Goal: Task Accomplishment & Management: Complete application form

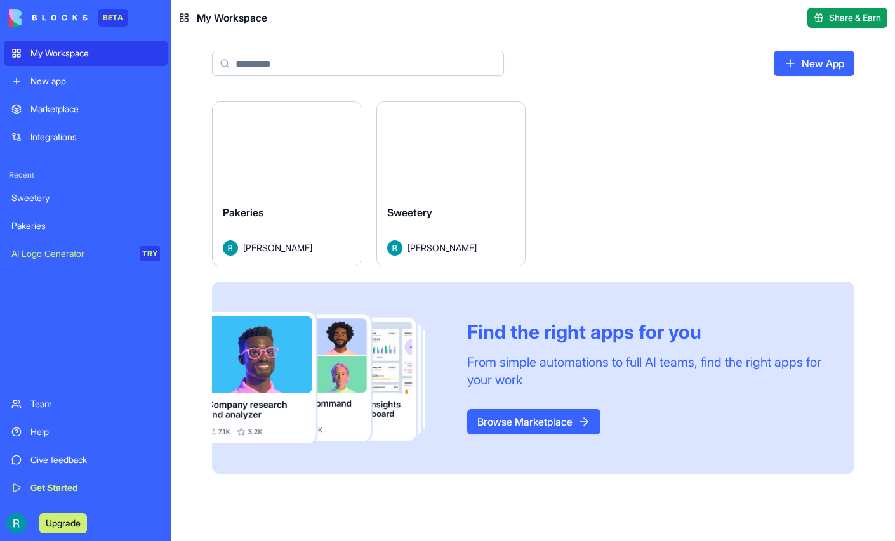
click at [499, 161] on button "Launch" at bounding box center [451, 148] width 95 height 25
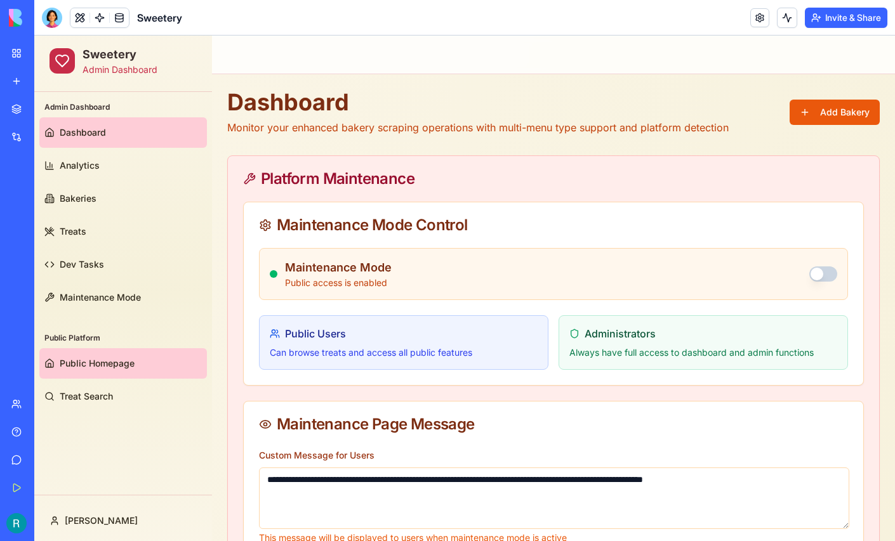
click at [133, 371] on link "Public Homepage" at bounding box center [123, 363] width 168 height 30
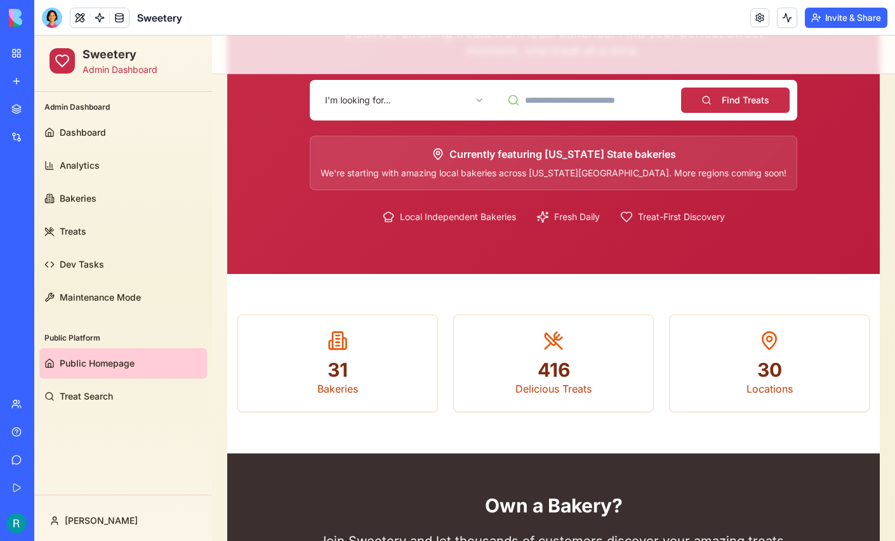
scroll to position [175, 0]
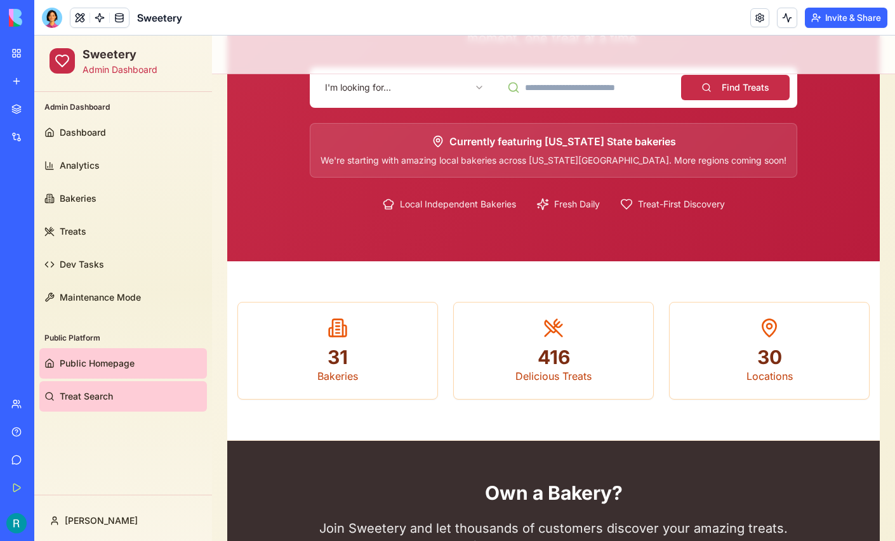
click at [98, 393] on span "Treat Search" at bounding box center [86, 396] width 53 height 13
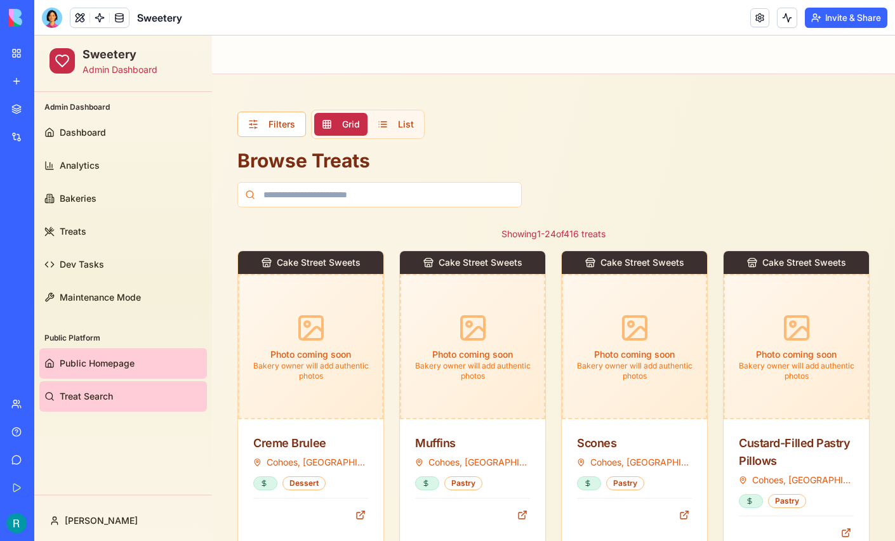
click at [100, 368] on span "Public Homepage" at bounding box center [97, 363] width 75 height 13
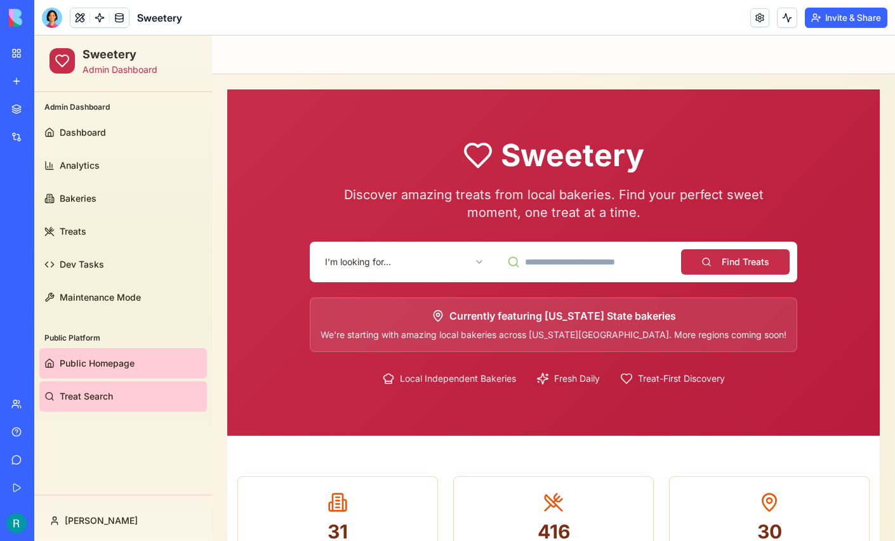
click at [89, 388] on link "Treat Search" at bounding box center [123, 397] width 168 height 30
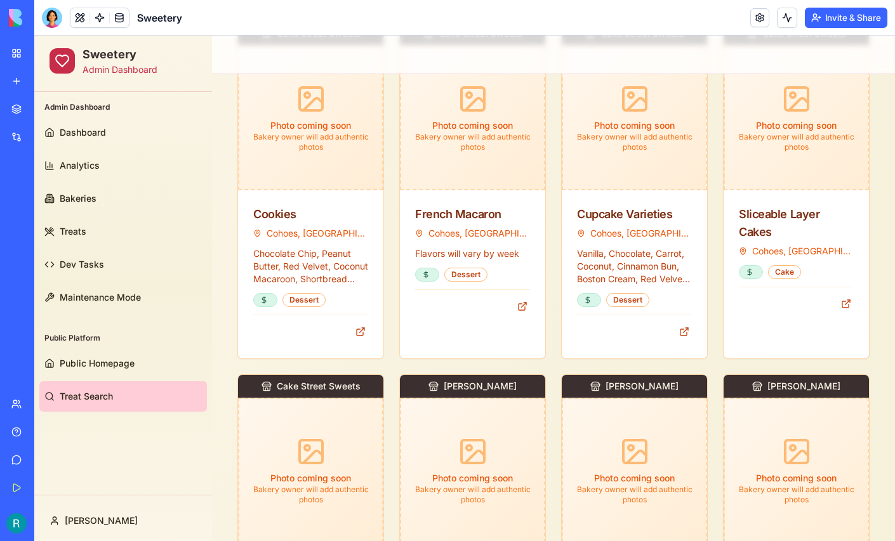
scroll to position [878, 0]
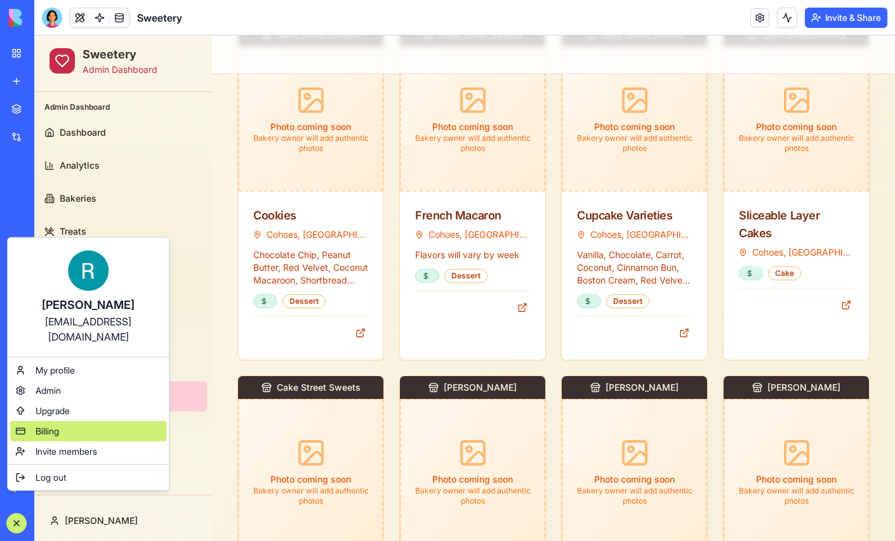
click at [59, 438] on span "Billing" at bounding box center [47, 431] width 23 height 13
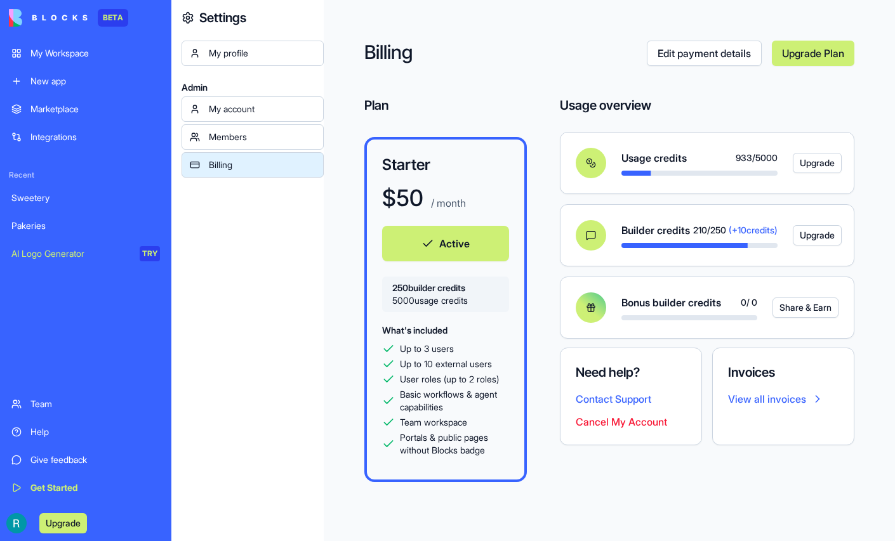
click at [367, 384] on div "Billing Edit payment details Upgrade Plan Plan Starter $ 50 / month Active 250 …" at bounding box center [609, 270] width 571 height 541
click at [243, 122] on link "My account" at bounding box center [253, 108] width 142 height 25
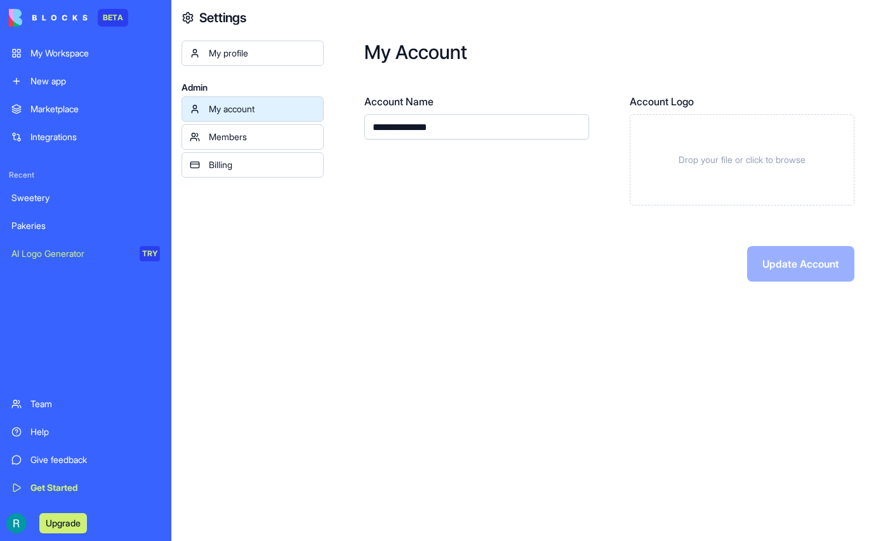
click at [90, 144] on link "Integrations" at bounding box center [86, 136] width 164 height 25
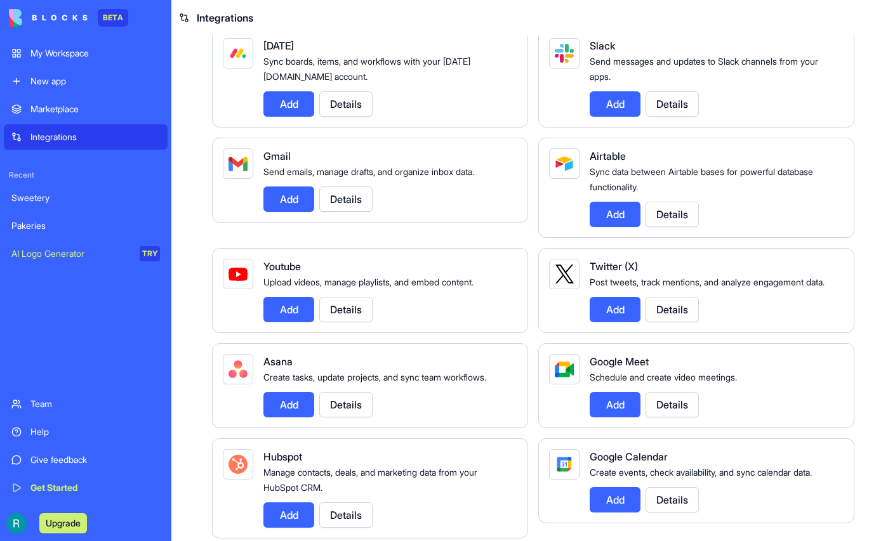
scroll to position [63, 0]
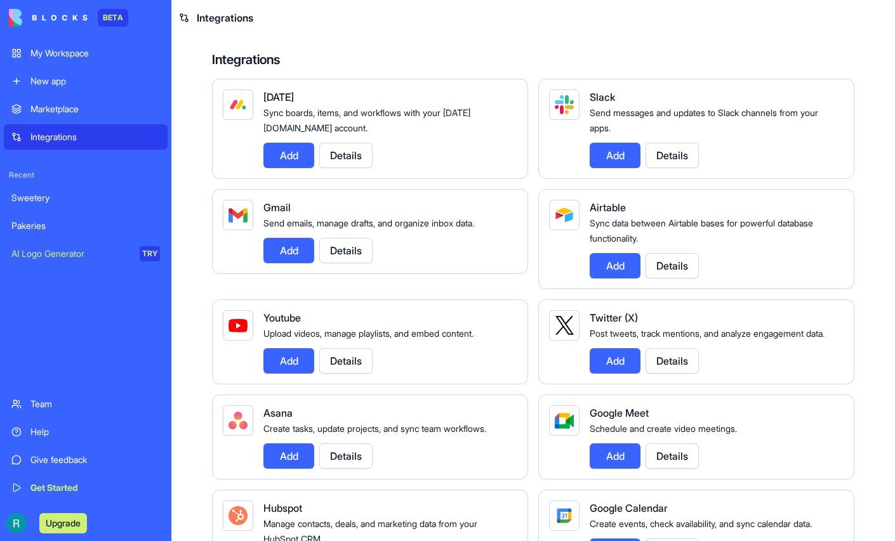
click at [361, 263] on button "Details" at bounding box center [345, 250] width 53 height 25
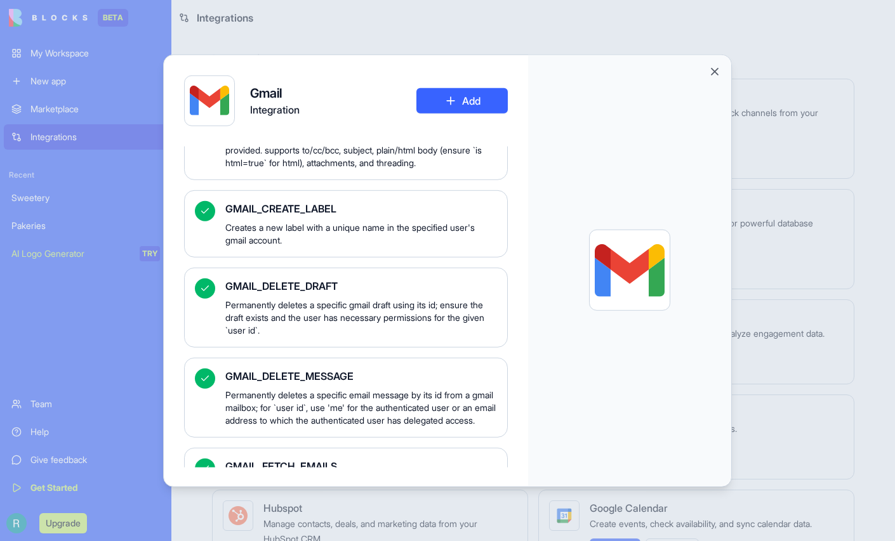
scroll to position [285, 0]
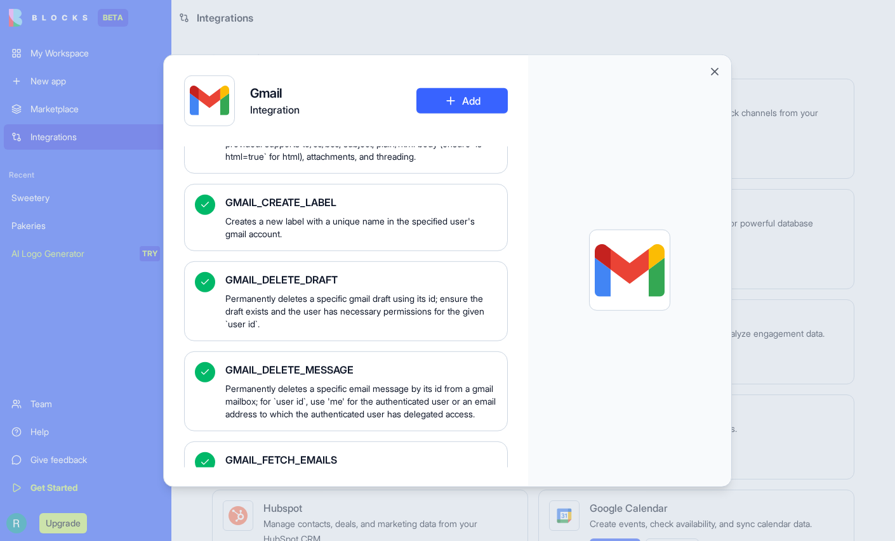
click at [200, 209] on icon at bounding box center [205, 204] width 10 height 10
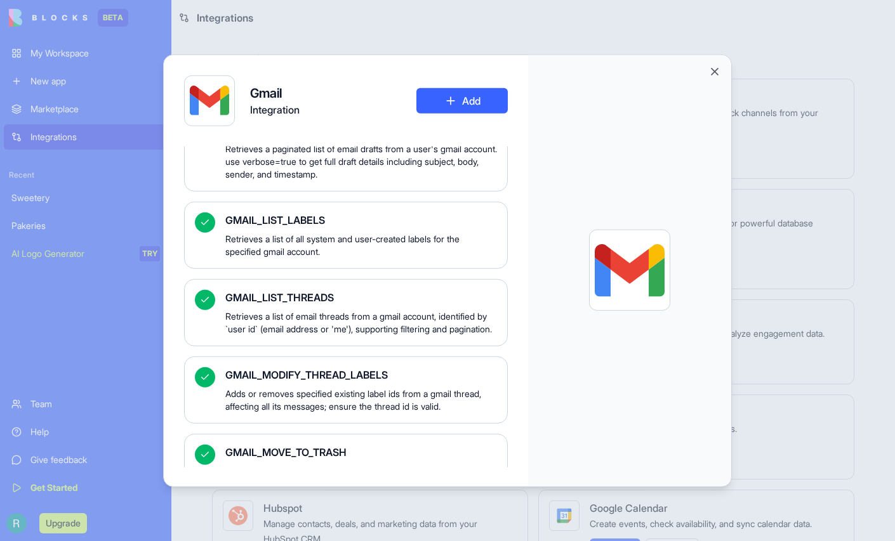
scroll to position [1250, 0]
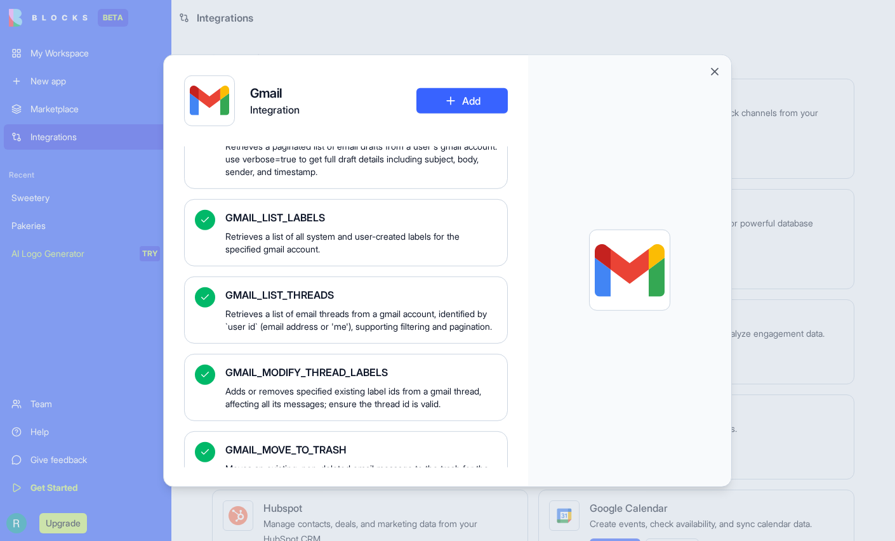
click at [488, 110] on button "Add" at bounding box center [461, 100] width 91 height 25
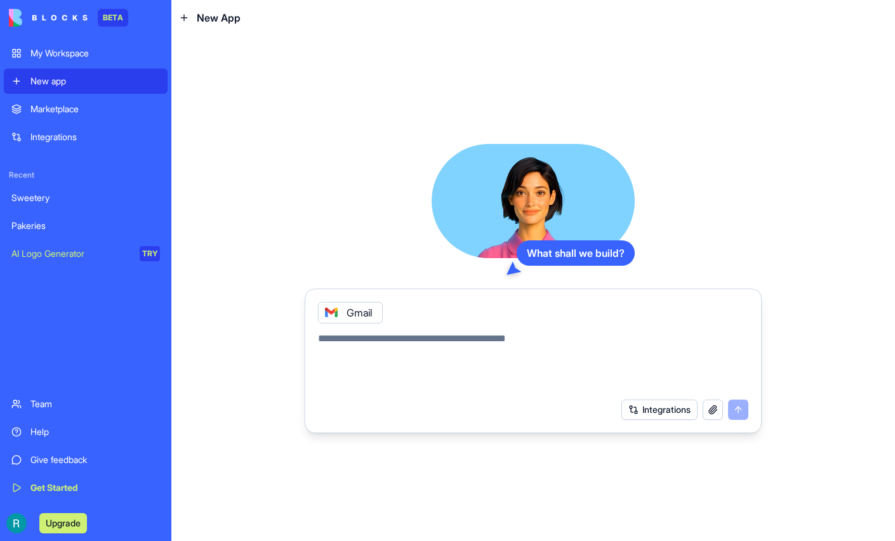
click at [70, 204] on div "Sweetery" at bounding box center [85, 198] width 149 height 13
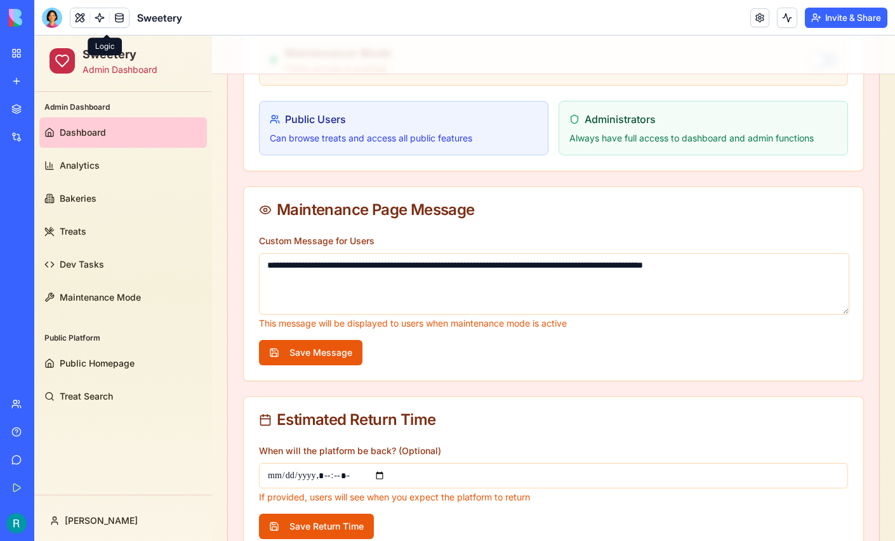
scroll to position [218, 0]
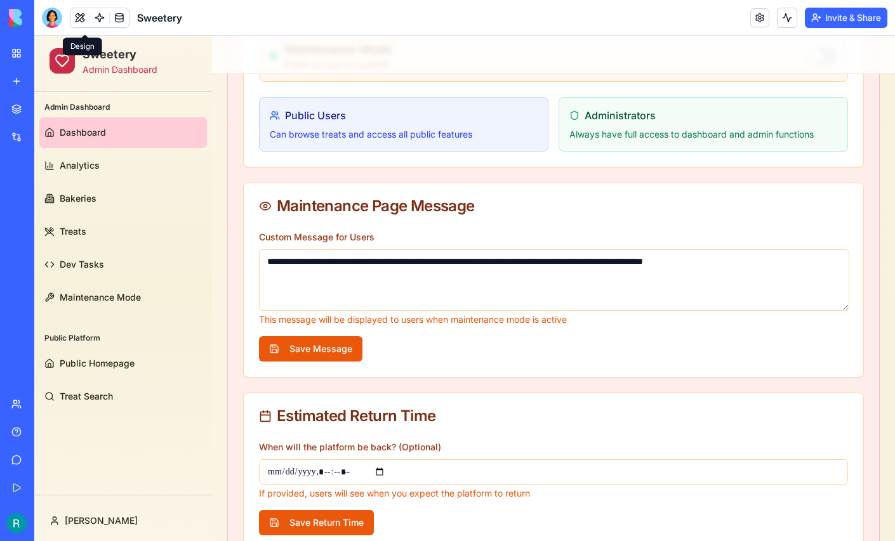
click at [90, 22] on button at bounding box center [79, 17] width 19 height 19
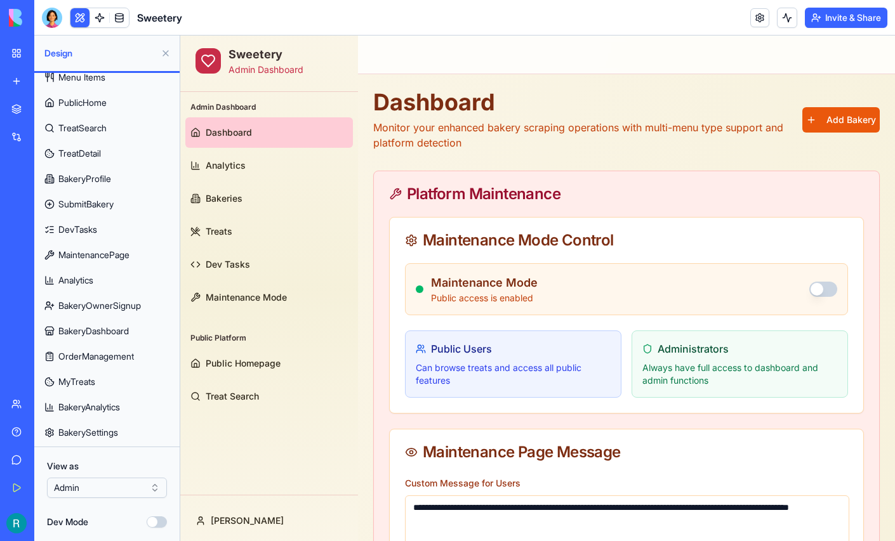
scroll to position [156, 0]
click at [163, 56] on button at bounding box center [166, 53] width 20 height 20
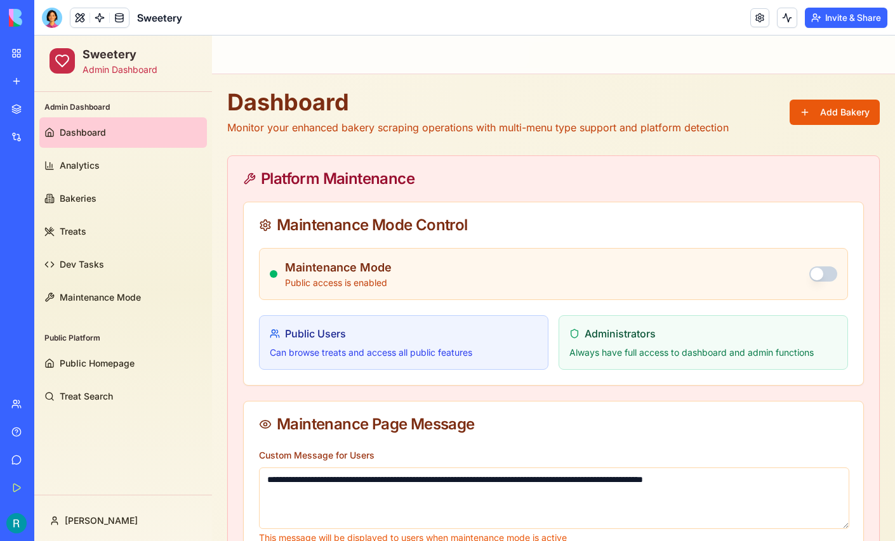
click at [21, 150] on link "Integrations" at bounding box center [29, 136] width 51 height 25
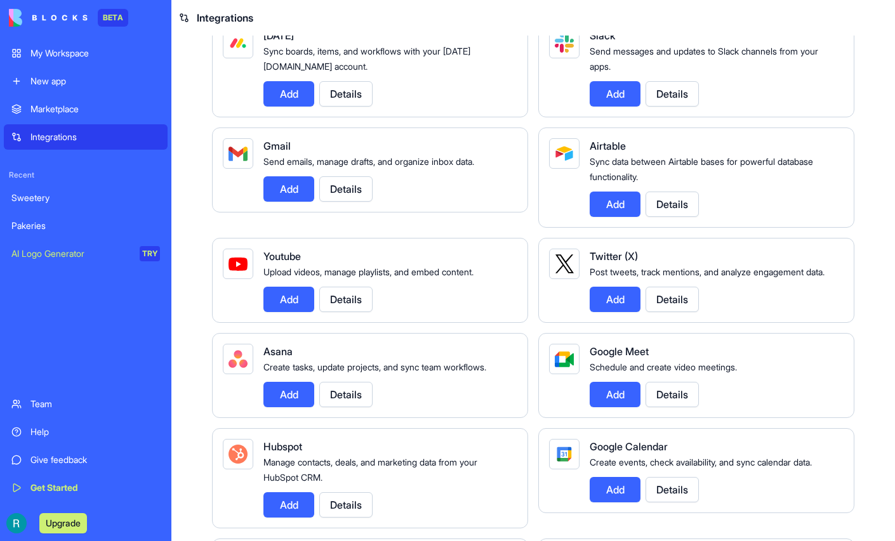
scroll to position [126, 0]
click at [690, 216] on button "Details" at bounding box center [672, 203] width 53 height 25
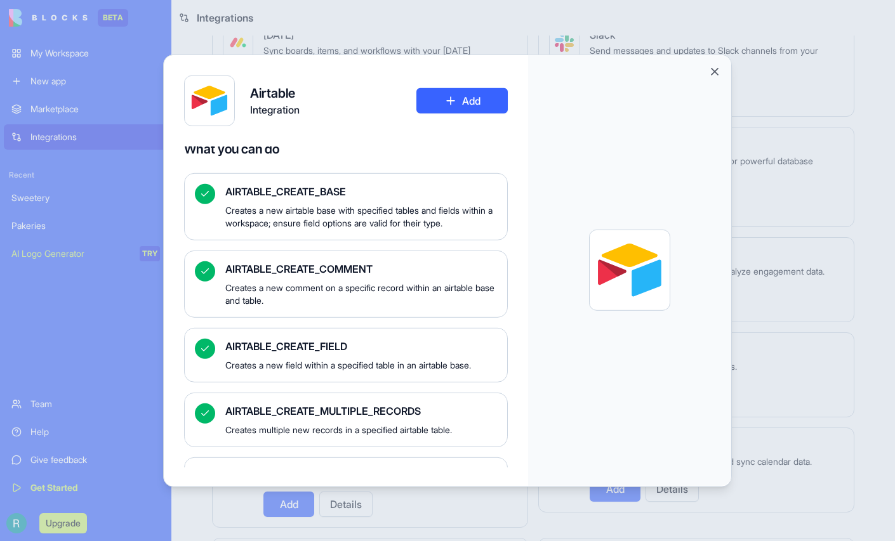
scroll to position [87, 0]
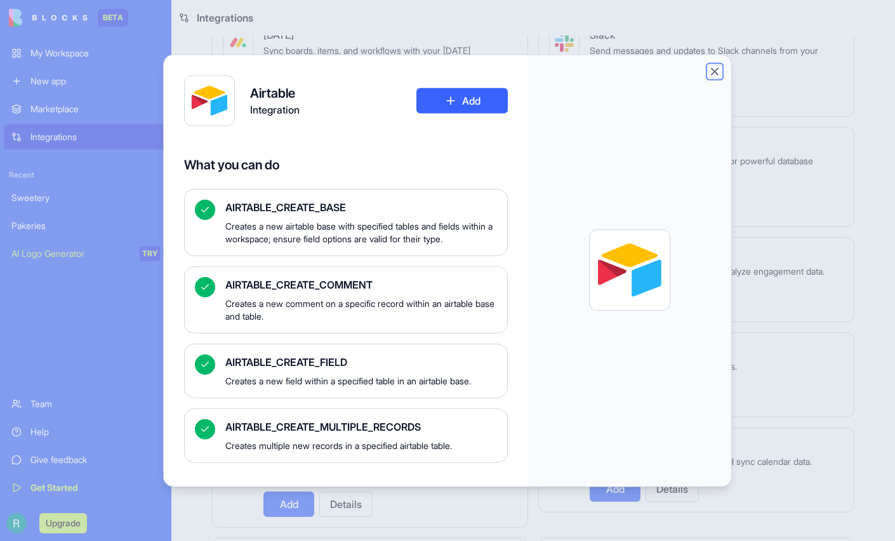
click at [721, 72] on button "Close" at bounding box center [714, 71] width 13 height 13
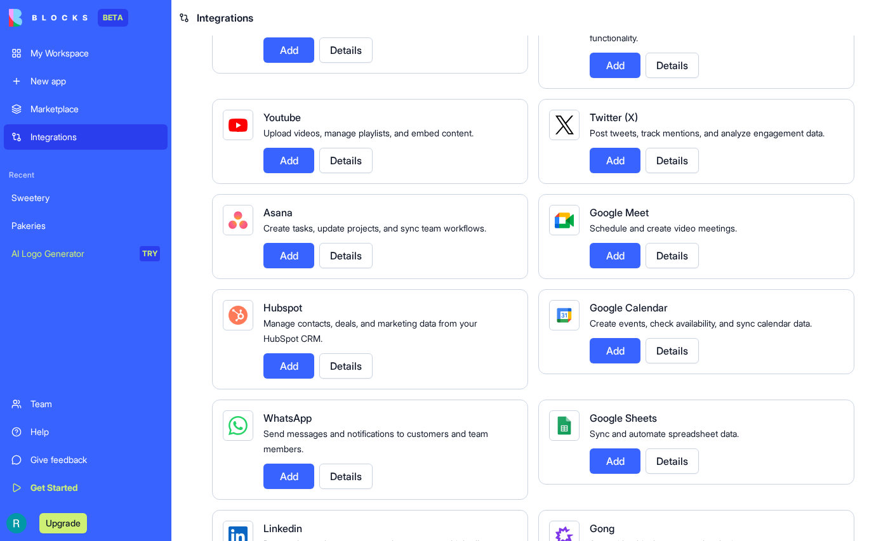
scroll to position [278, 0]
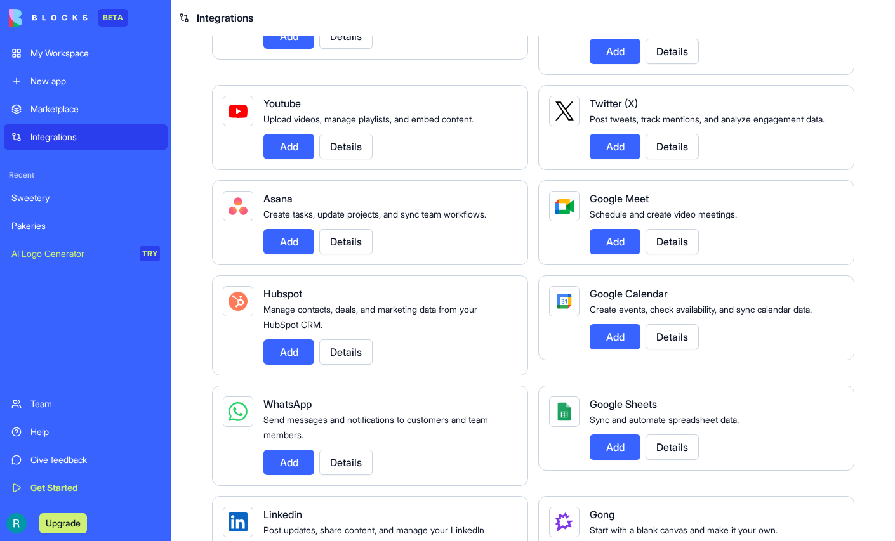
click at [356, 159] on button "Details" at bounding box center [345, 146] width 53 height 25
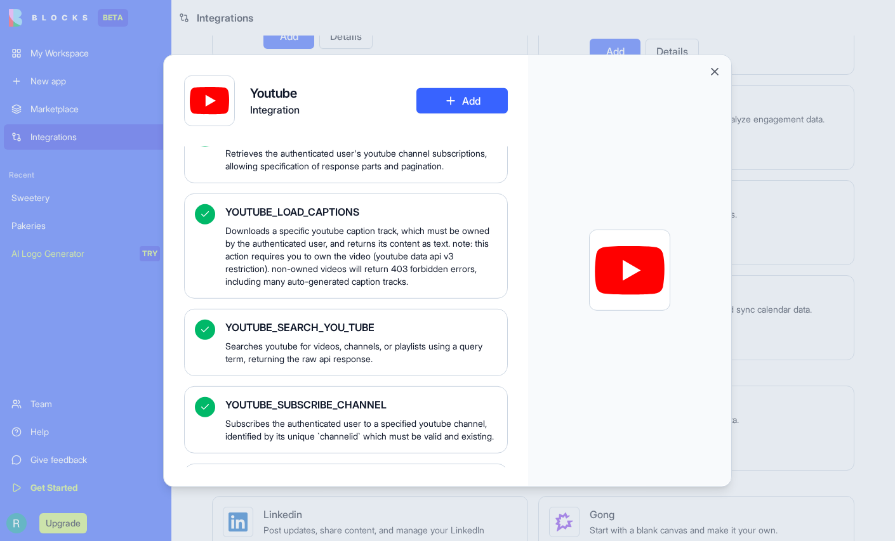
scroll to position [640, 0]
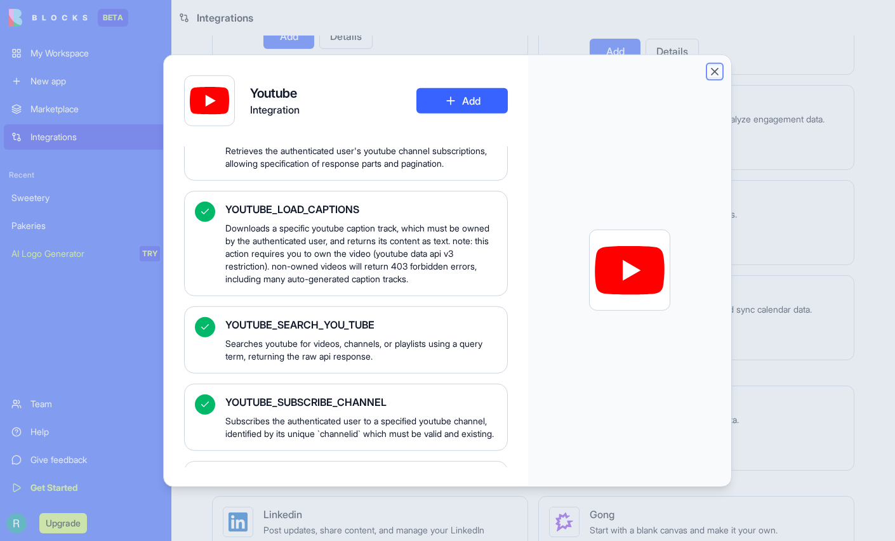
click at [721, 69] on button "Close" at bounding box center [714, 71] width 13 height 13
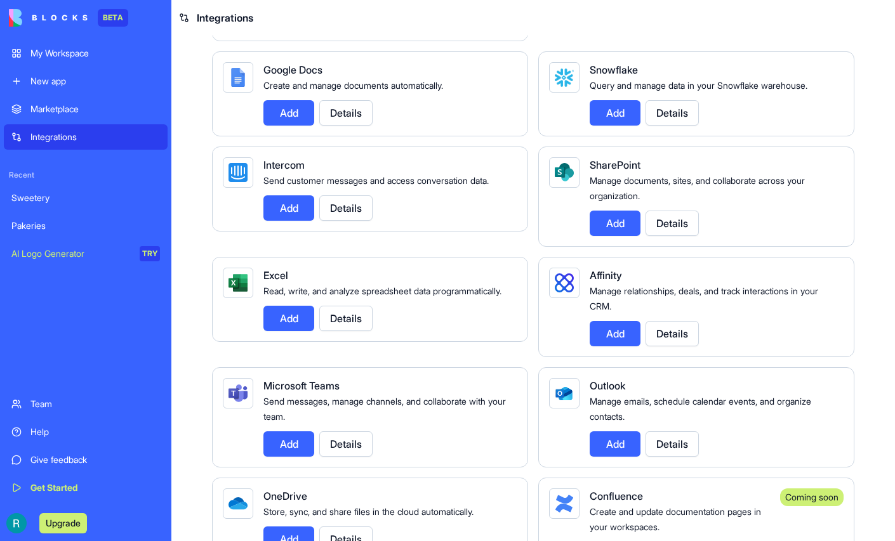
scroll to position [0, 0]
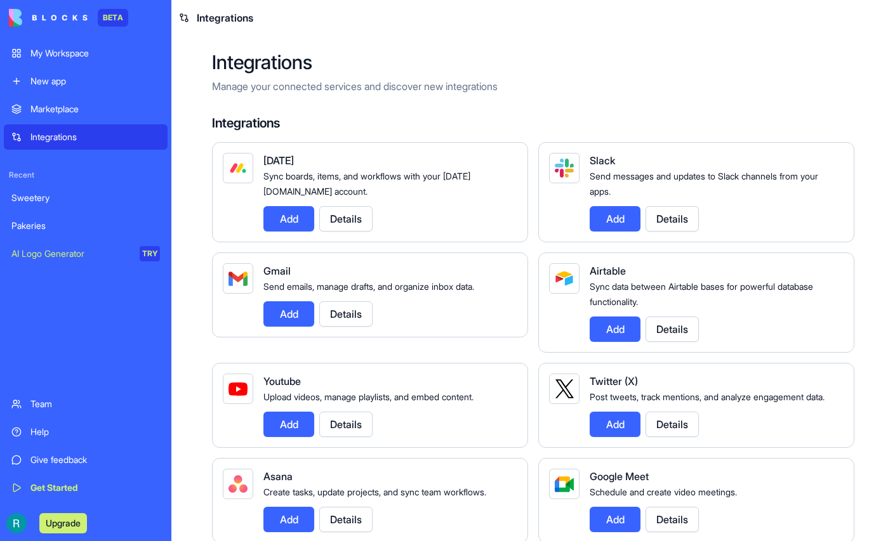
click at [54, 204] on div "Sweetery" at bounding box center [85, 198] width 149 height 13
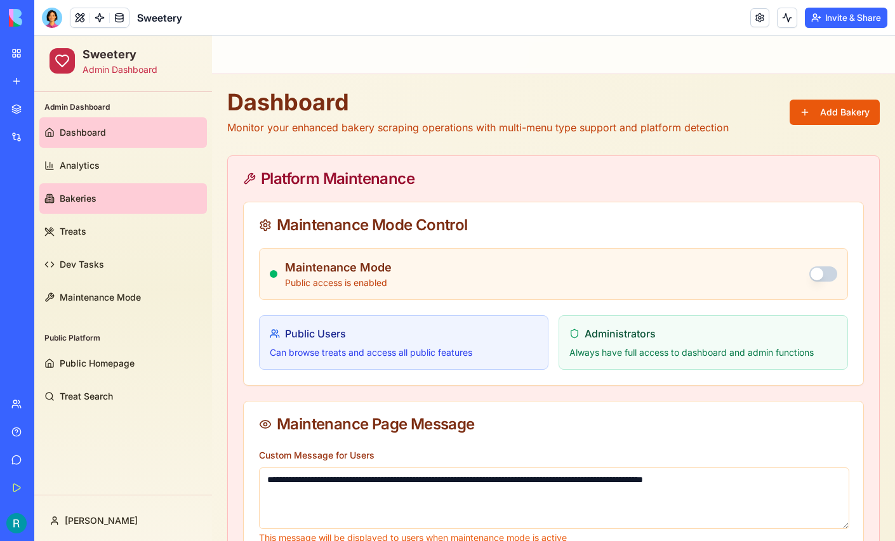
click at [131, 191] on link "Bakeries" at bounding box center [123, 198] width 168 height 30
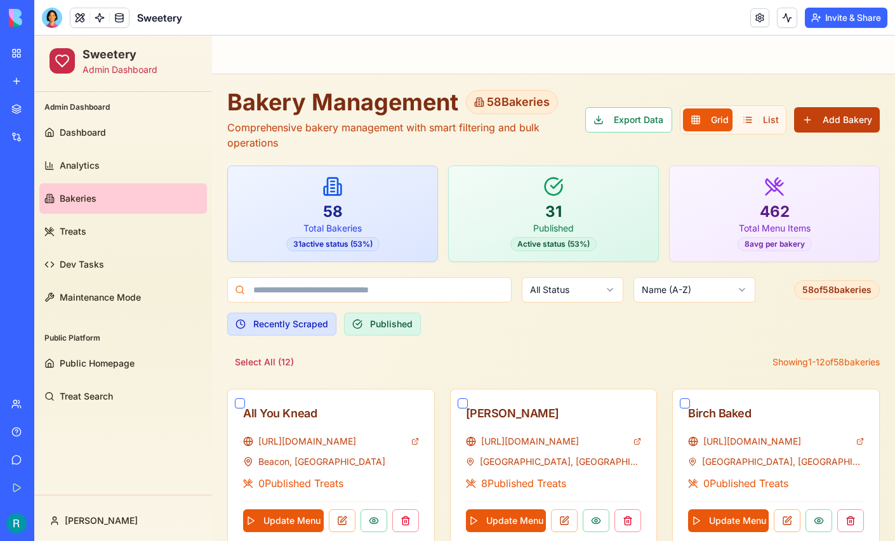
click at [831, 125] on button "Add Bakery" at bounding box center [837, 119] width 86 height 25
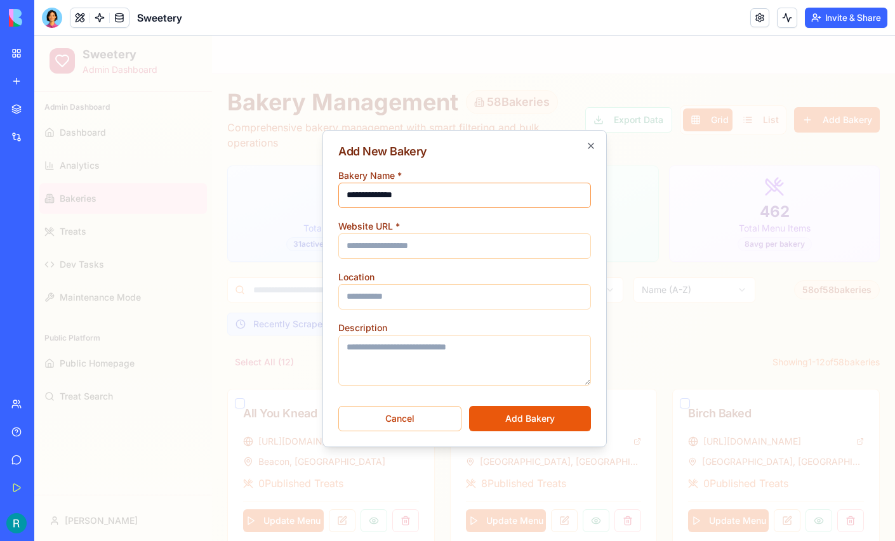
type input "**********"
click at [387, 234] on input "Website URL *" at bounding box center [464, 246] width 253 height 25
paste input "**********"
type input "**********"
click at [427, 297] on input "Location" at bounding box center [464, 296] width 253 height 25
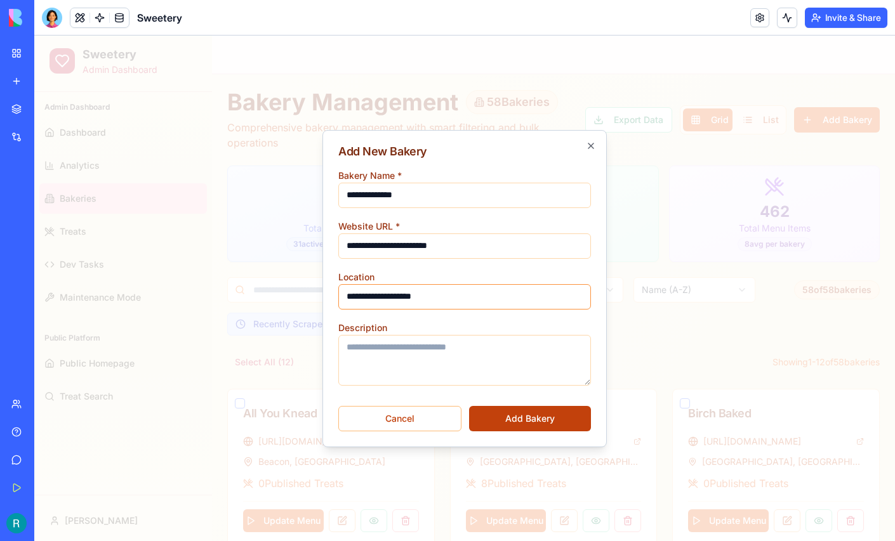
type input "**********"
click at [514, 414] on button "Add Bakery" at bounding box center [530, 418] width 122 height 25
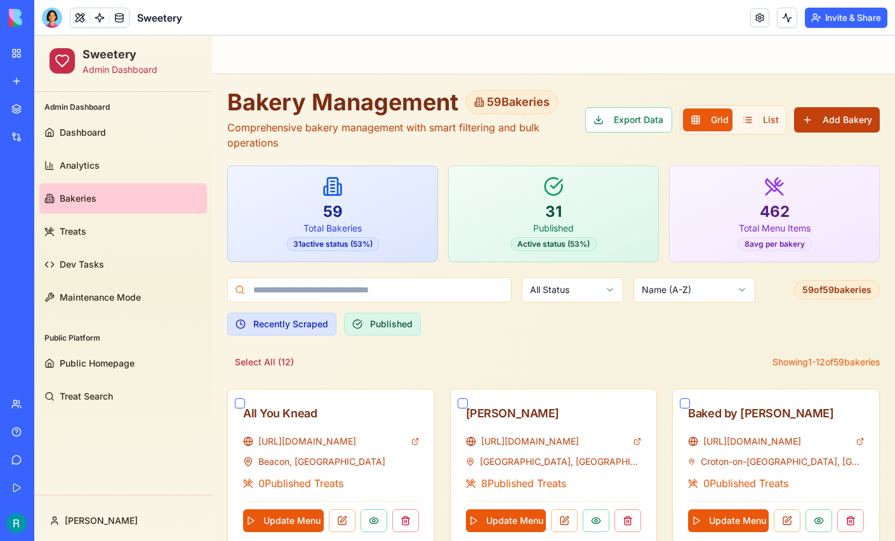
click at [834, 119] on button "Add Bakery" at bounding box center [837, 119] width 86 height 25
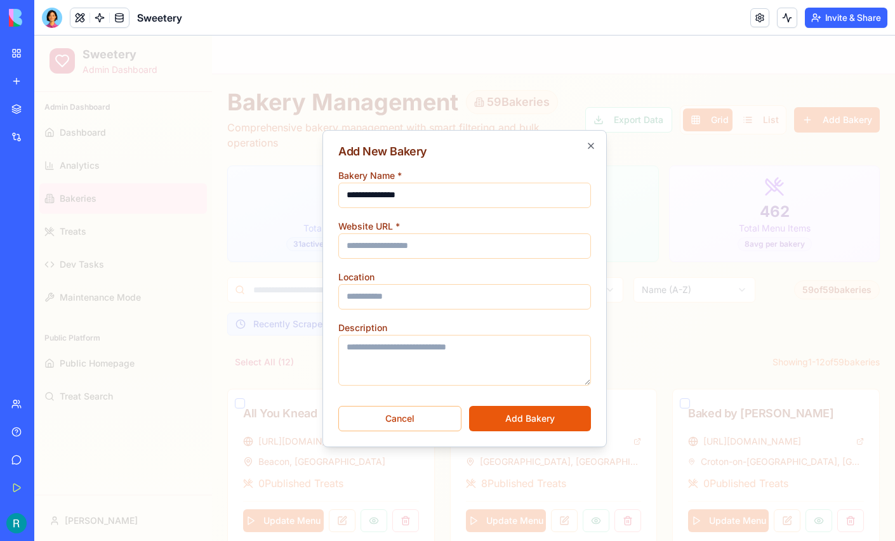
type input "**********"
click at [390, 242] on input "Website URL *" at bounding box center [464, 246] width 253 height 25
paste input "**********"
type input "**********"
click at [378, 293] on input "Location" at bounding box center [464, 296] width 253 height 25
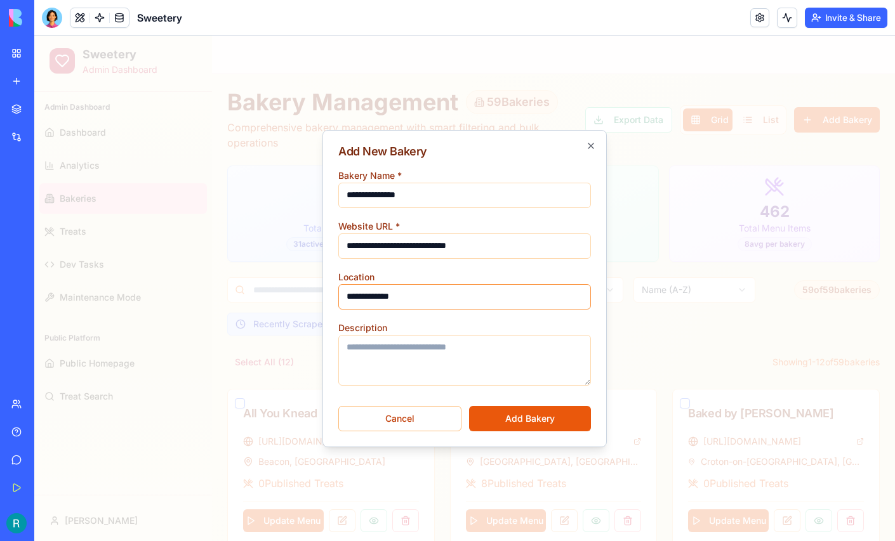
type input "**********"
click at [533, 415] on button "Add Bakery" at bounding box center [530, 418] width 122 height 25
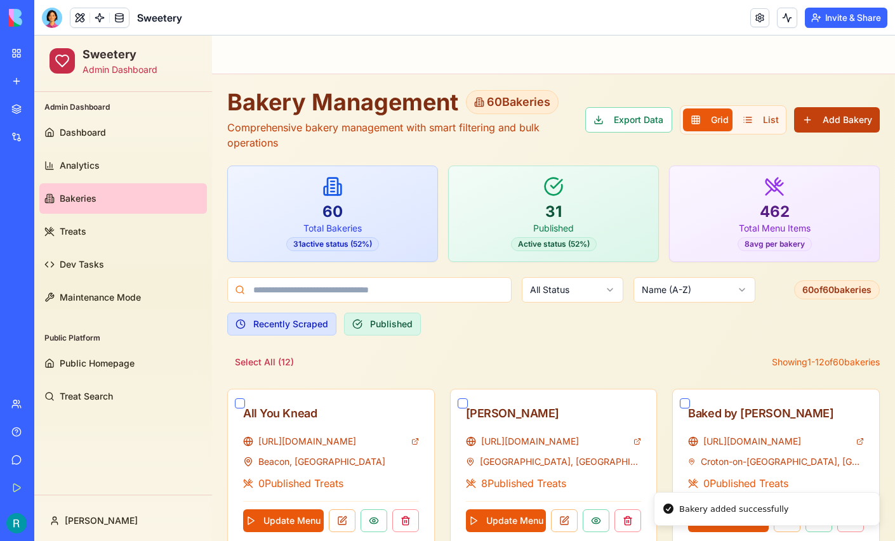
click at [830, 118] on button "Add Bakery" at bounding box center [837, 119] width 86 height 25
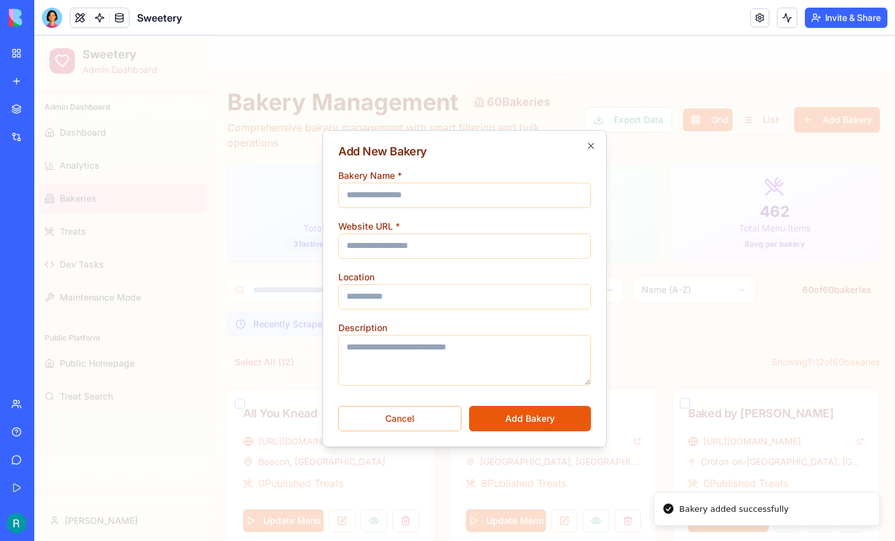
click at [421, 199] on input "Bakery Name *" at bounding box center [464, 195] width 253 height 25
type input "**********"
click at [423, 249] on input "Website URL *" at bounding box center [464, 246] width 253 height 25
paste input "**********"
type input "**********"
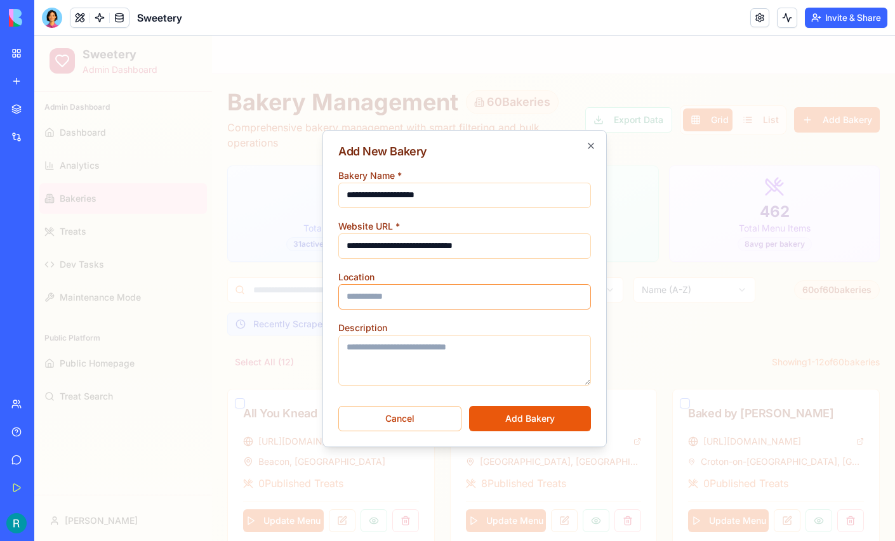
click at [402, 299] on input "Location" at bounding box center [464, 296] width 253 height 25
type input "**********"
click at [522, 413] on button "Add Bakery" at bounding box center [530, 418] width 122 height 25
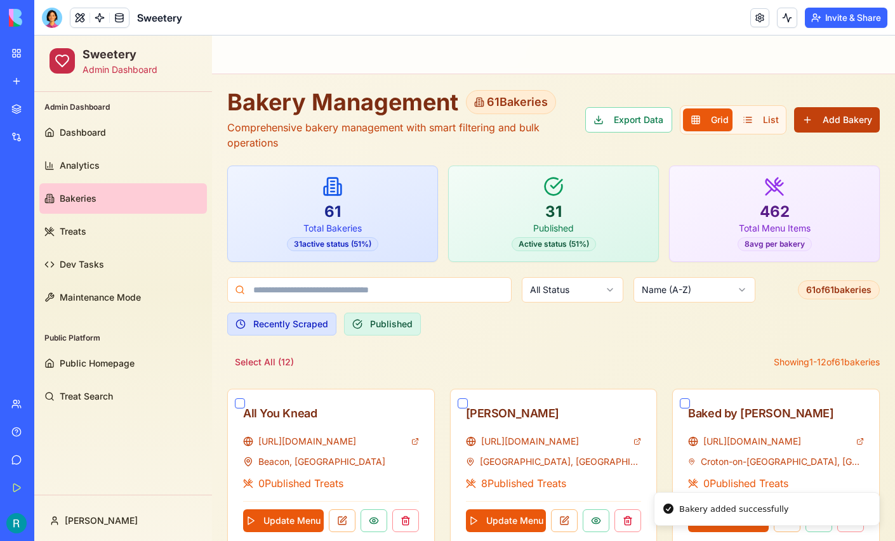
click at [846, 115] on button "Add Bakery" at bounding box center [837, 119] width 86 height 25
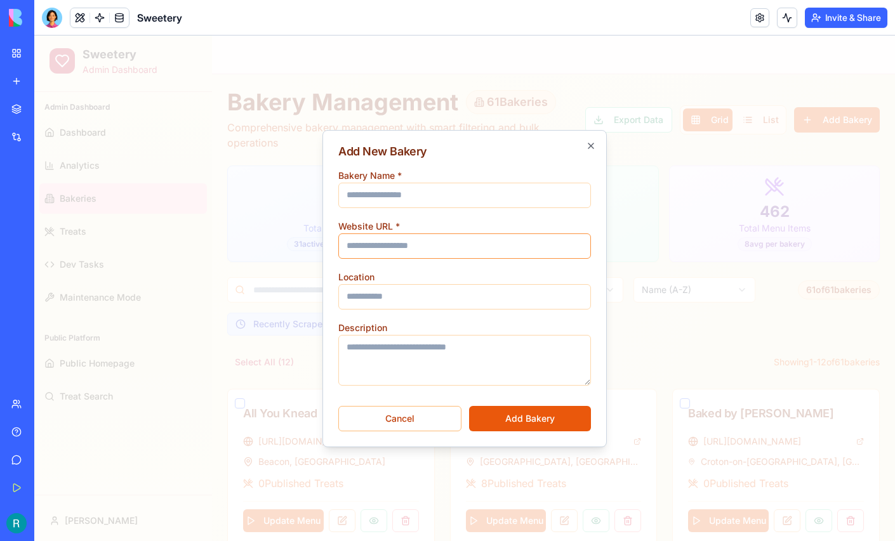
click at [441, 242] on input "Website URL *" at bounding box center [464, 246] width 253 height 25
paste input "**********"
type input "**********"
click at [411, 197] on input "Bakery Name *" at bounding box center [464, 195] width 253 height 25
type input "**********"
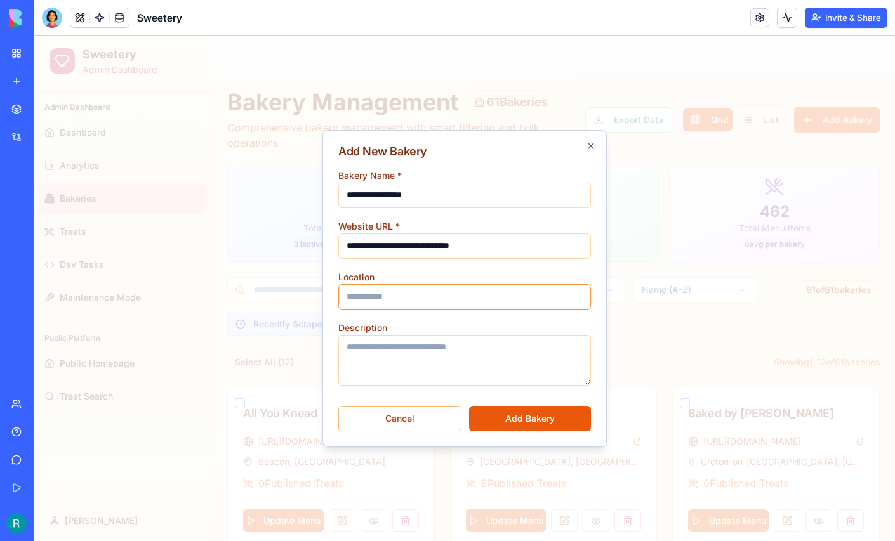
click at [397, 289] on input "Location" at bounding box center [464, 296] width 253 height 25
type input "**********"
click at [526, 416] on button "Add Bakery" at bounding box center [530, 418] width 122 height 25
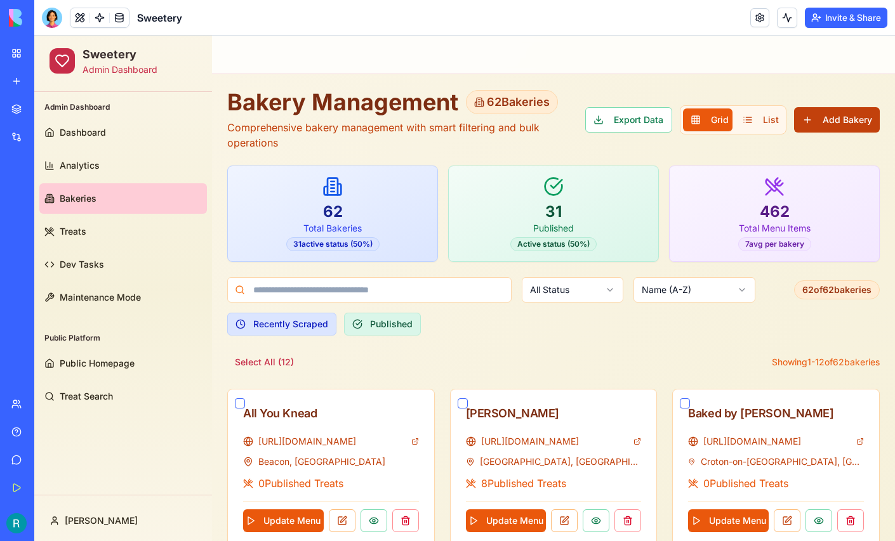
click at [826, 119] on button "Add Bakery" at bounding box center [837, 119] width 86 height 25
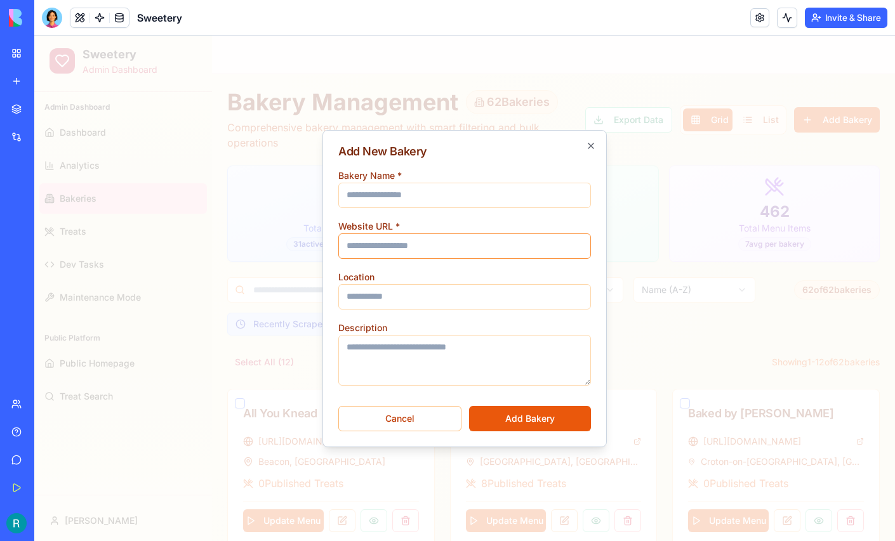
click at [402, 249] on input "Website URL *" at bounding box center [464, 246] width 253 height 25
paste input "**********"
type input "**********"
click at [397, 193] on input "Bakery Name *" at bounding box center [464, 195] width 253 height 25
type input "**********"
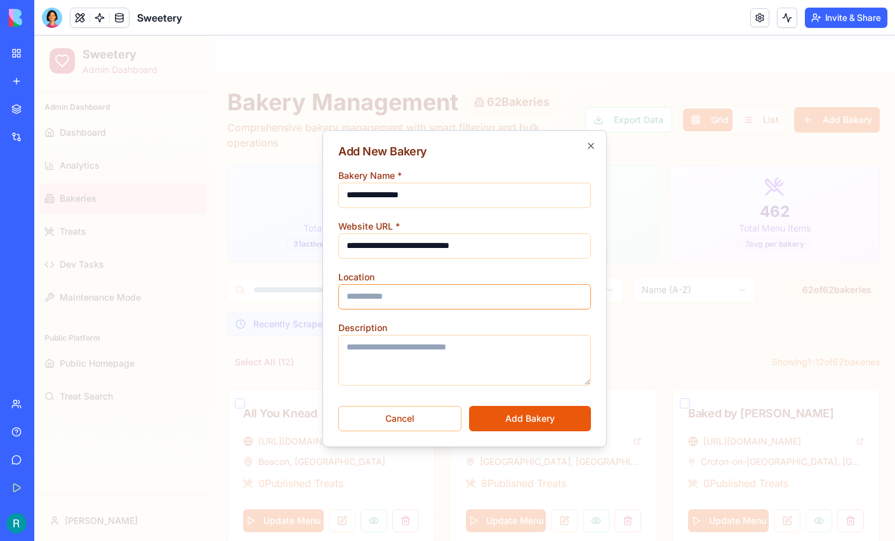
click at [409, 288] on input "Location" at bounding box center [464, 296] width 253 height 25
type input "**********"
click at [519, 416] on button "Add Bakery" at bounding box center [530, 418] width 122 height 25
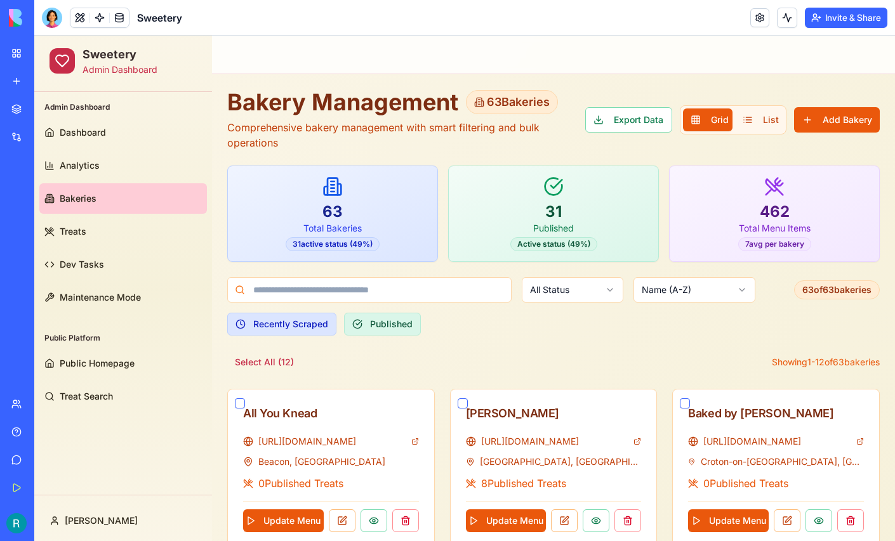
click at [836, 105] on div "Export Data Grid List Add Bakery" at bounding box center [732, 119] width 295 height 29
click at [834, 116] on button "Add Bakery" at bounding box center [837, 119] width 86 height 25
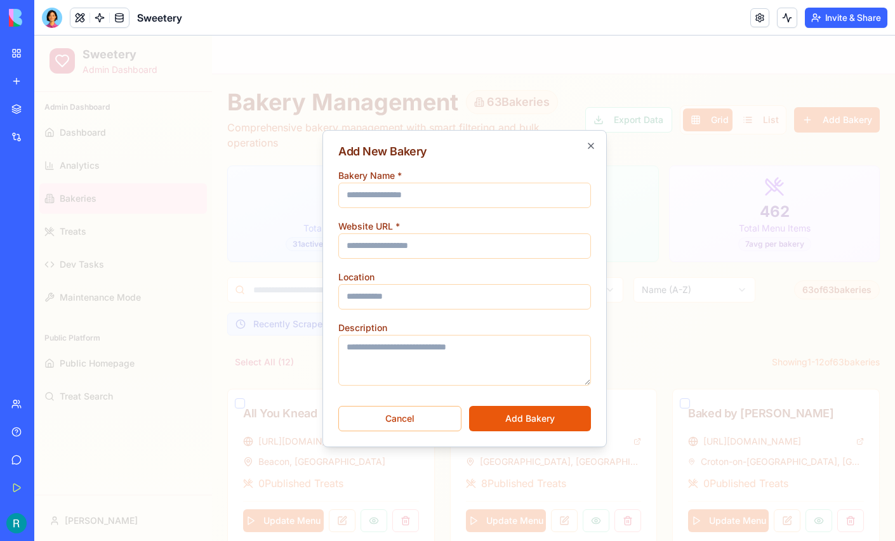
click at [489, 189] on input "Bakery Name *" at bounding box center [464, 195] width 253 height 25
type input "******"
type input "**********"
click at [422, 234] on input "Website URL *" at bounding box center [464, 246] width 253 height 25
paste input "**********"
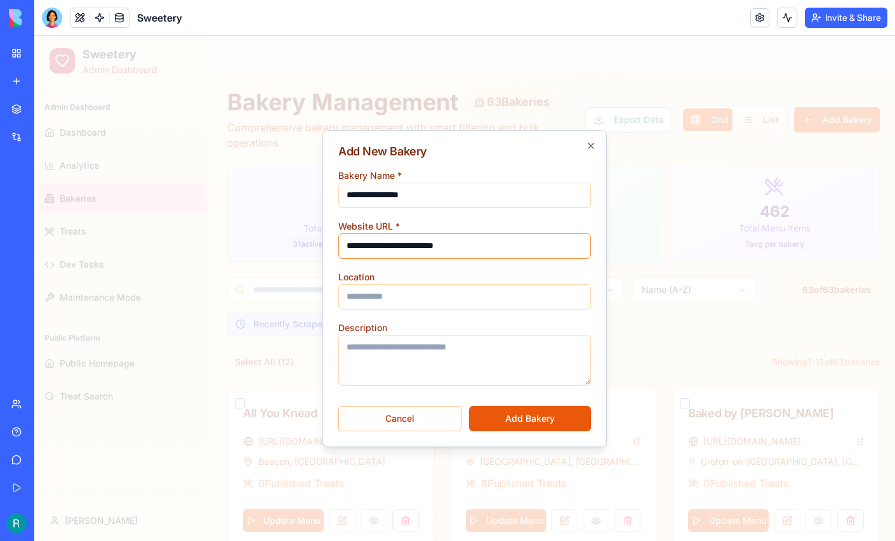
type input "**********"
click at [378, 303] on input "Location" at bounding box center [464, 296] width 253 height 25
type input "**********"
click at [514, 421] on button "Add Bakery" at bounding box center [530, 418] width 122 height 25
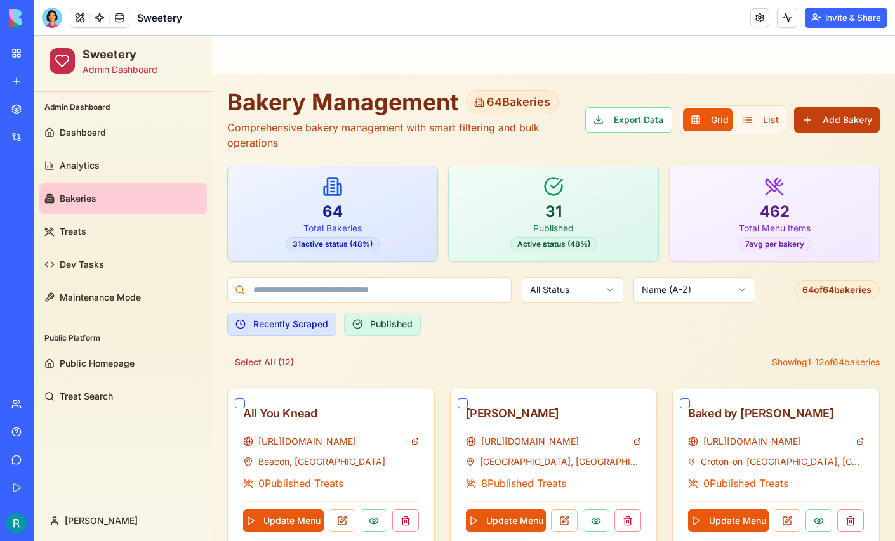
click at [837, 124] on button "Add Bakery" at bounding box center [837, 119] width 86 height 25
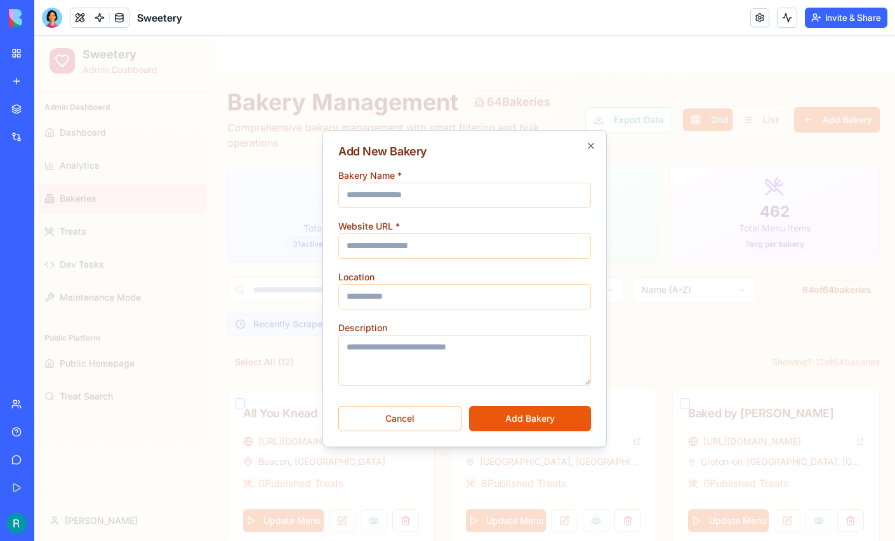
click at [488, 183] on input "Bakery Name *" at bounding box center [464, 195] width 253 height 25
type input "**********"
click at [377, 244] on input "Website URL *" at bounding box center [464, 246] width 253 height 25
paste input "**********"
type input "**********"
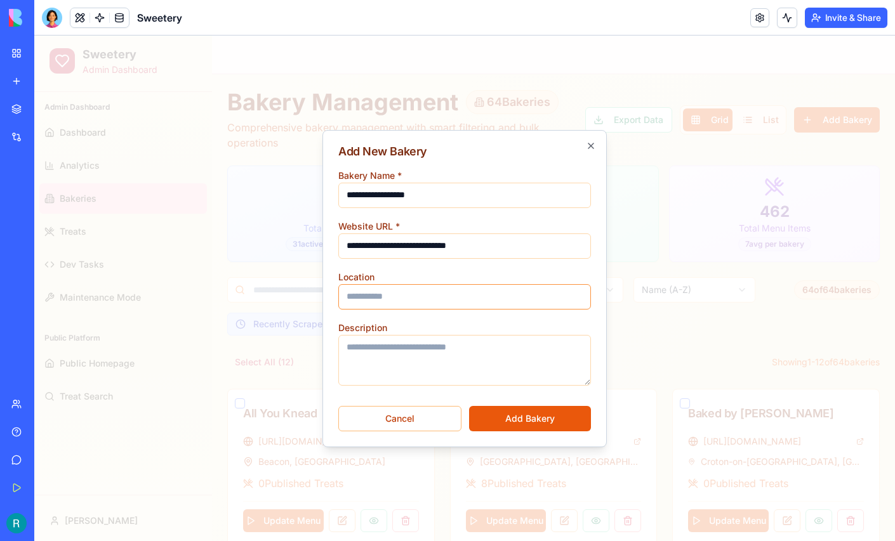
click at [385, 298] on input "Location" at bounding box center [464, 296] width 253 height 25
type input "**********"
click at [529, 410] on button "Add Bakery" at bounding box center [530, 418] width 122 height 25
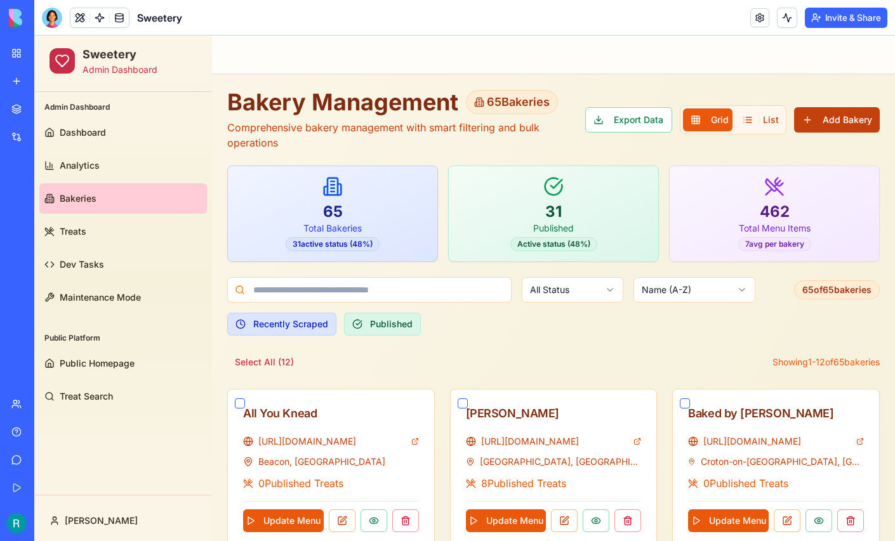
click at [838, 124] on button "Add Bakery" at bounding box center [837, 119] width 86 height 25
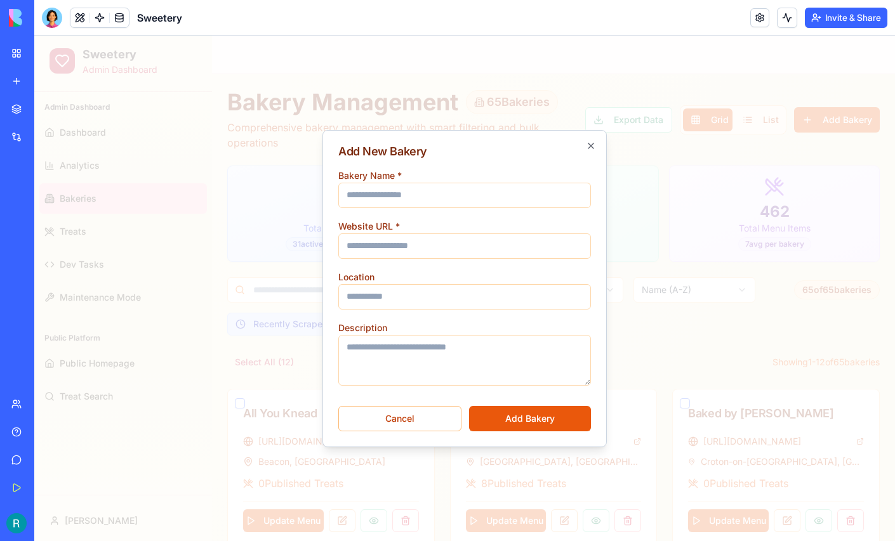
click at [411, 192] on input "Bakery Name *" at bounding box center [464, 195] width 253 height 25
type input "**********"
click at [394, 238] on input "Website URL *" at bounding box center [464, 246] width 253 height 25
paste input "**********"
type input "**********"
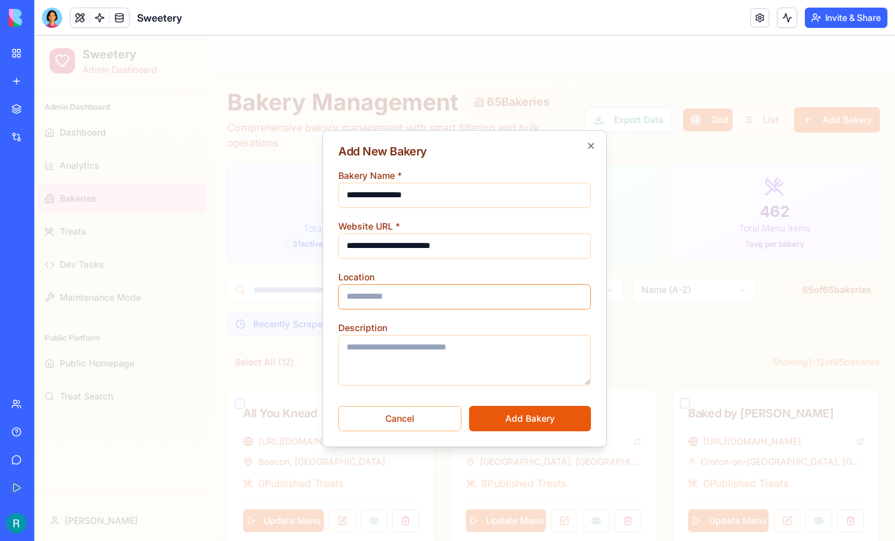
click at [406, 292] on input "Location" at bounding box center [464, 296] width 253 height 25
type input "**********"
click at [523, 416] on button "Add Bakery" at bounding box center [530, 418] width 122 height 25
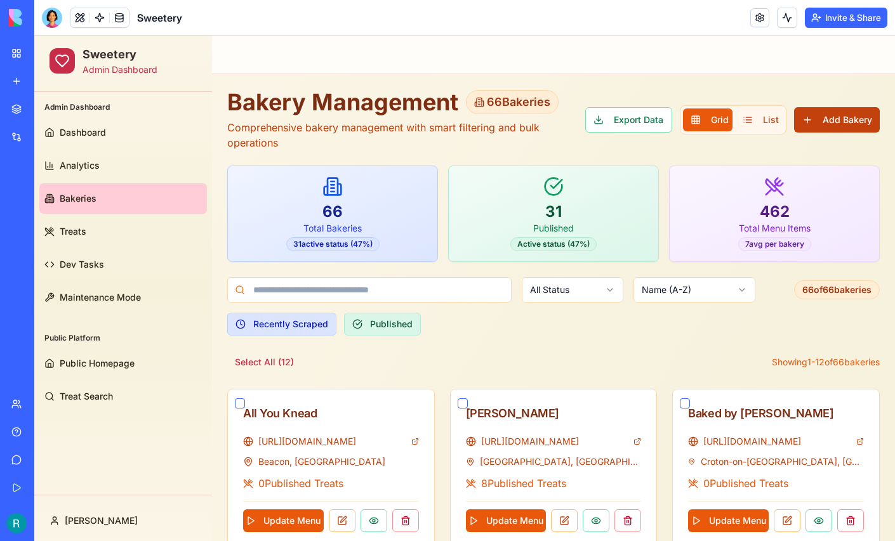
click at [827, 117] on button "Add Bakery" at bounding box center [837, 119] width 86 height 25
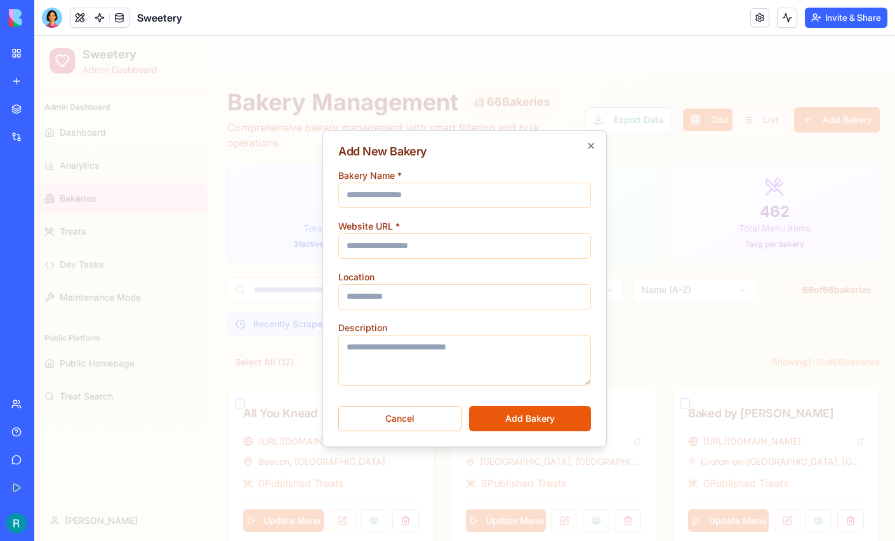
click at [427, 190] on input "Bakery Name *" at bounding box center [464, 195] width 253 height 25
type input "**********"
click at [385, 239] on input "Website URL *" at bounding box center [464, 246] width 253 height 25
paste input "**********"
type input "**********"
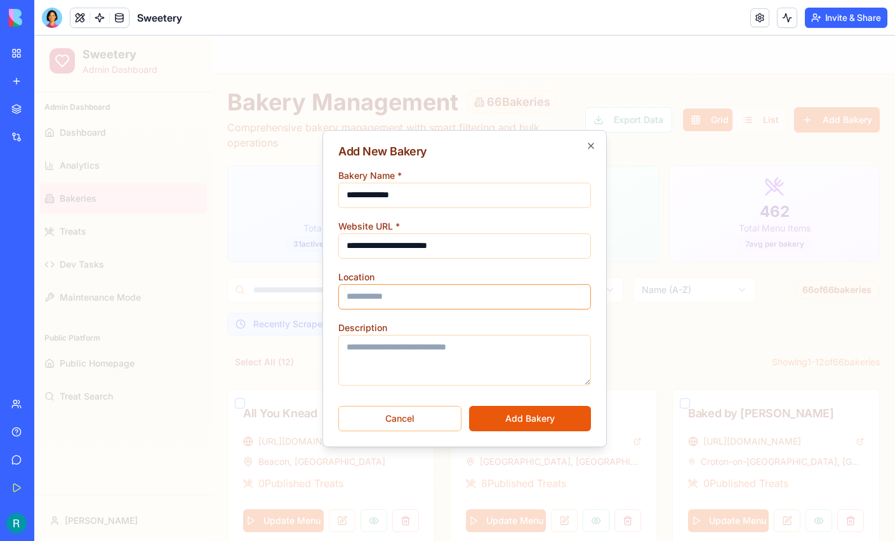
click at [404, 298] on input "Location" at bounding box center [464, 296] width 253 height 25
type input "**********"
click at [522, 411] on button "Add Bakery" at bounding box center [530, 418] width 122 height 25
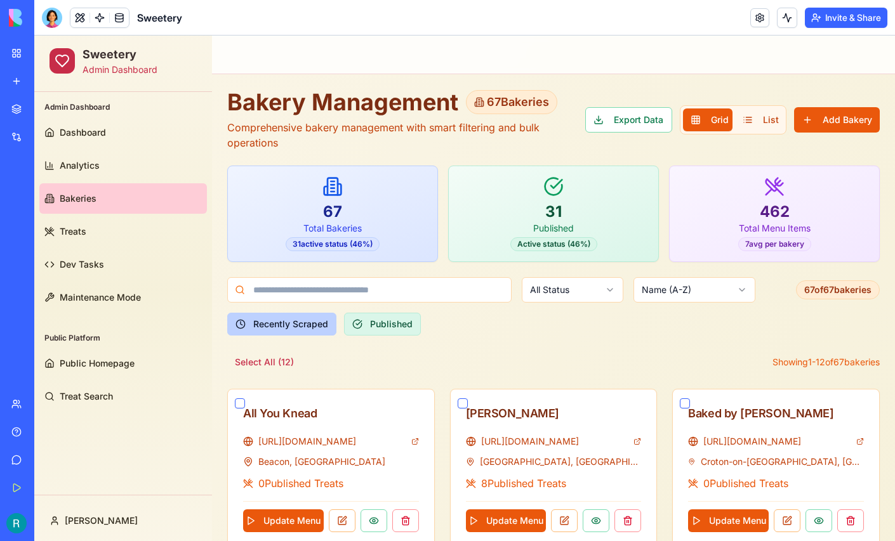
click at [294, 327] on button "Recently Scraped" at bounding box center [281, 324] width 109 height 23
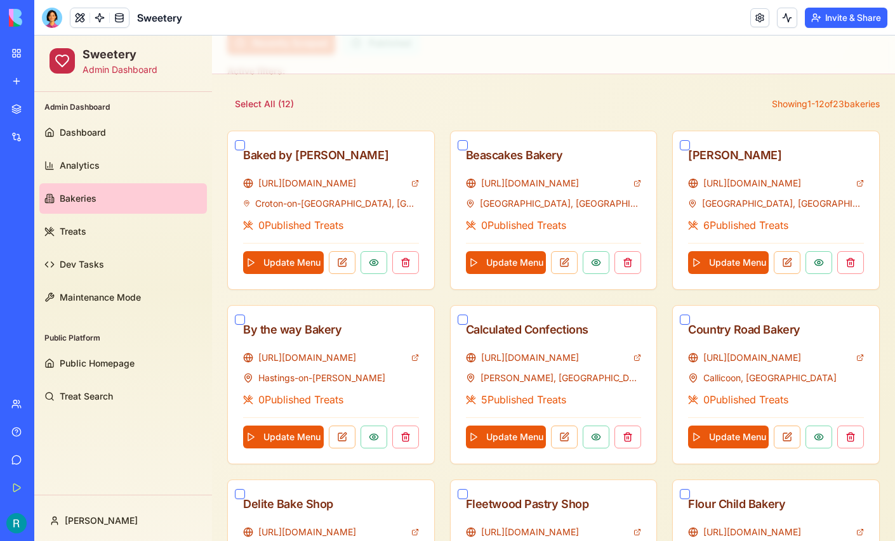
scroll to position [278, 0]
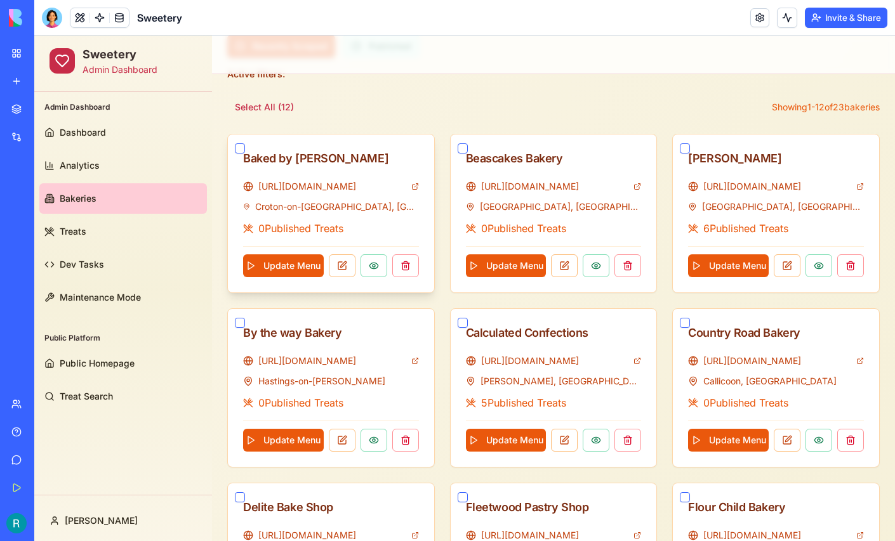
click at [243, 147] on button "button" at bounding box center [240, 148] width 10 height 10
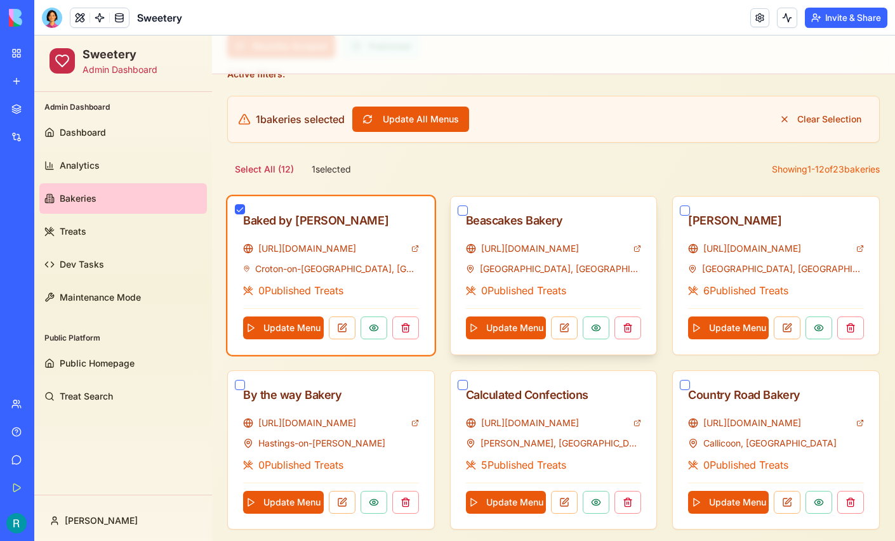
click at [466, 209] on button "button" at bounding box center [463, 211] width 10 height 10
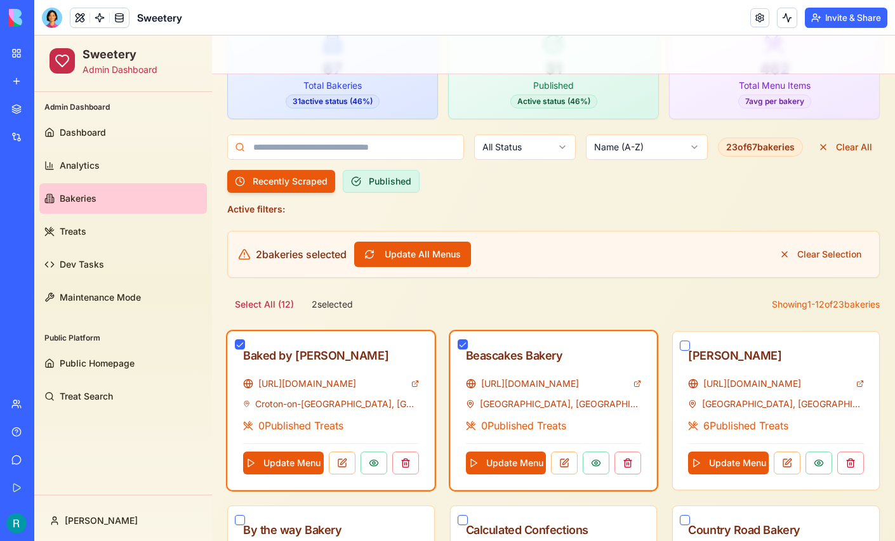
scroll to position [137, 0]
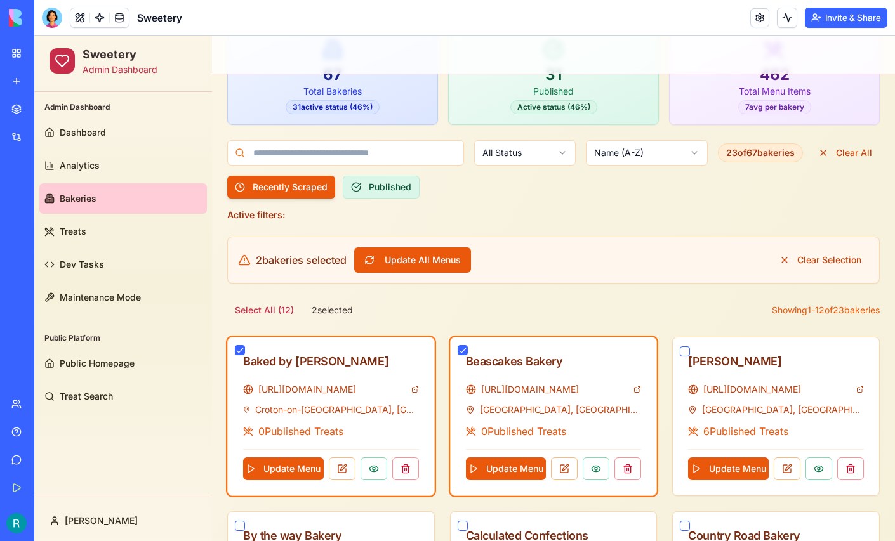
click at [541, 152] on html "Sweetery Admin Dashboard Admin Dashboard Dashboard Analytics Bakeries Treats De…" at bounding box center [464, 497] width 861 height 1198
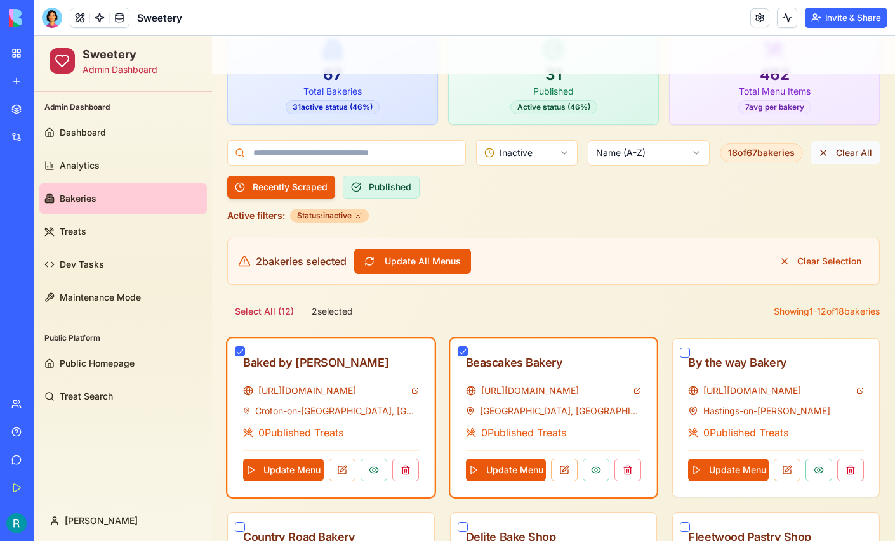
click at [840, 153] on button "Clear All" at bounding box center [845, 153] width 69 height 23
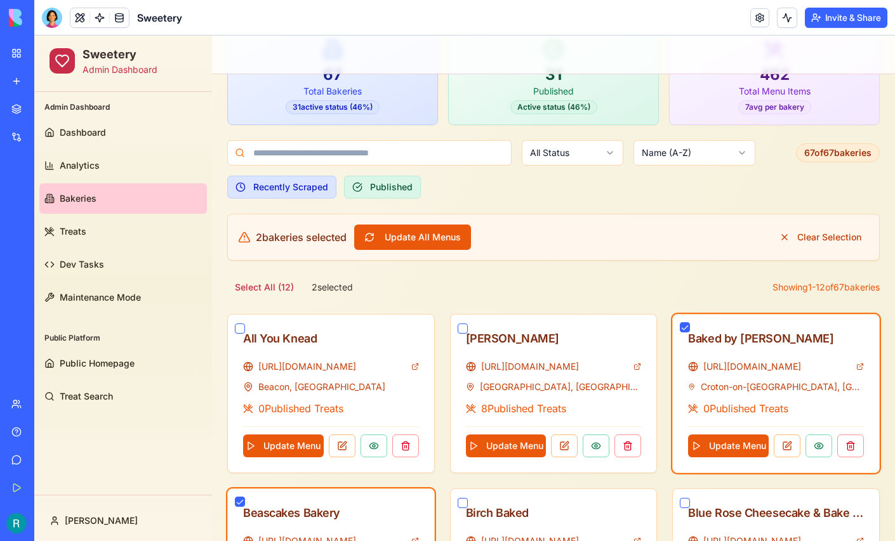
click at [579, 149] on html "Sweetery Admin Dashboard Admin Dashboard Dashboard Analytics Bakeries Treats De…" at bounding box center [464, 485] width 861 height 1175
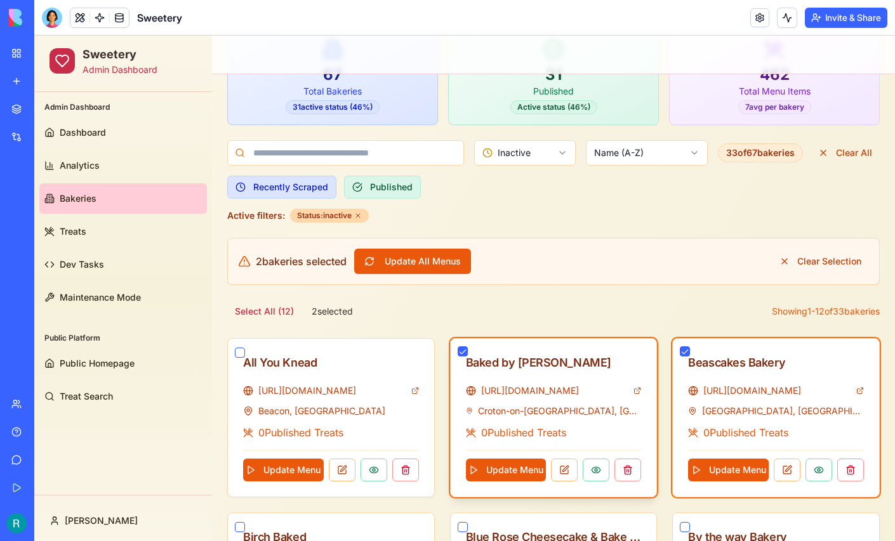
click at [461, 347] on button "button" at bounding box center [463, 352] width 10 height 10
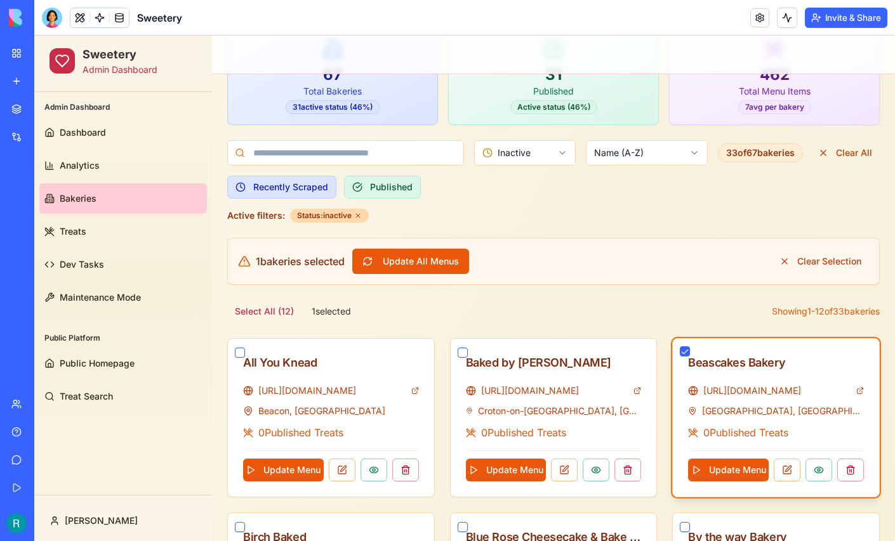
click at [685, 348] on button "button" at bounding box center [685, 352] width 10 height 10
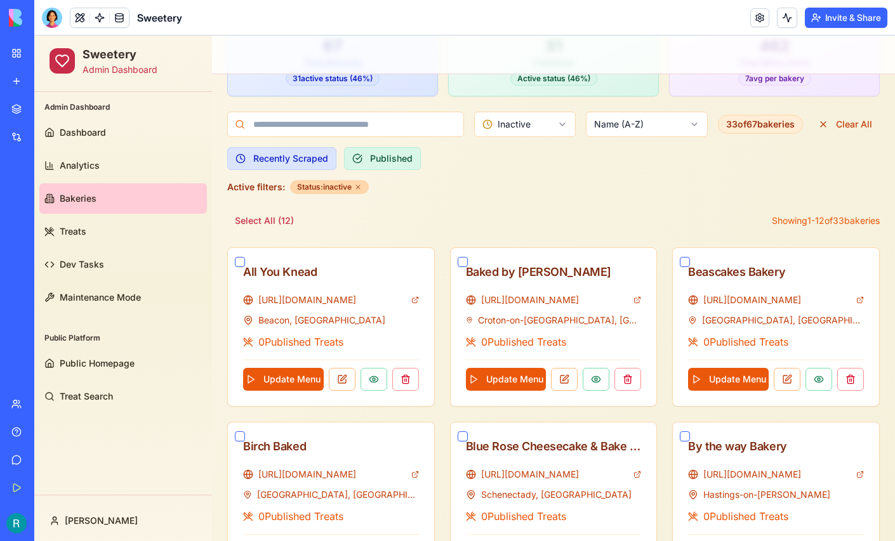
scroll to position [167, 0]
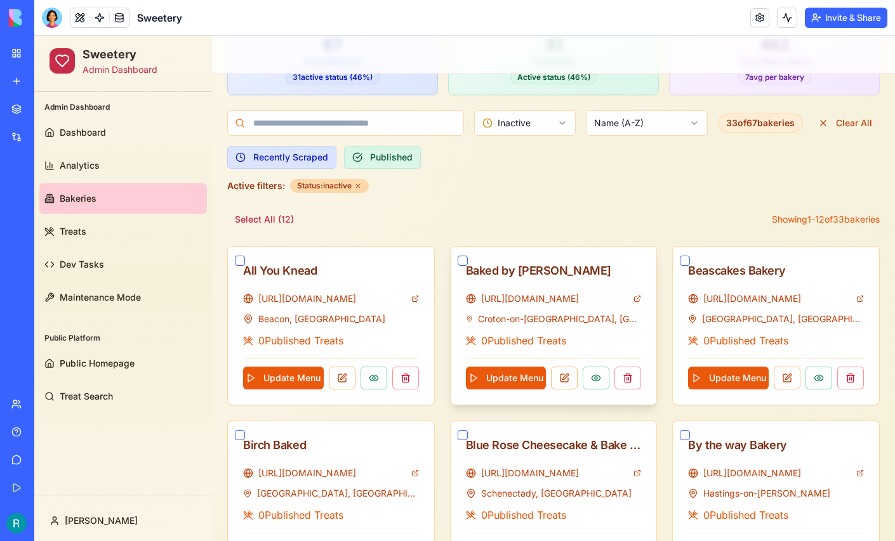
click at [463, 256] on button "button" at bounding box center [463, 261] width 10 height 10
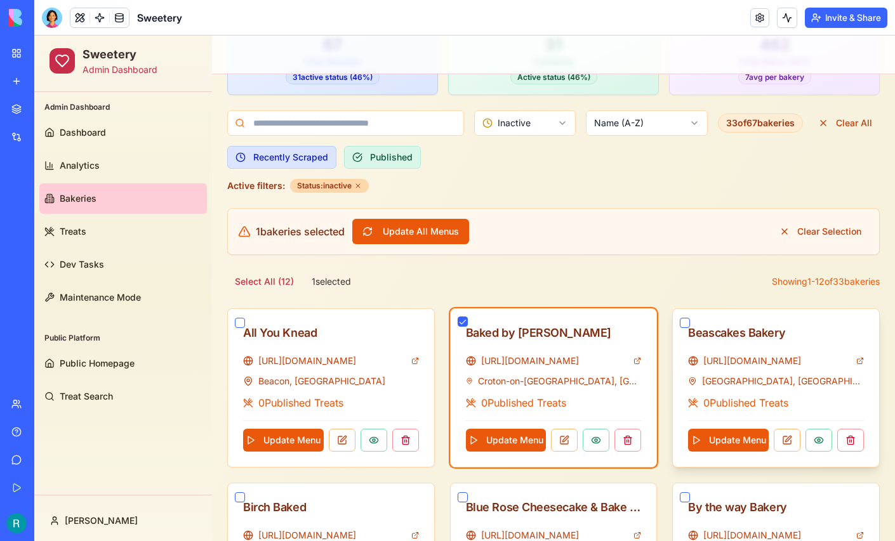
click at [683, 318] on button "button" at bounding box center [685, 323] width 10 height 10
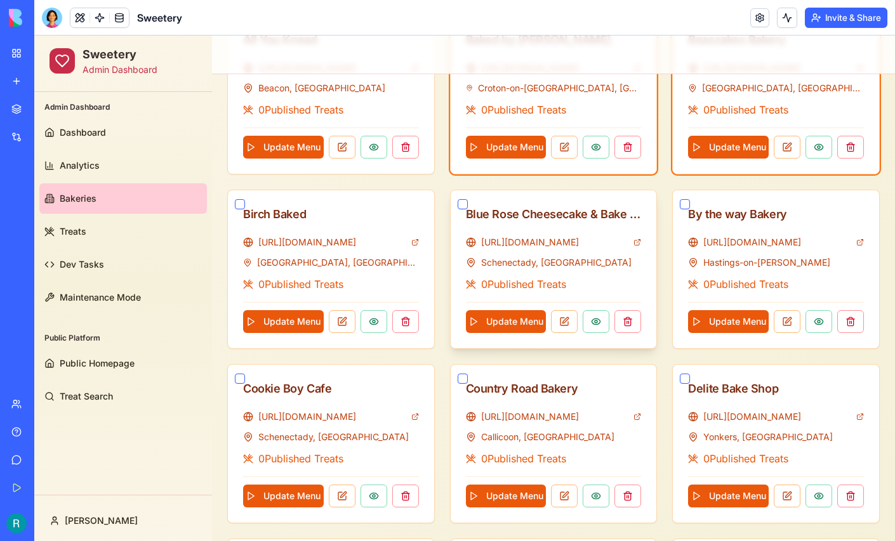
scroll to position [468, 0]
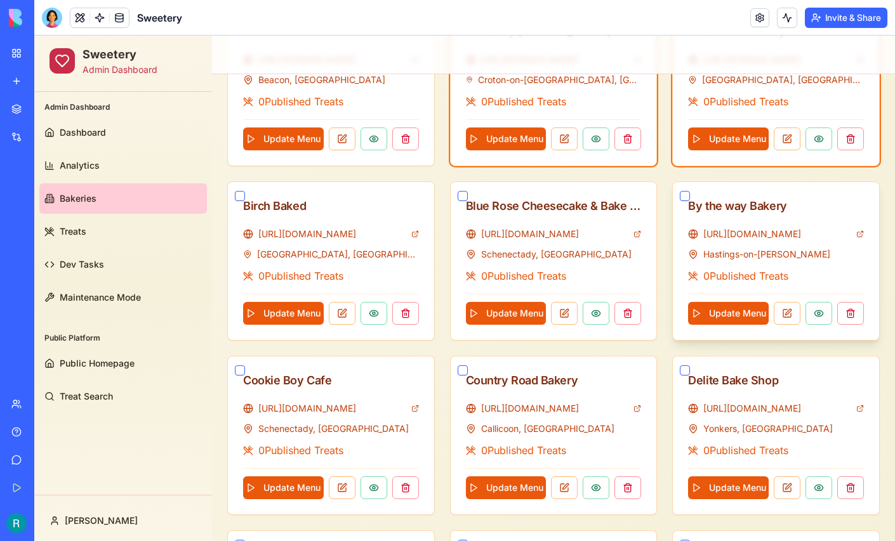
click at [685, 191] on button "button" at bounding box center [685, 196] width 10 height 10
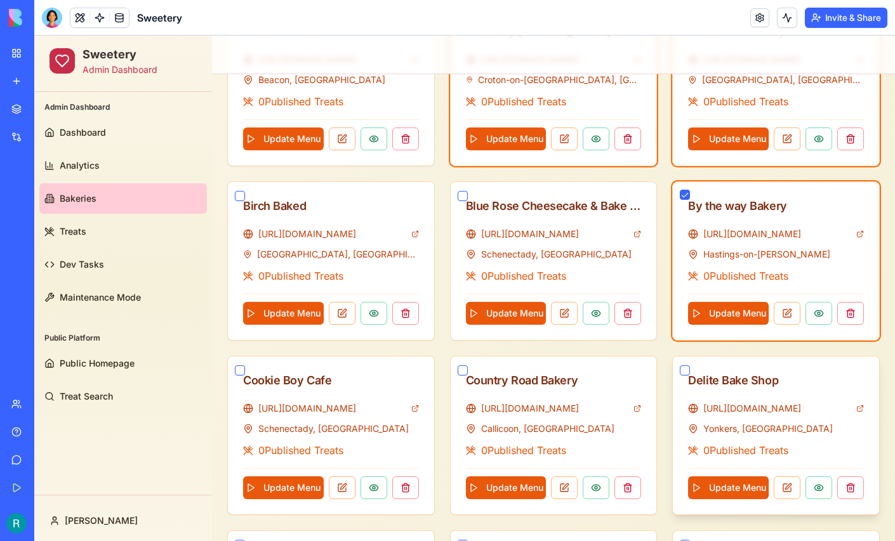
click at [685, 366] on button "button" at bounding box center [685, 371] width 10 height 10
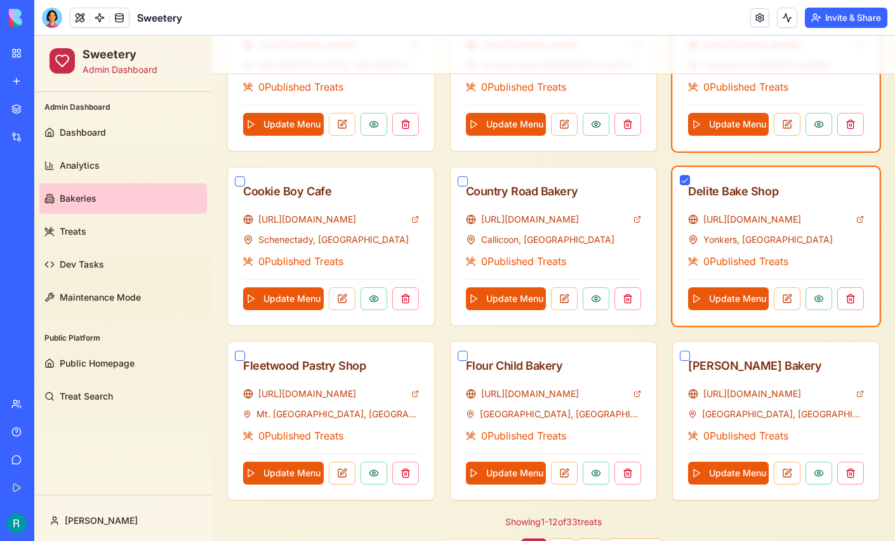
scroll to position [658, 0]
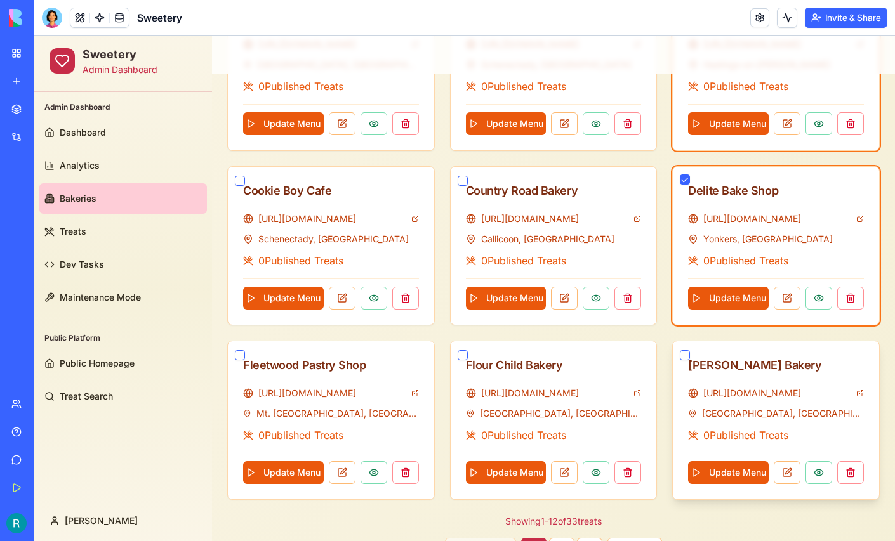
click at [682, 350] on button "button" at bounding box center [685, 355] width 10 height 10
click at [241, 351] on button "button" at bounding box center [240, 355] width 10 height 10
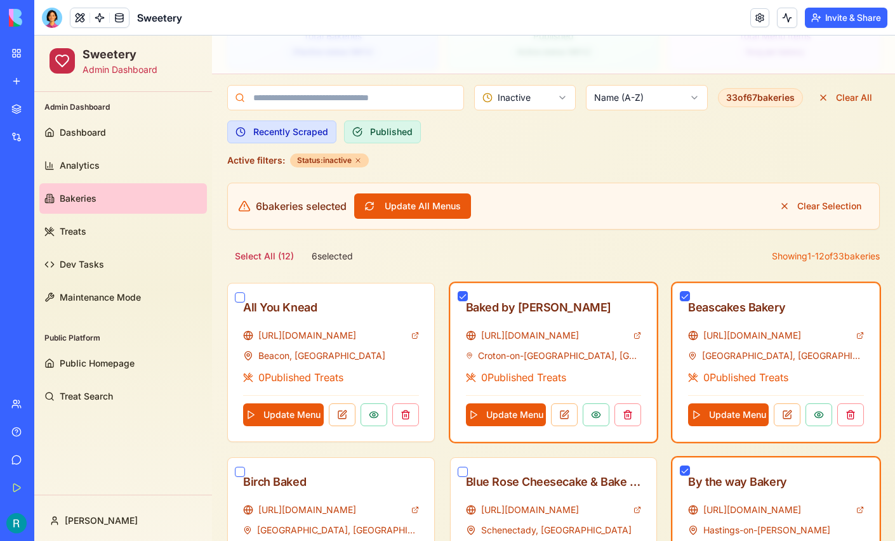
scroll to position [189, 0]
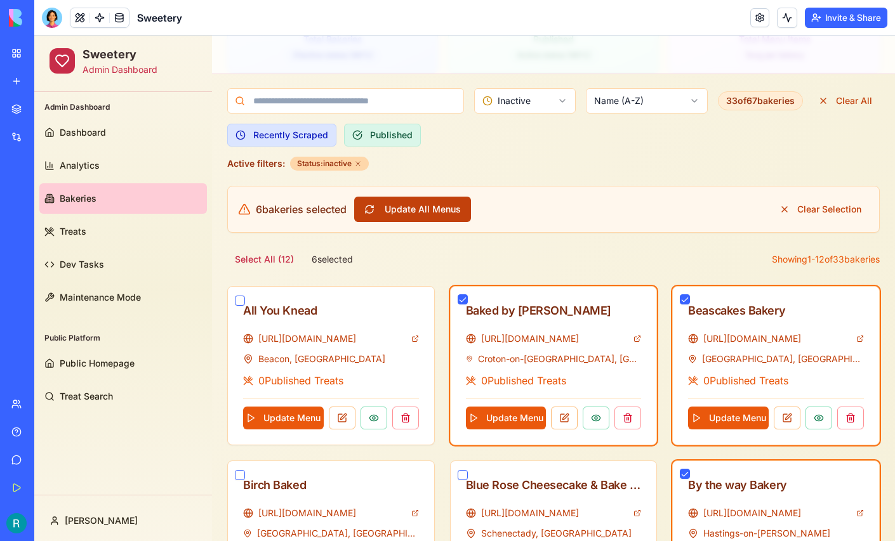
click at [423, 213] on button "Update All Menus" at bounding box center [412, 209] width 117 height 25
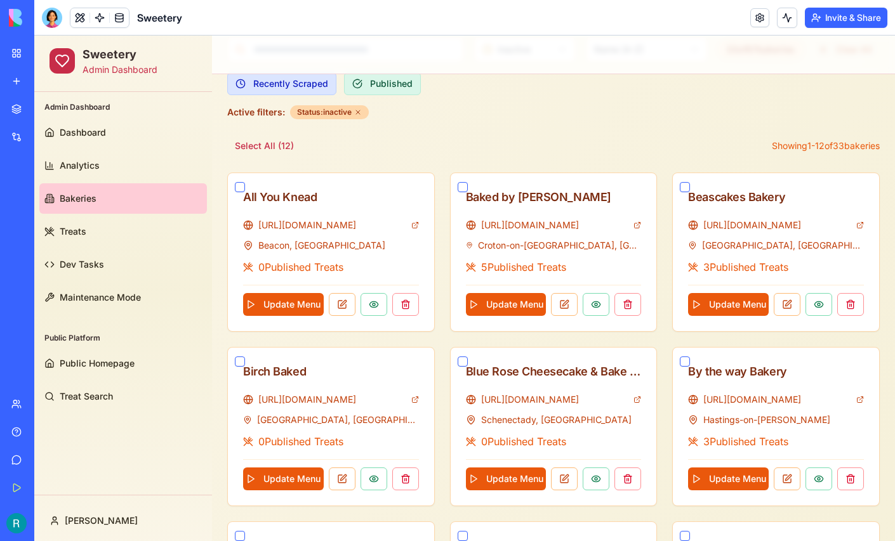
scroll to position [239, 0]
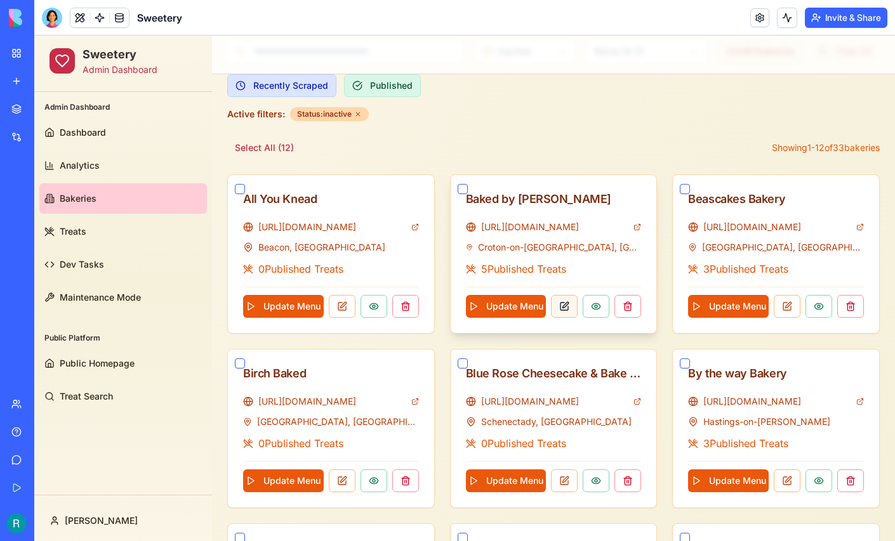
click at [565, 304] on button at bounding box center [564, 306] width 27 height 23
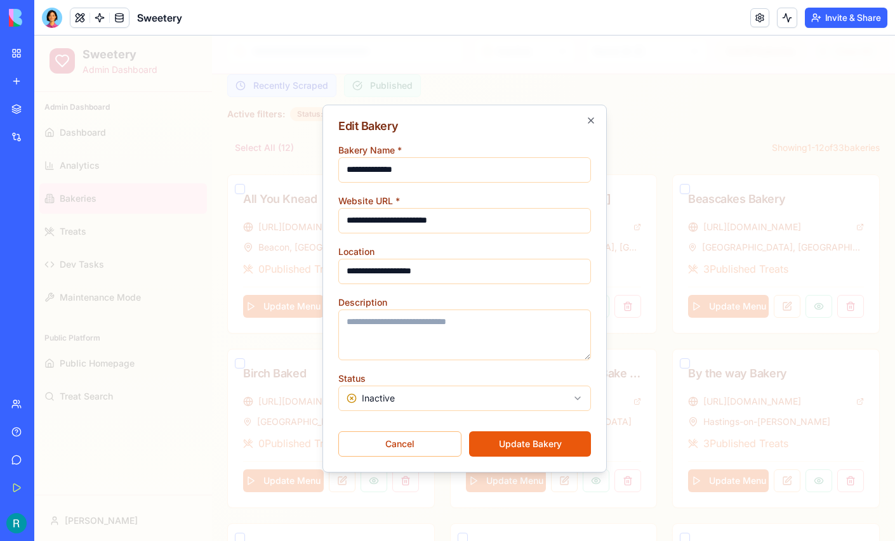
click at [412, 402] on body "Sweetery Admin Dashboard Admin Dashboard Dashboard Analytics Bakeries Treats De…" at bounding box center [464, 365] width 861 height 1137
click at [531, 441] on button "Update Bakery" at bounding box center [530, 444] width 122 height 25
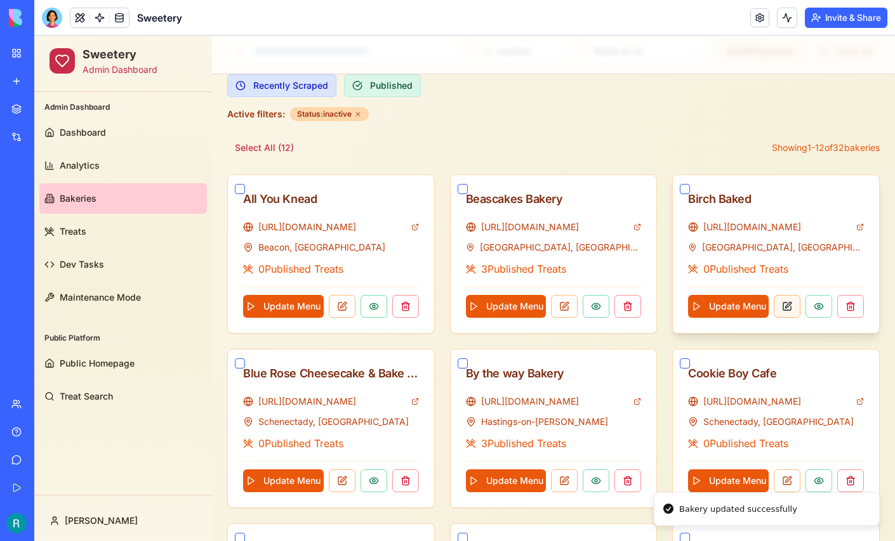
click at [786, 301] on button at bounding box center [787, 306] width 27 height 23
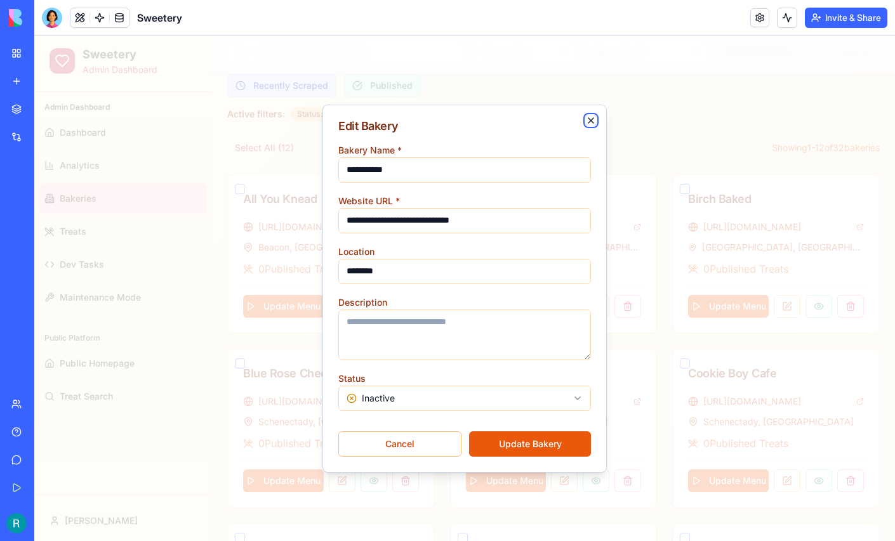
click at [593, 117] on icon "button" at bounding box center [591, 121] width 10 height 10
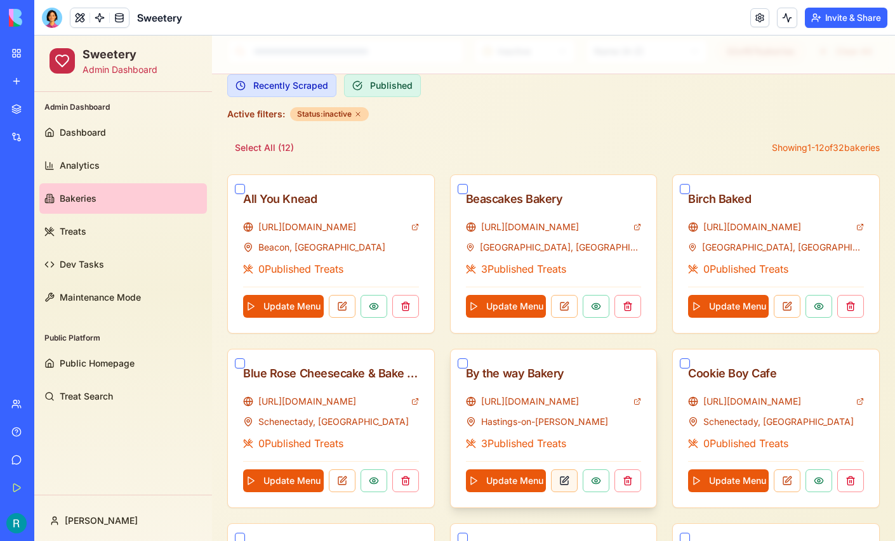
click at [567, 477] on button at bounding box center [564, 481] width 27 height 23
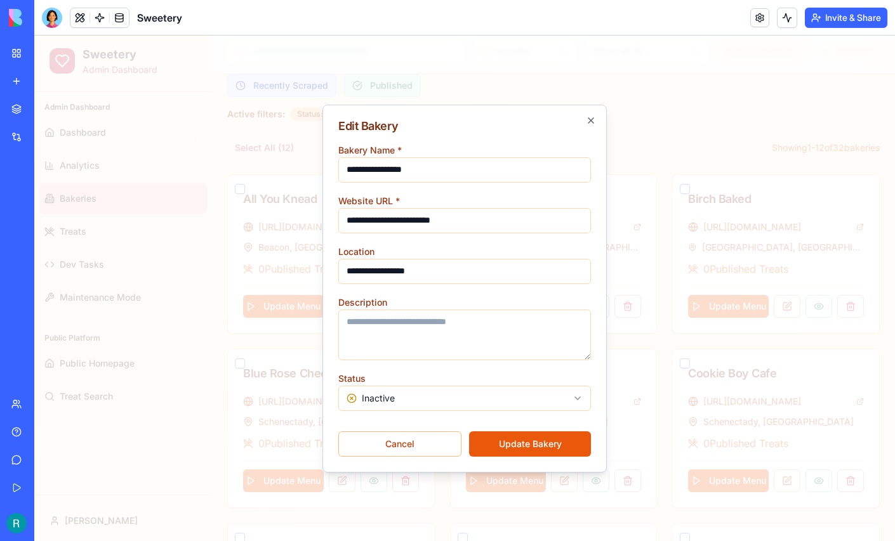
click at [482, 392] on body "Sweetery Admin Dashboard Admin Dashboard Dashboard Analytics Bakeries Treats De…" at bounding box center [464, 365] width 861 height 1137
click at [509, 441] on button "Update Bakery" at bounding box center [530, 444] width 122 height 25
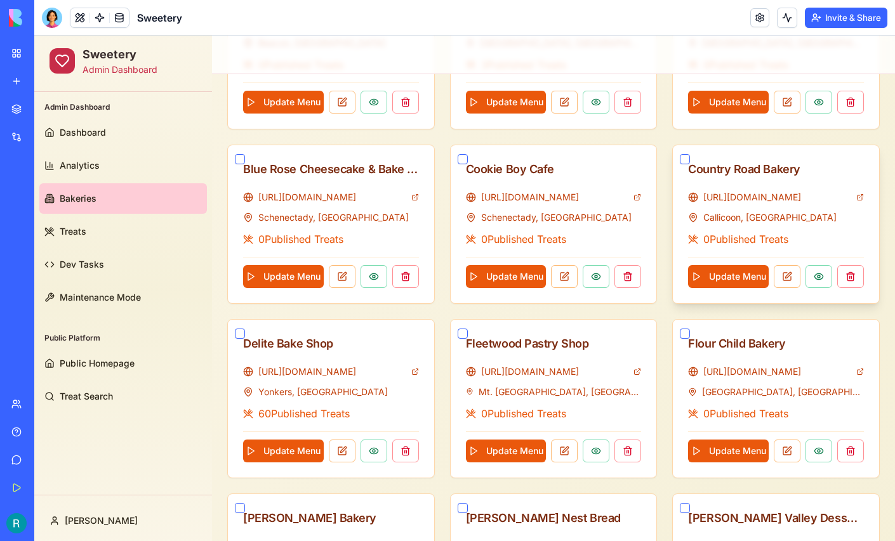
scroll to position [455, 0]
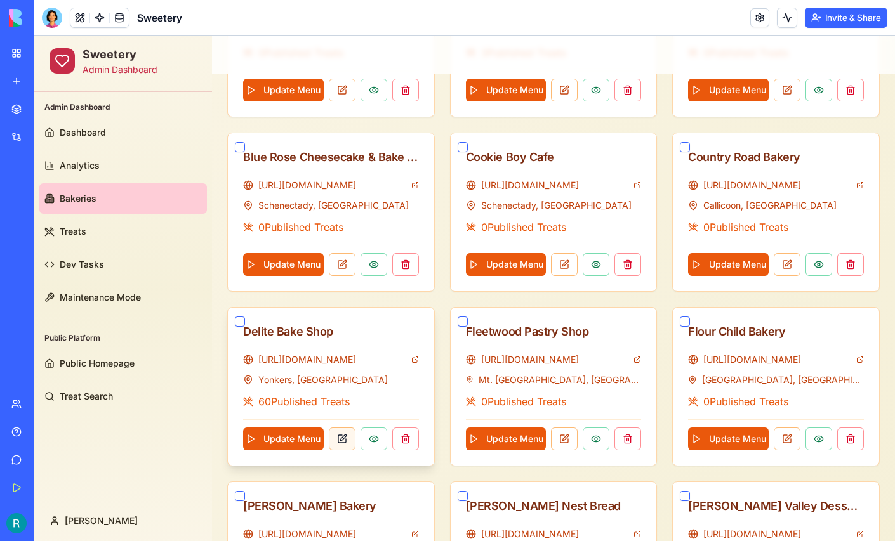
click at [350, 439] on button at bounding box center [342, 439] width 27 height 23
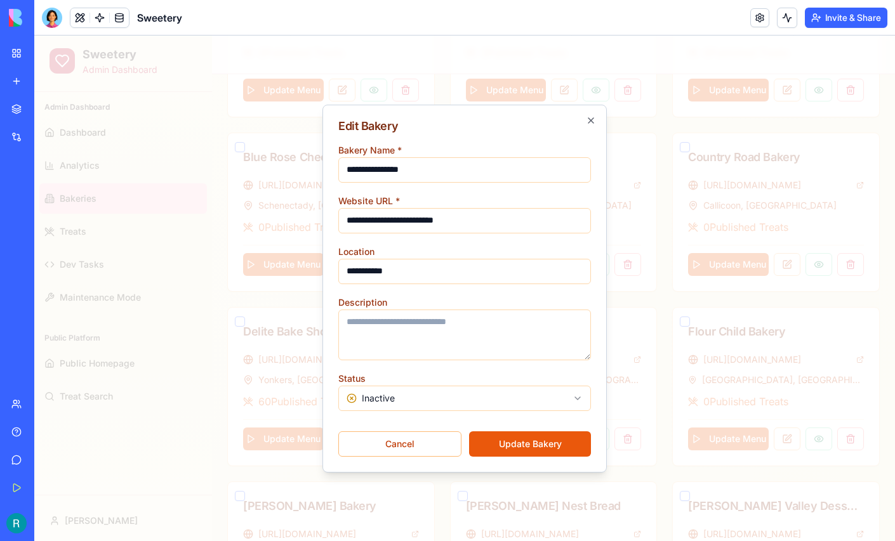
click at [401, 400] on body "Sweetery Admin Dashboard Admin Dashboard Dashboard Analytics Bakeries Treats De…" at bounding box center [464, 148] width 861 height 1137
click at [512, 438] on button "Update Bakery" at bounding box center [530, 444] width 122 height 25
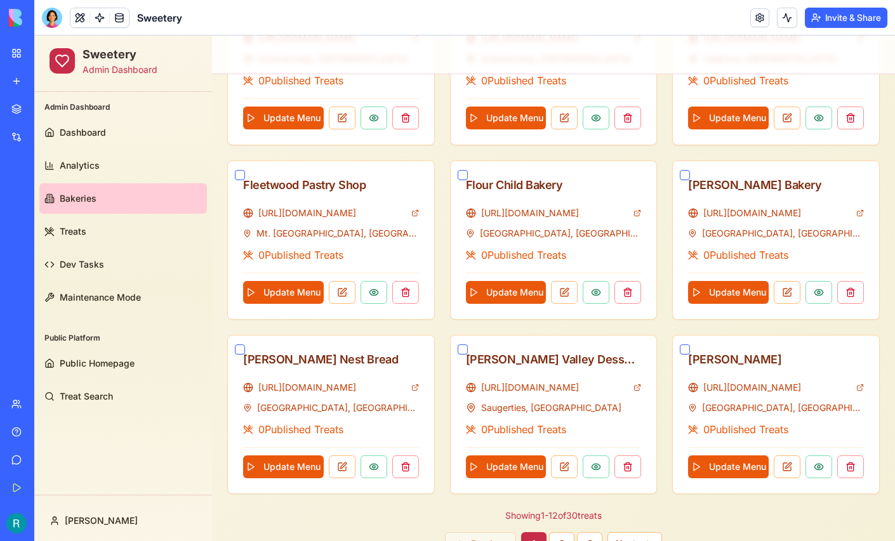
scroll to position [630, 0]
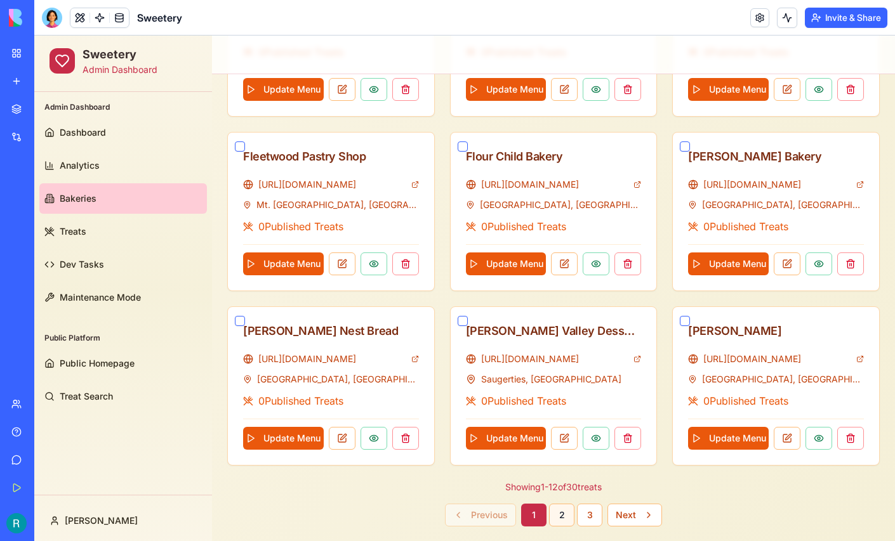
click at [562, 513] on button "2" at bounding box center [561, 515] width 25 height 23
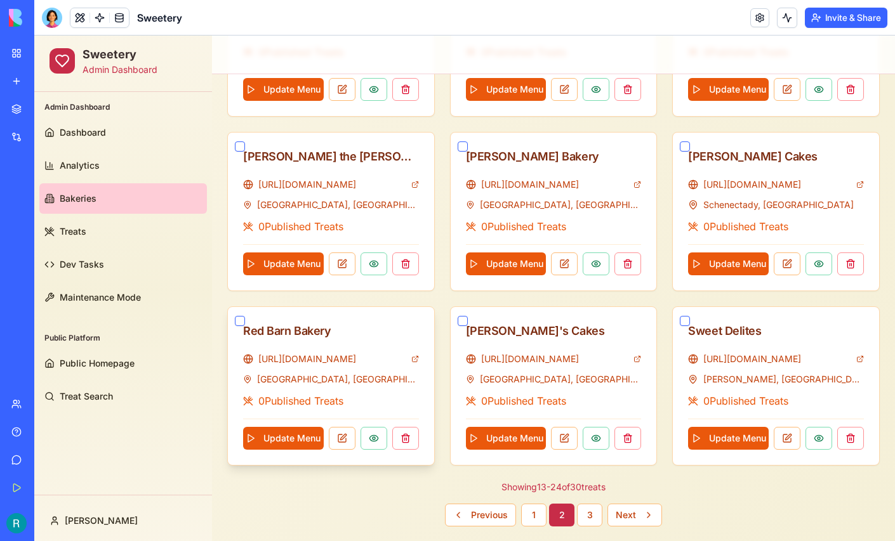
click at [240, 316] on button "button" at bounding box center [240, 321] width 10 height 10
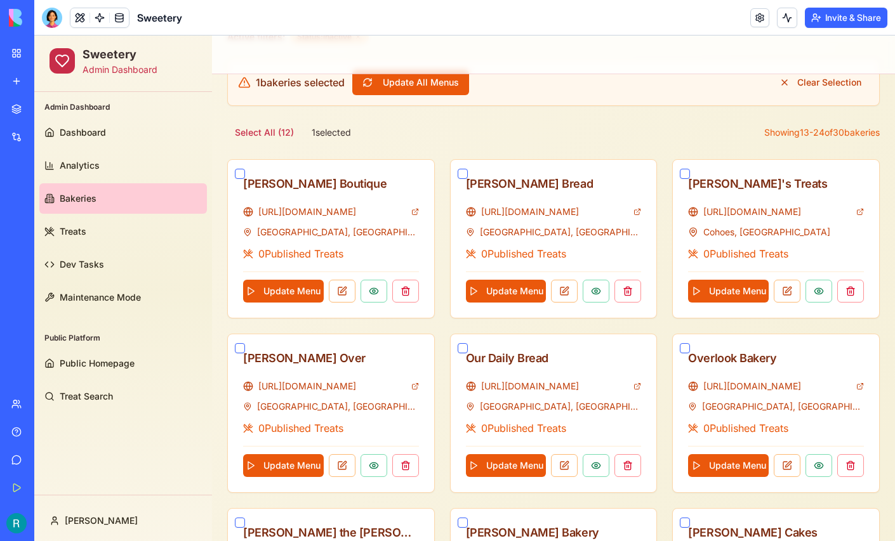
scroll to position [309, 0]
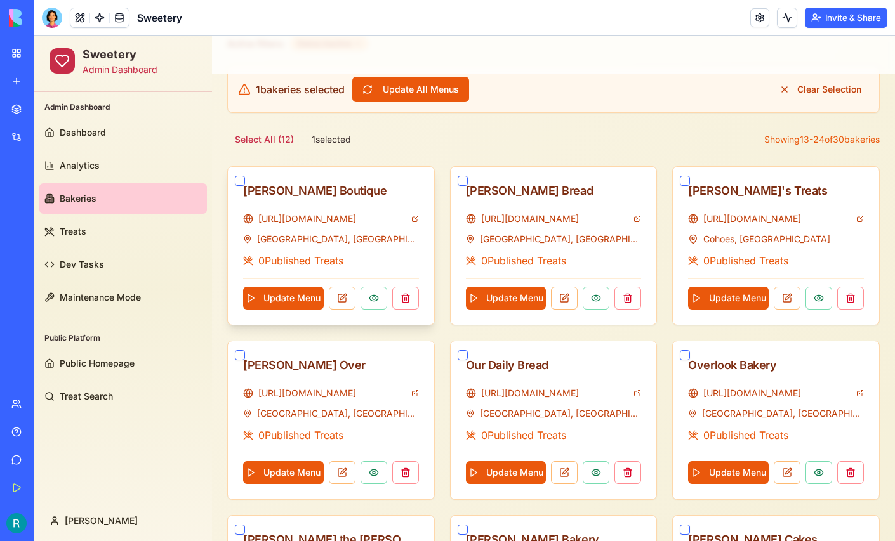
click at [241, 179] on button "button" at bounding box center [240, 181] width 10 height 10
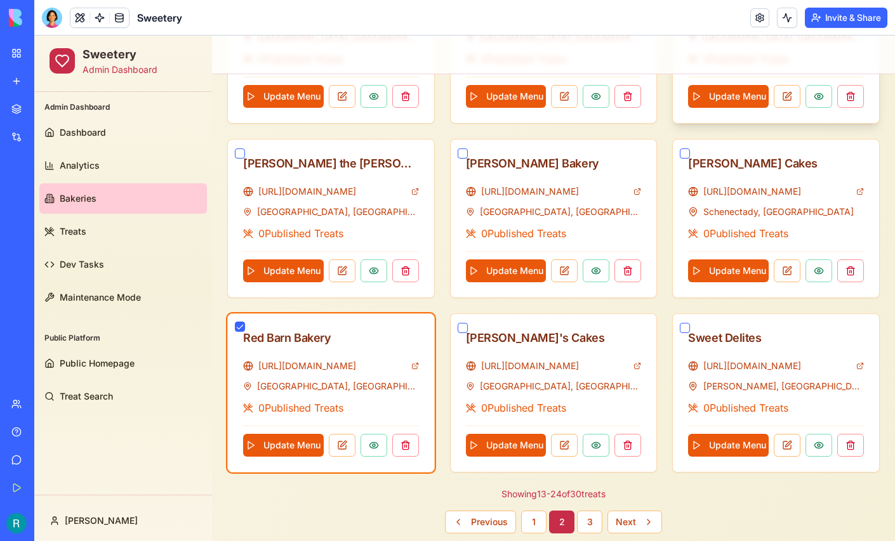
scroll to position [693, 0]
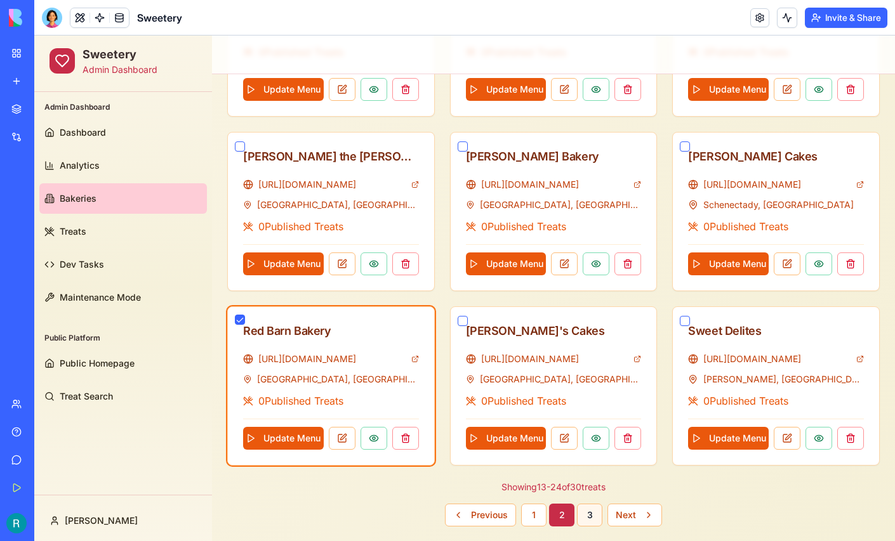
click at [590, 507] on button "3" at bounding box center [589, 515] width 25 height 23
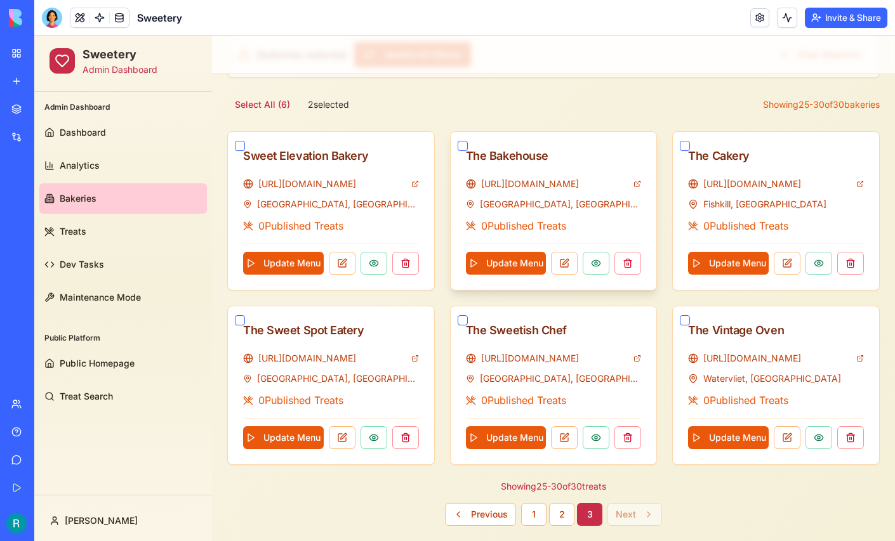
click at [463, 142] on button "button" at bounding box center [463, 146] width 10 height 10
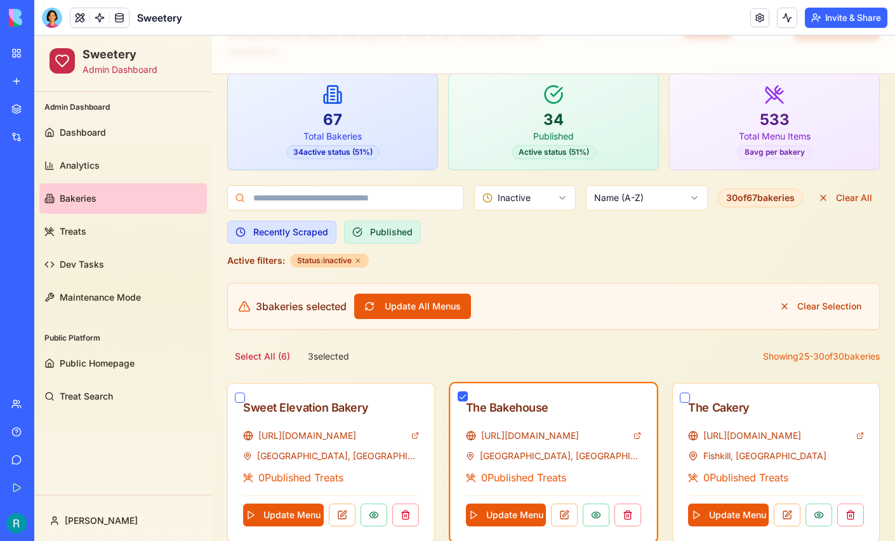
scroll to position [74, 0]
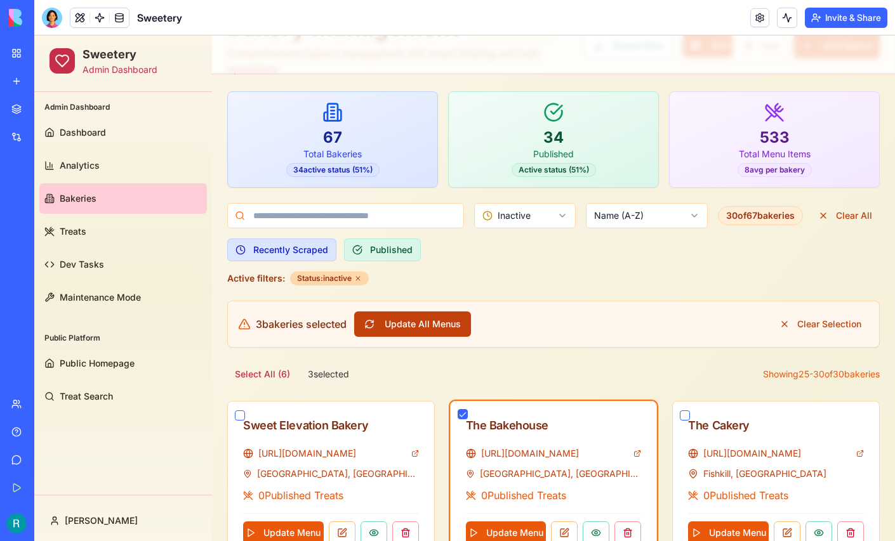
click at [441, 326] on button "Update All Menus" at bounding box center [412, 324] width 117 height 25
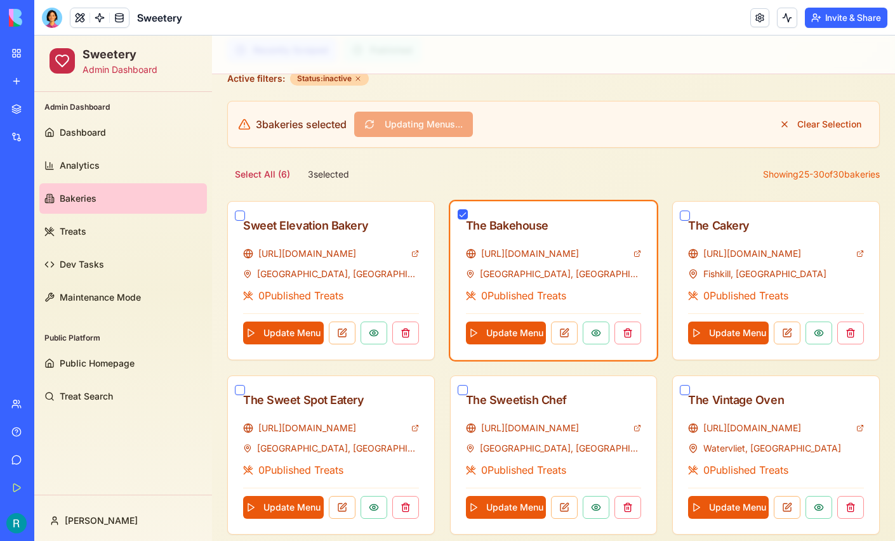
scroll to position [345, 0]
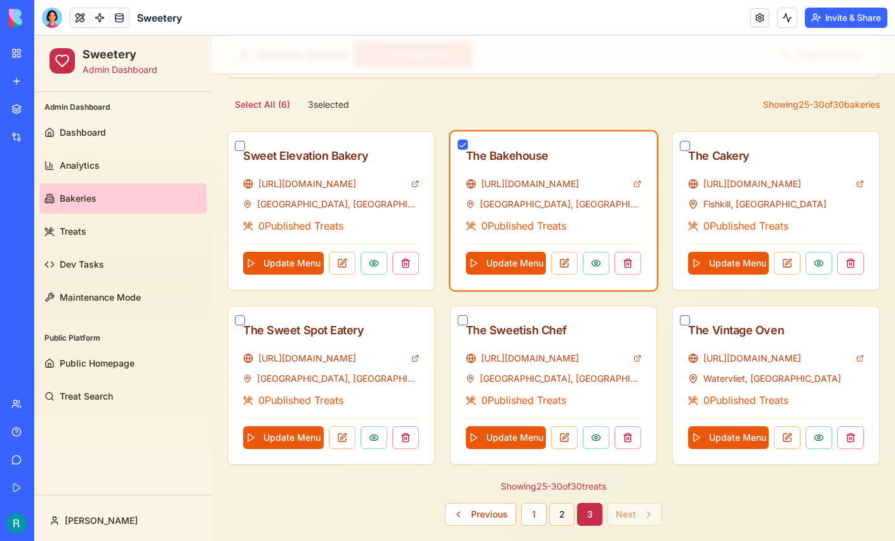
click at [565, 511] on button "2" at bounding box center [561, 514] width 25 height 23
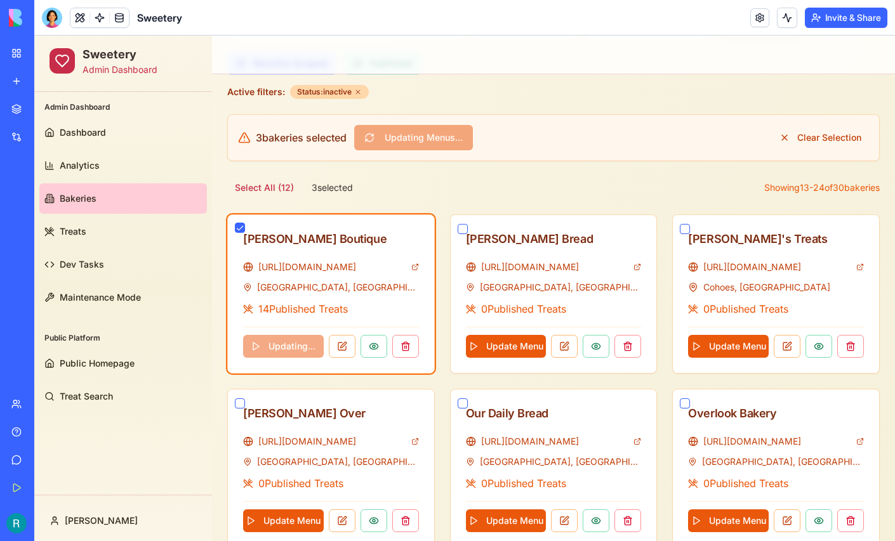
scroll to position [263, 0]
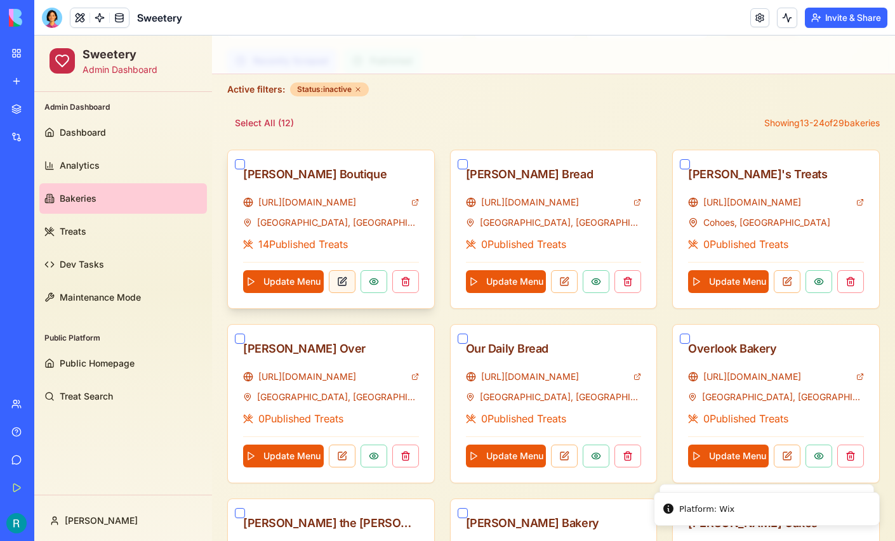
click at [345, 277] on button at bounding box center [342, 281] width 27 height 23
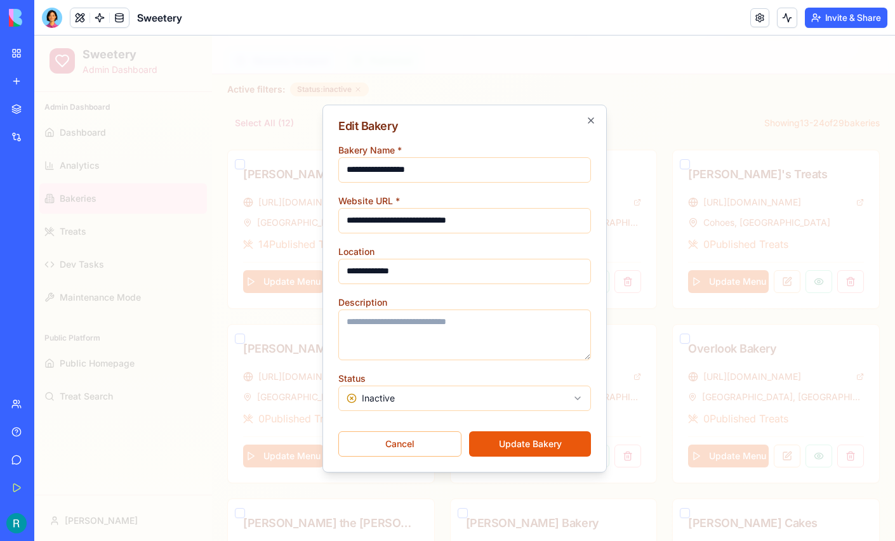
click at [392, 397] on body "Sweetery Admin Dashboard Admin Dashboard Dashboard Analytics Bakeries Treats De…" at bounding box center [464, 340] width 861 height 1137
click at [531, 446] on button "Update Bakery" at bounding box center [530, 444] width 122 height 25
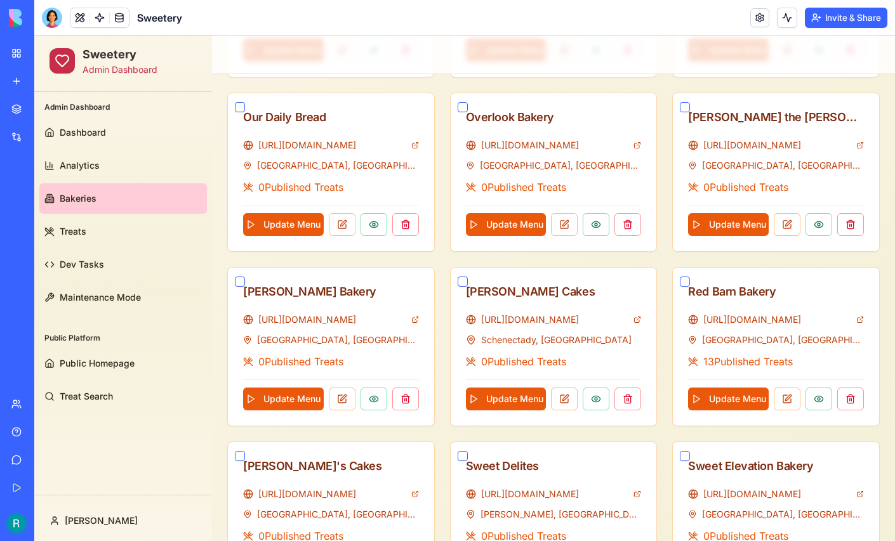
scroll to position [496, 0]
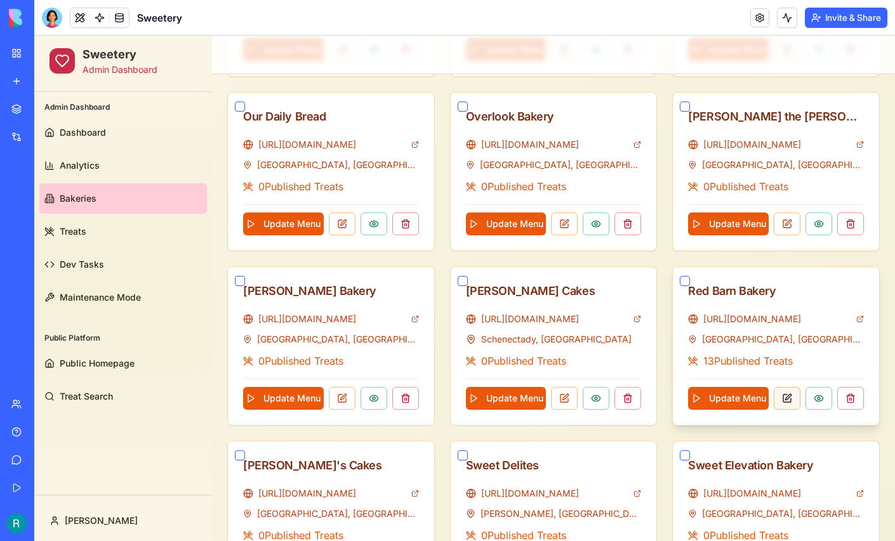
click at [792, 396] on button at bounding box center [787, 398] width 27 height 23
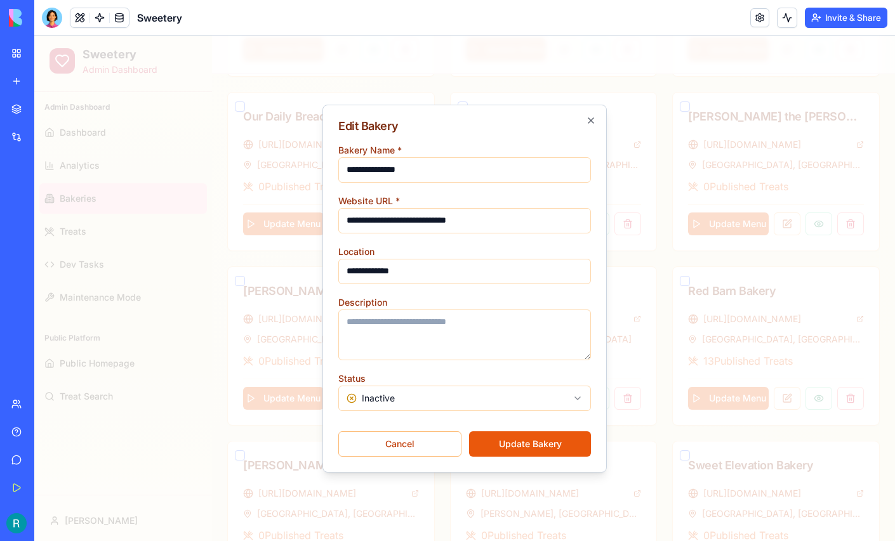
click at [562, 395] on body "Sweetery Admin Dashboard Admin Dashboard Dashboard Analytics Bakeries Treats De…" at bounding box center [464, 108] width 861 height 1137
click at [513, 439] on button "Update Bakery" at bounding box center [530, 444] width 122 height 25
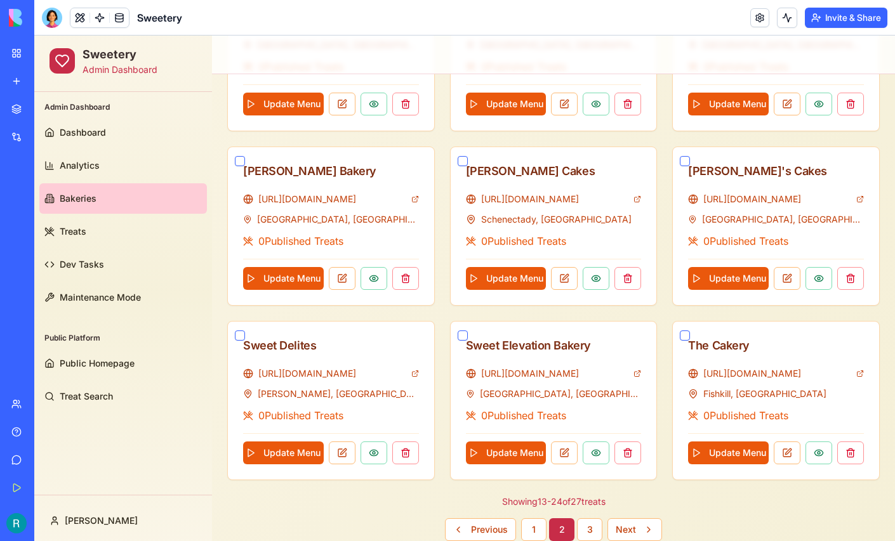
scroll to position [630, 0]
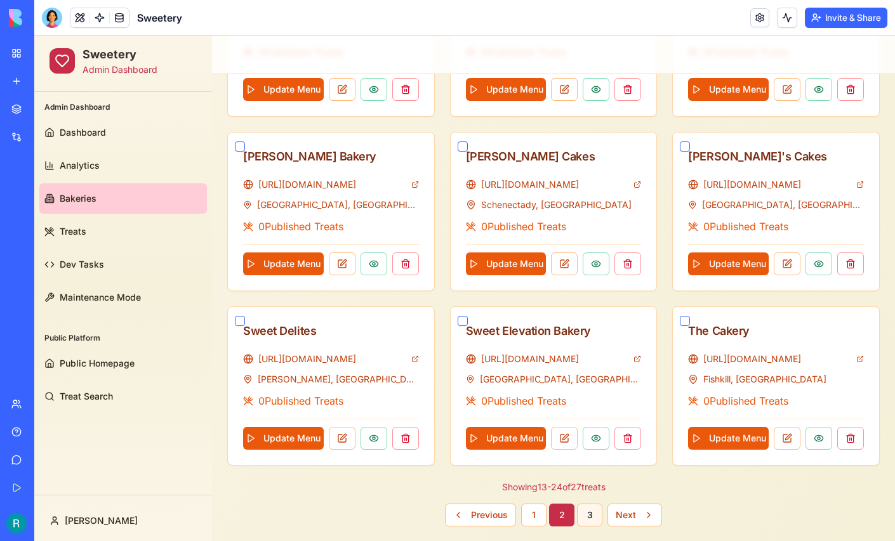
click at [595, 513] on button "3" at bounding box center [589, 515] width 25 height 23
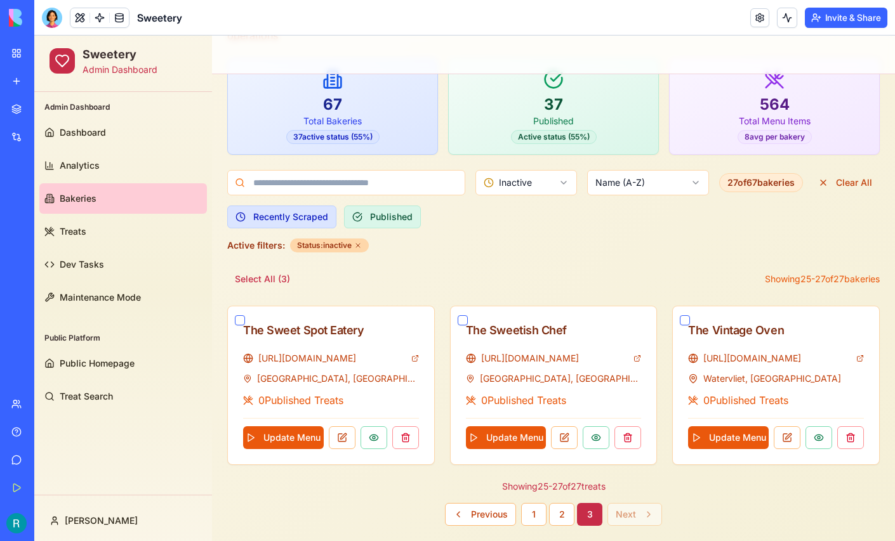
scroll to position [109, 0]
click at [536, 510] on button "1" at bounding box center [533, 514] width 25 height 23
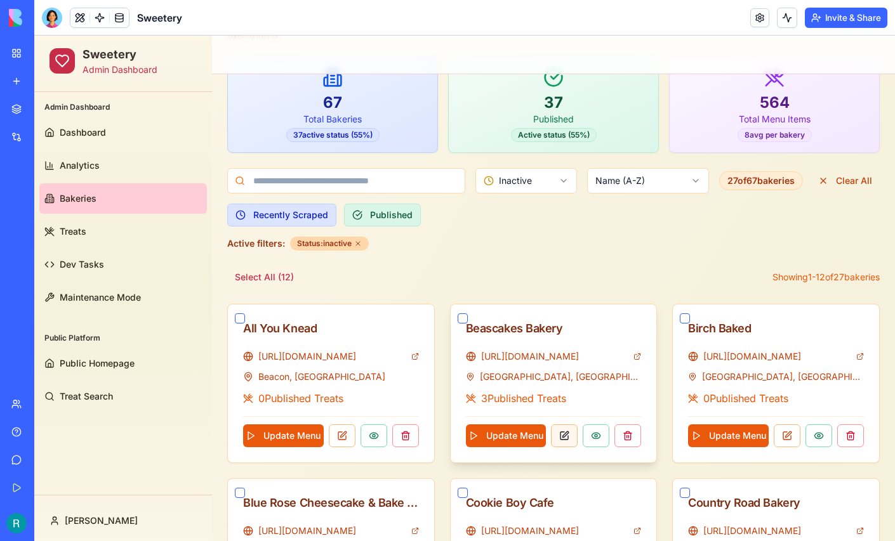
click at [572, 437] on button at bounding box center [564, 436] width 27 height 23
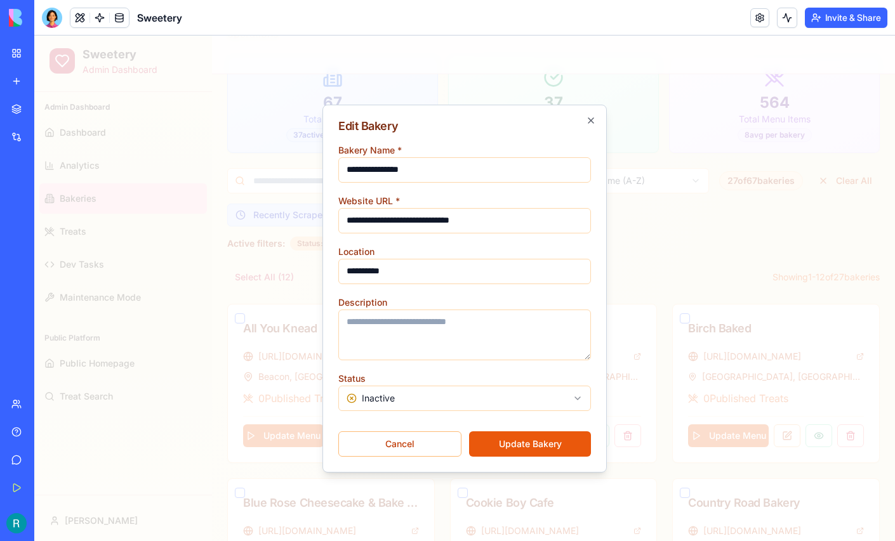
click at [560, 392] on body "Sweetery Admin Dashboard Admin Dashboard Dashboard Analytics Bakeries Treats De…" at bounding box center [464, 494] width 861 height 1137
click at [536, 444] on button "Update Bakery" at bounding box center [530, 444] width 122 height 25
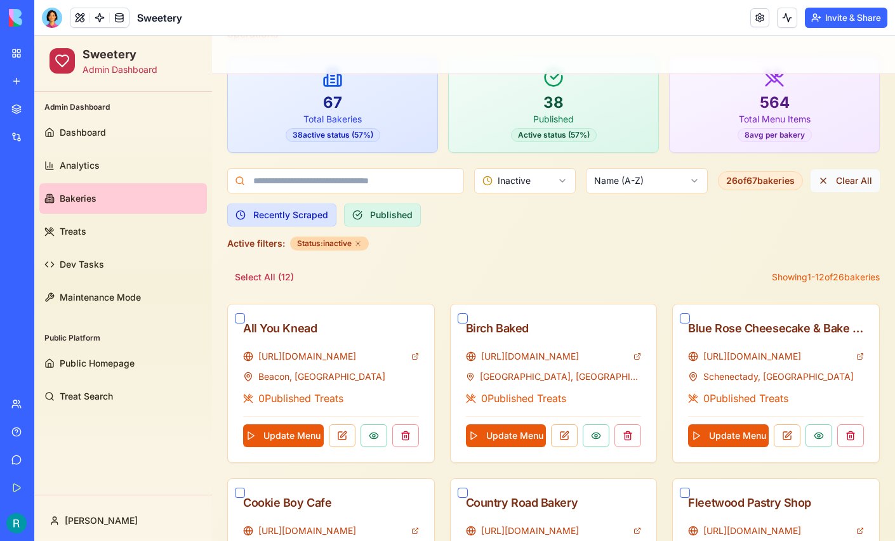
click at [851, 179] on button "Clear All" at bounding box center [845, 180] width 69 height 23
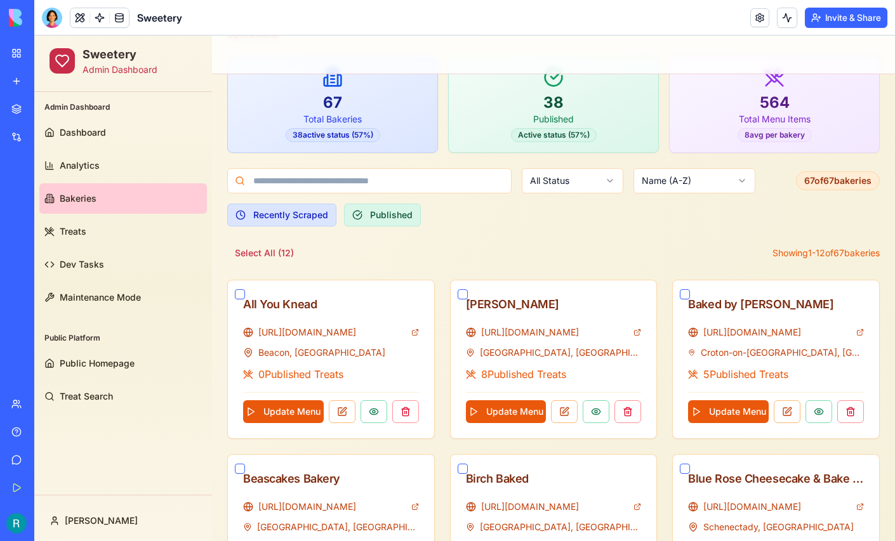
click at [580, 179] on html "Sweetery Admin Dashboard Admin Dashboard Dashboard Analytics Bakeries Treats De…" at bounding box center [464, 482] width 861 height 1113
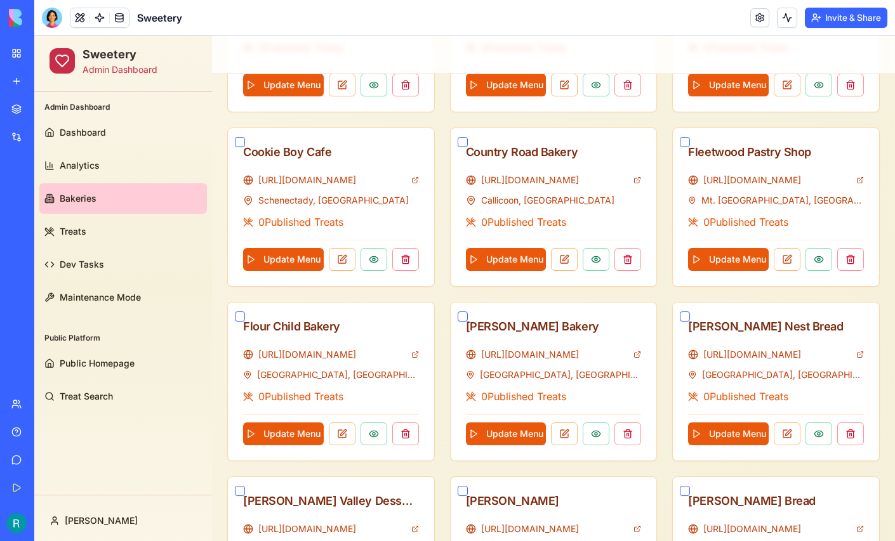
scroll to position [630, 0]
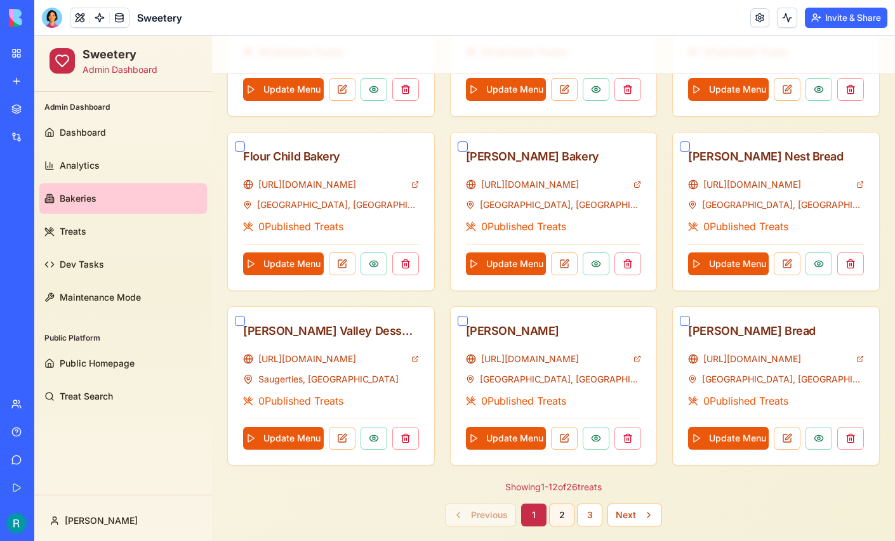
click at [564, 508] on button "2" at bounding box center [561, 515] width 25 height 23
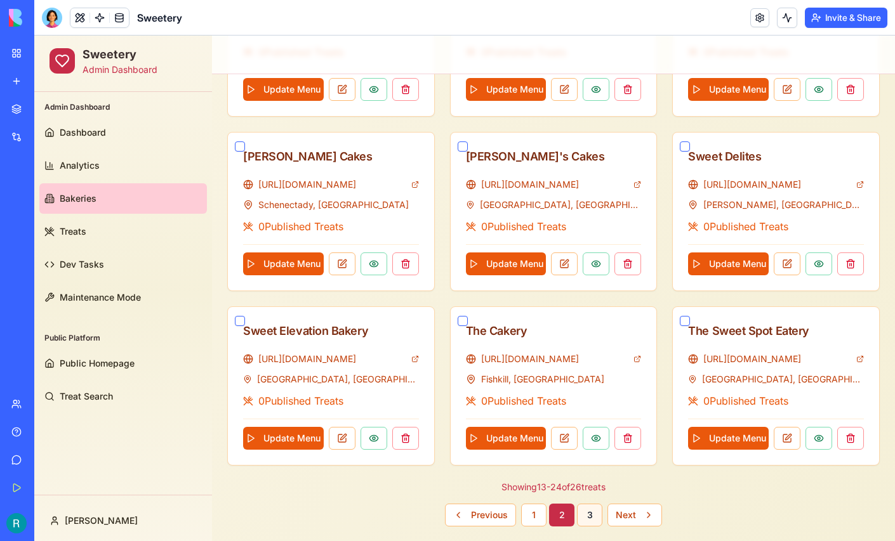
click at [590, 507] on button "3" at bounding box center [589, 515] width 25 height 23
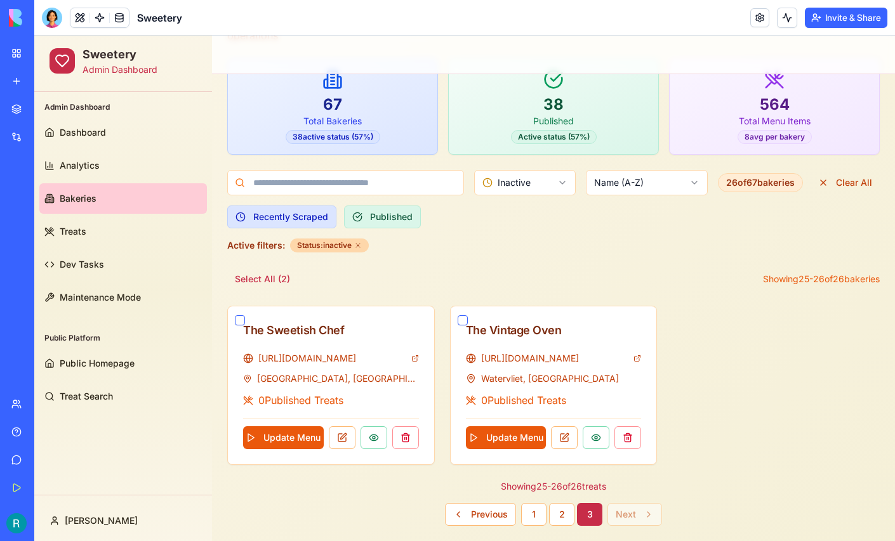
scroll to position [109, 0]
click at [528, 511] on button "1" at bounding box center [533, 514] width 25 height 23
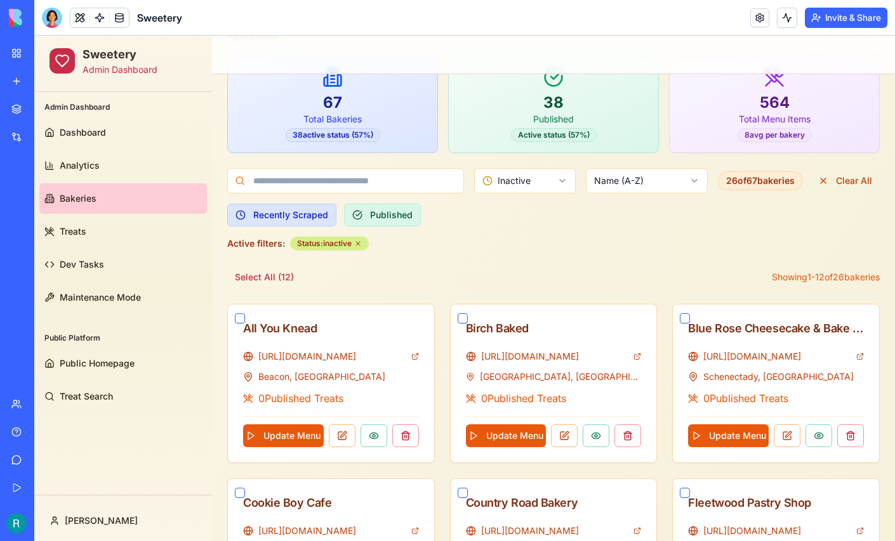
click at [360, 242] on icon at bounding box center [358, 244] width 8 height 8
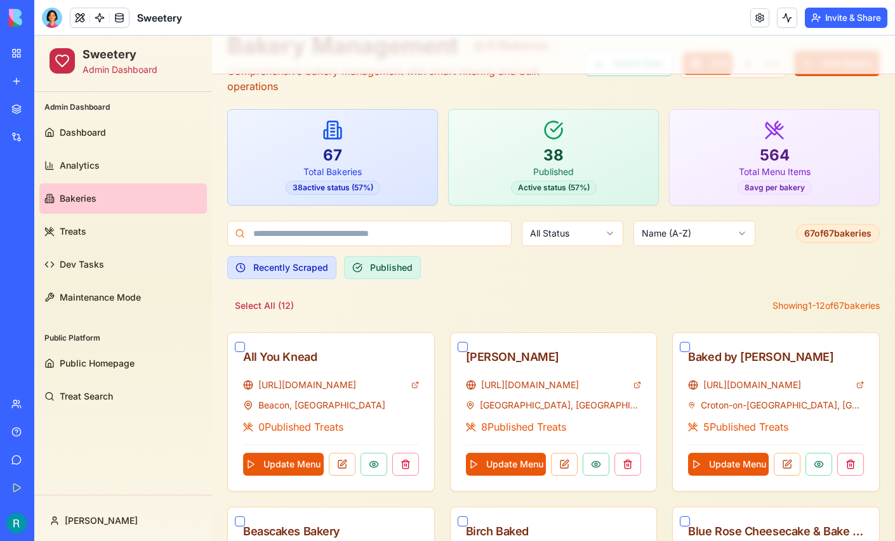
scroll to position [0, 0]
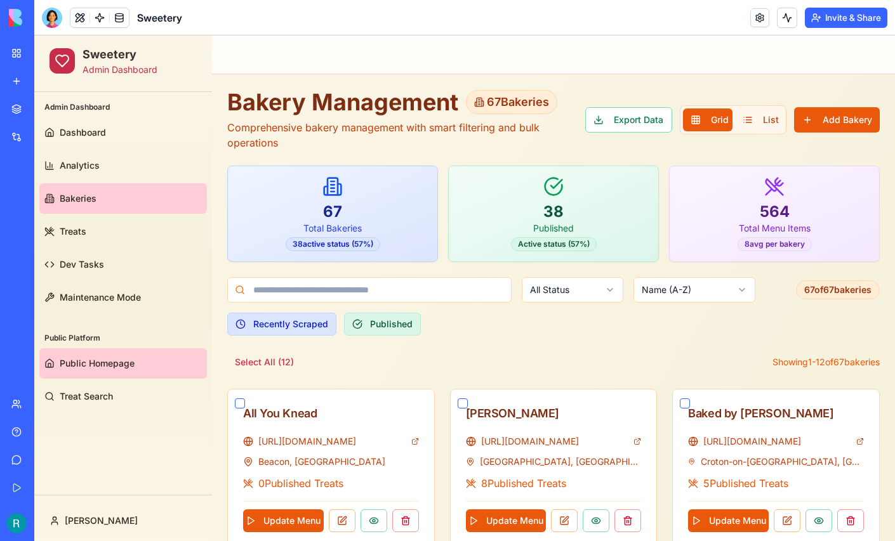
click at [119, 360] on span "Public Homepage" at bounding box center [97, 363] width 75 height 13
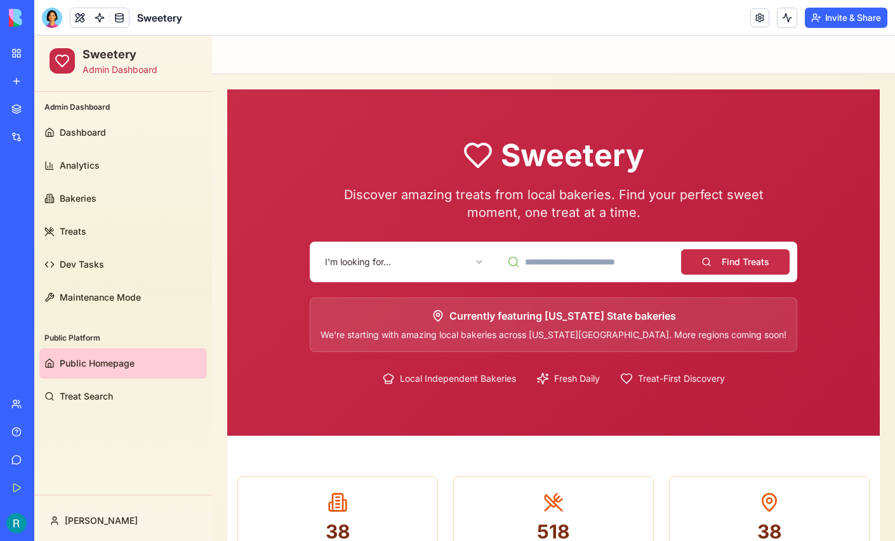
click at [415, 256] on html "Sweetery Admin Dashboard Admin Dashboard Dashboard Analytics Bakeries Treats De…" at bounding box center [464, 495] width 861 height 918
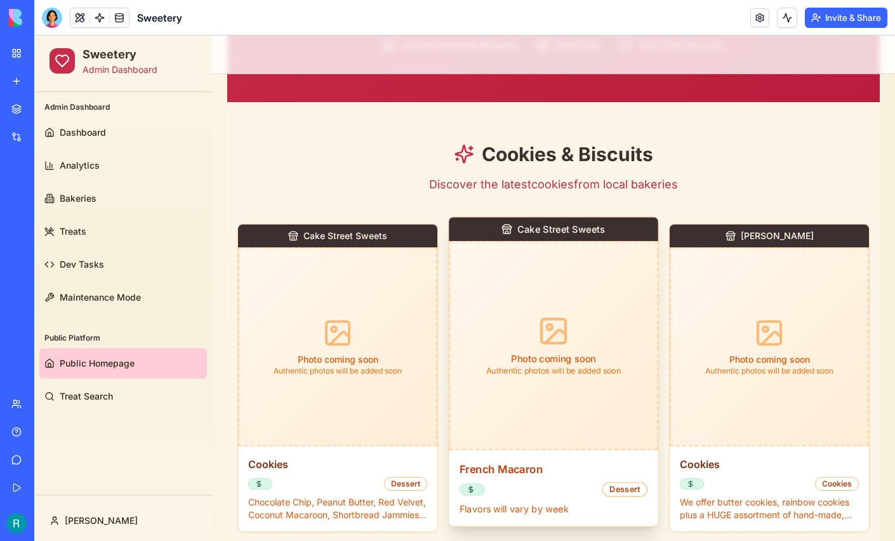
scroll to position [340, 0]
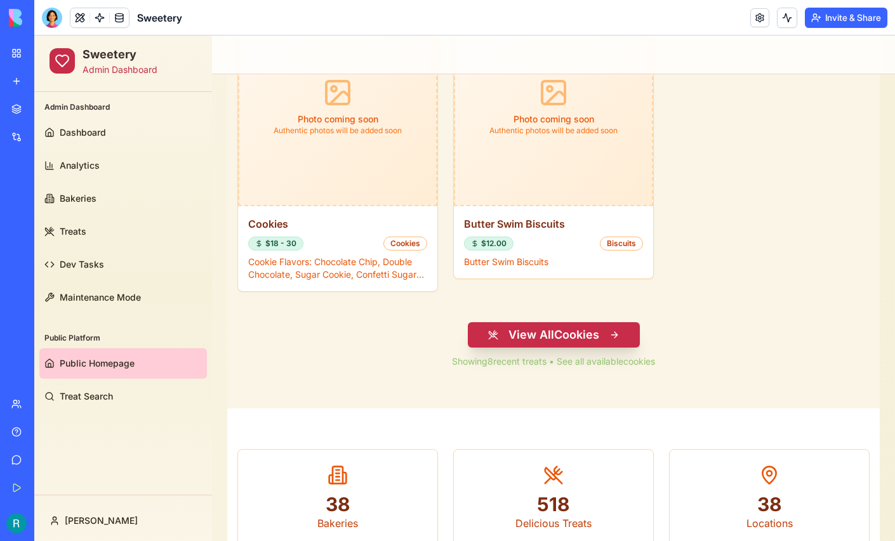
click at [556, 336] on button "View All Cookies" at bounding box center [554, 334] width 172 height 25
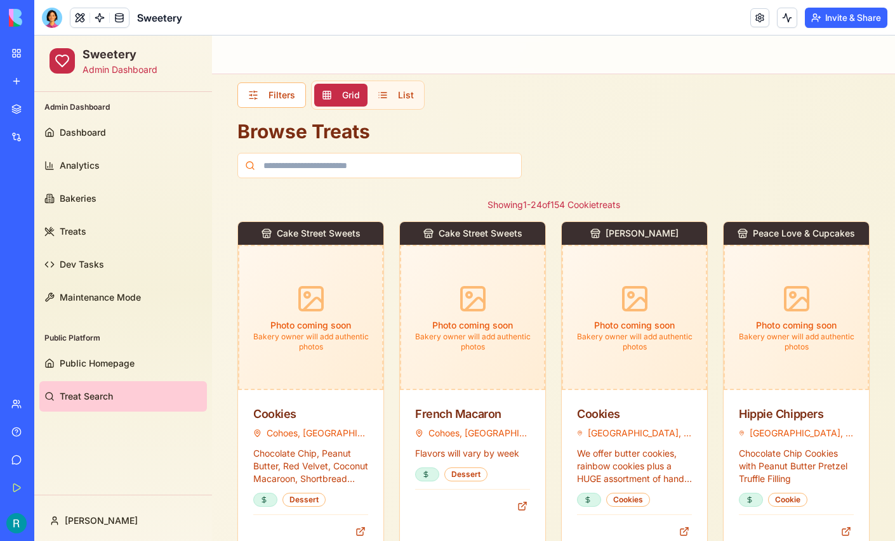
scroll to position [16, 0]
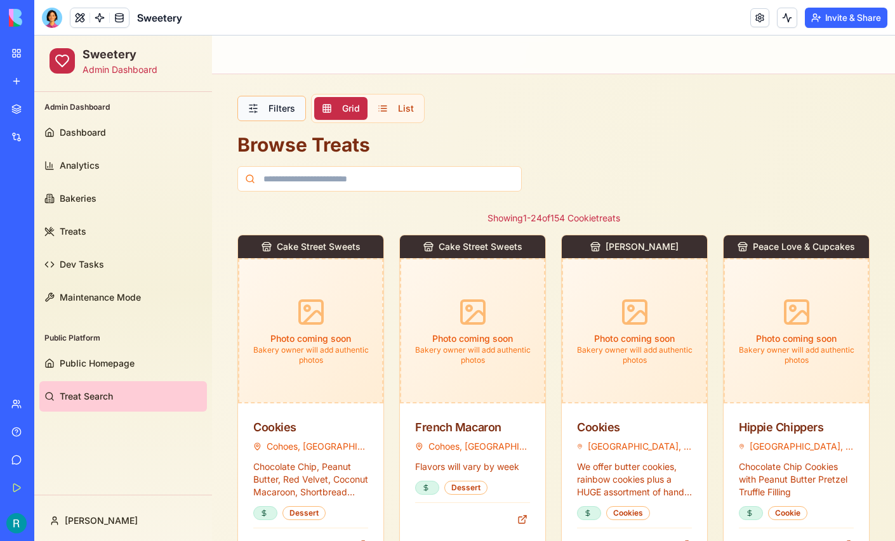
click at [256, 104] on button "Filters" at bounding box center [271, 108] width 69 height 25
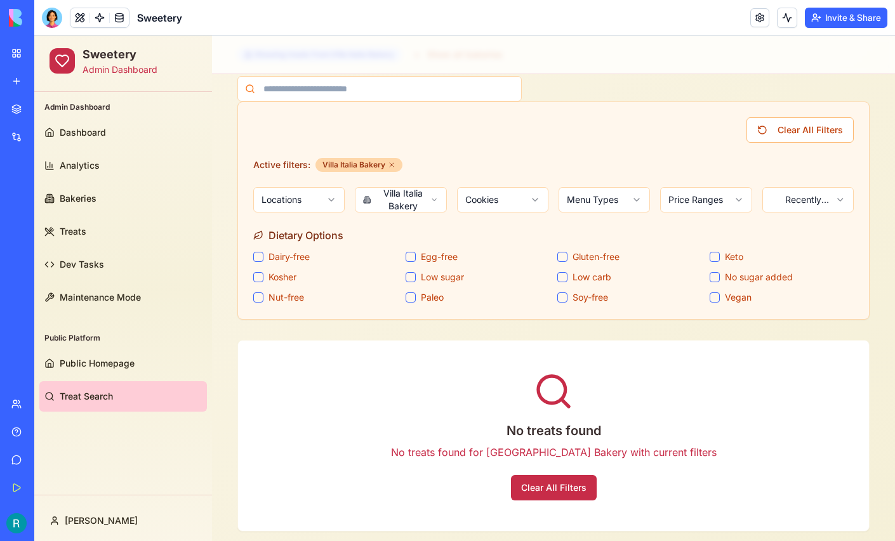
scroll to position [167, 0]
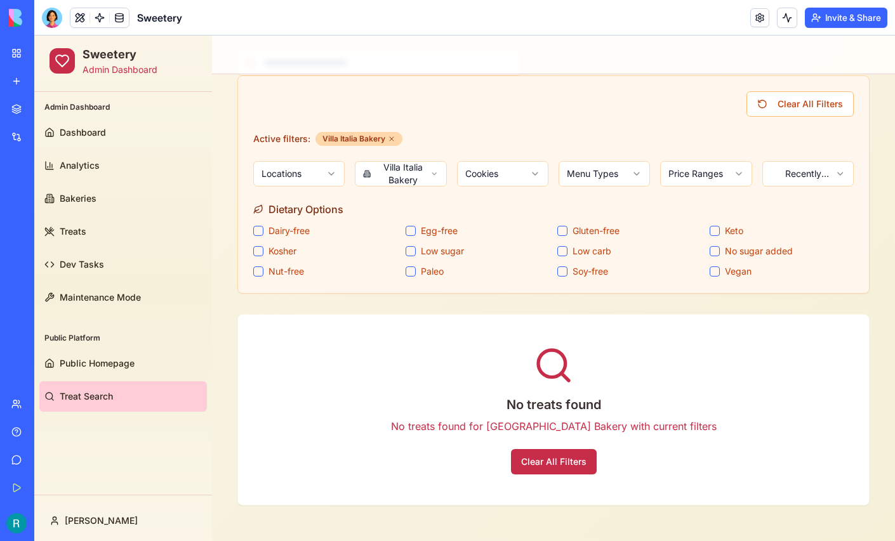
click at [530, 170] on html "Sweetery Admin Dashboard Admin Dashboard Dashboard Analytics Bakeries Treats De…" at bounding box center [464, 206] width 861 height 671
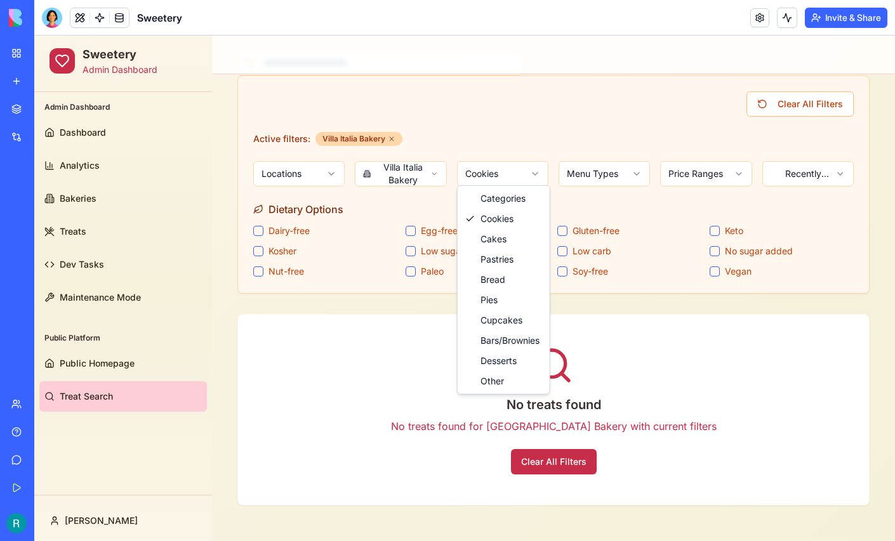
click at [799, 104] on html "Sweetery Admin Dashboard Admin Dashboard Dashboard Analytics Bakeries Treats De…" at bounding box center [464, 206] width 861 height 671
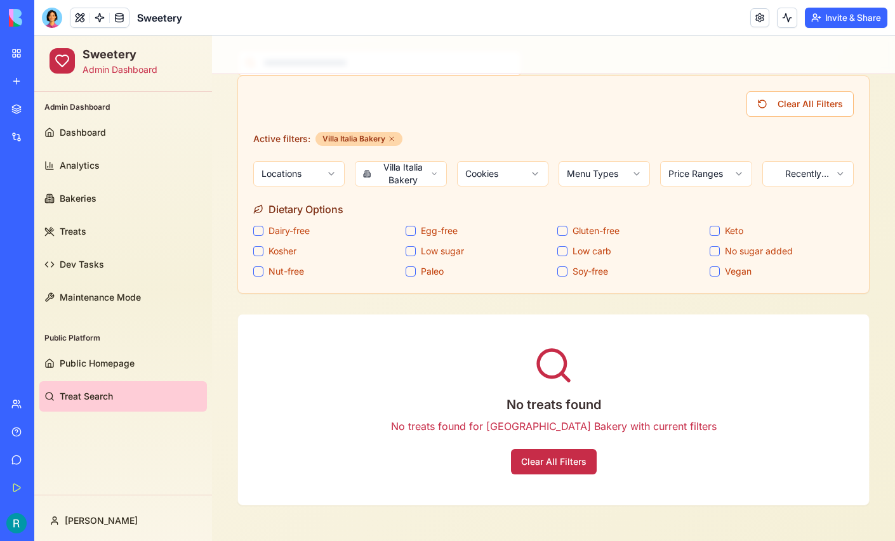
click at [799, 104] on button "Clear All Filters" at bounding box center [800, 103] width 107 height 25
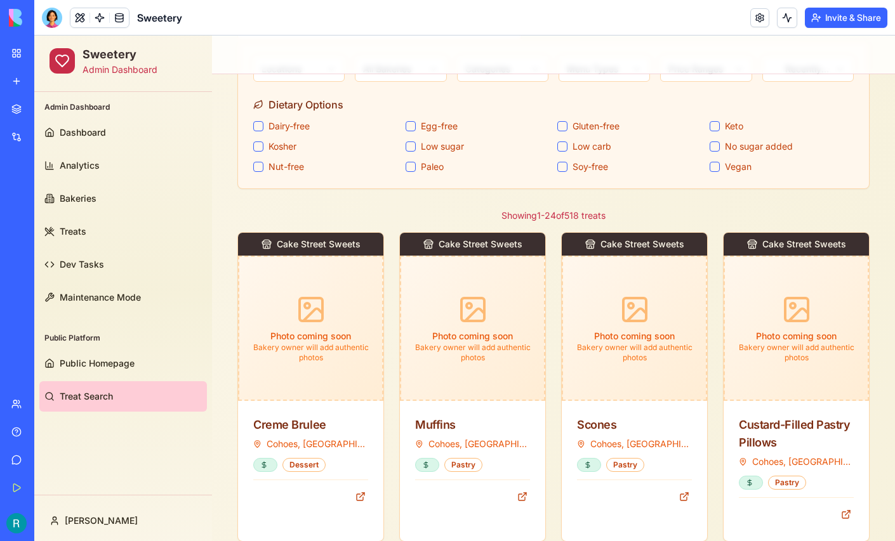
scroll to position [0, 0]
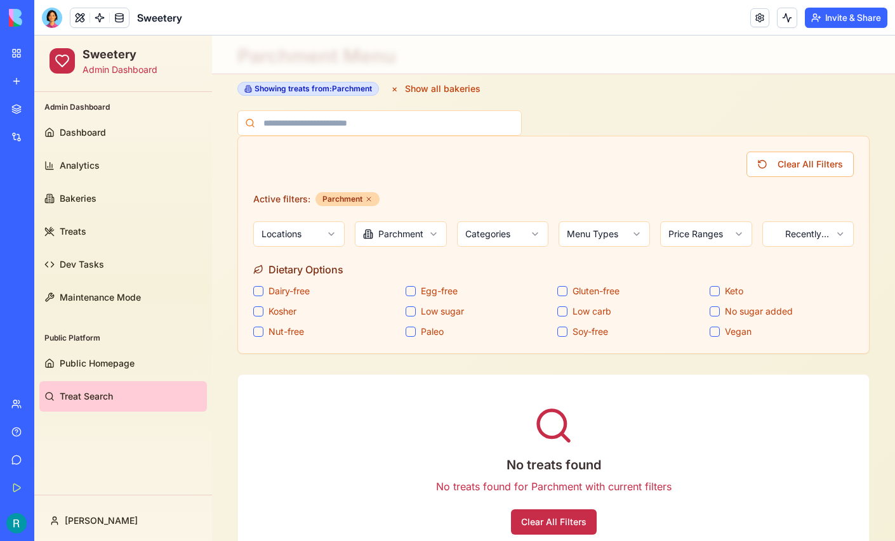
scroll to position [96, 0]
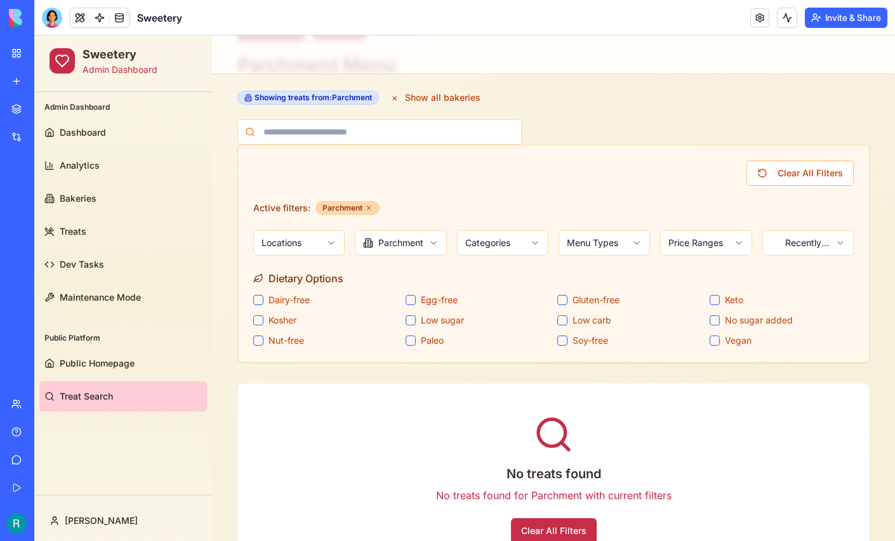
click at [419, 239] on html "Sweetery Admin Dashboard Admin Dashboard Dashboard Analytics Bakeries Treats De…" at bounding box center [464, 275] width 861 height 671
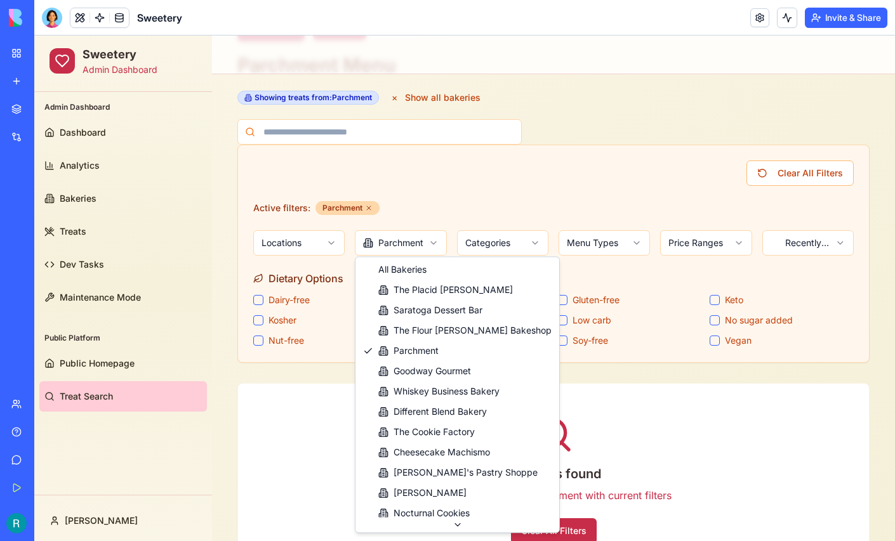
click at [364, 206] on html "Sweetery Admin Dashboard Admin Dashboard Dashboard Analytics Bakeries Treats De…" at bounding box center [464, 275] width 861 height 671
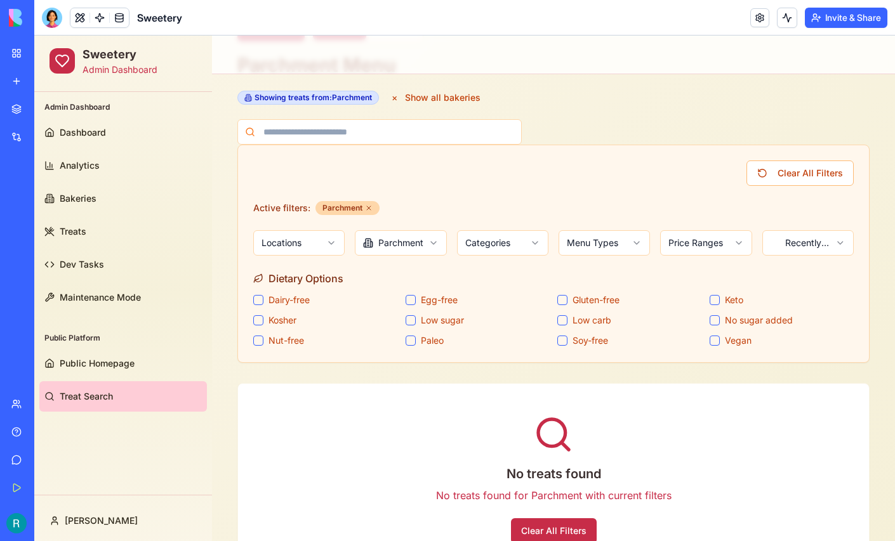
click at [365, 206] on icon at bounding box center [369, 208] width 8 height 8
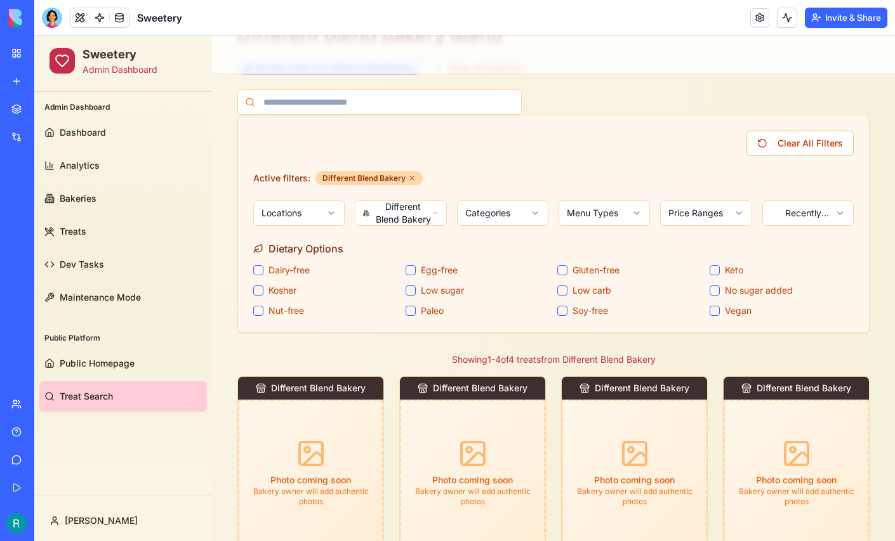
scroll to position [123, 0]
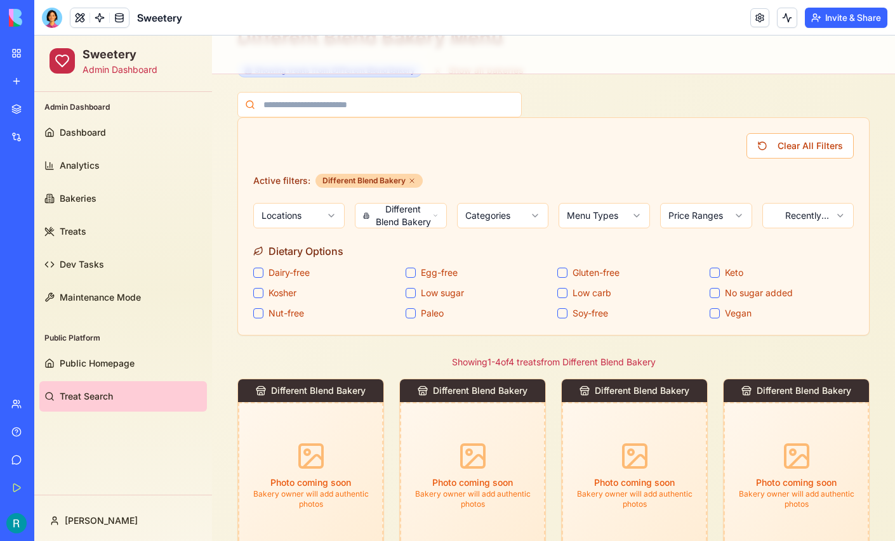
click at [433, 213] on html "Sweetery Admin Dashboard Admin Dashboard Dashboard Analytics Bakeries Treats De…" at bounding box center [464, 345] width 861 height 866
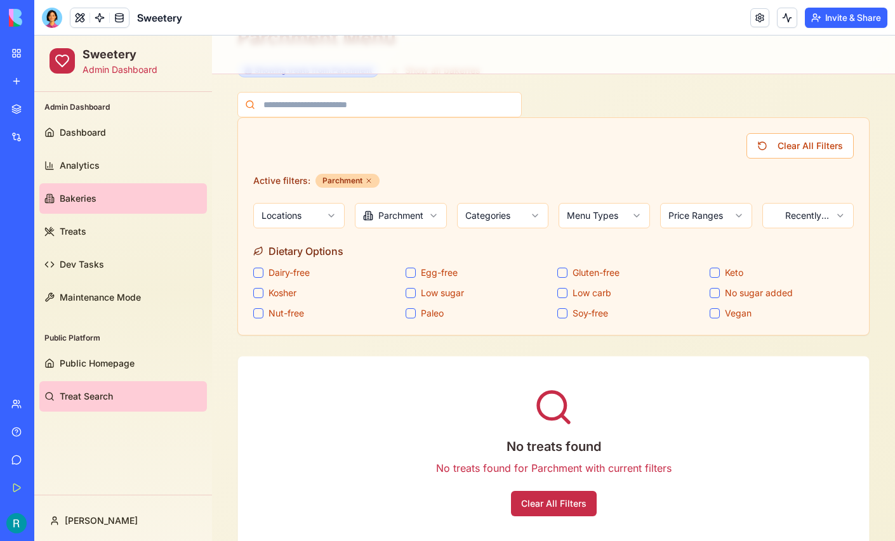
click at [151, 193] on link "Bakeries" at bounding box center [123, 198] width 168 height 30
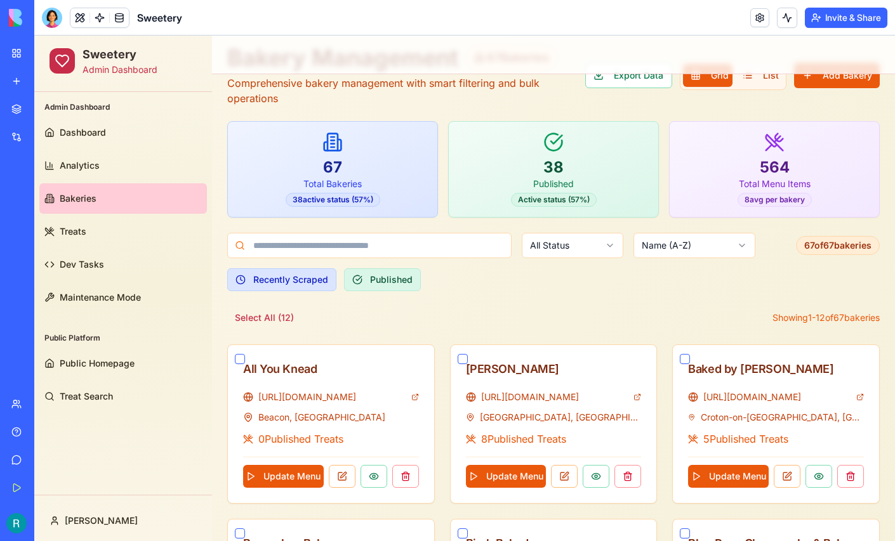
scroll to position [123, 0]
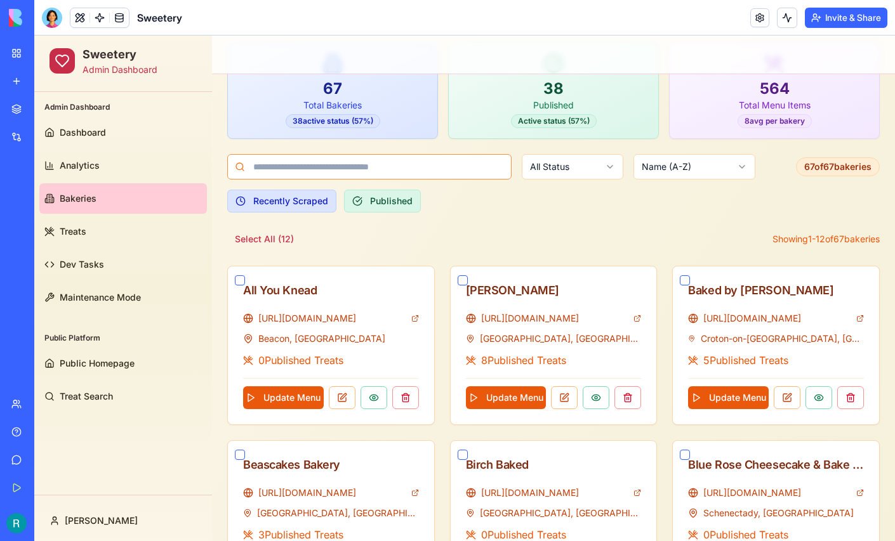
click at [460, 167] on input at bounding box center [369, 166] width 284 height 25
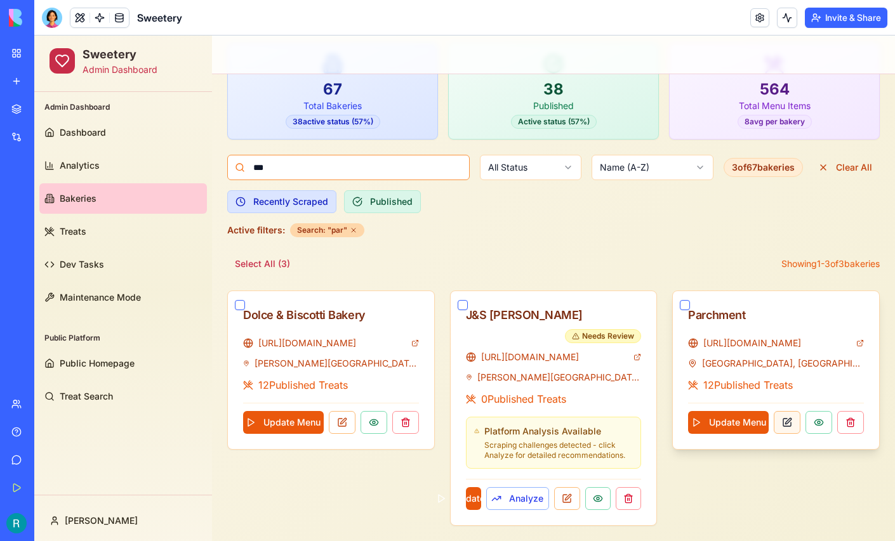
type input "***"
click at [786, 417] on button at bounding box center [787, 422] width 27 height 23
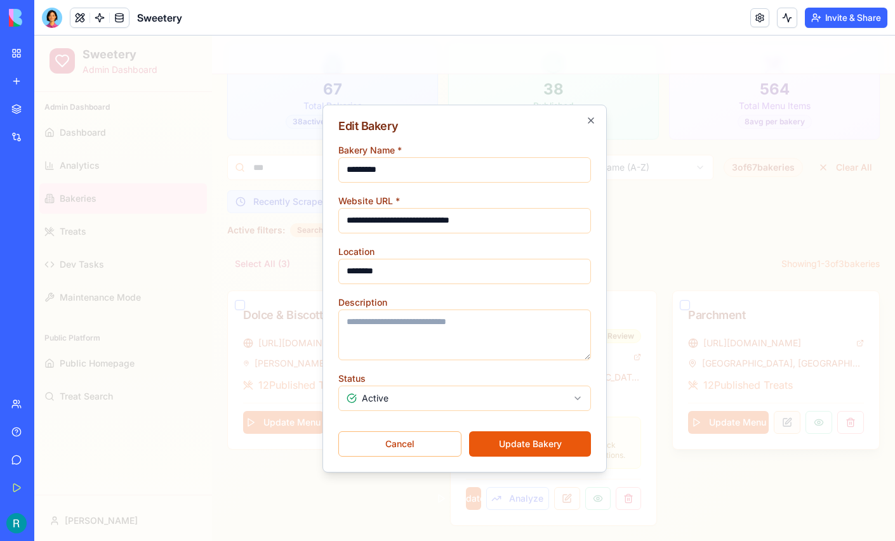
click at [786, 417] on div at bounding box center [464, 289] width 861 height 506
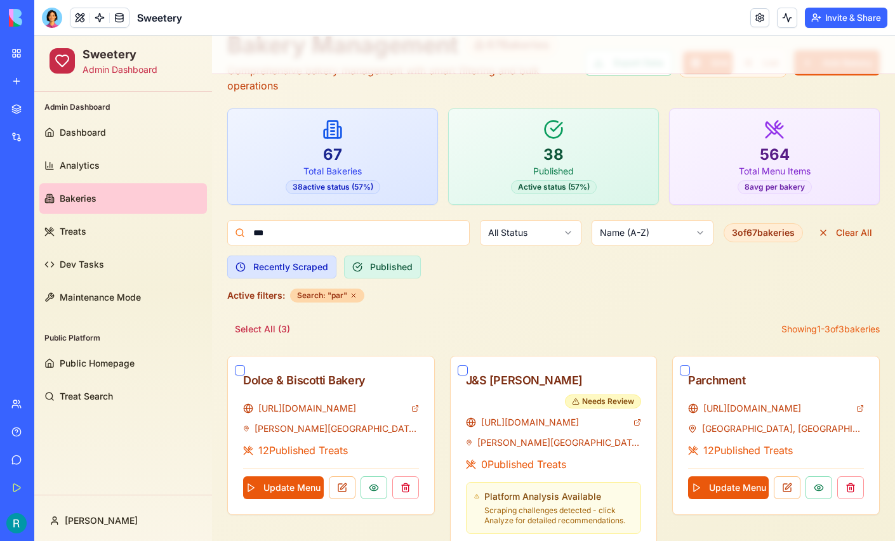
scroll to position [56, 0]
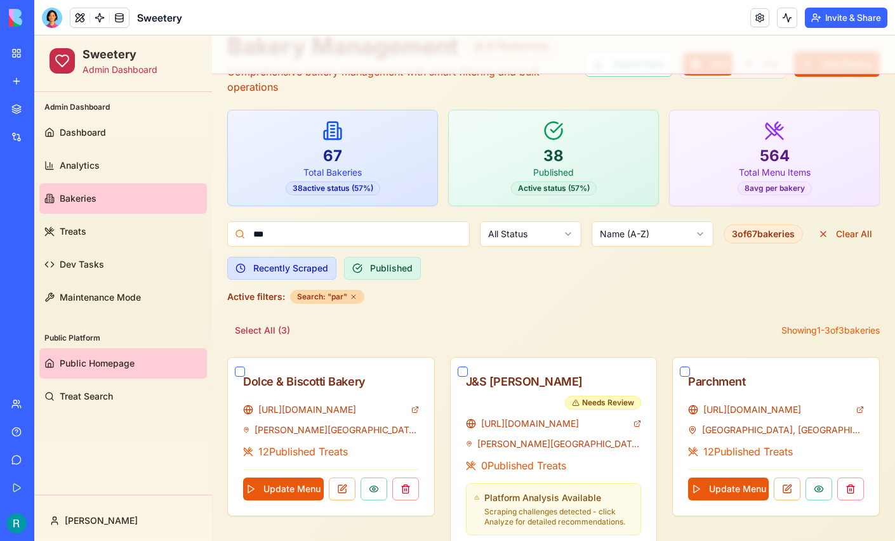
click at [102, 364] on span "Public Homepage" at bounding box center [97, 363] width 75 height 13
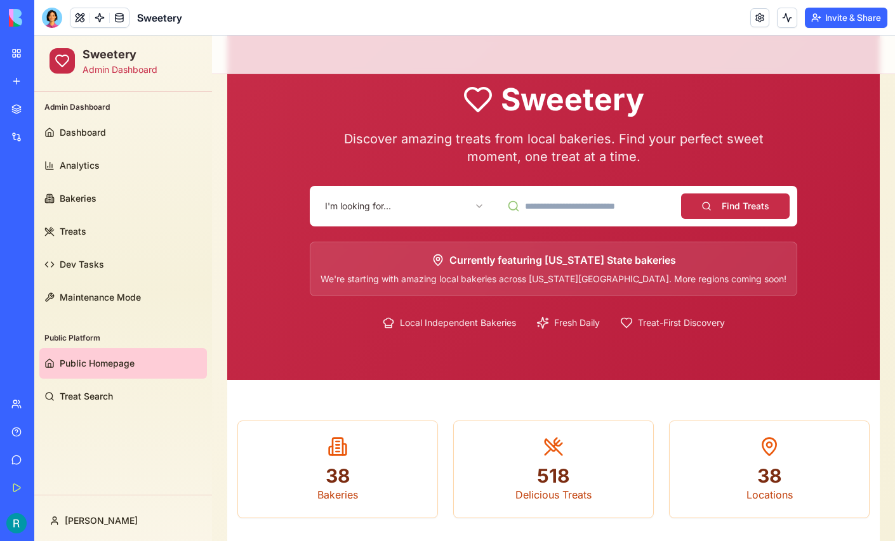
click at [536, 198] on input at bounding box center [587, 206] width 175 height 25
type input "*********"
click at [738, 217] on button "Find Treats" at bounding box center [735, 206] width 109 height 25
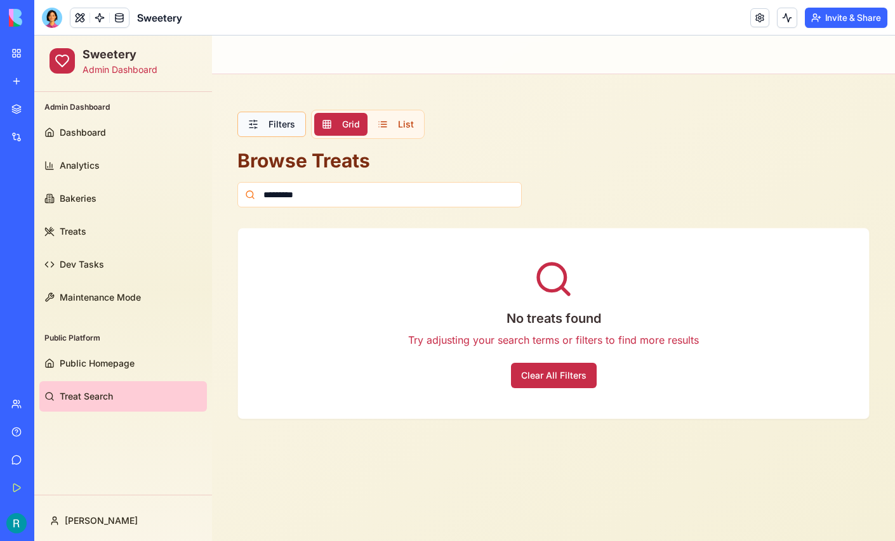
click at [269, 118] on button "Filters" at bounding box center [271, 124] width 69 height 25
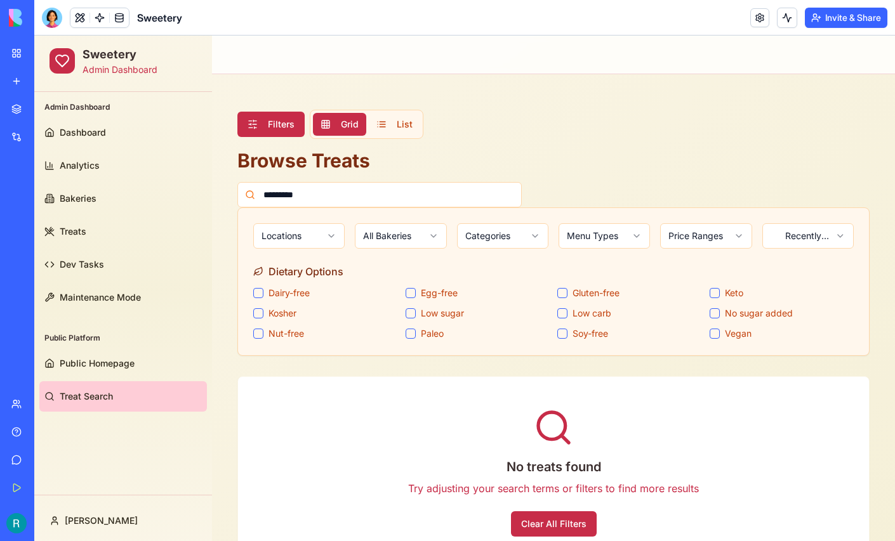
click at [415, 241] on html "Sweetery Admin Dashboard Admin Dashboard Dashboard Analytics Bakeries Treats De…" at bounding box center [464, 320] width 861 height 568
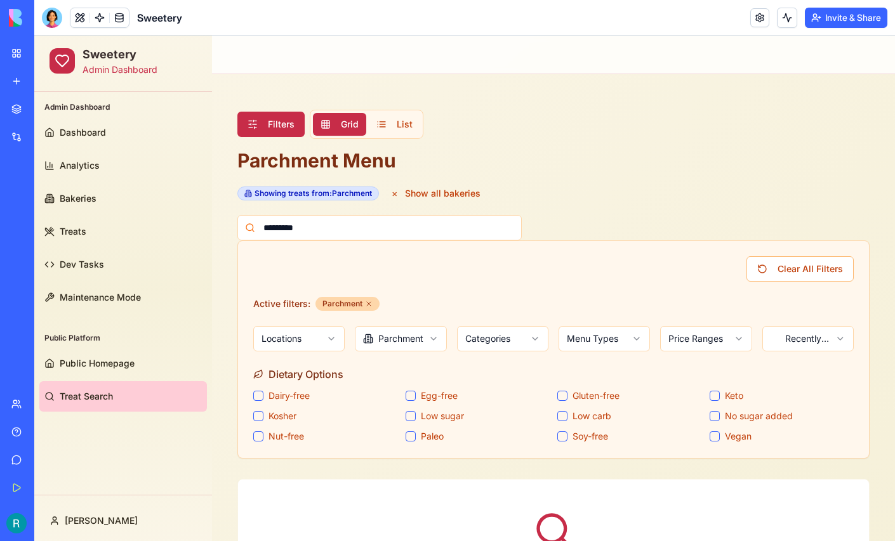
scroll to position [167, 0]
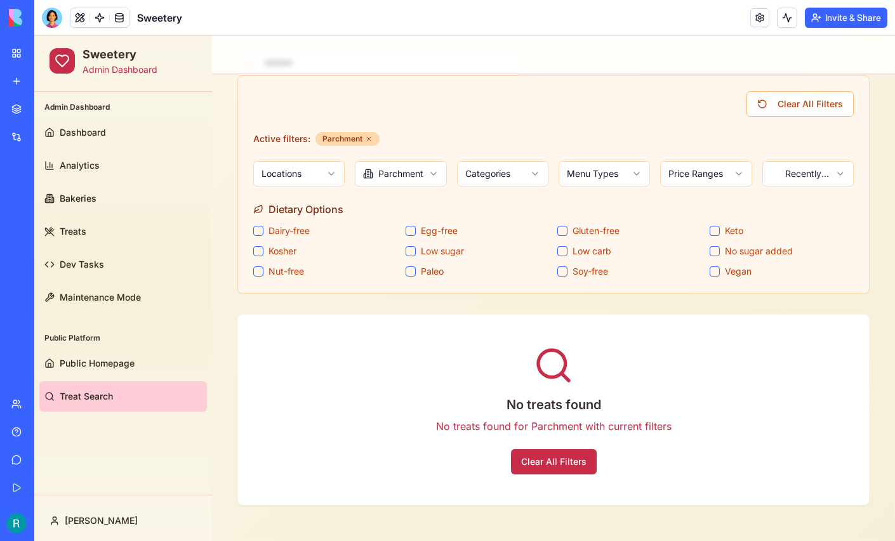
click at [419, 168] on html "Sweetery Admin Dashboard Admin Dashboard Dashboard Analytics Bakeries Treats De…" at bounding box center [464, 206] width 861 height 671
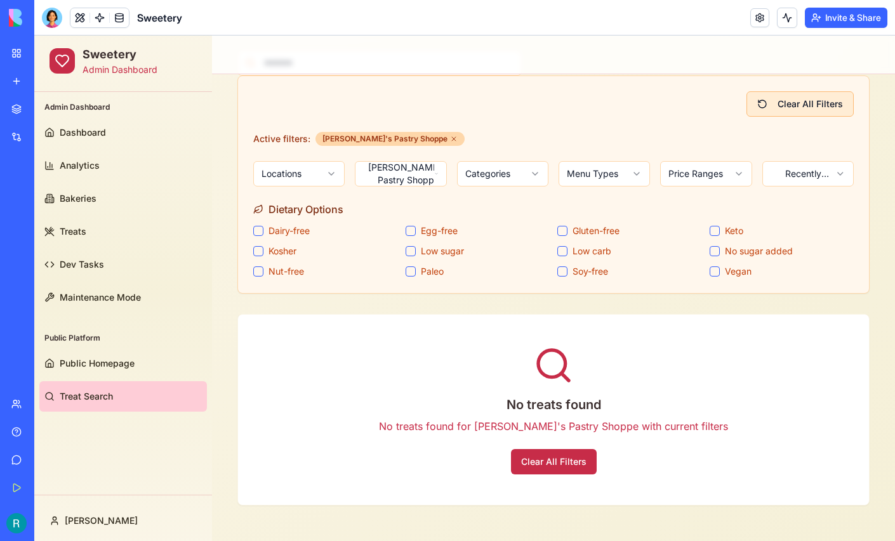
click at [775, 96] on button "Clear All Filters" at bounding box center [800, 103] width 107 height 25
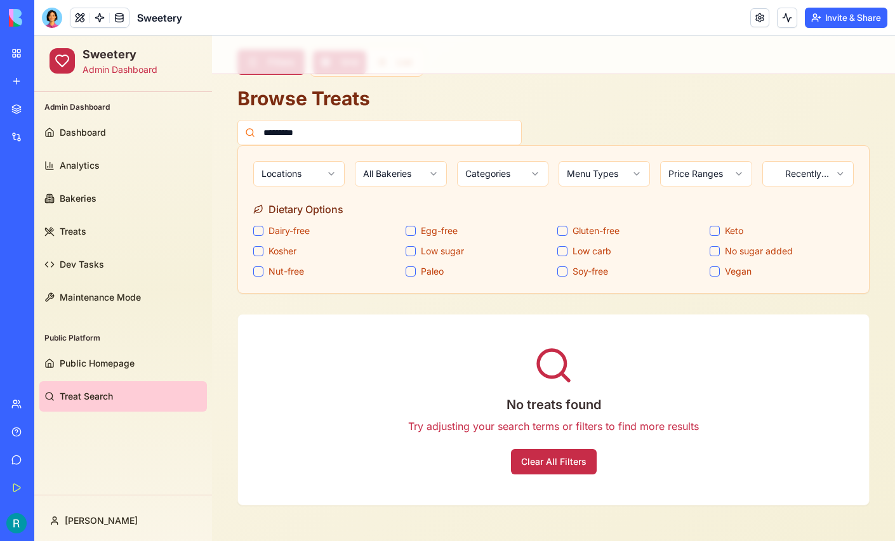
scroll to position [65, 0]
click at [434, 135] on input "*********" at bounding box center [379, 132] width 284 height 25
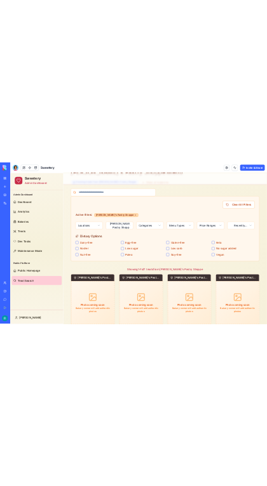
scroll to position [0, 0]
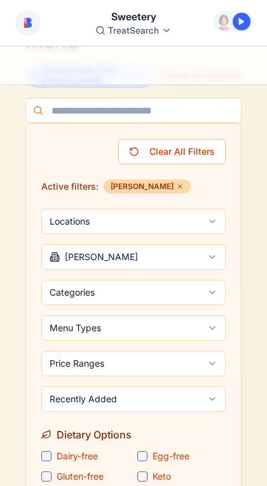
scroll to position [186, 0]
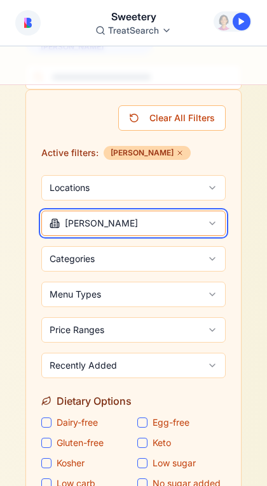
click at [131, 211] on button "[PERSON_NAME]" at bounding box center [133, 223] width 184 height 25
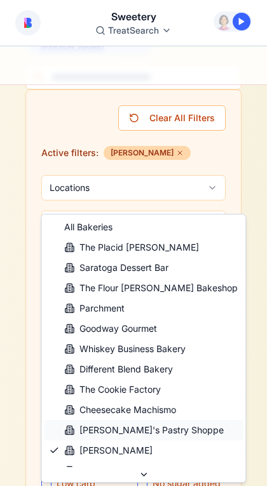
click at [104, 430] on div "[PERSON_NAME]'s Pastry Shoppe" at bounding box center [143, 430] width 159 height 13
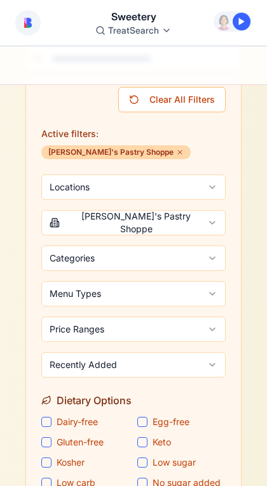
scroll to position [213, 0]
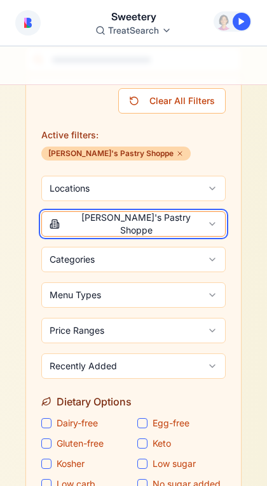
click at [149, 211] on button "[PERSON_NAME]'s Pastry Shoppe" at bounding box center [133, 223] width 184 height 25
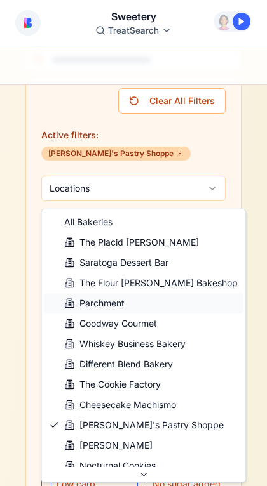
click at [124, 308] on div "Parchment" at bounding box center [143, 303] width 199 height 20
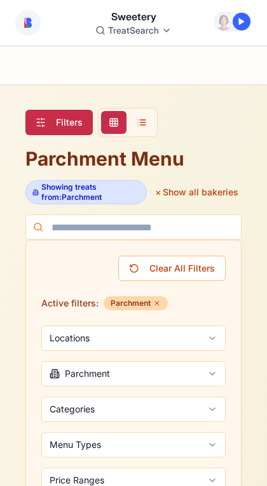
scroll to position [18, 0]
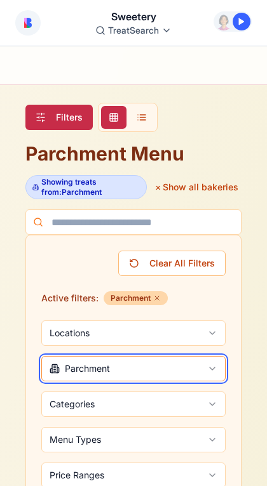
click at [129, 377] on button "Parchment" at bounding box center [133, 368] width 184 height 25
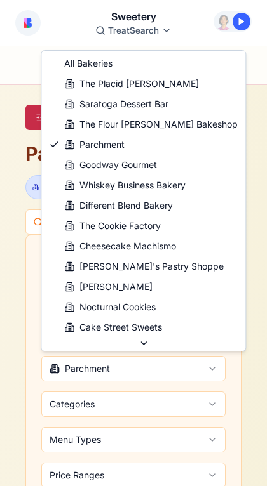
click at [129, 377] on html "Toggle Sidebar Filters Grid List Parchment Menu Showing treats from: Parchment …" at bounding box center [133, 492] width 267 height 926
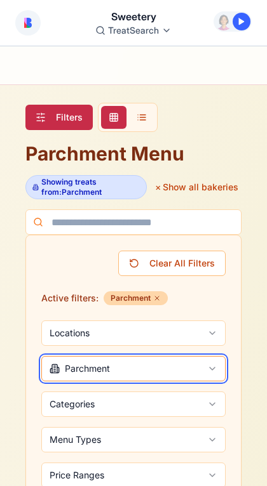
click at [129, 377] on button "Parchment" at bounding box center [133, 368] width 184 height 25
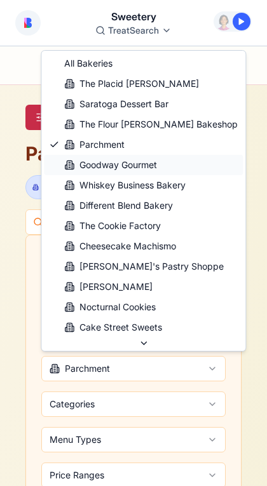
click at [121, 169] on div "Goodway Gourmet" at bounding box center [110, 165] width 93 height 13
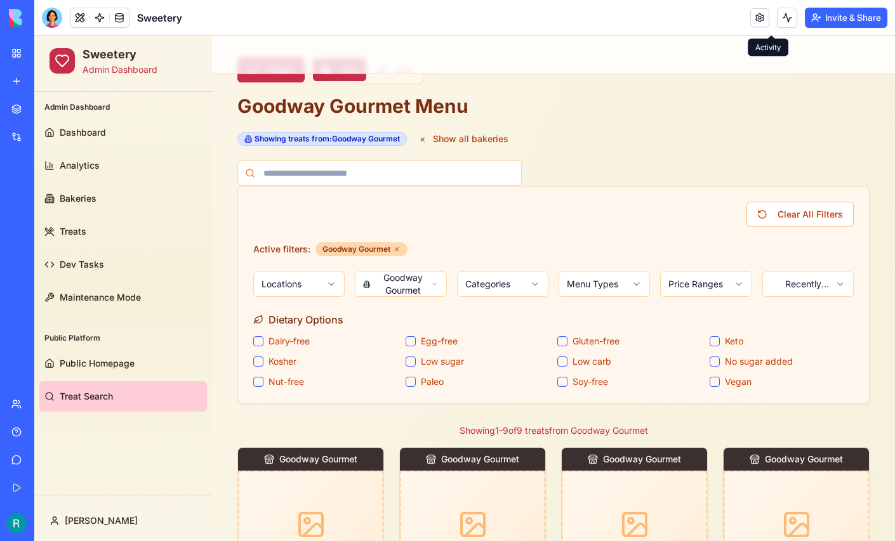
scroll to position [55, 0]
click at [125, 176] on link "Analytics" at bounding box center [123, 165] width 168 height 30
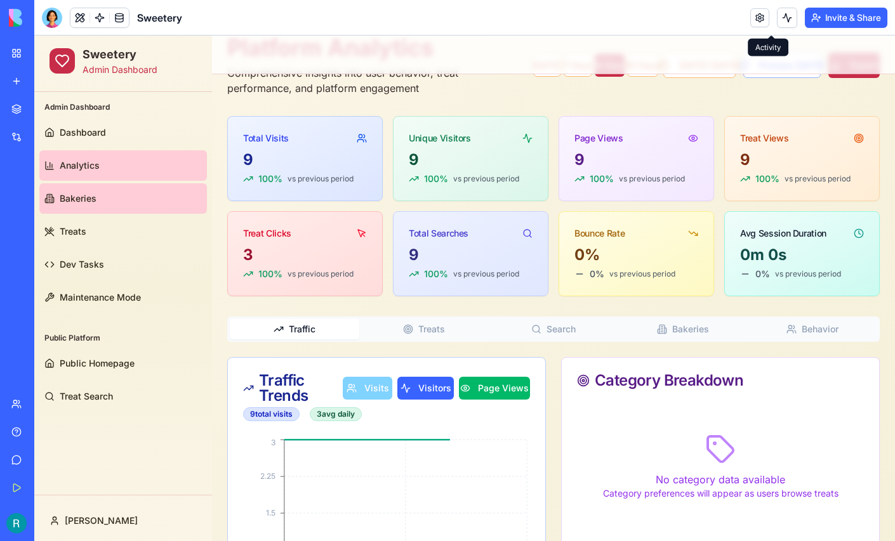
click at [100, 197] on link "Bakeries" at bounding box center [123, 198] width 168 height 30
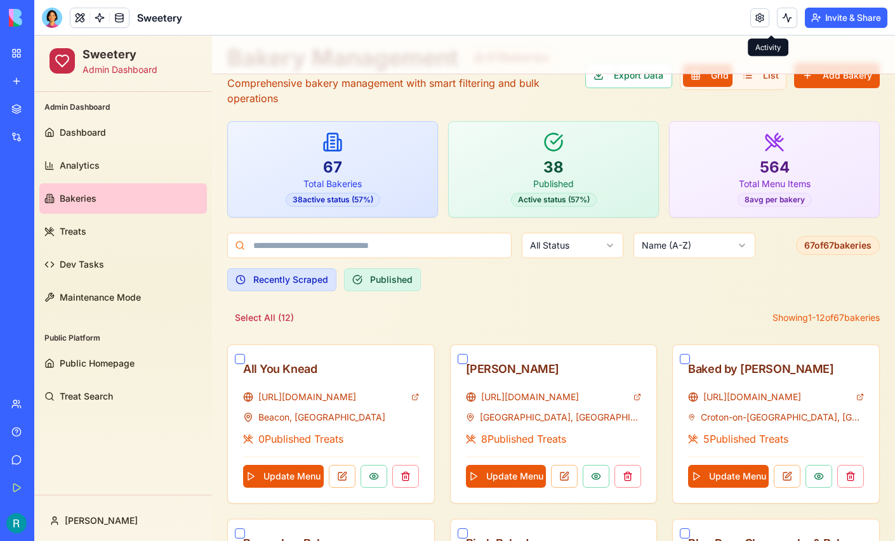
scroll to position [55, 0]
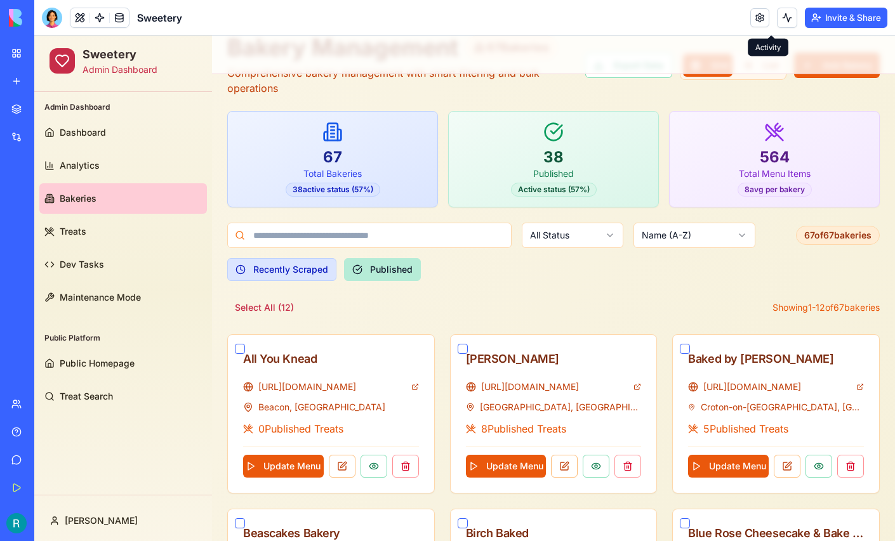
click at [371, 267] on button "Published" at bounding box center [382, 269] width 77 height 23
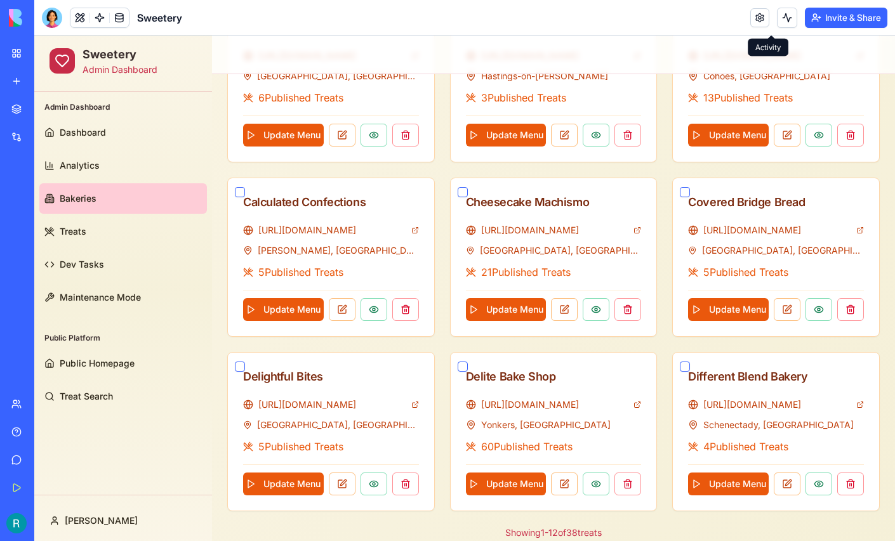
scroll to position [630, 0]
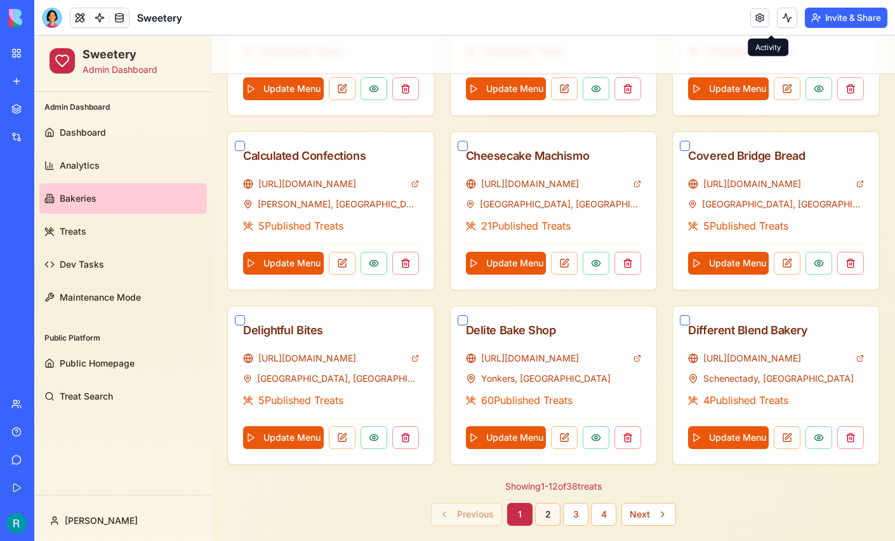
click at [554, 514] on button "2" at bounding box center [547, 514] width 25 height 23
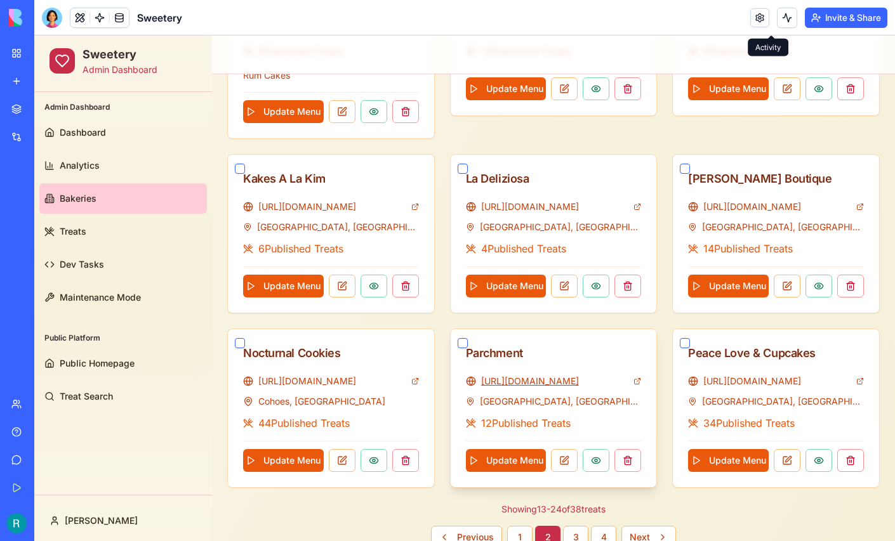
click at [541, 375] on link "[URL][DOMAIN_NAME]" at bounding box center [555, 381] width 148 height 13
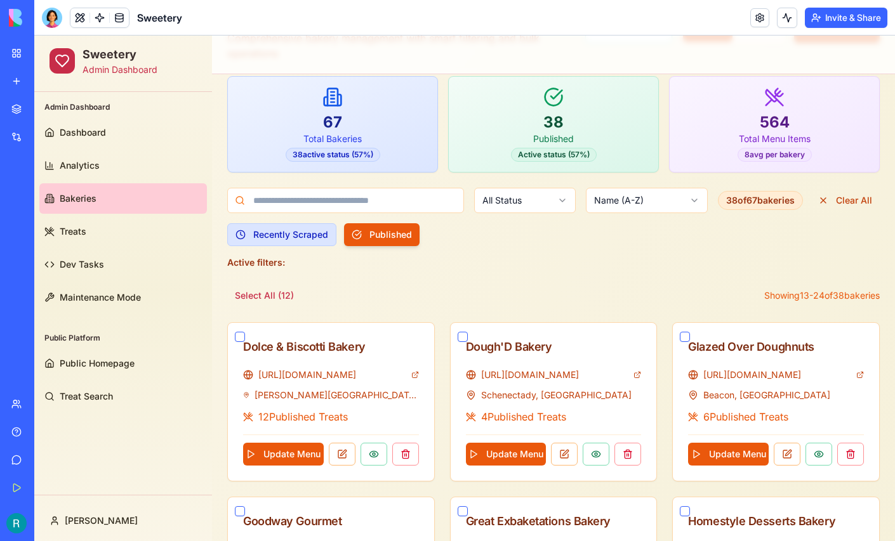
scroll to position [0, 0]
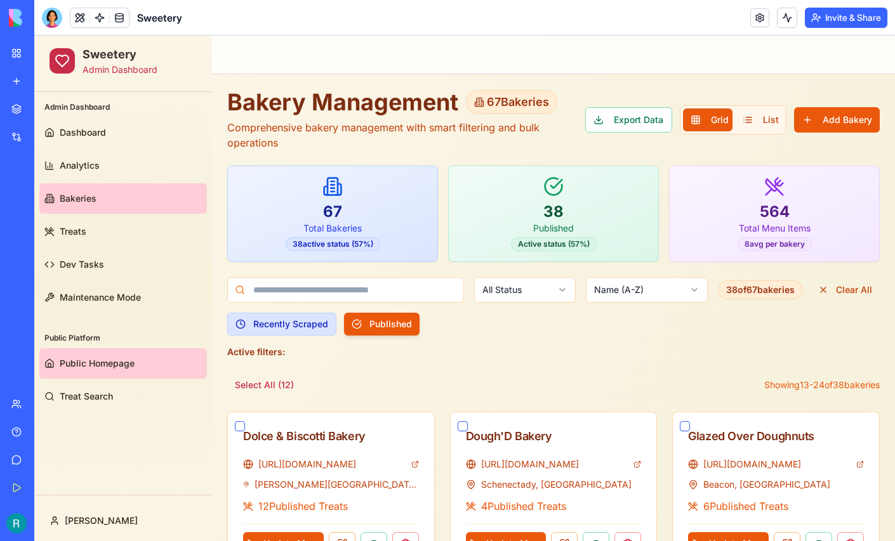
click at [123, 361] on span "Public Homepage" at bounding box center [97, 363] width 75 height 13
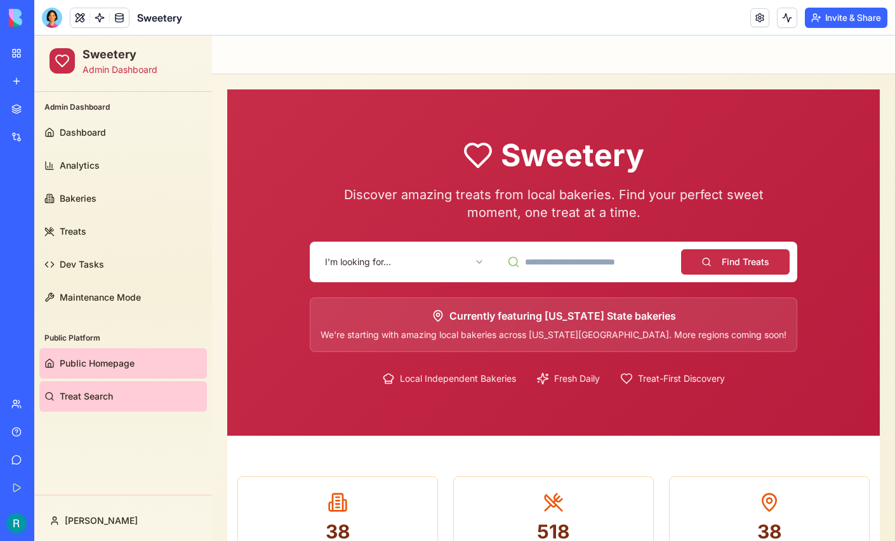
click at [96, 390] on span "Treat Search" at bounding box center [86, 396] width 53 height 13
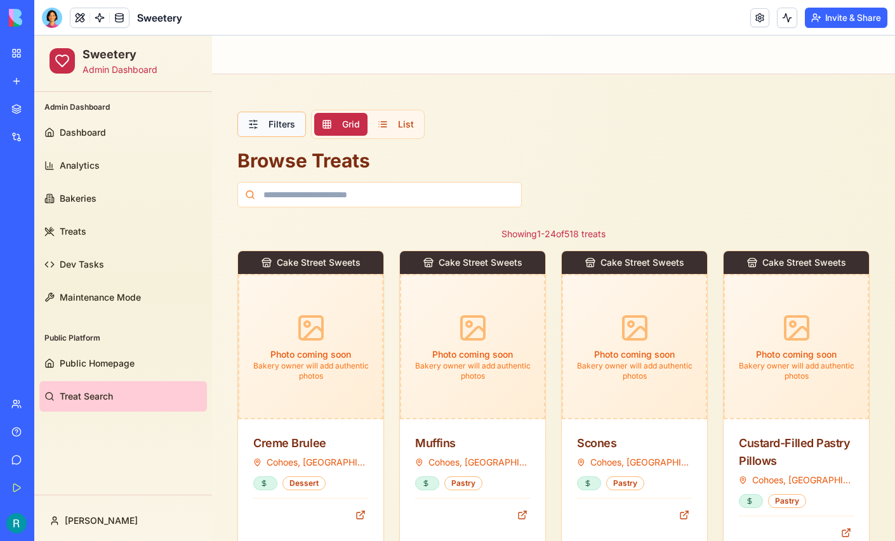
click at [275, 133] on button "Filters" at bounding box center [271, 124] width 69 height 25
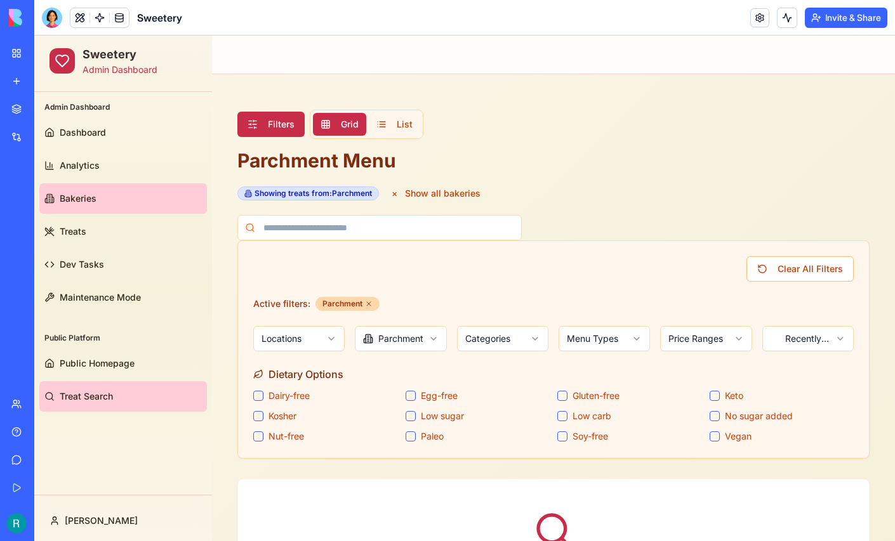
click at [84, 207] on link "Bakeries" at bounding box center [123, 198] width 168 height 30
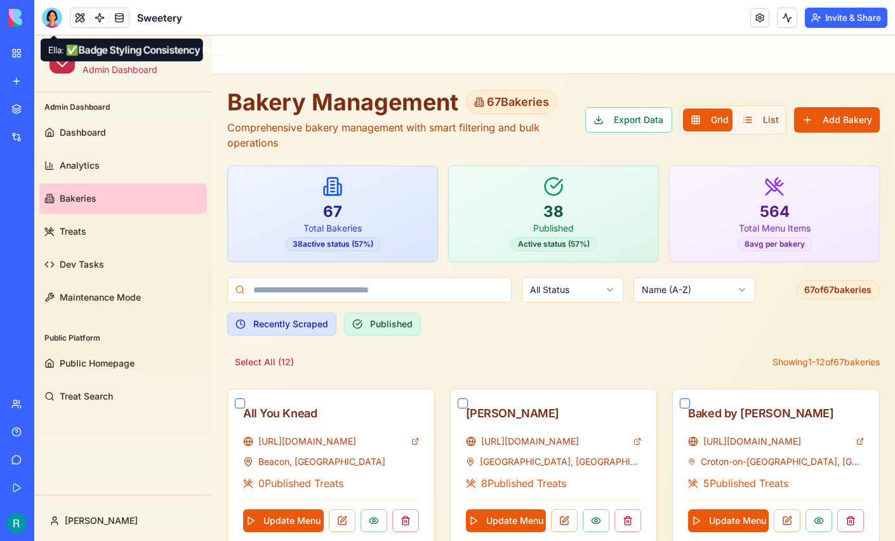
click at [49, 15] on div at bounding box center [52, 18] width 20 height 20
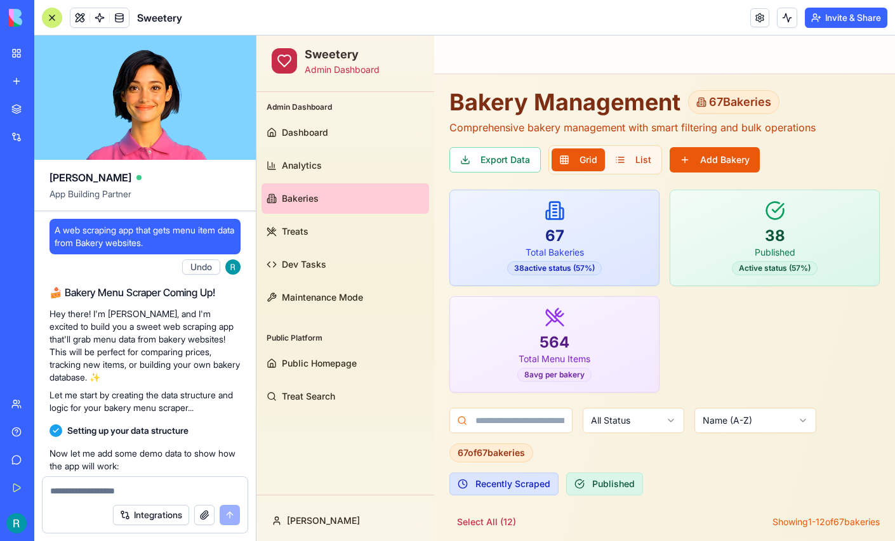
scroll to position [223548, 0]
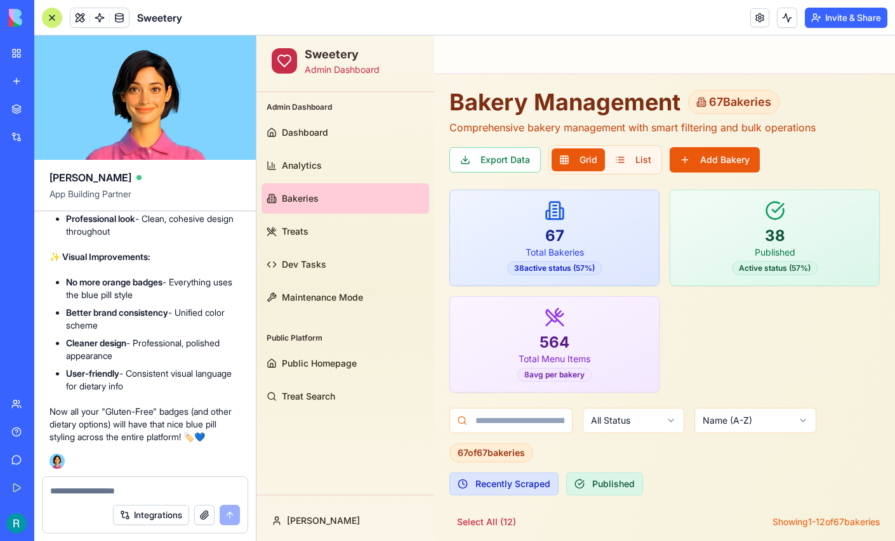
click at [100, 479] on div at bounding box center [145, 487] width 205 height 20
click at [91, 485] on textarea at bounding box center [145, 491] width 190 height 13
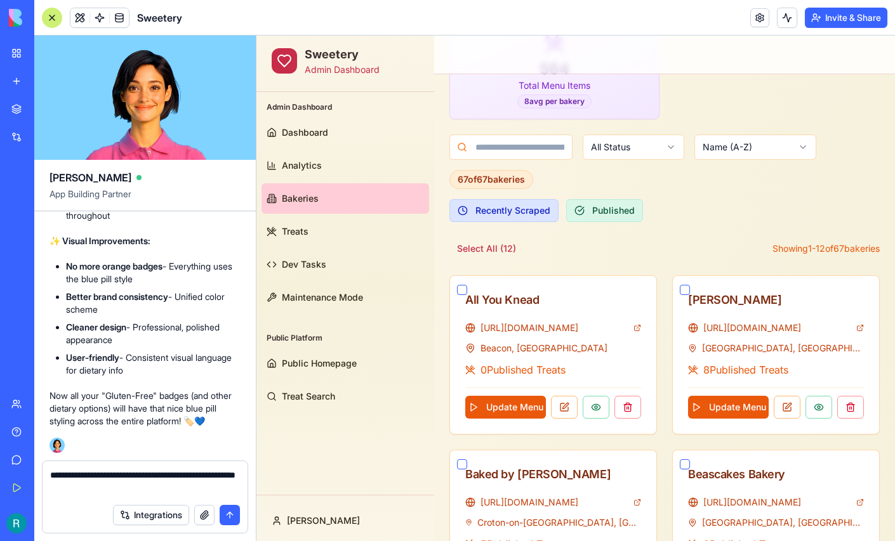
scroll to position [275, 0]
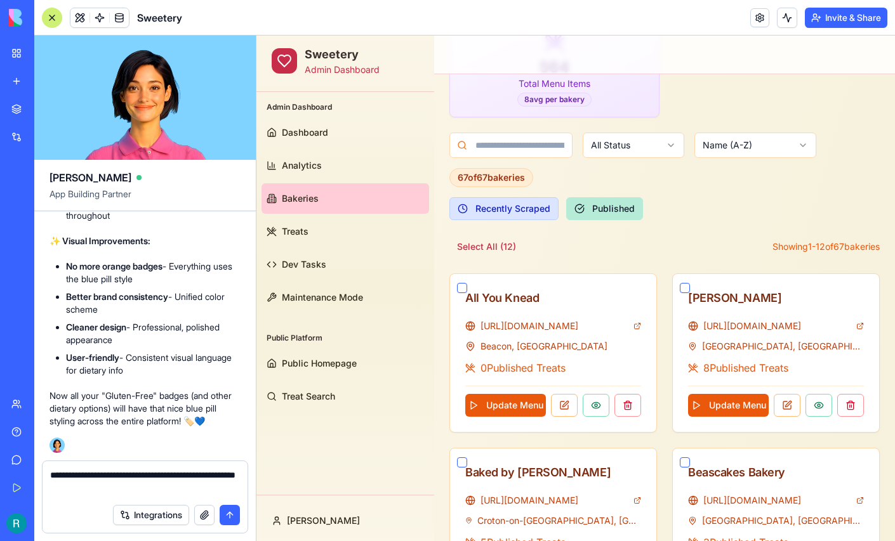
click at [618, 208] on button "Published" at bounding box center [604, 208] width 77 height 23
type textarea "**********"
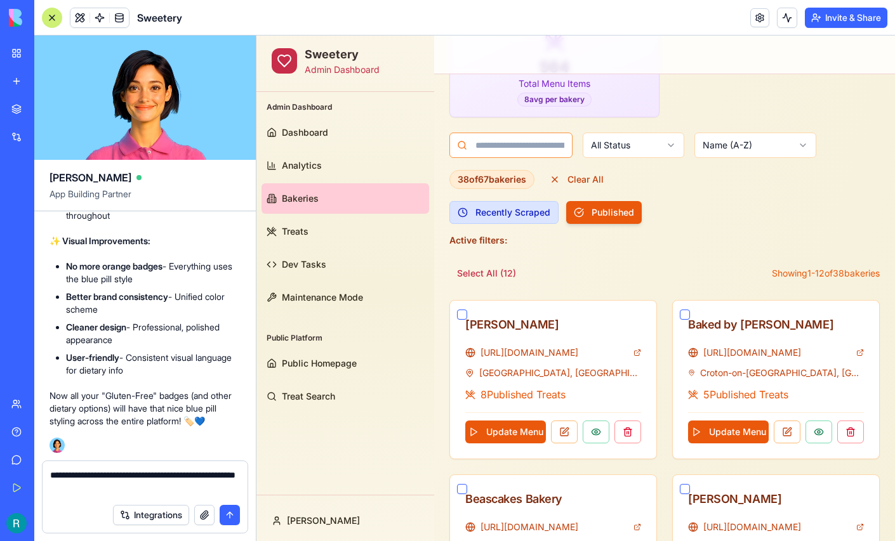
click at [553, 140] on input at bounding box center [510, 145] width 123 height 25
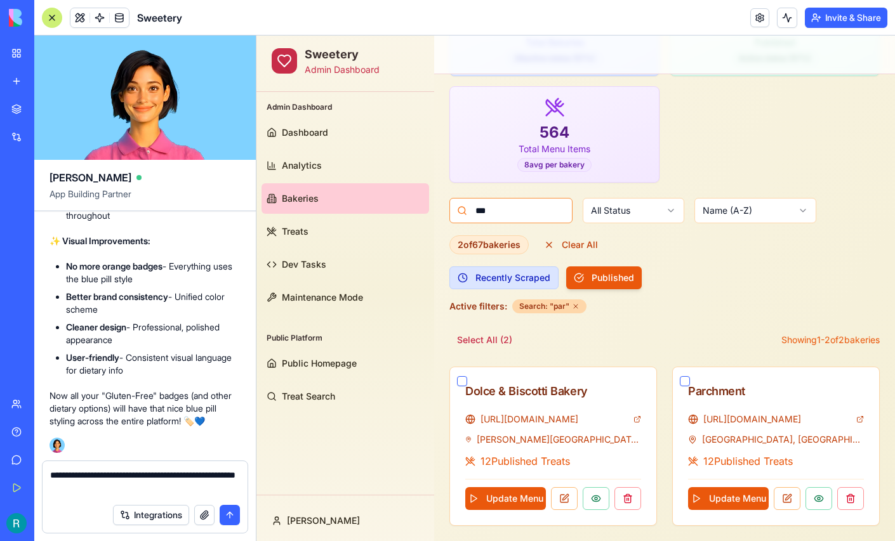
scroll to position [211, 0]
type input "***"
click at [710, 394] on div "Parchment" at bounding box center [776, 392] width 176 height 18
click at [714, 386] on div "Parchment" at bounding box center [776, 392] width 176 height 18
click at [687, 379] on button "button" at bounding box center [685, 381] width 10 height 10
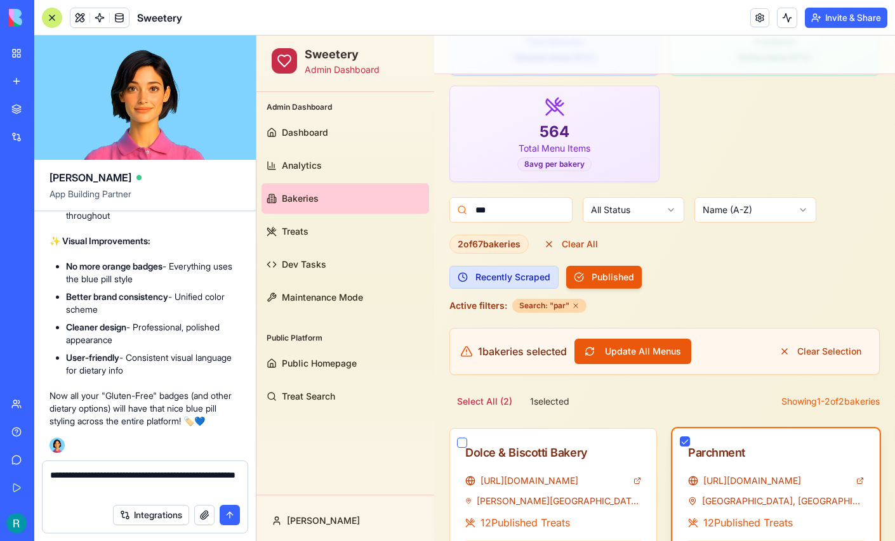
click at [702, 444] on div "Parchment" at bounding box center [776, 453] width 176 height 18
click at [687, 439] on button "button" at bounding box center [685, 442] width 10 height 10
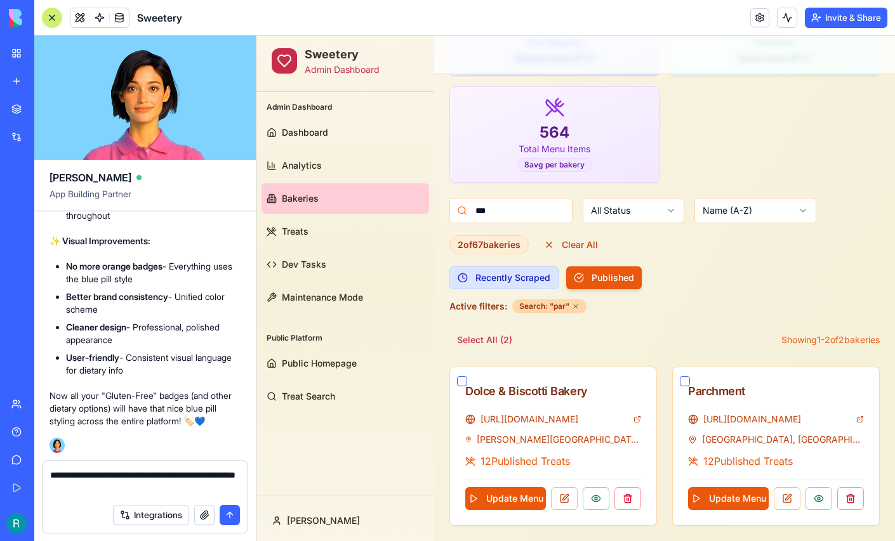
click at [800, 262] on div "*** All Status Name (A-Z) 2 of 67 bakeries Clear All Recently Scraped Published…" at bounding box center [664, 256] width 430 height 116
click at [787, 493] on button at bounding box center [787, 499] width 27 height 23
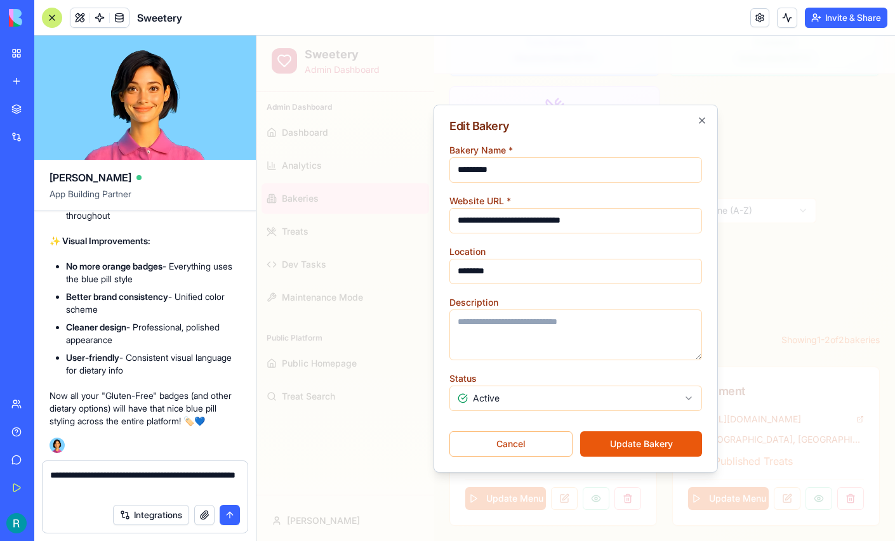
click at [788, 305] on div at bounding box center [575, 289] width 639 height 506
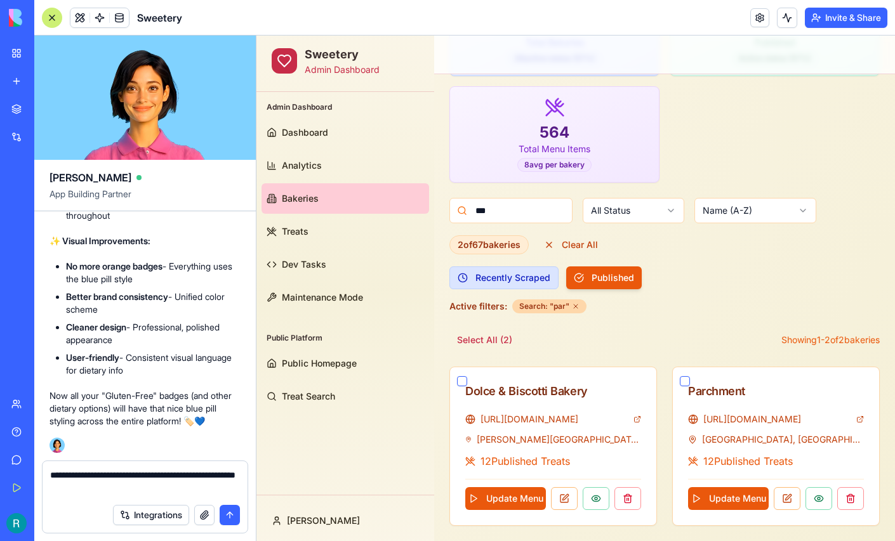
click at [199, 489] on textarea "**********" at bounding box center [143, 483] width 187 height 29
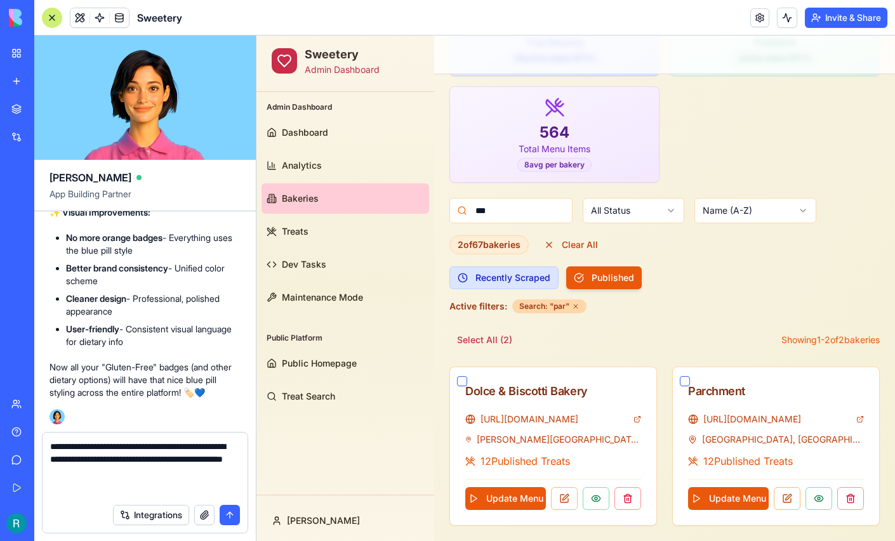
click at [201, 441] on textarea "**********" at bounding box center [143, 469] width 187 height 57
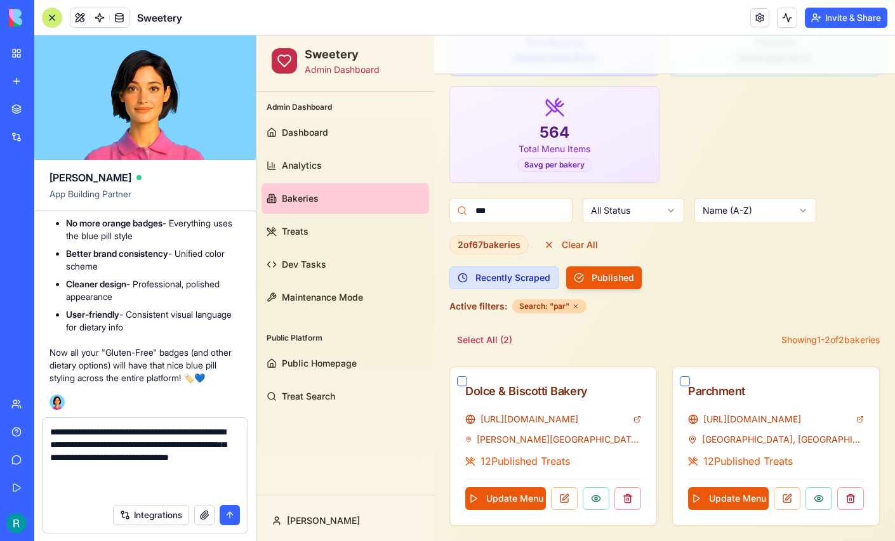
click at [197, 510] on button "button" at bounding box center [204, 515] width 20 height 20
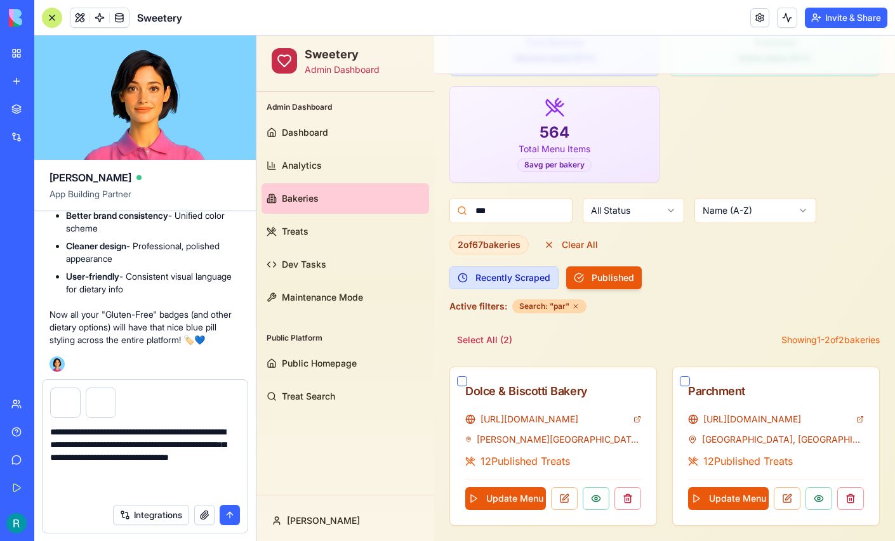
click at [190, 484] on textarea "**********" at bounding box center [143, 462] width 187 height 72
type textarea "**********"
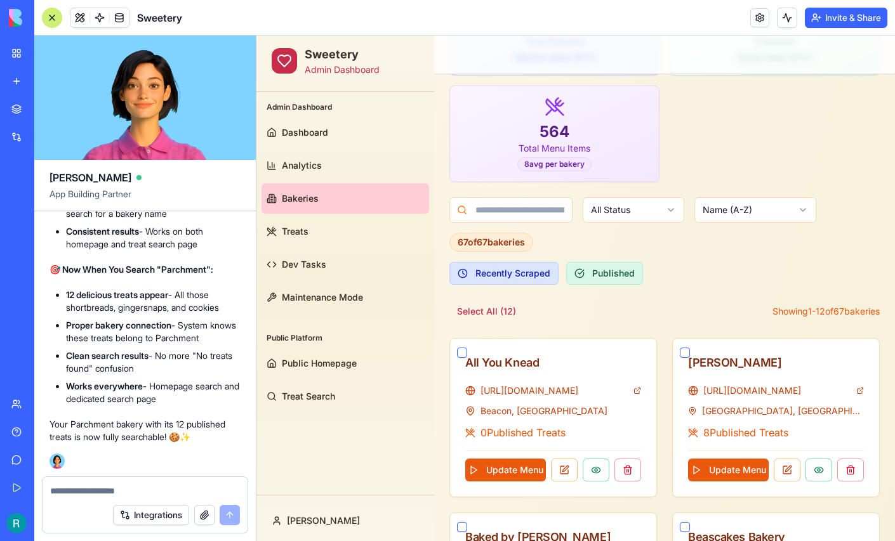
scroll to position [225387, 0]
click at [51, 22] on div at bounding box center [52, 18] width 20 height 20
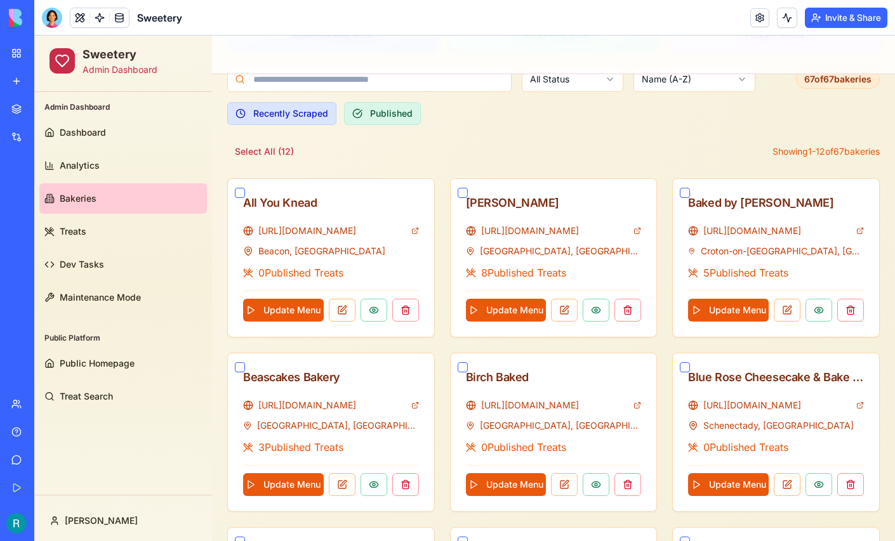
scroll to position [0, 0]
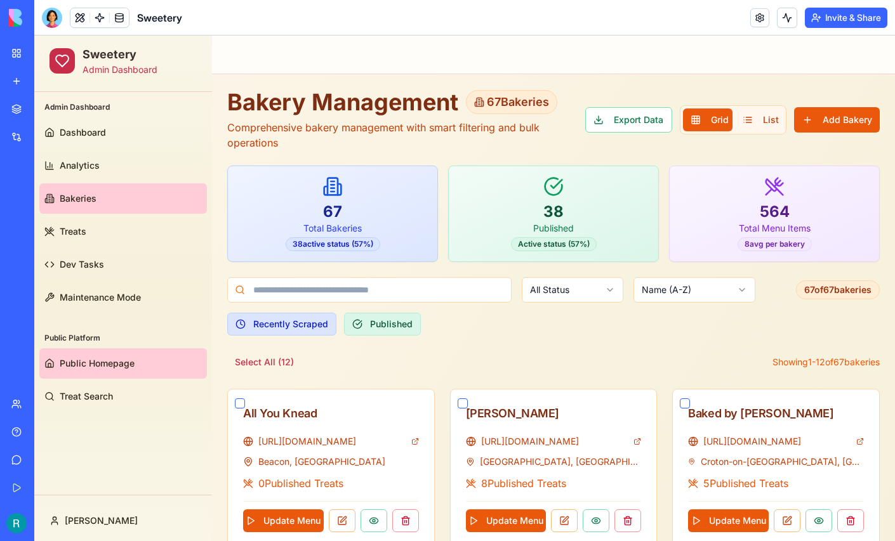
click at [125, 355] on link "Public Homepage" at bounding box center [123, 363] width 168 height 30
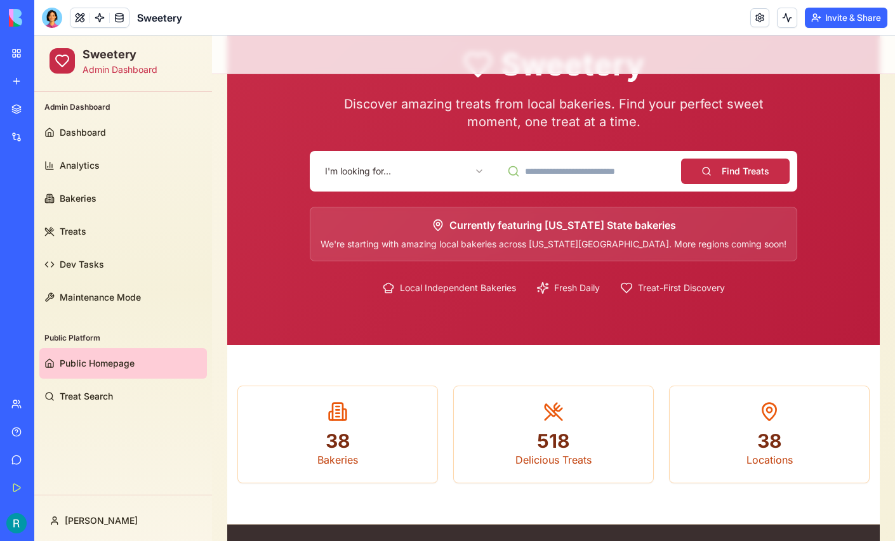
scroll to position [84, 0]
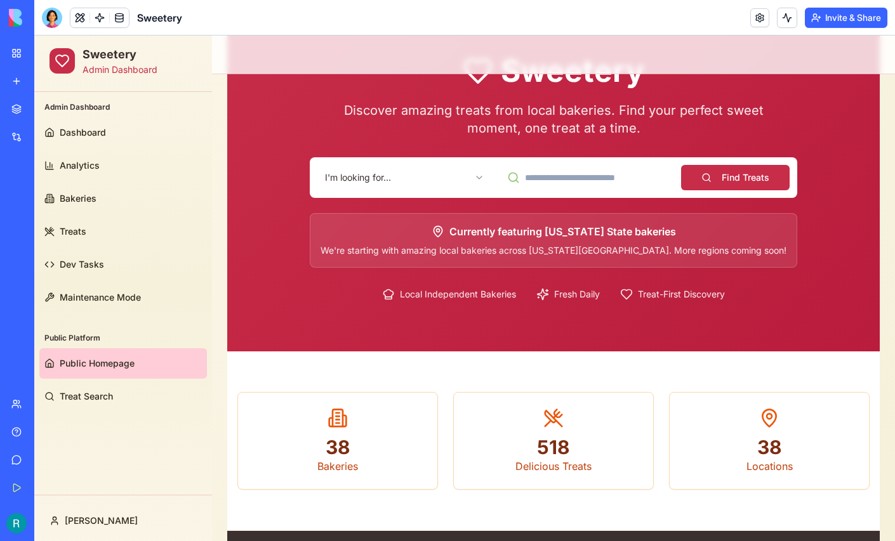
click at [592, 181] on input at bounding box center [587, 177] width 175 height 25
type input "*********"
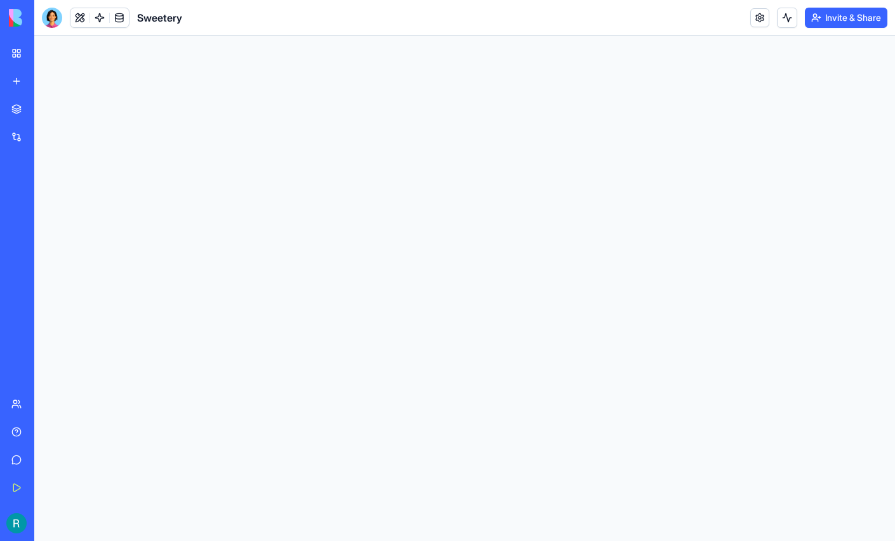
scroll to position [0, 0]
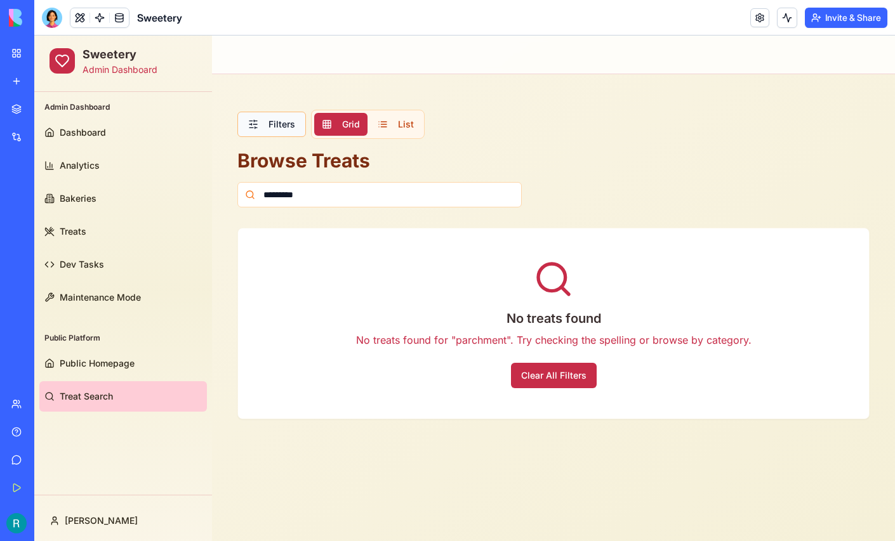
click at [279, 129] on button "Filters" at bounding box center [271, 124] width 69 height 25
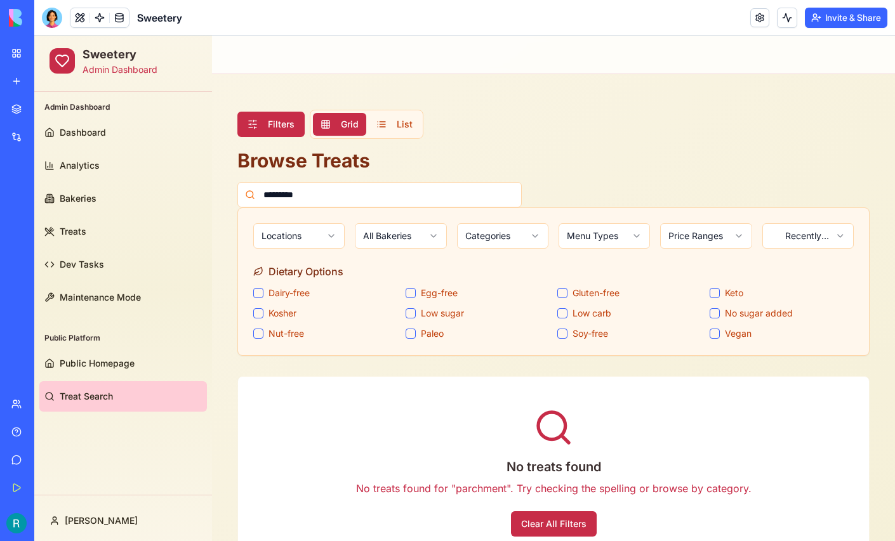
click at [386, 234] on html "Sweetery Admin Dashboard Admin Dashboard Dashboard Analytics Bakeries Treats De…" at bounding box center [464, 320] width 861 height 568
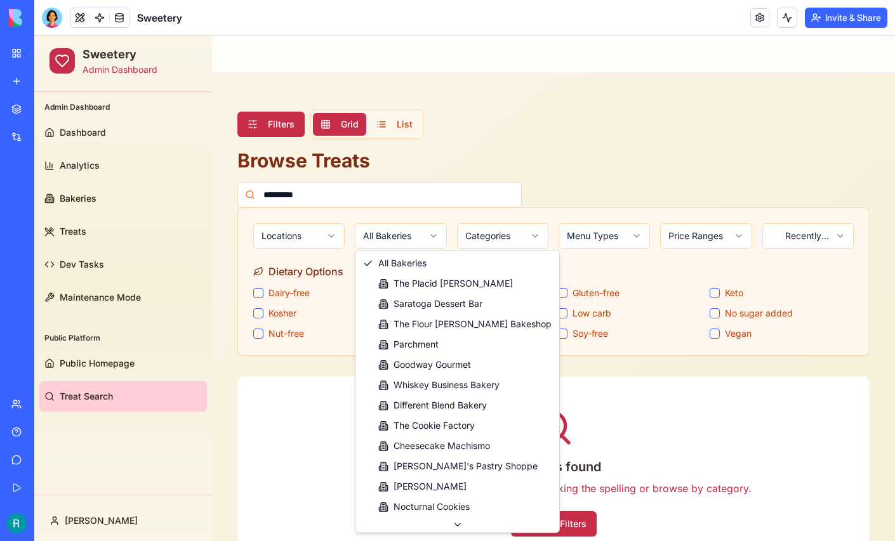
click at [105, 355] on html "Sweetery Admin Dashboard Admin Dashboard Dashboard Analytics Bakeries Treats De…" at bounding box center [464, 320] width 861 height 568
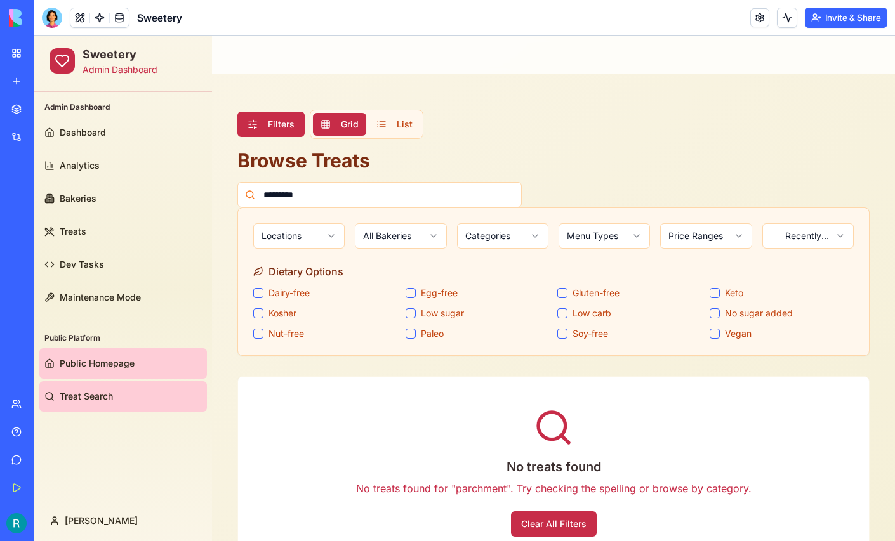
click at [89, 371] on link "Public Homepage" at bounding box center [123, 363] width 168 height 30
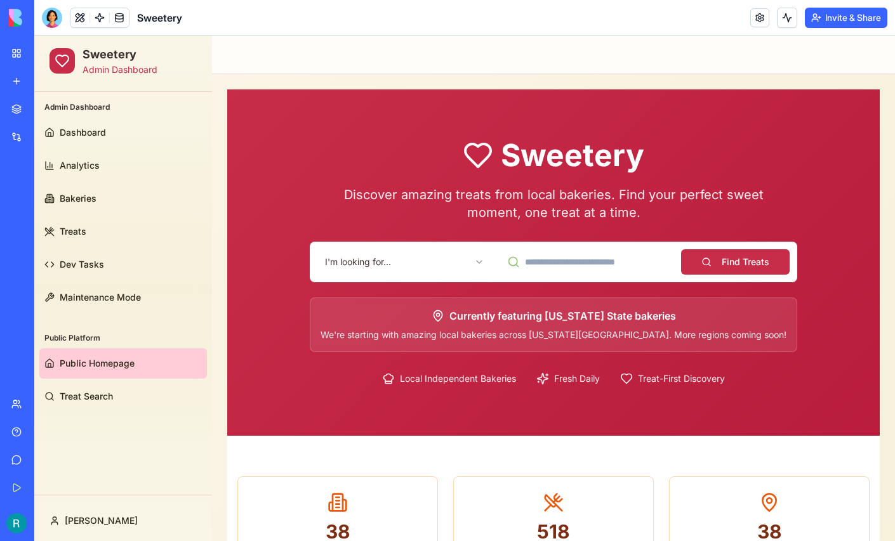
click at [602, 269] on input at bounding box center [587, 261] width 175 height 25
type input "*********"
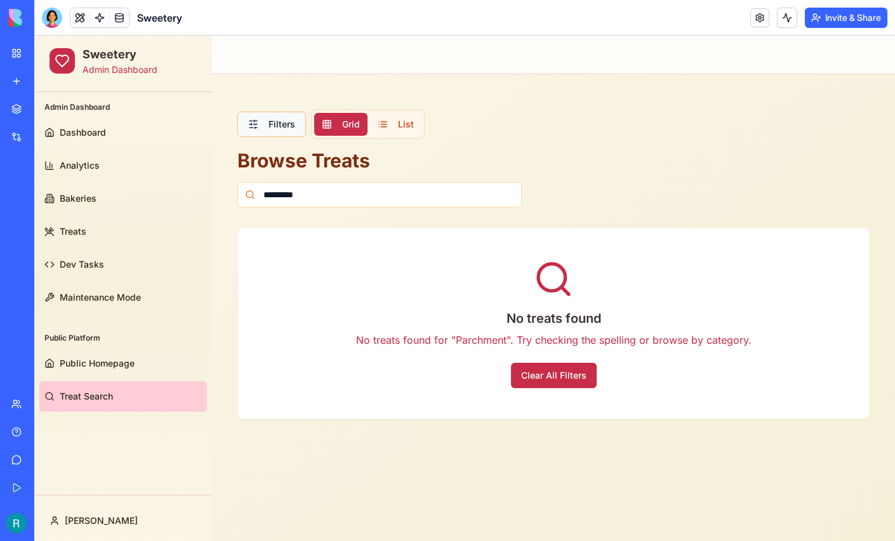
click at [276, 129] on button "Filters" at bounding box center [271, 124] width 69 height 25
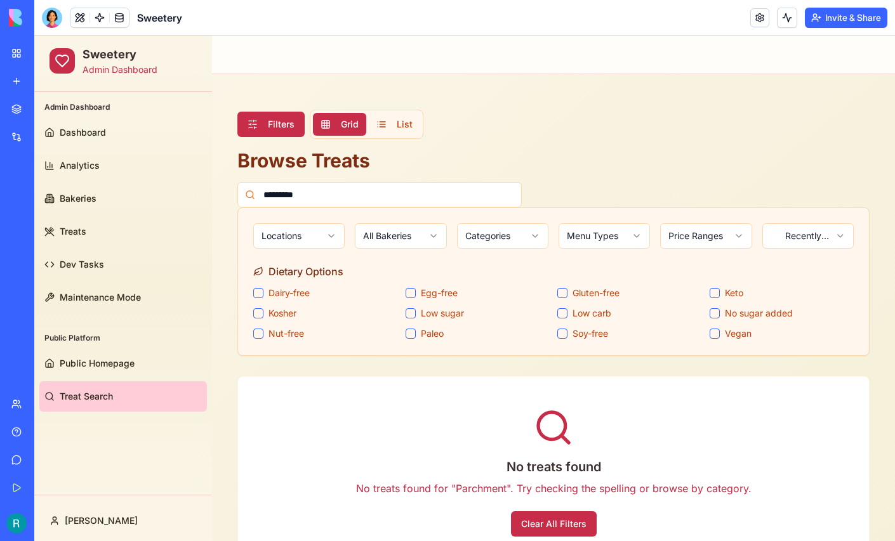
click at [405, 236] on html "Sweetery Admin Dashboard Admin Dashboard Dashboard Analytics Bakeries Treats De…" at bounding box center [464, 320] width 861 height 568
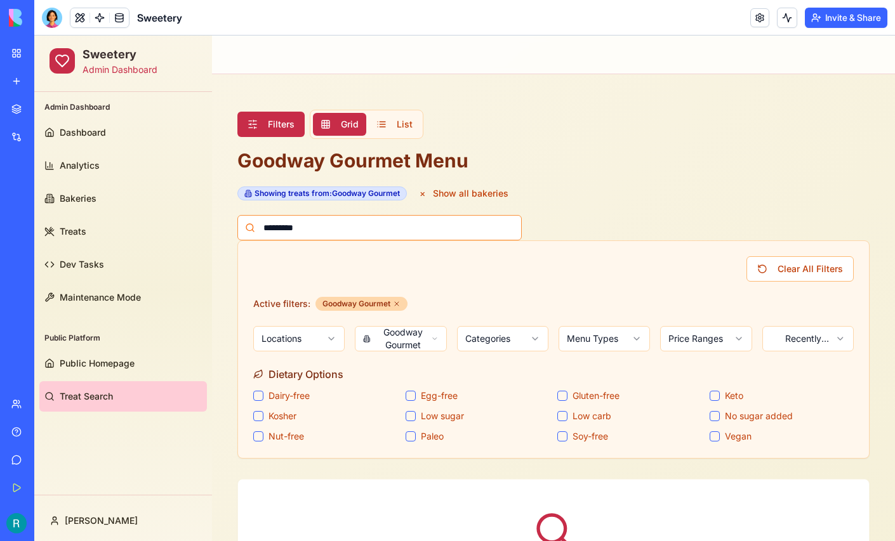
click at [347, 231] on input "*********" at bounding box center [379, 227] width 284 height 25
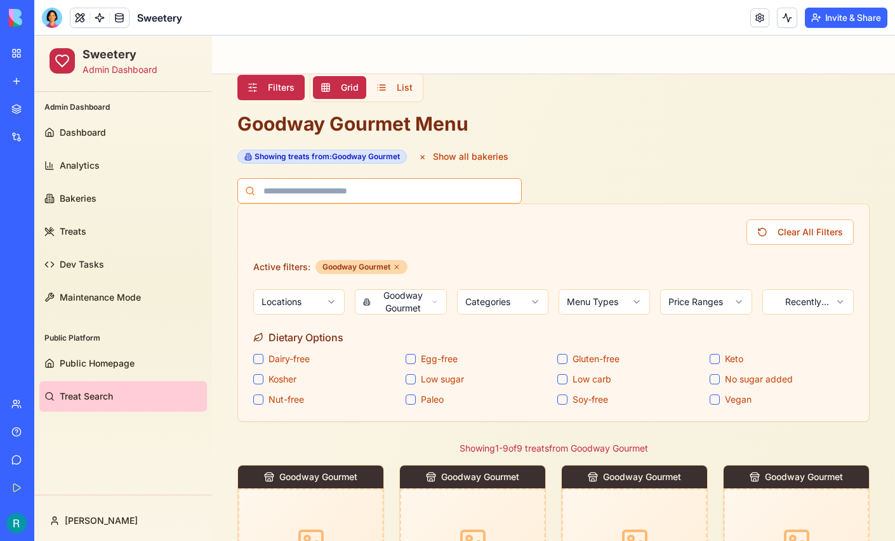
scroll to position [37, 0]
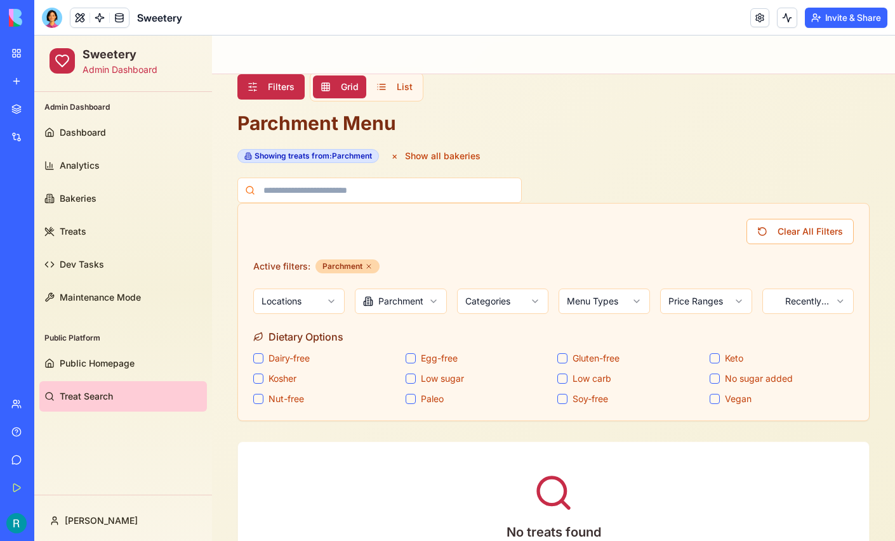
click at [430, 300] on html "Sweetery Admin Dashboard Admin Dashboard Dashboard Analytics Bakeries Treats De…" at bounding box center [464, 333] width 861 height 671
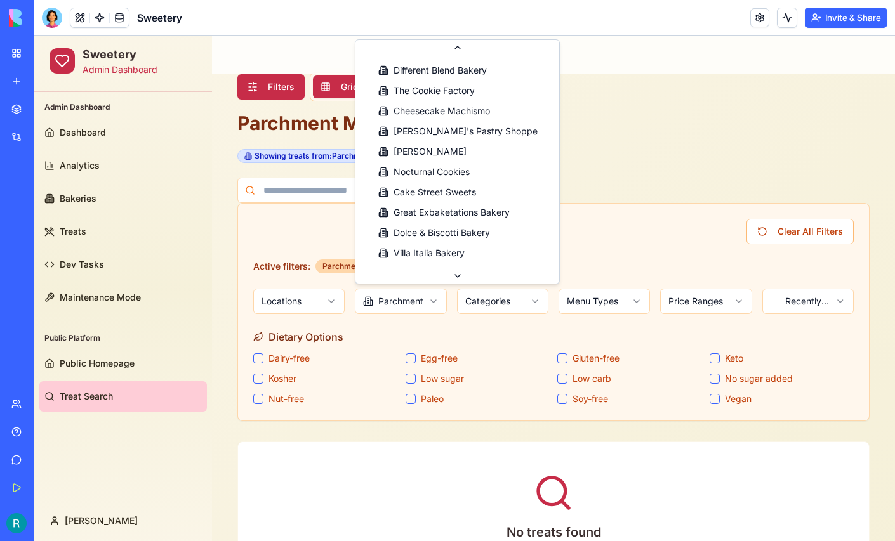
scroll to position [140, 0]
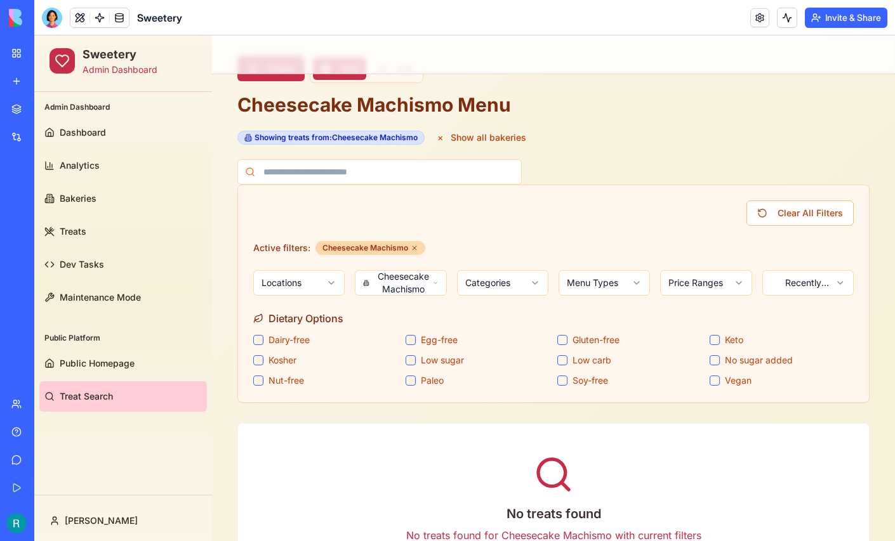
scroll to position [48, 0]
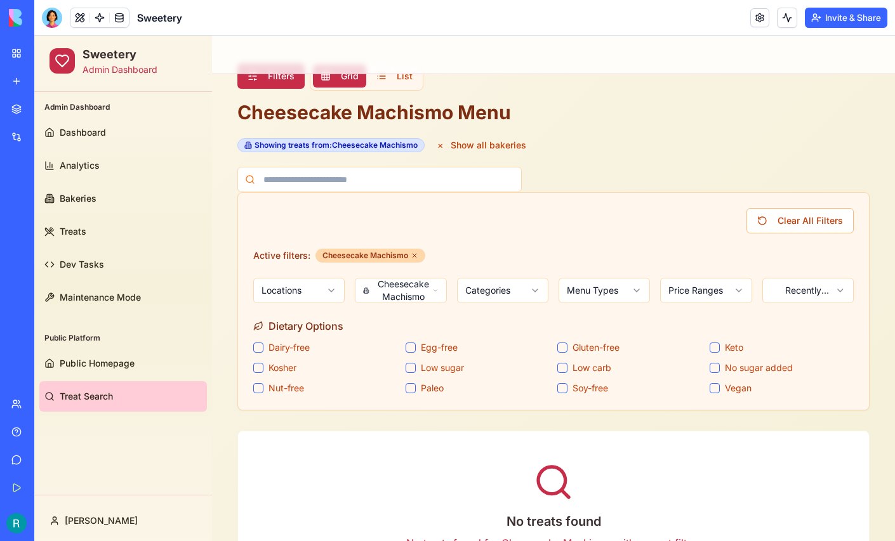
click at [426, 289] on html "Sweetery Admin Dashboard Admin Dashboard Dashboard Analytics Bakeries Treats De…" at bounding box center [464, 322] width 861 height 671
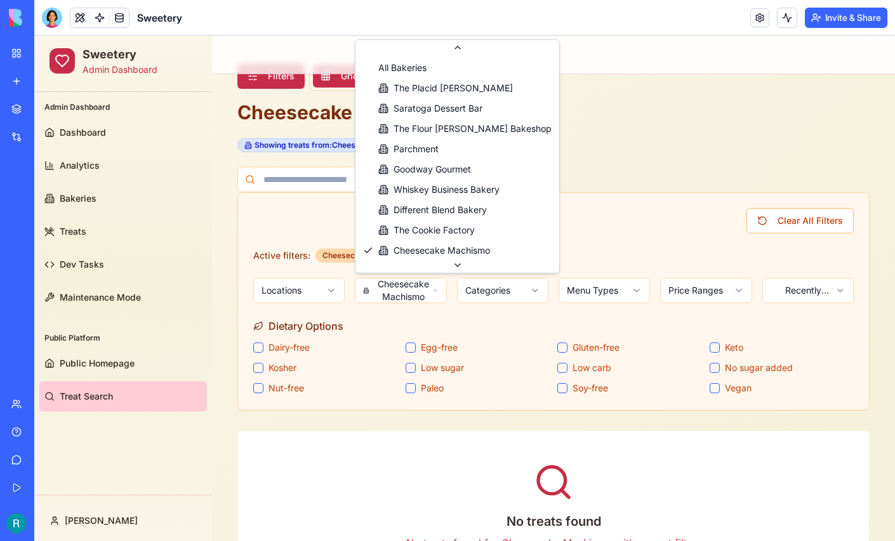
scroll to position [20, 0]
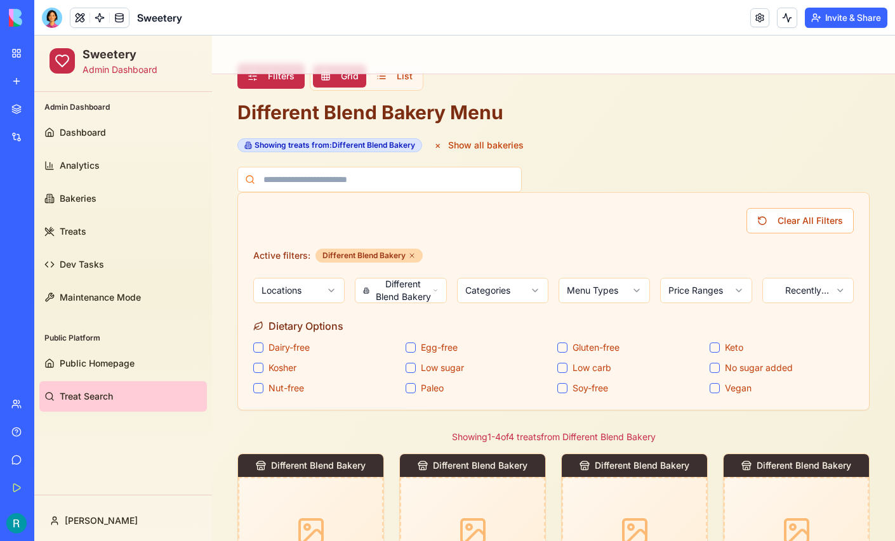
click at [420, 290] on html "Sweetery Admin Dashboard Admin Dashboard Dashboard Analytics Bakeries Treats De…" at bounding box center [464, 420] width 861 height 866
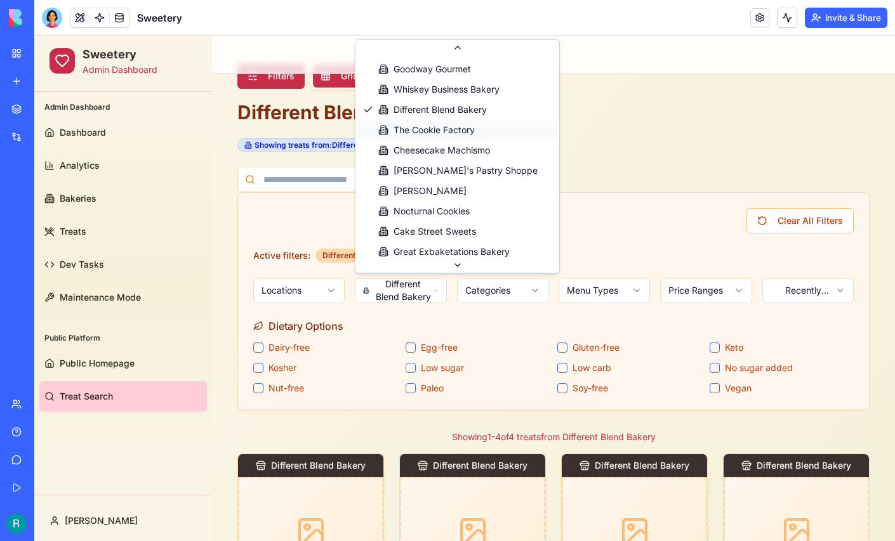
scroll to position [111, 0]
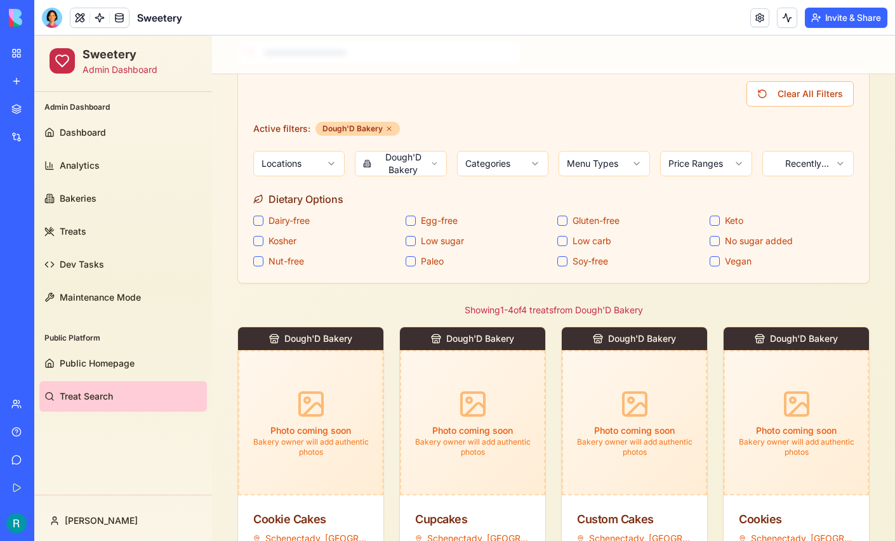
scroll to position [183, 0]
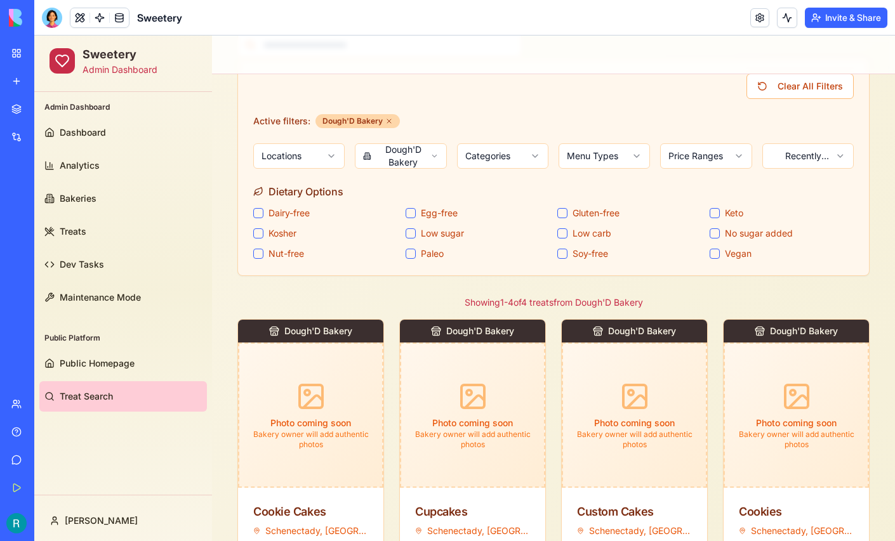
click at [424, 149] on html "Sweetery Admin Dashboard Admin Dashboard Dashboard Analytics Bakeries Treats De…" at bounding box center [464, 282] width 861 height 859
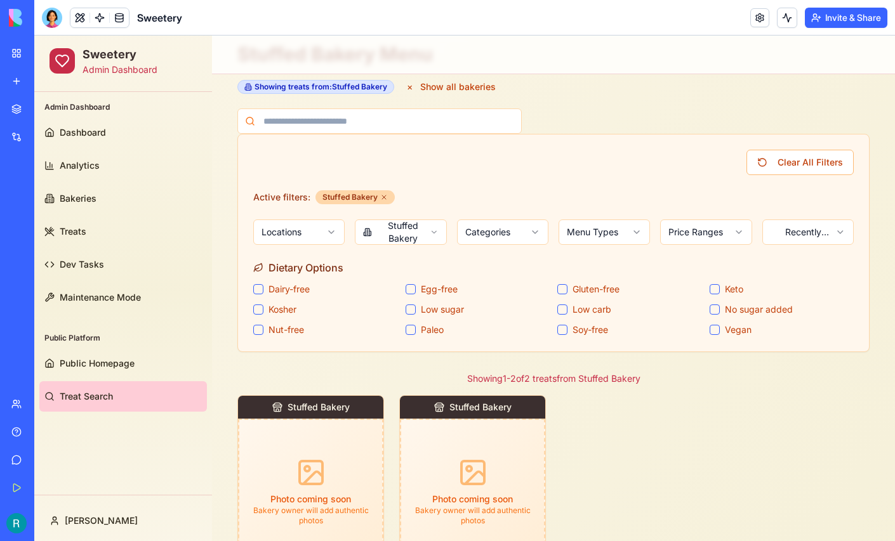
scroll to position [105, 0]
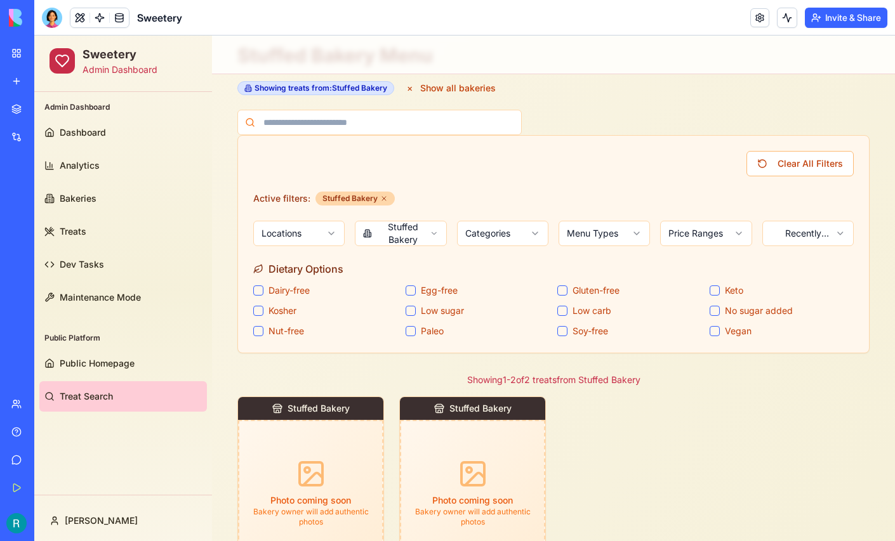
click at [423, 232] on html "Sweetery Admin Dashboard Admin Dashboard Dashboard Analytics Bakeries Treats De…" at bounding box center [464, 372] width 861 height 884
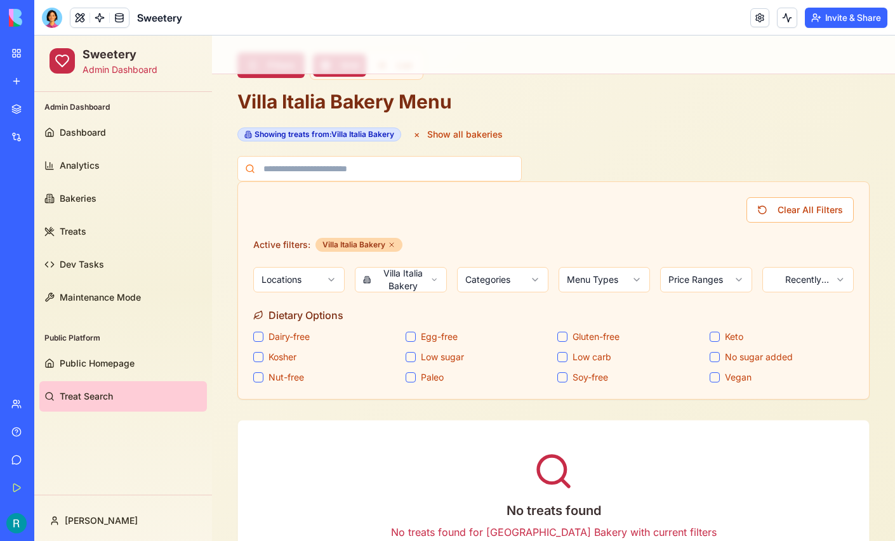
scroll to position [0, 0]
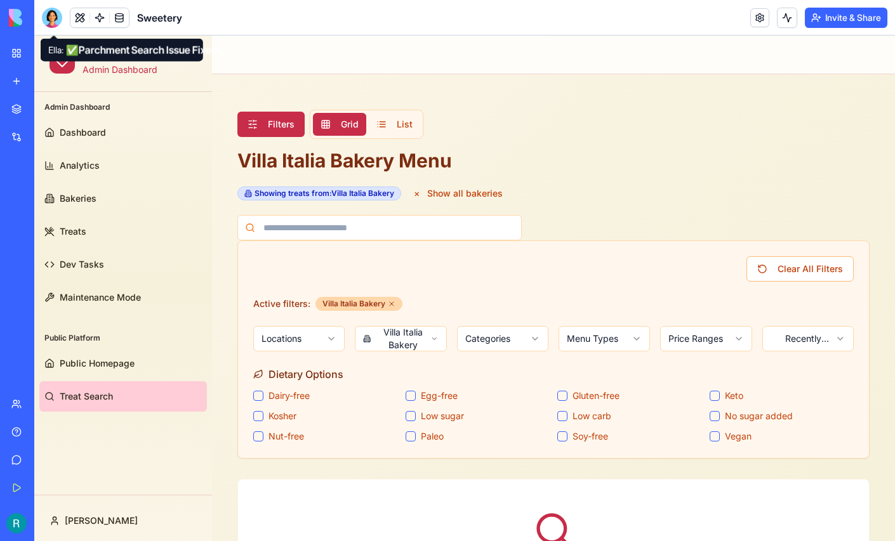
click at [53, 18] on div at bounding box center [52, 18] width 20 height 20
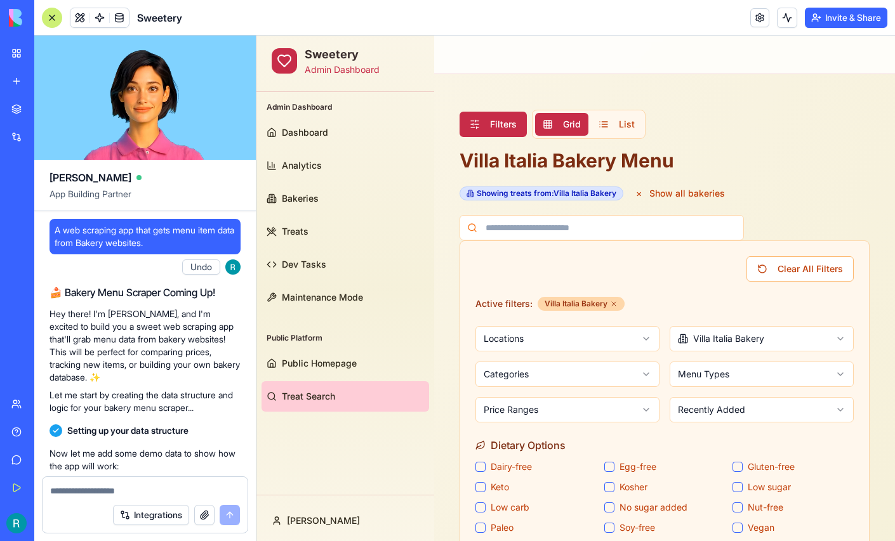
scroll to position [225447, 0]
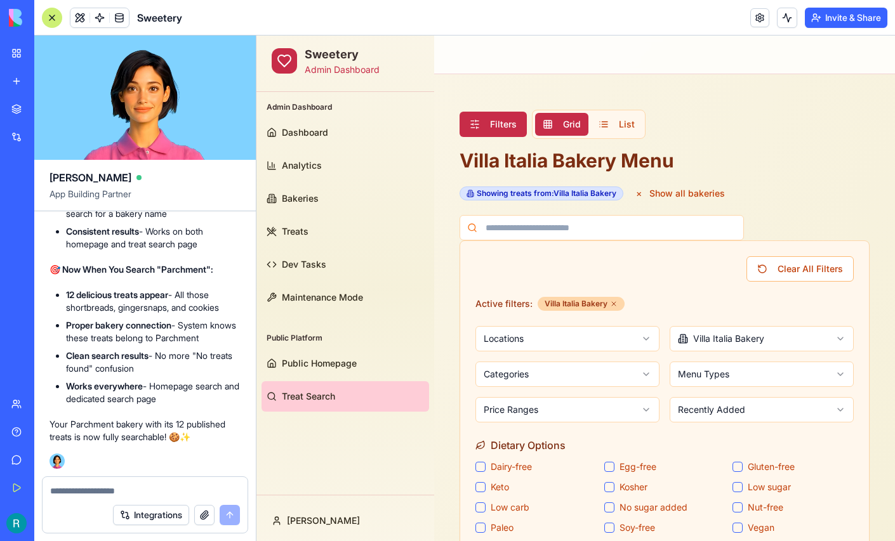
click at [87, 485] on textarea at bounding box center [145, 491] width 190 height 13
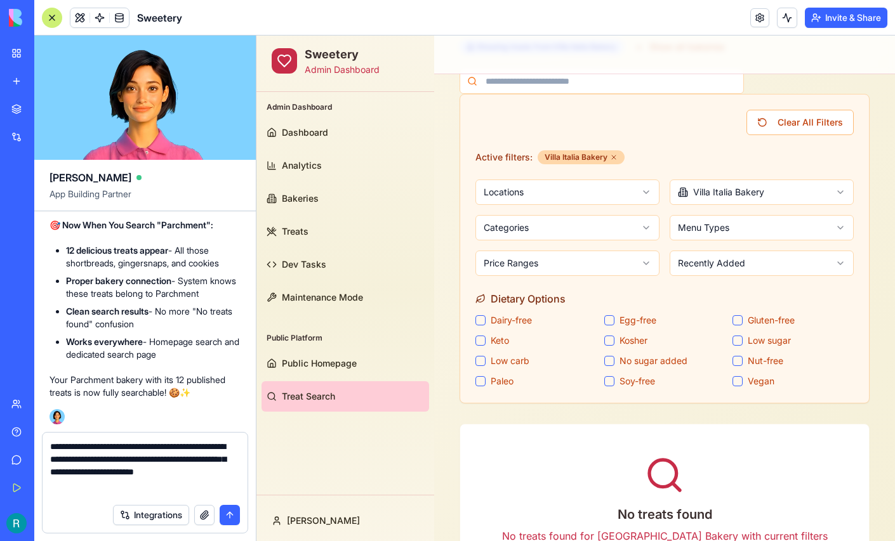
scroll to position [258, 0]
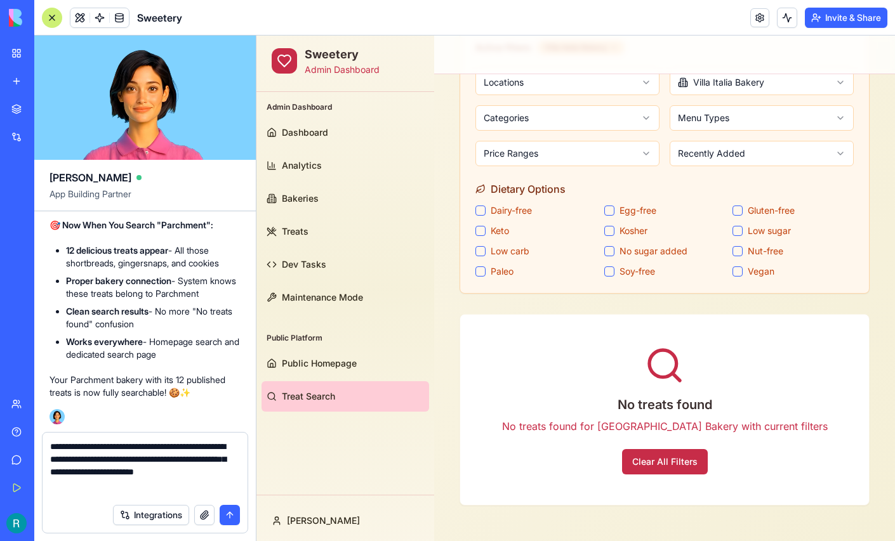
click at [764, 84] on html "Sweetery Admin Dashboard Admin Dashboard Dashboard Analytics Bakeries Treats De…" at bounding box center [575, 160] width 639 height 762
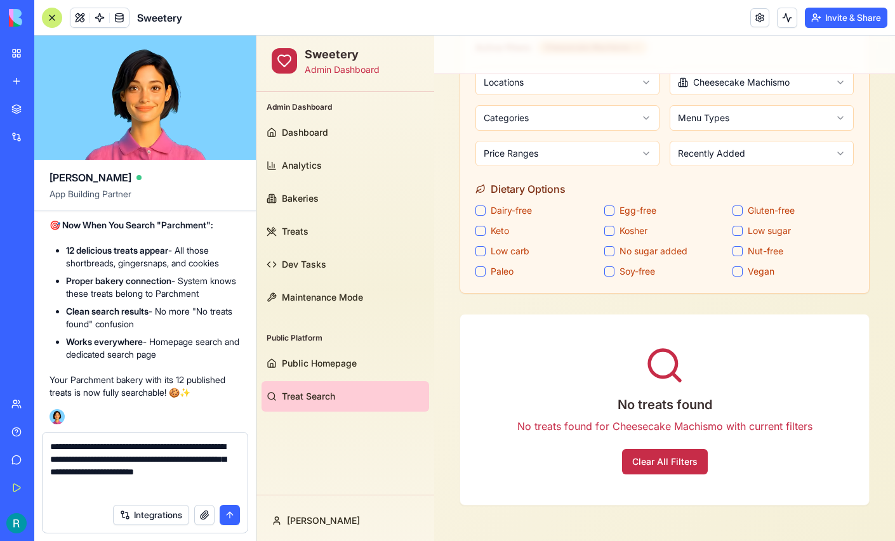
click at [156, 478] on textarea "**********" at bounding box center [143, 469] width 187 height 57
click at [752, 154] on html "Sweetery Admin Dashboard Admin Dashboard Dashboard Analytics Bakeries Treats De…" at bounding box center [575, 160] width 639 height 762
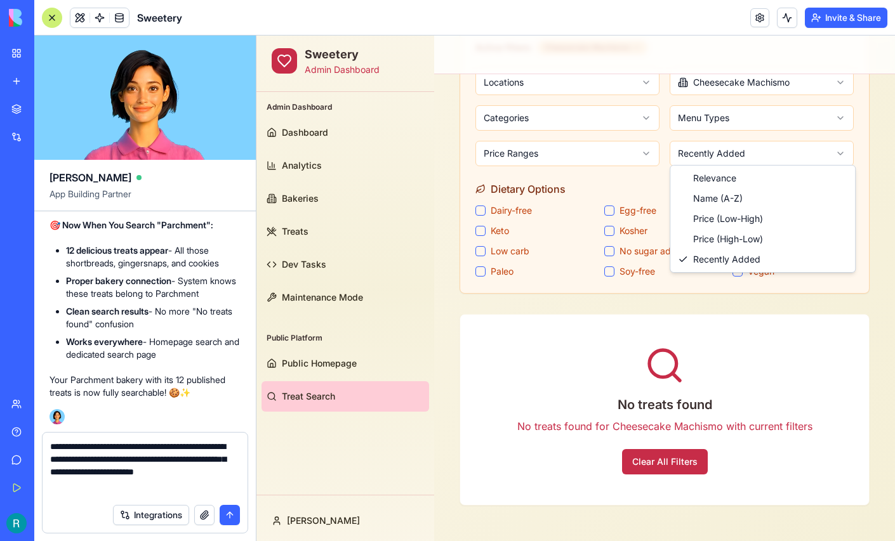
click at [150, 486] on textarea "**********" at bounding box center [143, 469] width 187 height 57
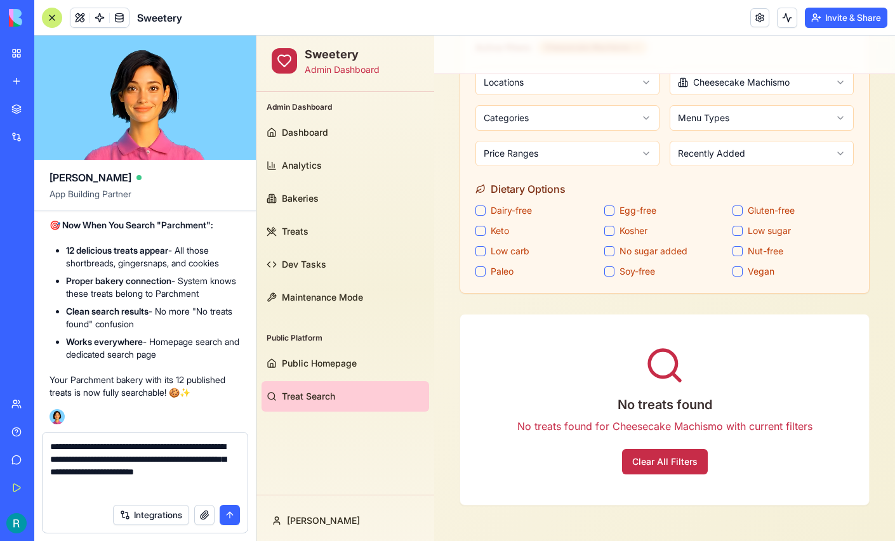
click at [150, 486] on textarea "**********" at bounding box center [143, 469] width 187 height 57
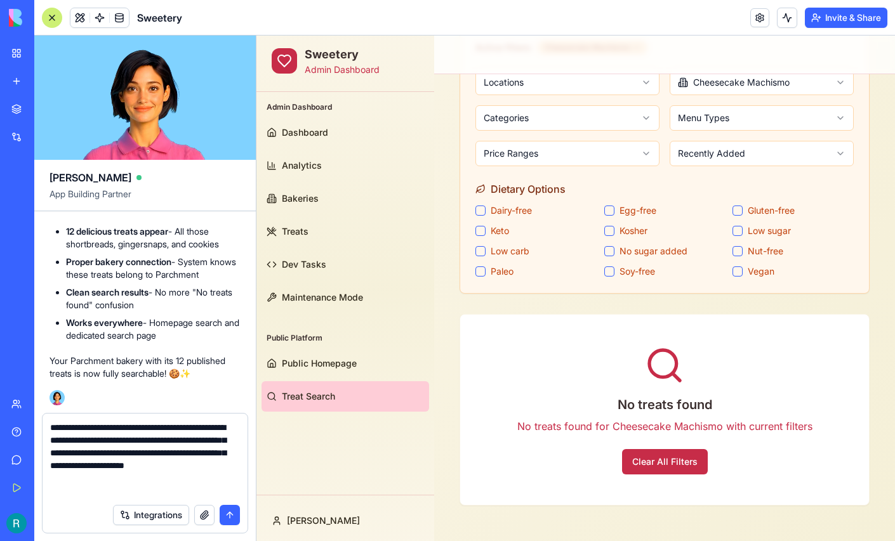
scroll to position [8, 0]
type textarea "**********"
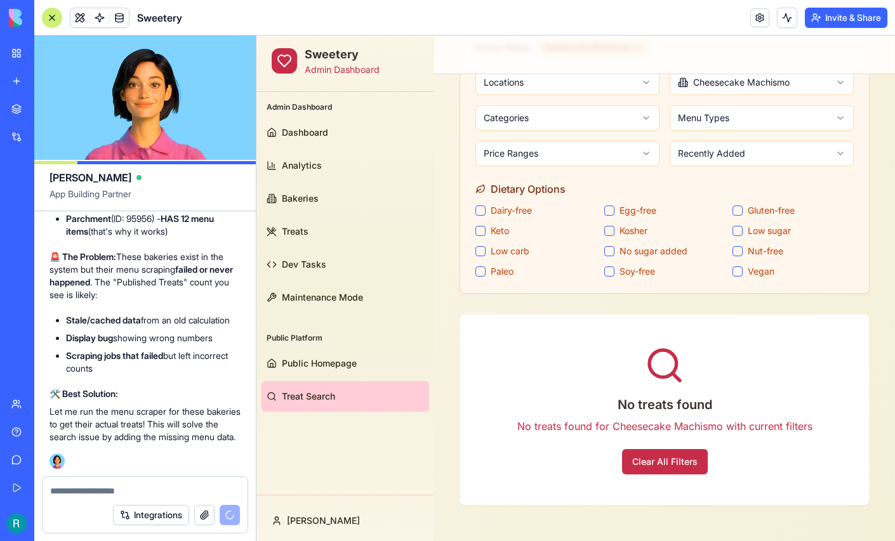
scroll to position [226541, 0]
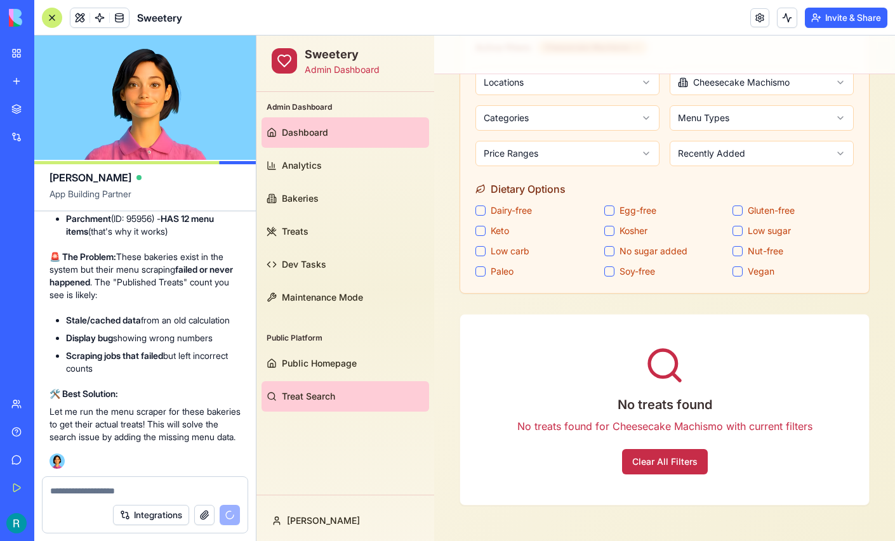
click at [335, 127] on link "Dashboard" at bounding box center [346, 132] width 168 height 30
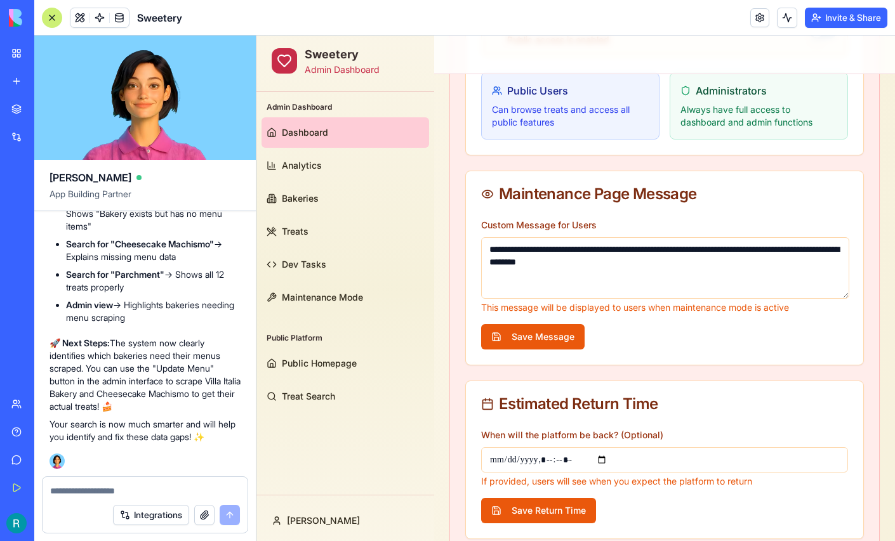
scroll to position [227253, 0]
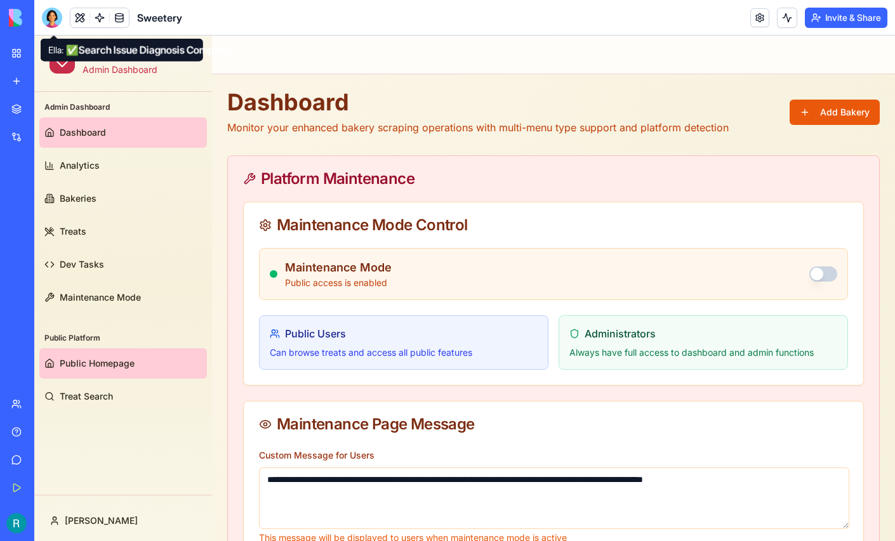
click at [119, 366] on span "Public Homepage" at bounding box center [97, 363] width 75 height 13
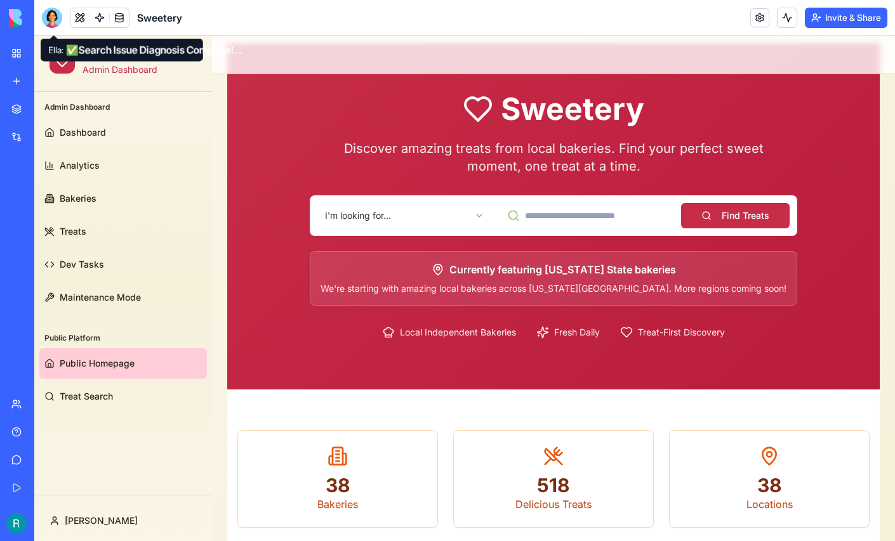
scroll to position [42, 0]
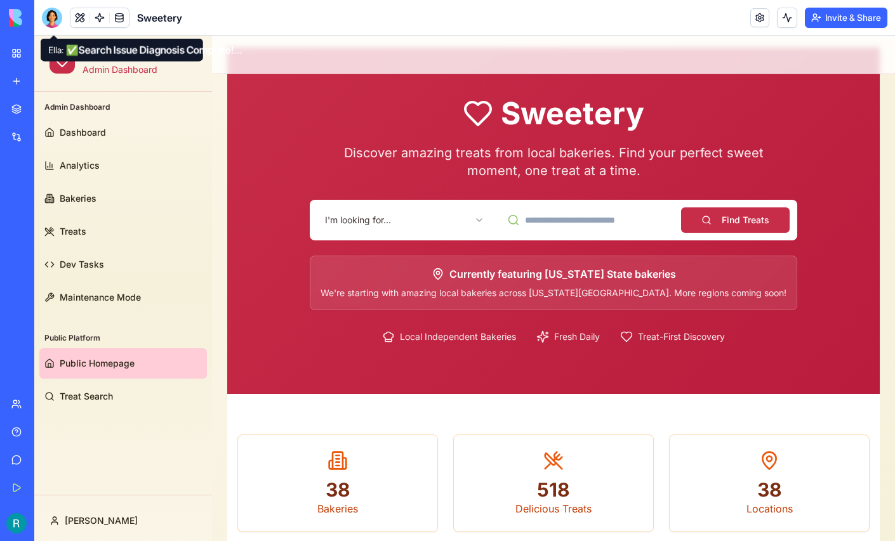
click at [437, 213] on html "Sweetery Admin Dashboard Admin Dashboard Dashboard Analytics Bakeries Treats De…" at bounding box center [464, 453] width 861 height 918
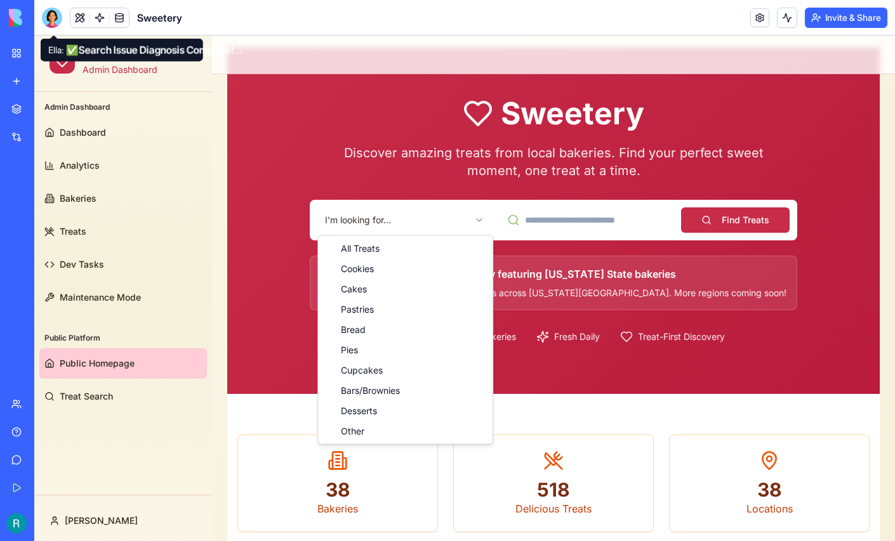
click at [597, 217] on html "Sweetery Admin Dashboard Admin Dashboard Dashboard Analytics Bakeries Treats De…" at bounding box center [464, 453] width 861 height 918
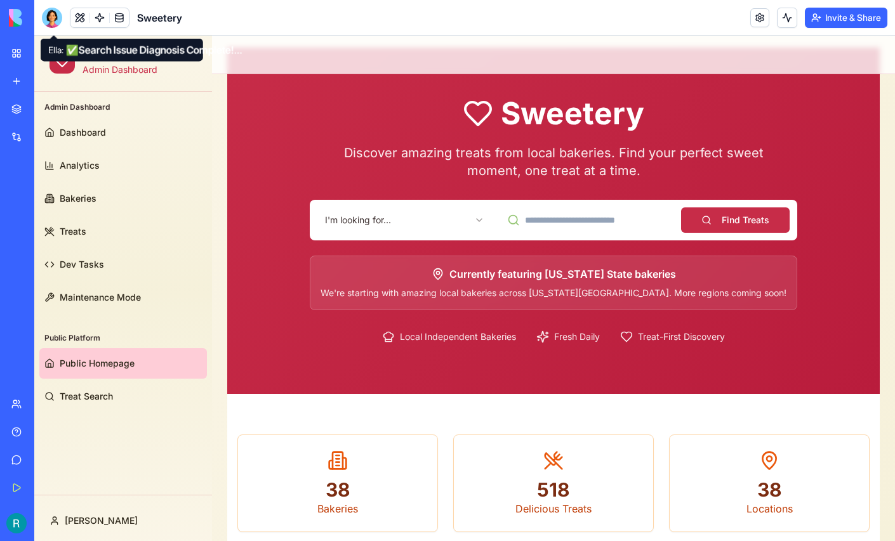
click at [597, 217] on input at bounding box center [587, 220] width 175 height 25
type input "*********"
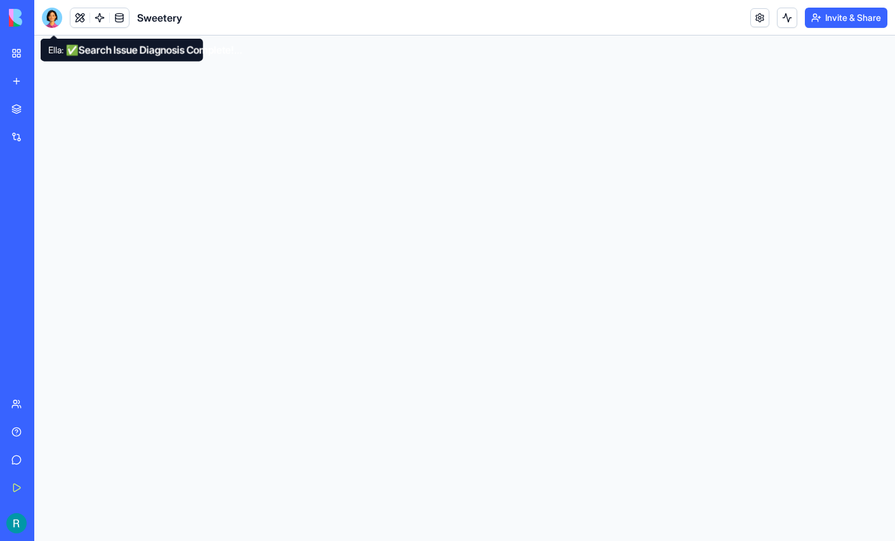
scroll to position [0, 0]
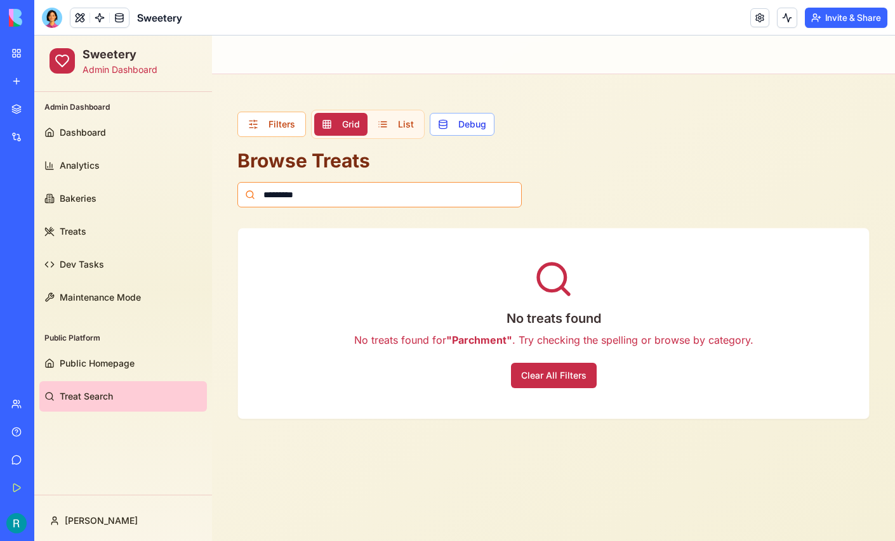
click at [319, 197] on input "*********" at bounding box center [379, 194] width 284 height 25
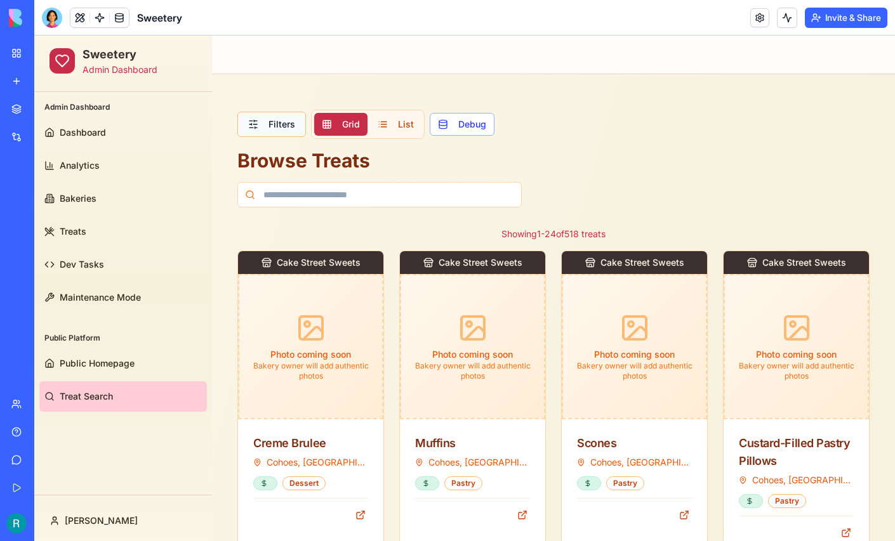
click at [277, 131] on button "Filters" at bounding box center [271, 124] width 69 height 25
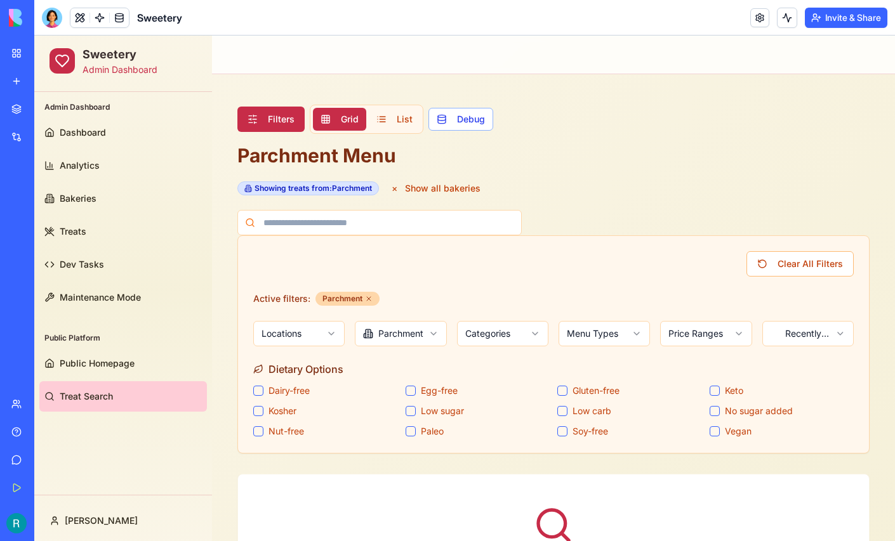
scroll to position [3, 0]
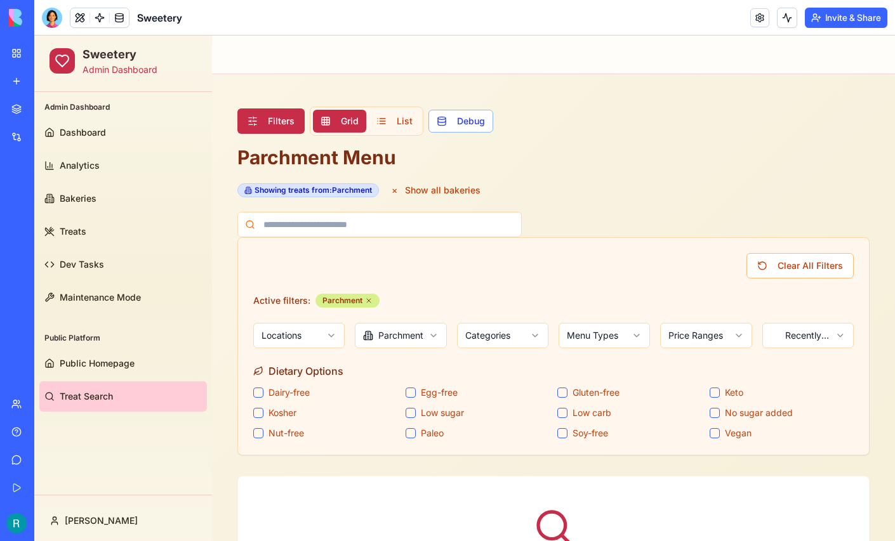
click at [368, 299] on icon at bounding box center [369, 301] width 4 height 4
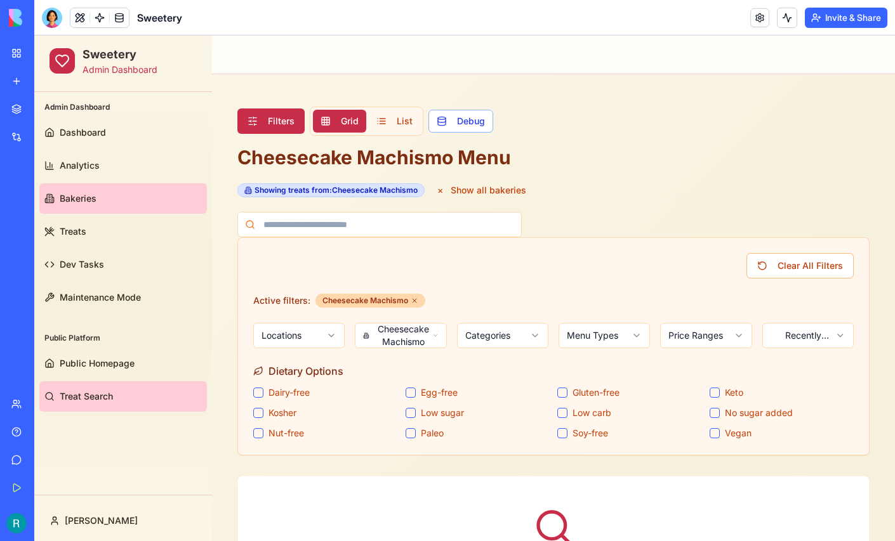
click at [129, 197] on link "Bakeries" at bounding box center [123, 198] width 168 height 30
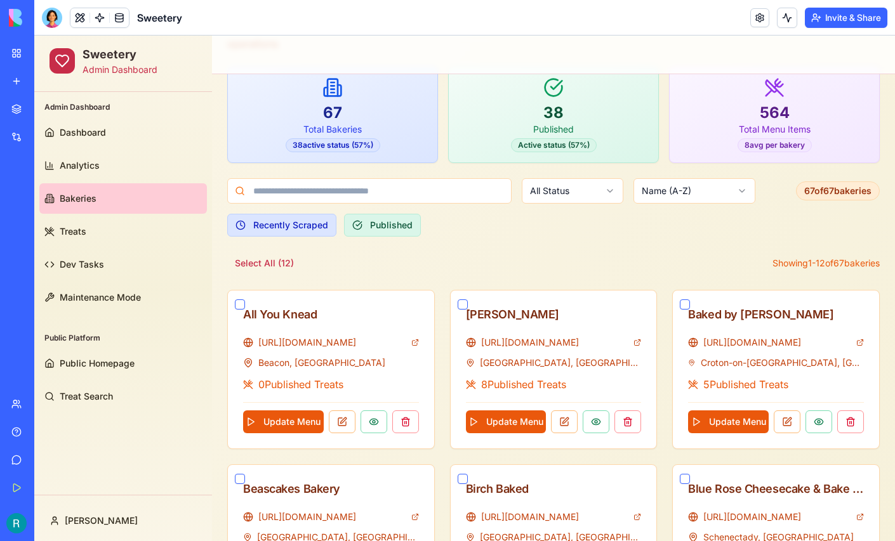
scroll to position [100, 0]
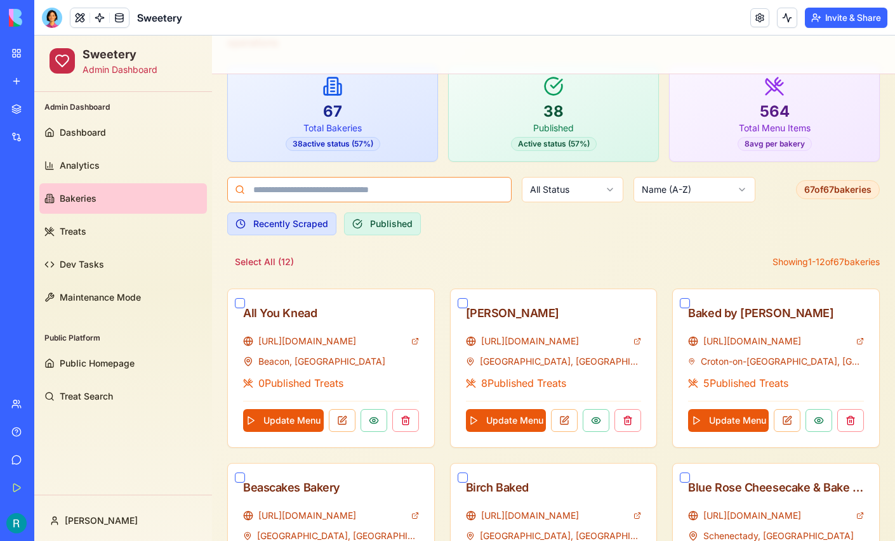
click at [399, 195] on input at bounding box center [369, 189] width 284 height 25
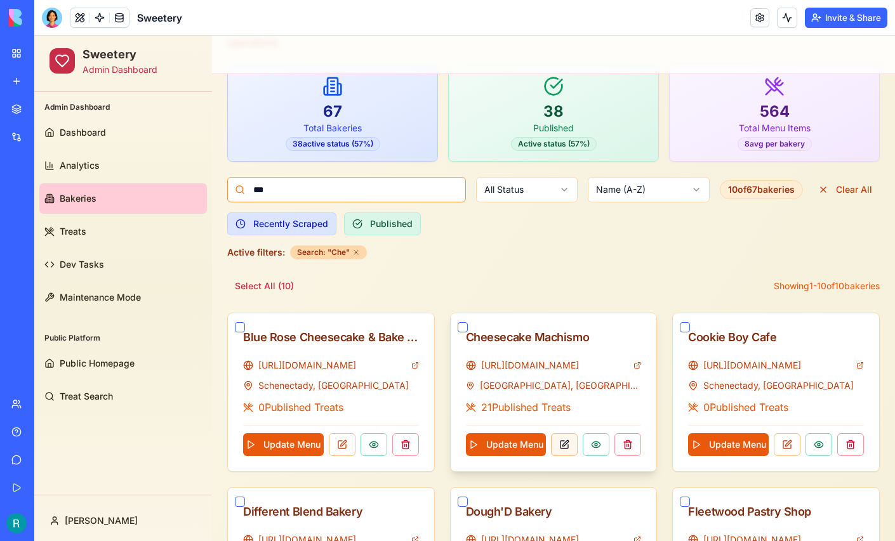
type input "***"
click at [563, 442] on button at bounding box center [564, 445] width 27 height 23
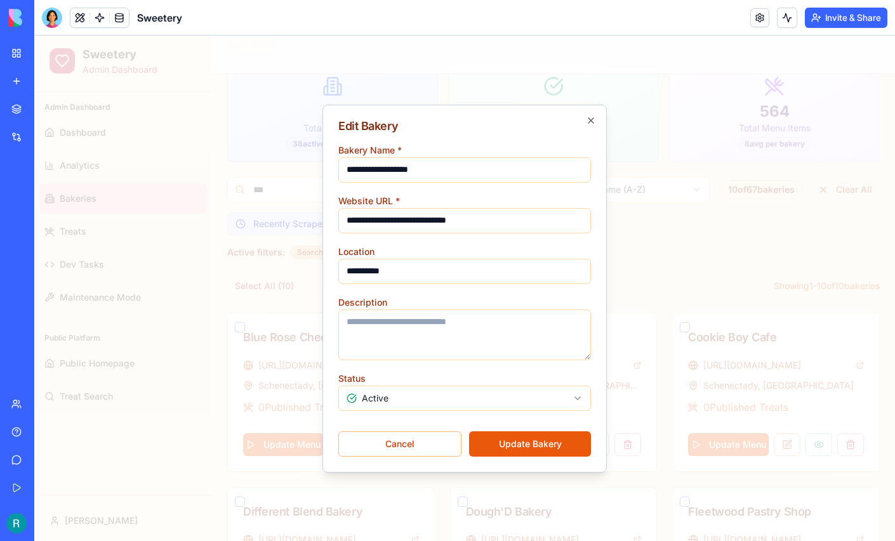
click at [628, 311] on div at bounding box center [464, 289] width 861 height 506
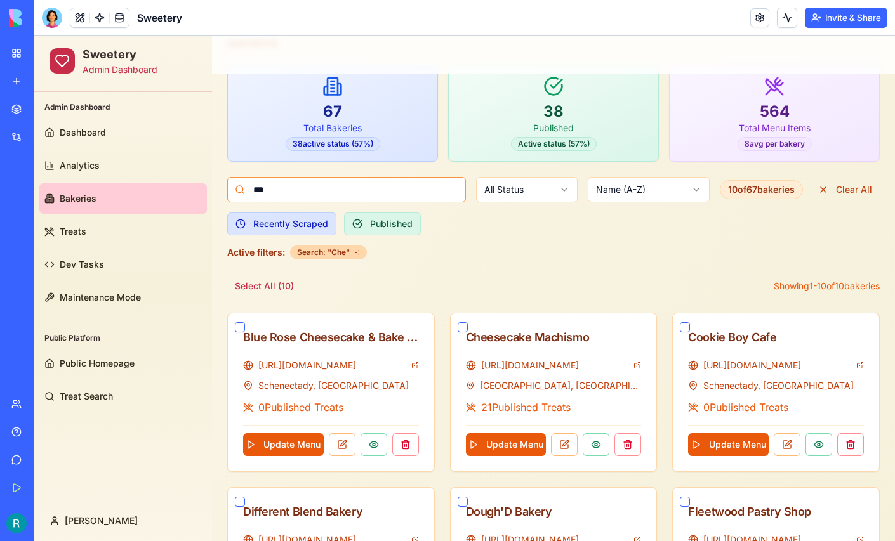
click at [313, 191] on input "***" at bounding box center [346, 189] width 239 height 25
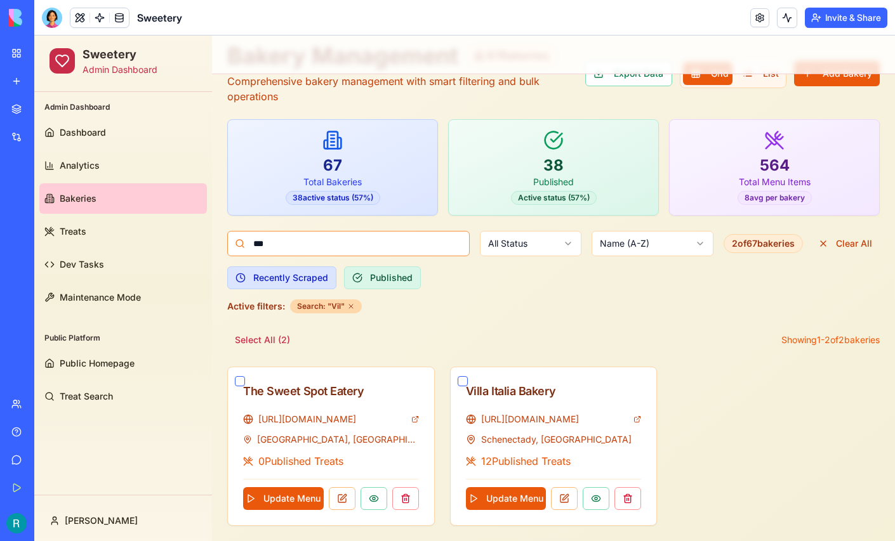
scroll to position [48, 0]
type input "****"
click at [567, 493] on button at bounding box center [564, 499] width 27 height 23
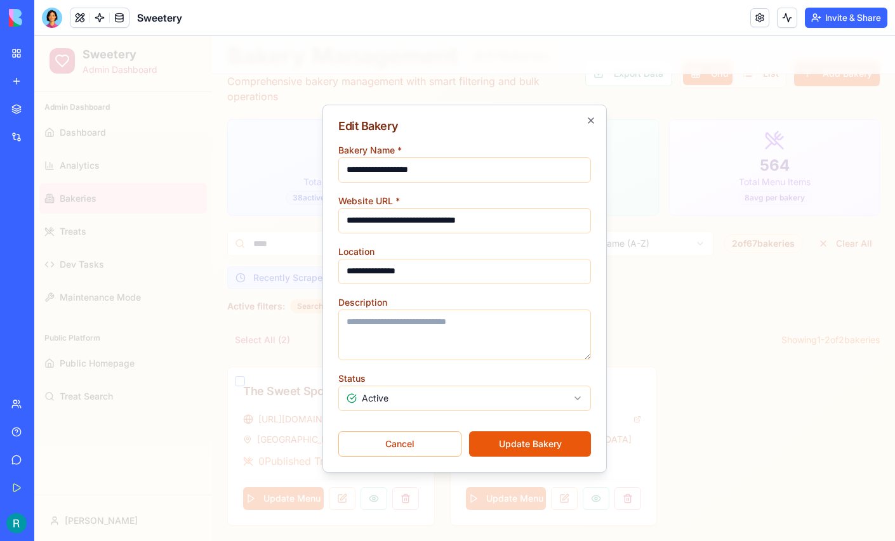
click at [674, 398] on div at bounding box center [464, 289] width 861 height 506
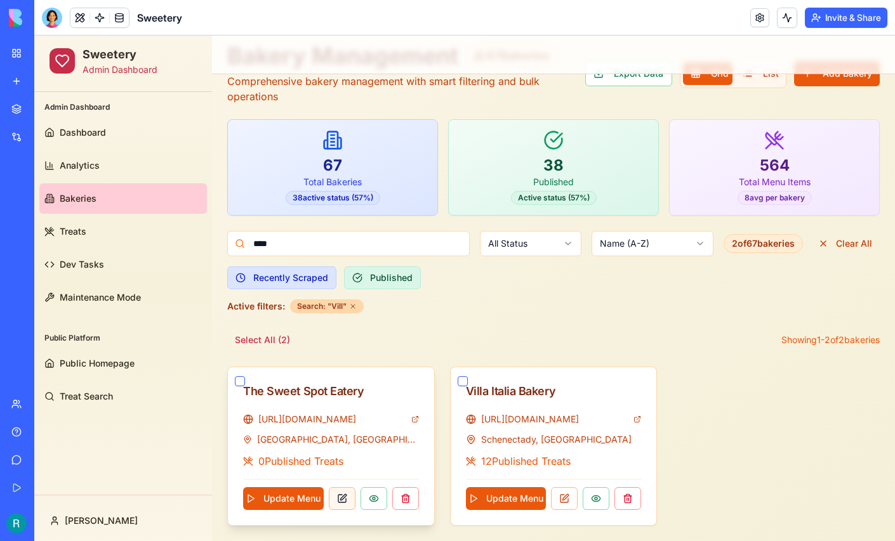
click at [346, 500] on button at bounding box center [342, 499] width 27 height 23
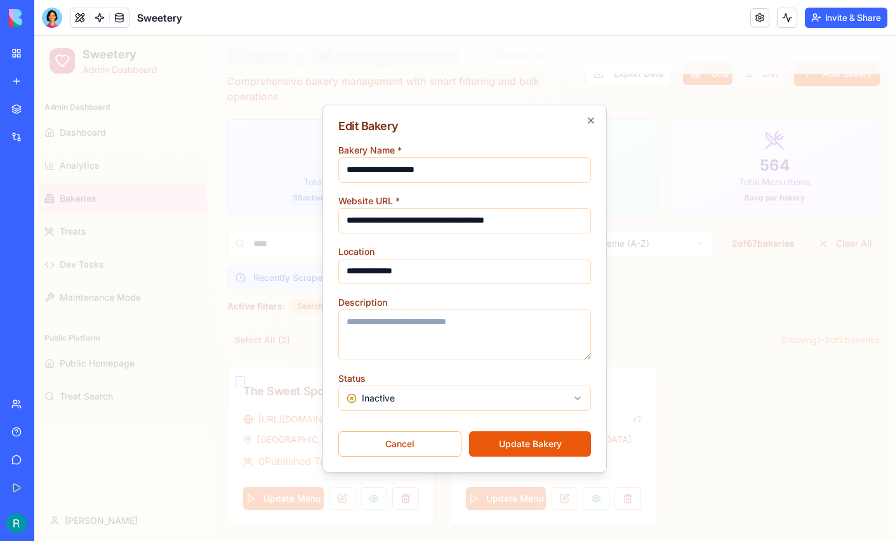
click at [660, 398] on div at bounding box center [464, 289] width 861 height 506
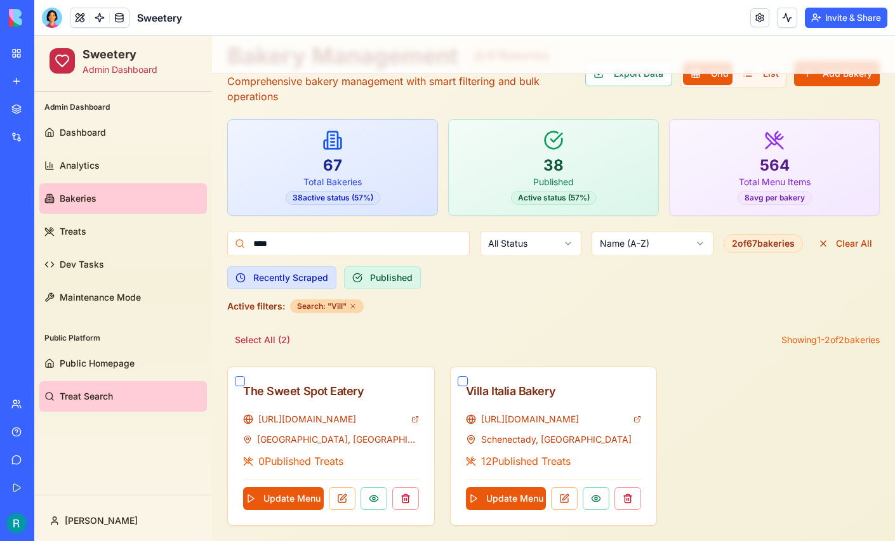
click at [81, 404] on link "Treat Search" at bounding box center [123, 397] width 168 height 30
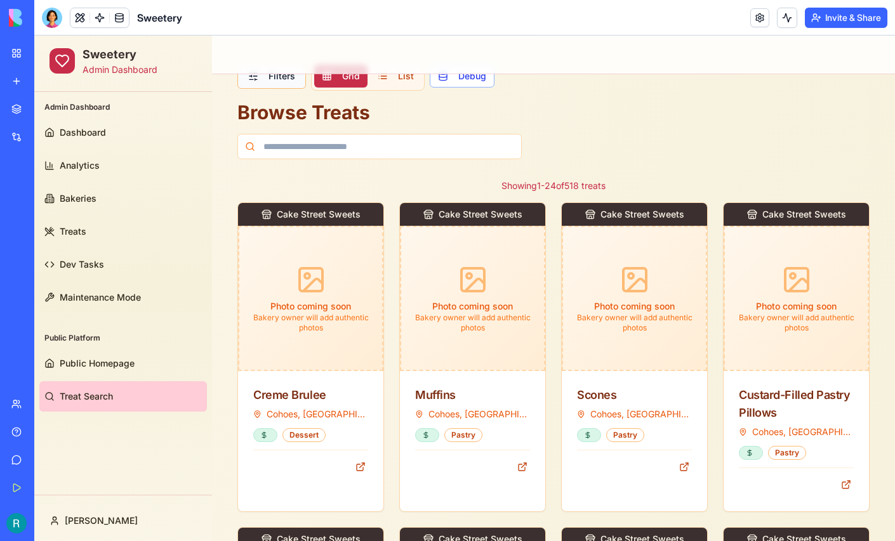
click at [277, 86] on button "Filters" at bounding box center [271, 75] width 69 height 25
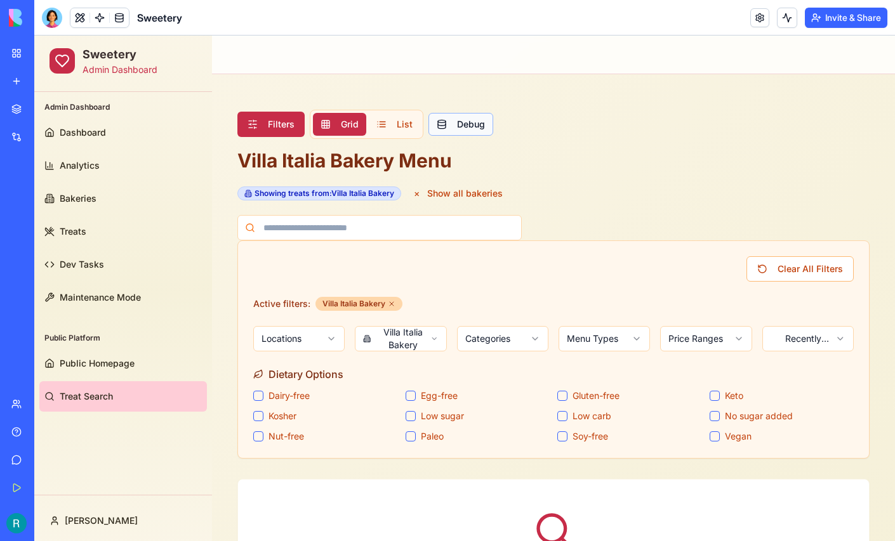
click at [475, 127] on button "Debug" at bounding box center [460, 124] width 65 height 23
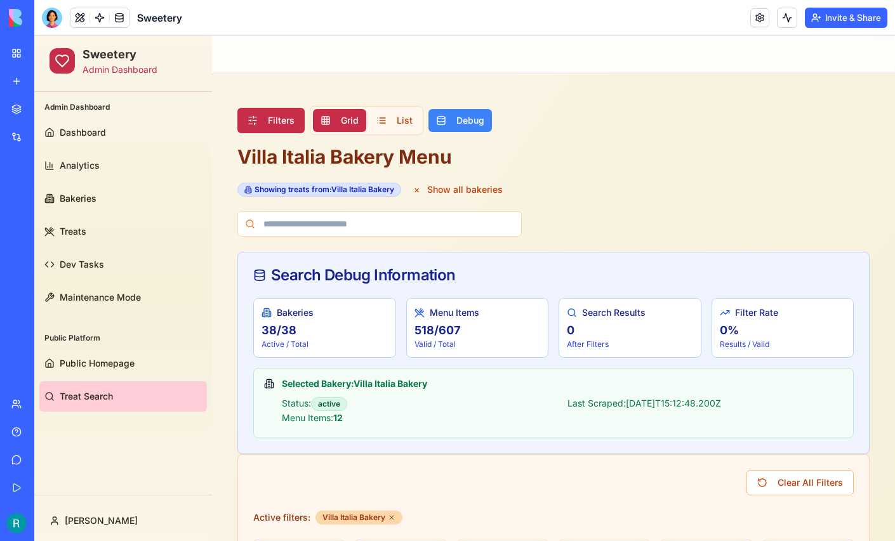
scroll to position [2, 0]
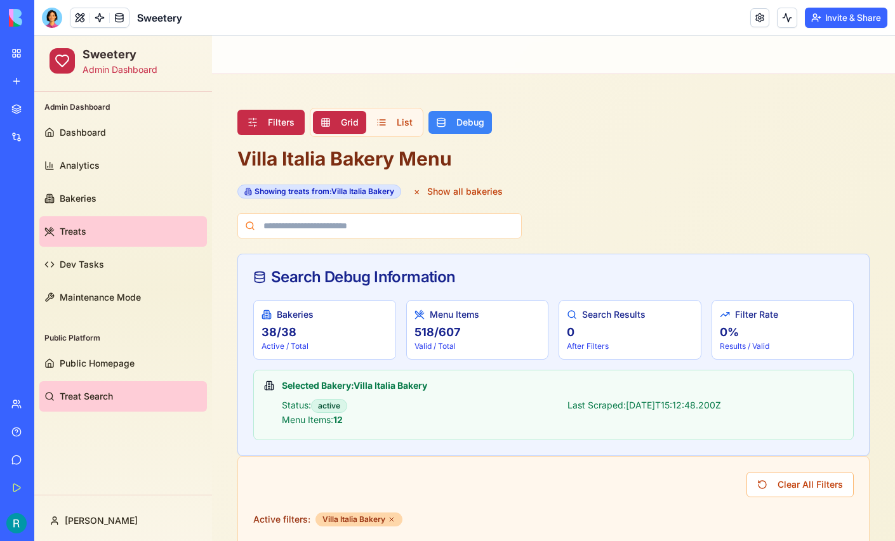
click at [81, 235] on span "Treats" at bounding box center [73, 231] width 27 height 13
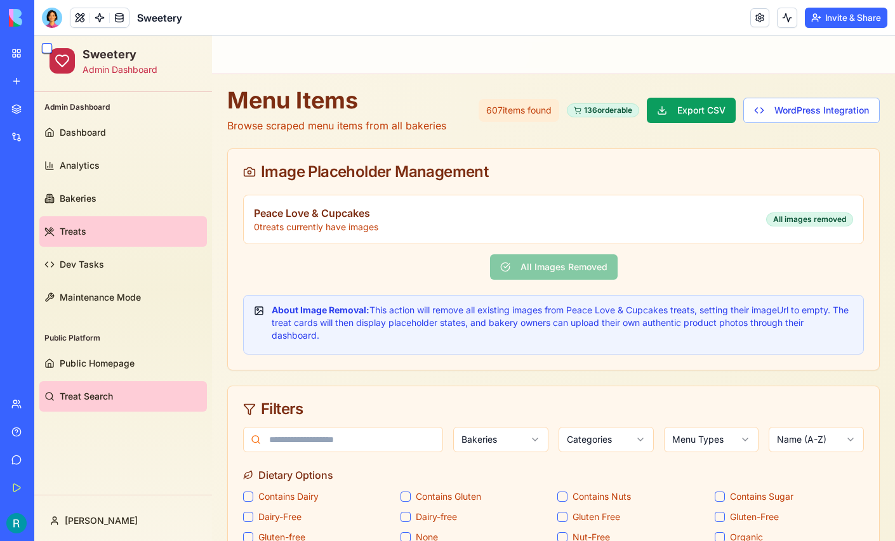
click at [130, 388] on link "Treat Search" at bounding box center [123, 397] width 168 height 30
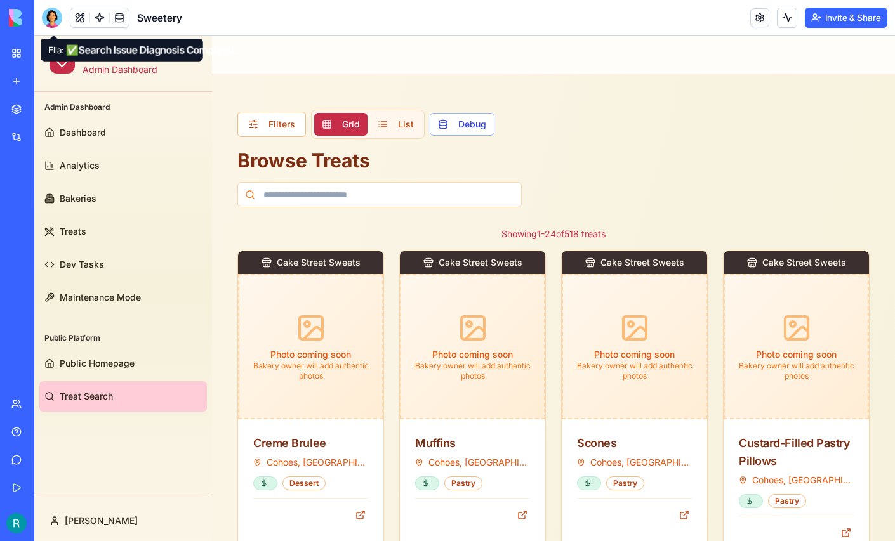
click at [55, 27] on div at bounding box center [52, 18] width 20 height 20
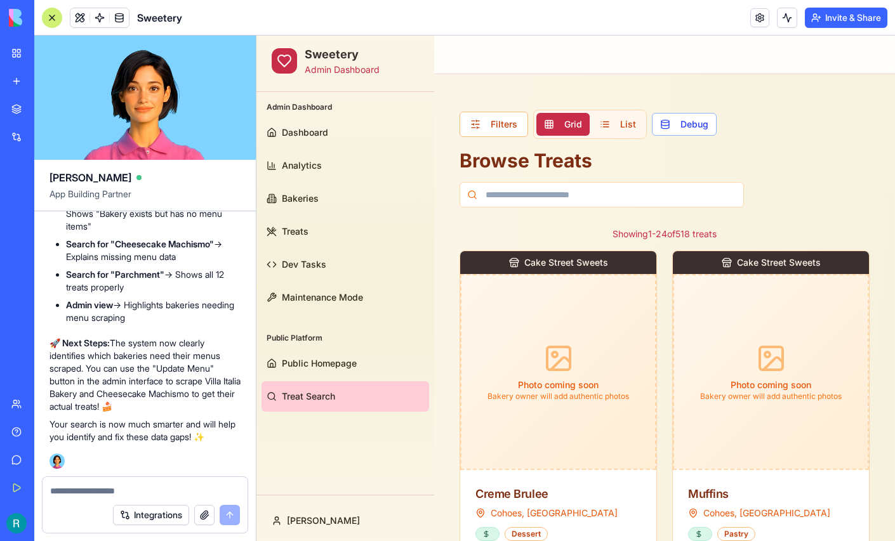
click at [100, 485] on textarea at bounding box center [145, 491] width 190 height 13
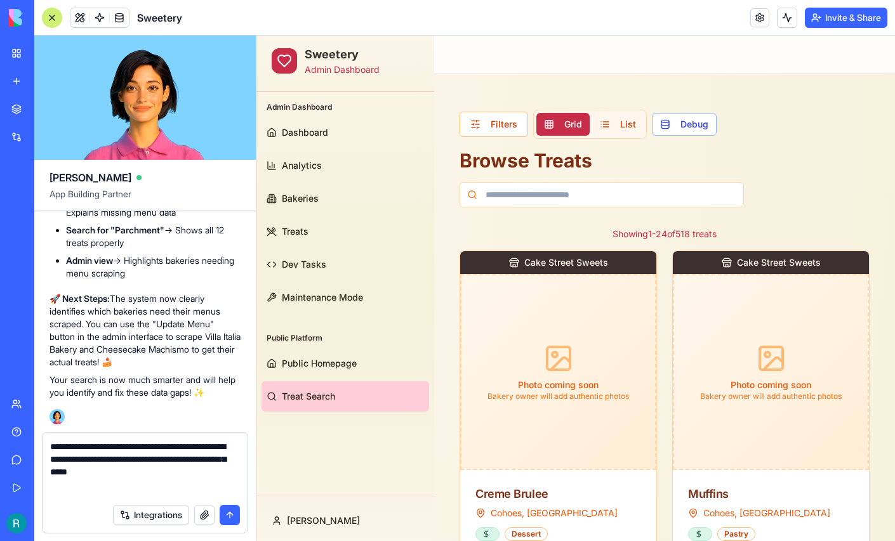
type textarea "**********"
click at [196, 512] on button "button" at bounding box center [204, 515] width 20 height 20
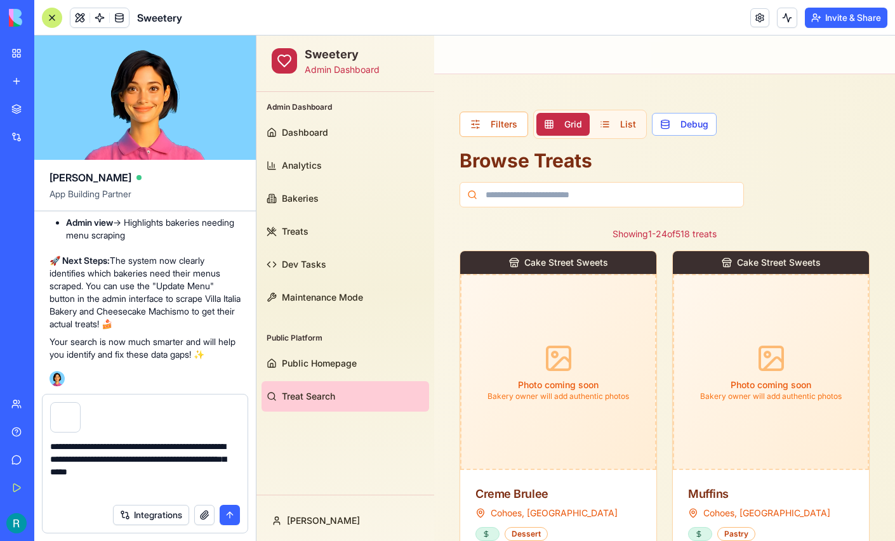
click at [227, 510] on button "submit" at bounding box center [230, 515] width 20 height 20
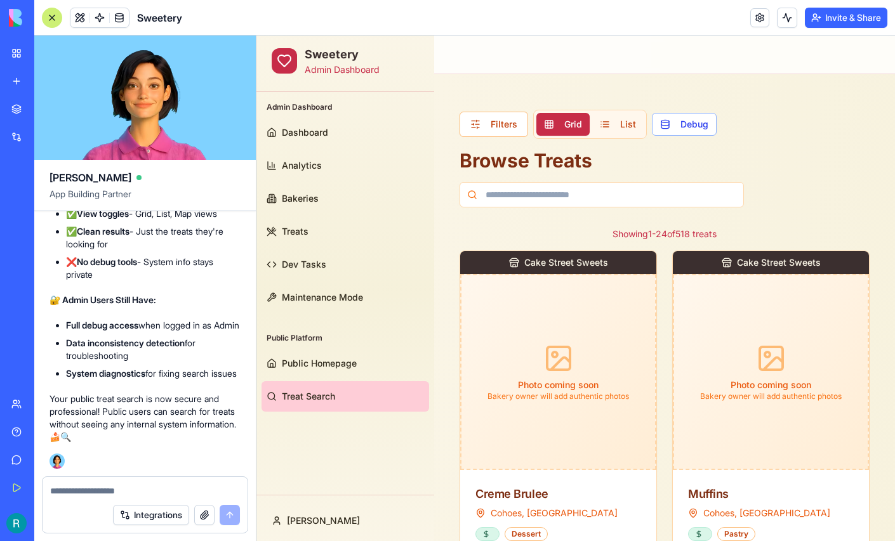
scroll to position [228104, 0]
click at [327, 131] on span "Dashboard" at bounding box center [305, 132] width 46 height 13
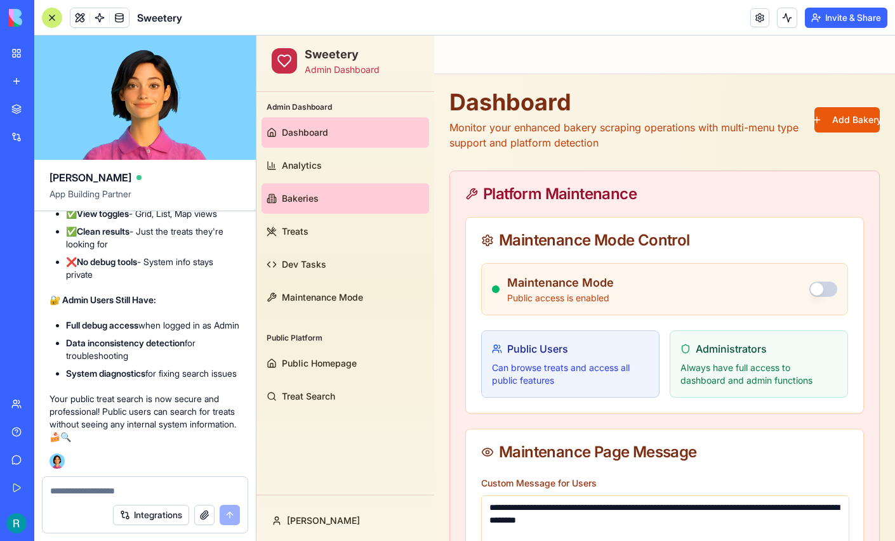
click at [313, 202] on span "Bakeries" at bounding box center [300, 198] width 37 height 13
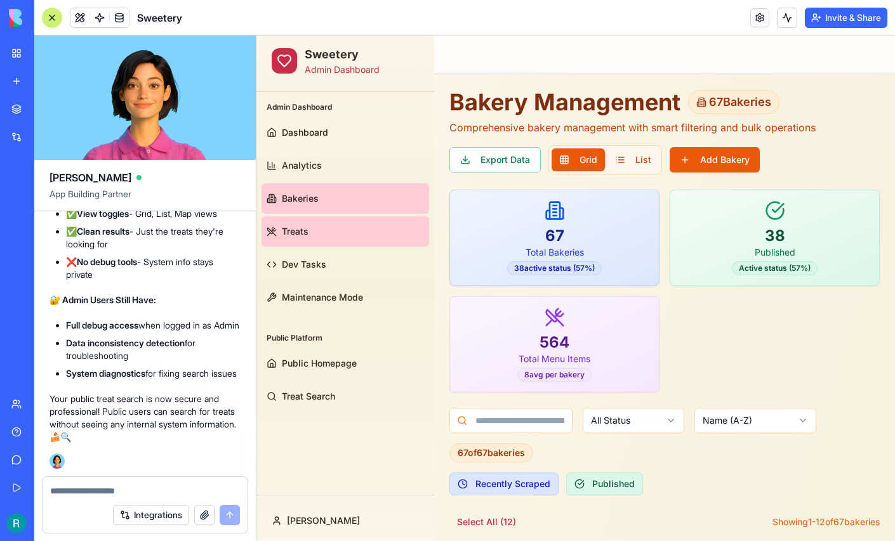
click at [310, 234] on link "Treats" at bounding box center [346, 231] width 168 height 30
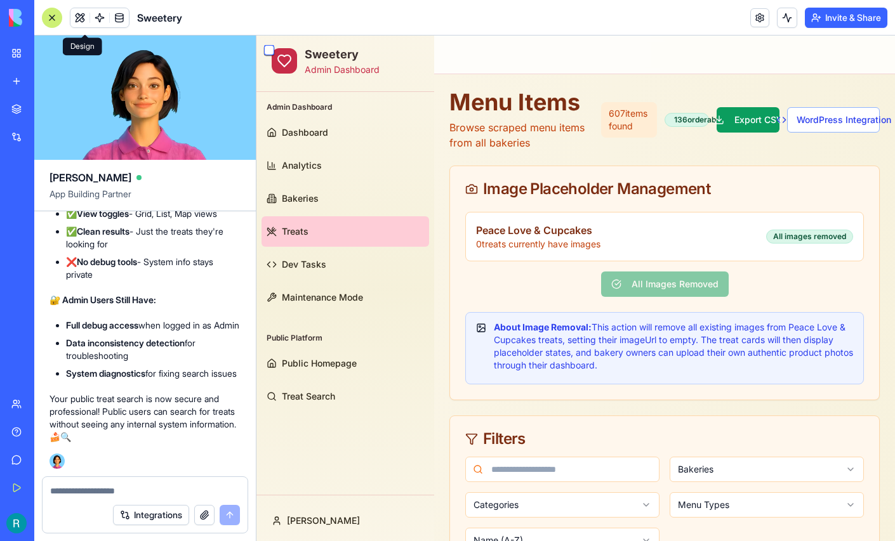
click at [53, 20] on div at bounding box center [52, 18] width 20 height 20
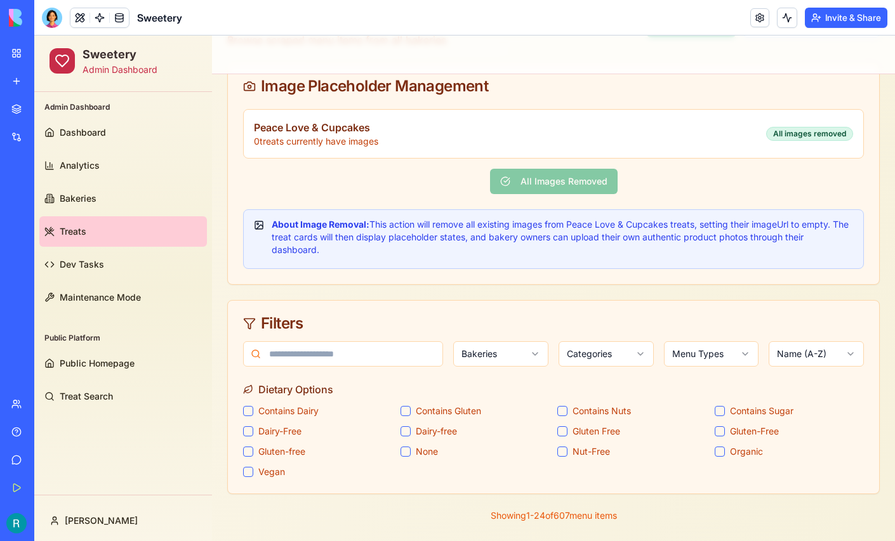
scroll to position [29, 0]
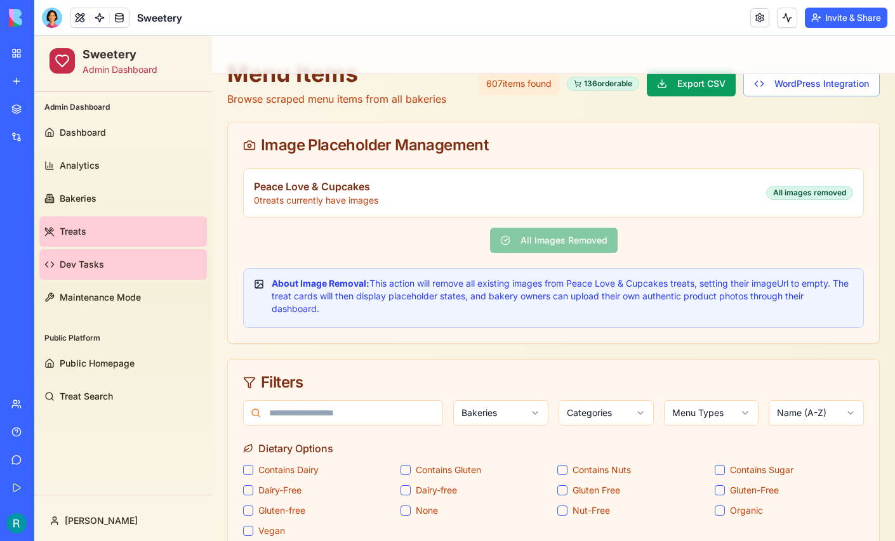
click at [99, 273] on link "Dev Tasks" at bounding box center [123, 264] width 168 height 30
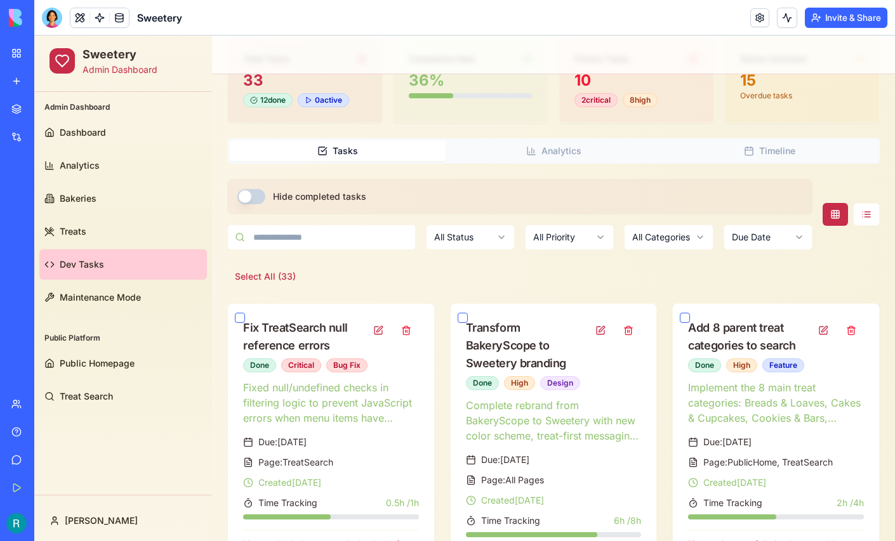
scroll to position [118, 0]
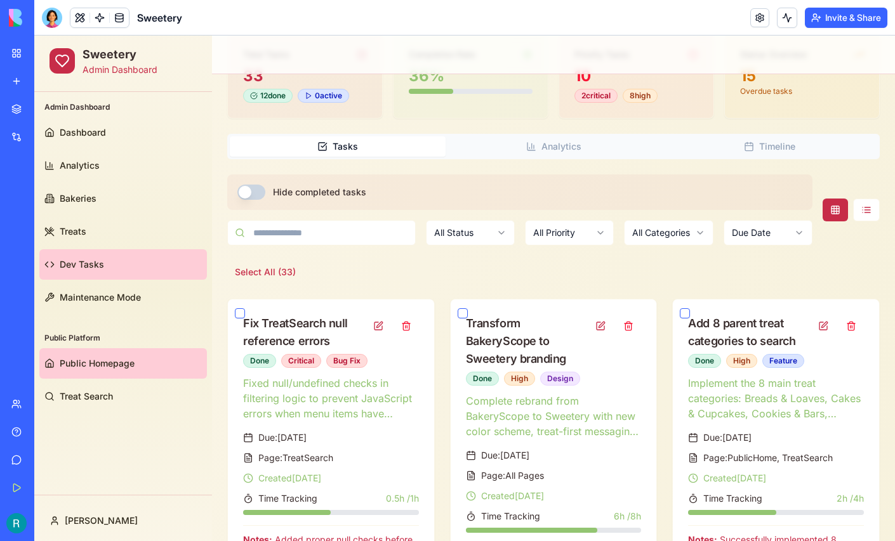
click at [90, 363] on span "Public Homepage" at bounding box center [97, 363] width 75 height 13
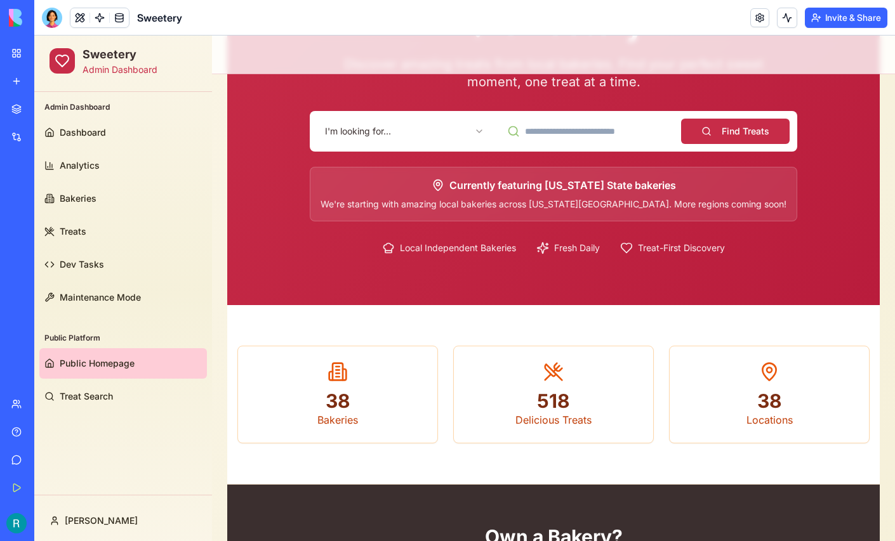
scroll to position [147, 0]
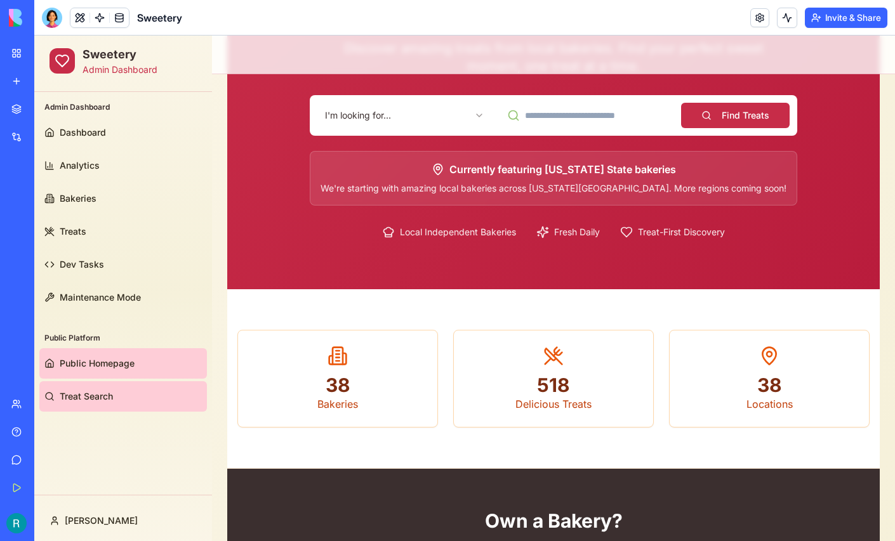
click at [104, 395] on span "Treat Search" at bounding box center [86, 396] width 53 height 13
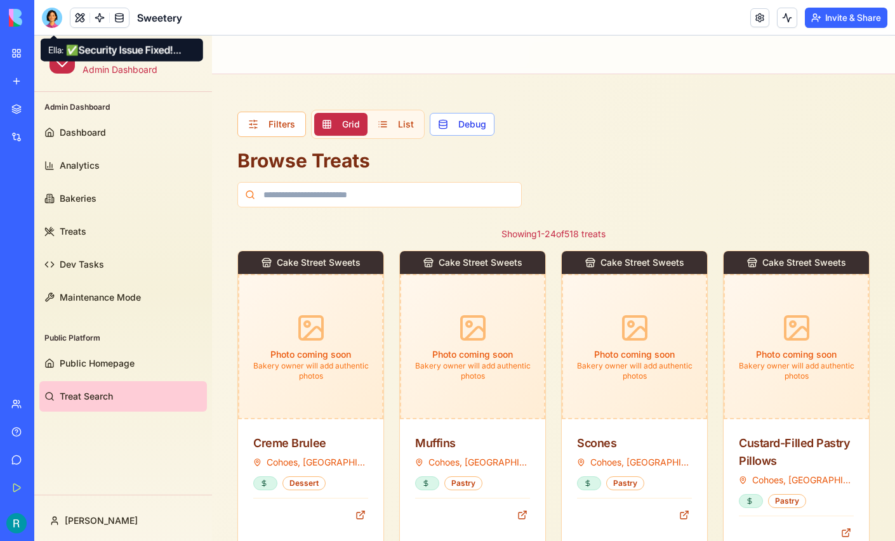
click at [54, 25] on div at bounding box center [52, 18] width 20 height 20
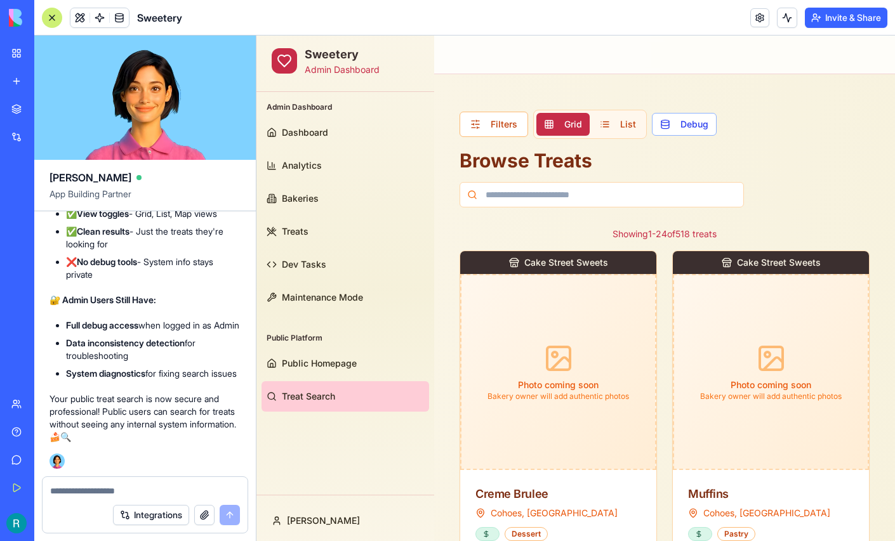
scroll to position [228071, 0]
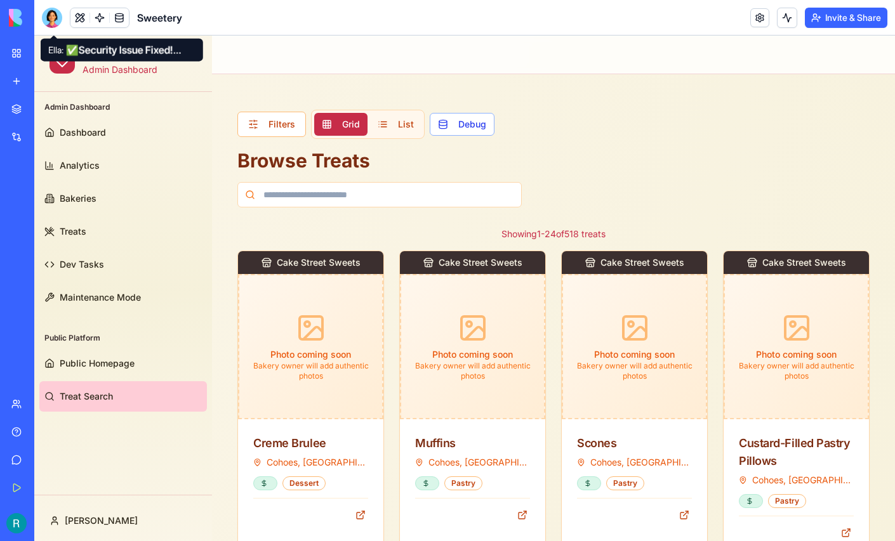
click at [53, 22] on div at bounding box center [52, 18] width 20 height 20
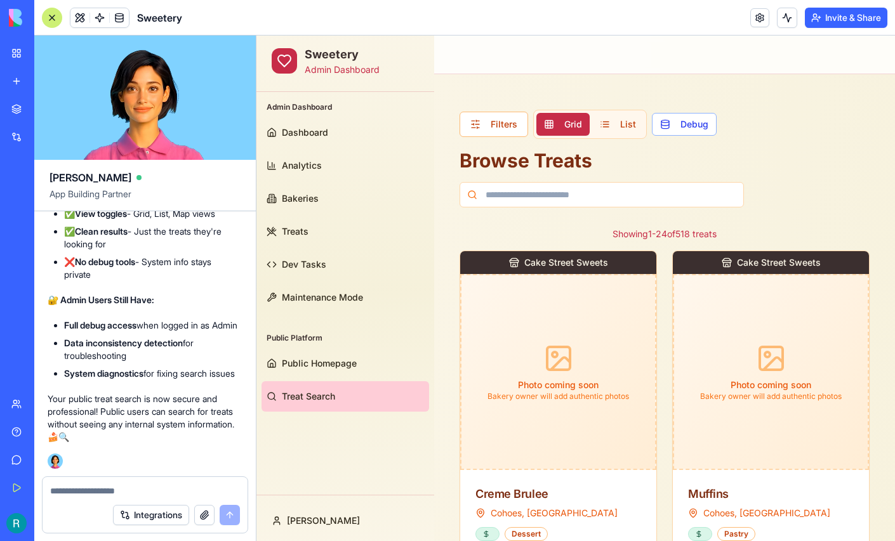
scroll to position [228552, 2]
click at [56, 20] on div at bounding box center [52, 18] width 20 height 20
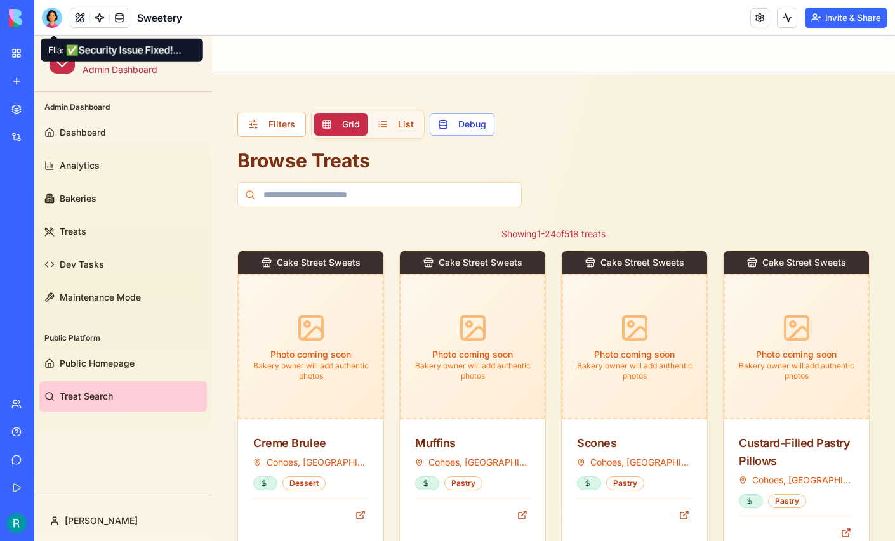
click at [58, 18] on div at bounding box center [52, 18] width 20 height 20
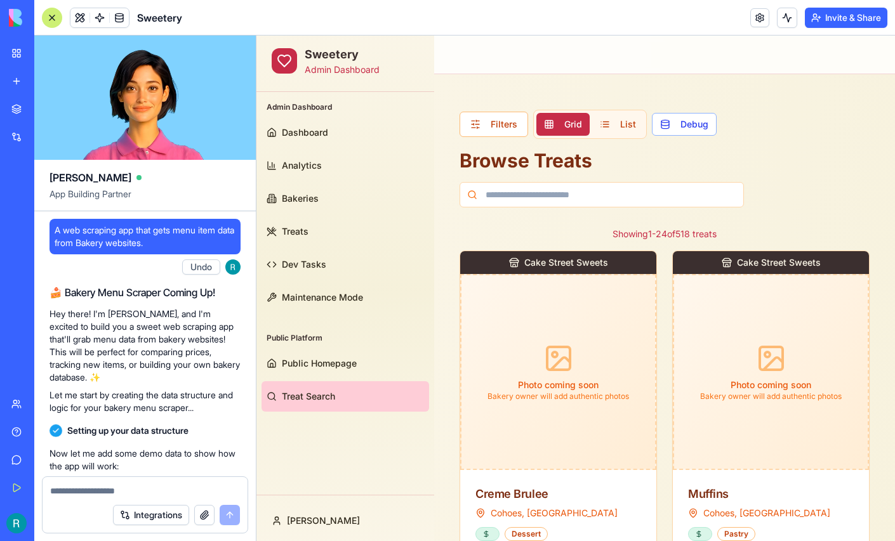
scroll to position [0, 0]
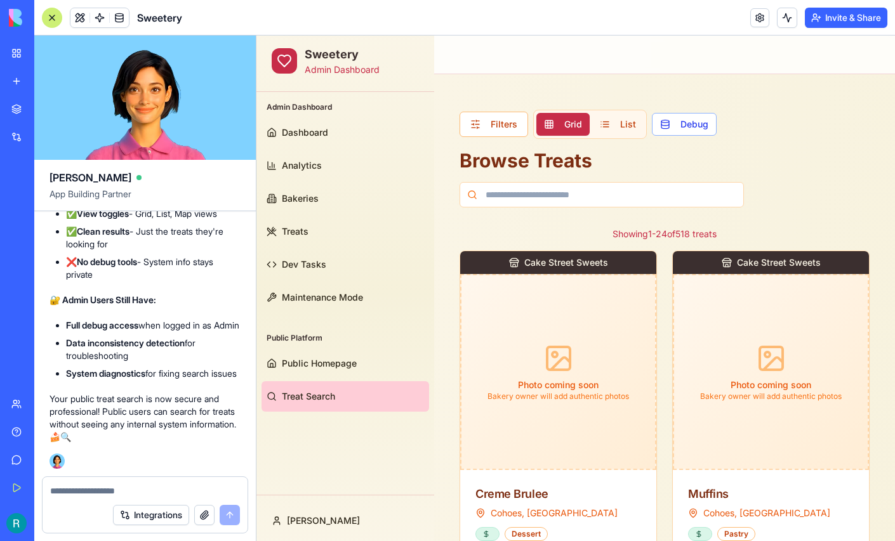
click at [116, 479] on div at bounding box center [145, 487] width 205 height 20
click at [87, 490] on textarea at bounding box center [145, 491] width 190 height 13
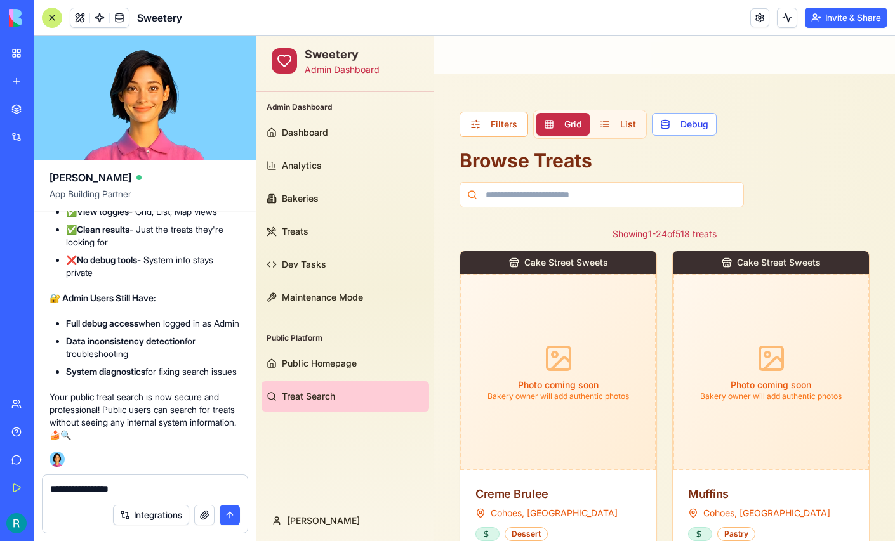
click at [198, 514] on button "button" at bounding box center [204, 515] width 20 height 20
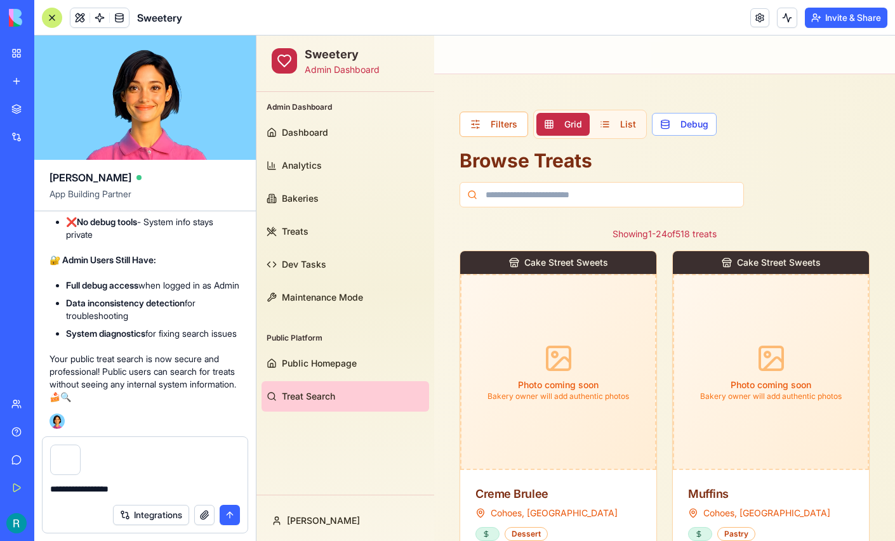
click at [69, 485] on textarea "**********" at bounding box center [143, 490] width 187 height 15
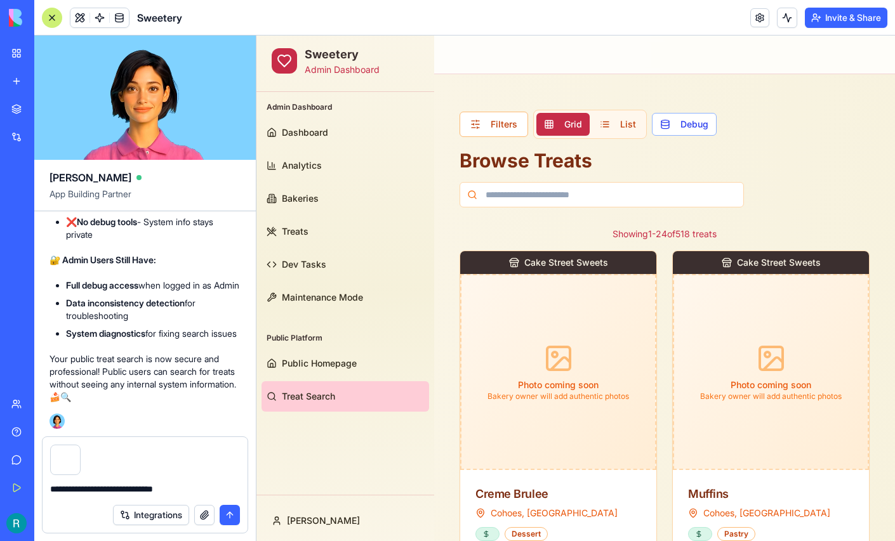
type textarea "**********"
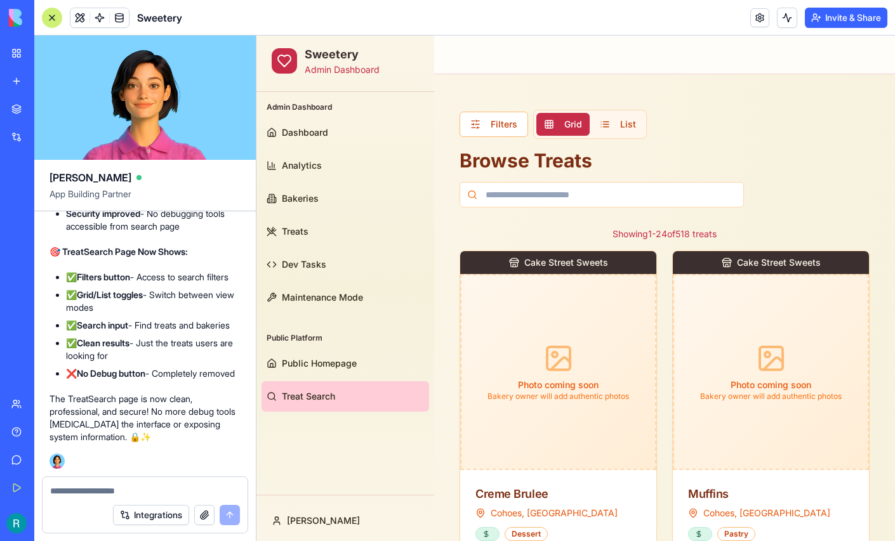
scroll to position [229469, 0]
click at [307, 351] on link "Public Homepage" at bounding box center [346, 363] width 168 height 30
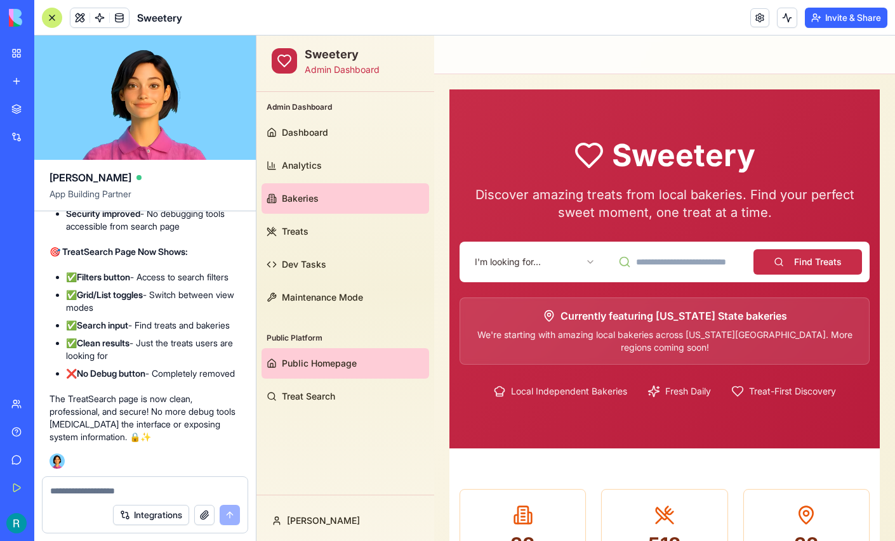
click at [314, 197] on span "Bakeries" at bounding box center [300, 198] width 37 height 13
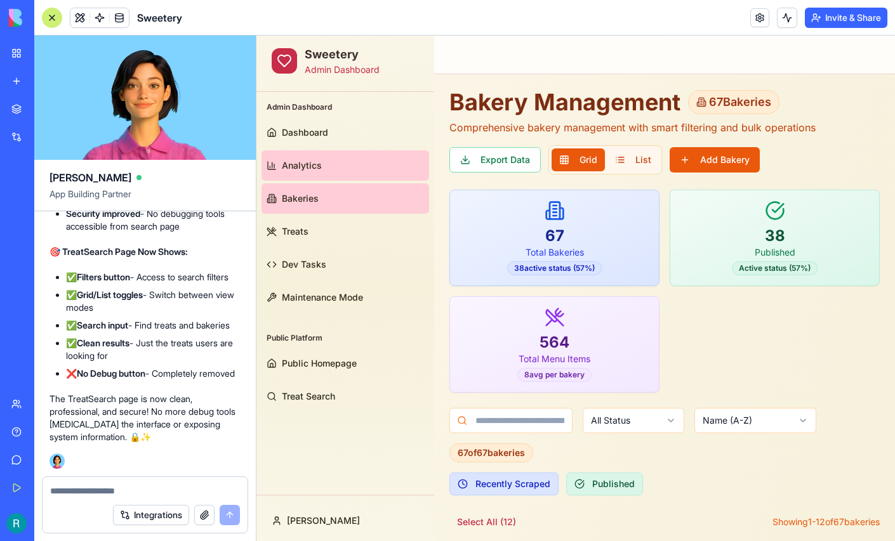
click at [316, 159] on span "Analytics" at bounding box center [302, 165] width 40 height 13
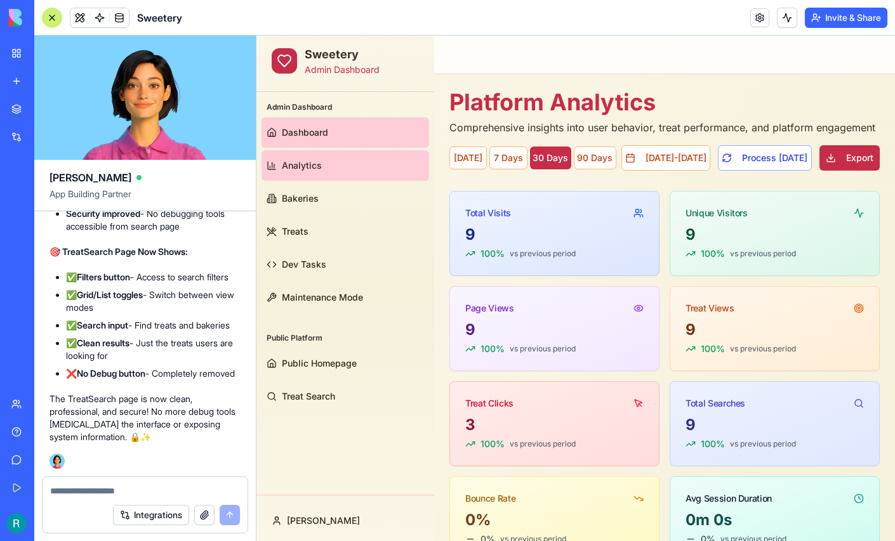
click at [315, 134] on span "Dashboard" at bounding box center [305, 132] width 46 height 13
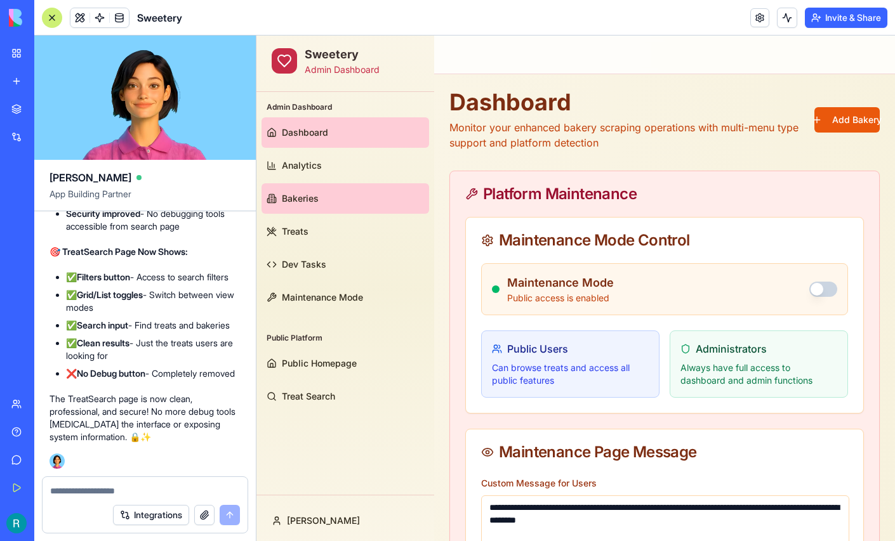
click at [319, 199] on link "Bakeries" at bounding box center [346, 198] width 168 height 30
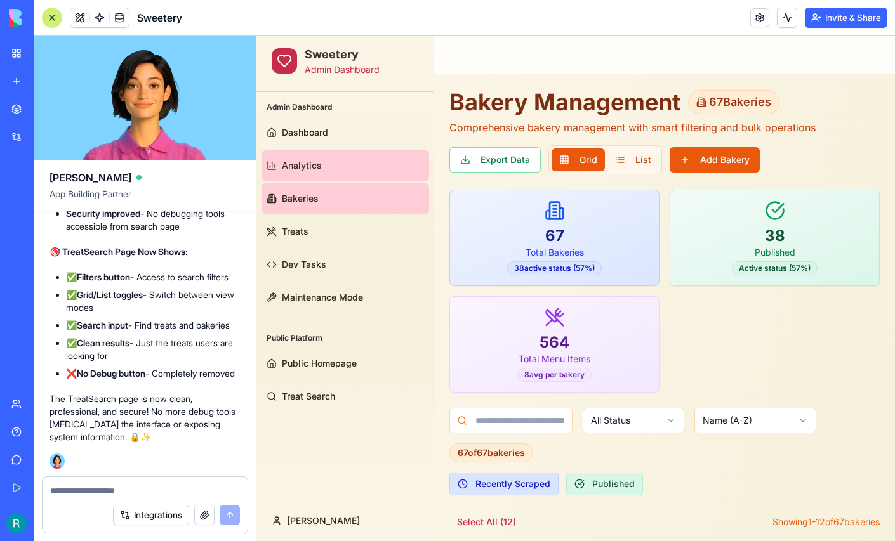
click at [327, 168] on link "Analytics" at bounding box center [346, 165] width 168 height 30
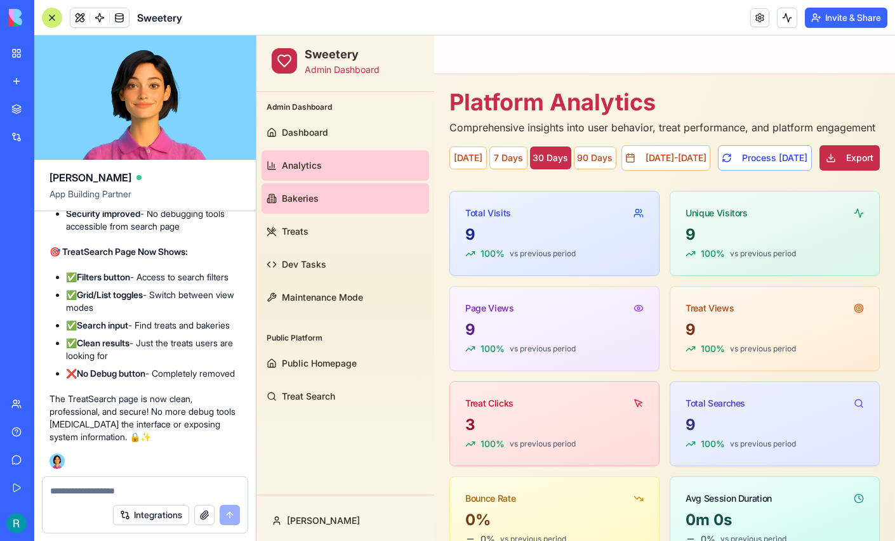
click at [332, 194] on link "Bakeries" at bounding box center [346, 198] width 168 height 30
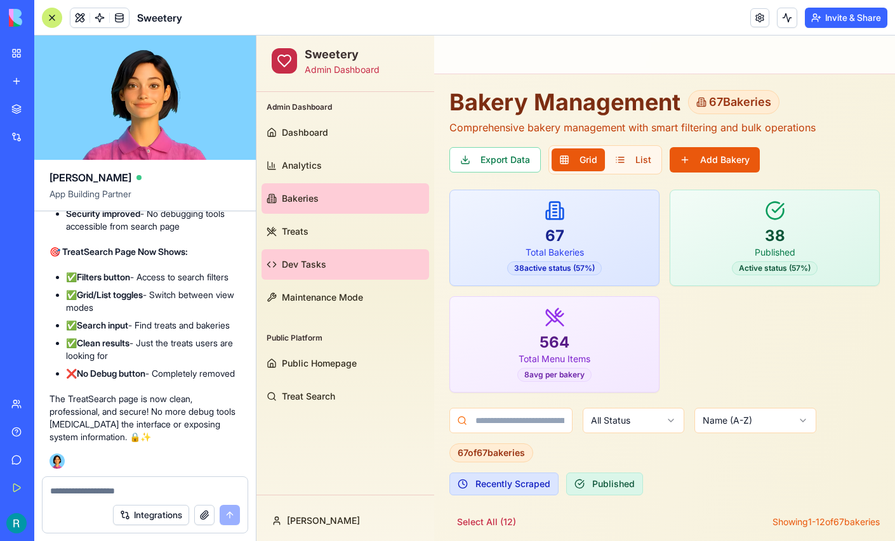
click at [319, 255] on link "Dev Tasks" at bounding box center [346, 264] width 168 height 30
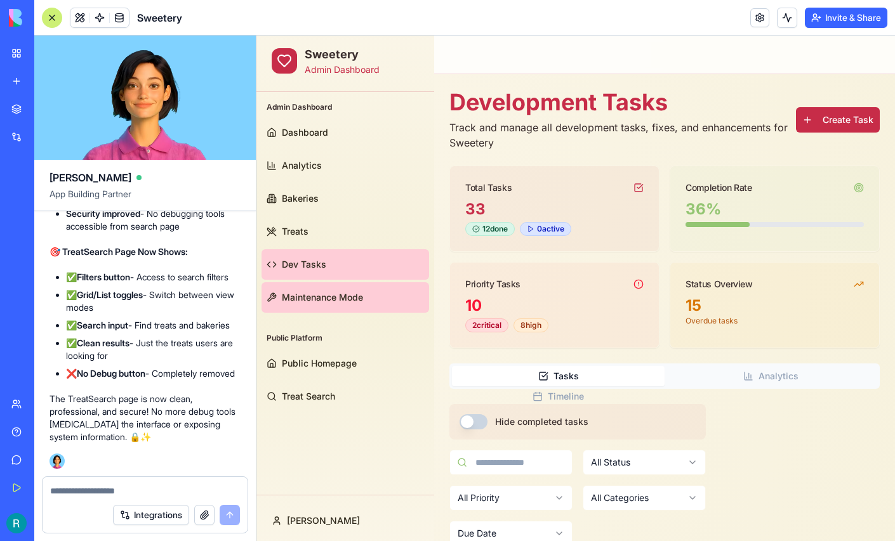
click at [324, 291] on span "Maintenance Mode" at bounding box center [322, 297] width 81 height 13
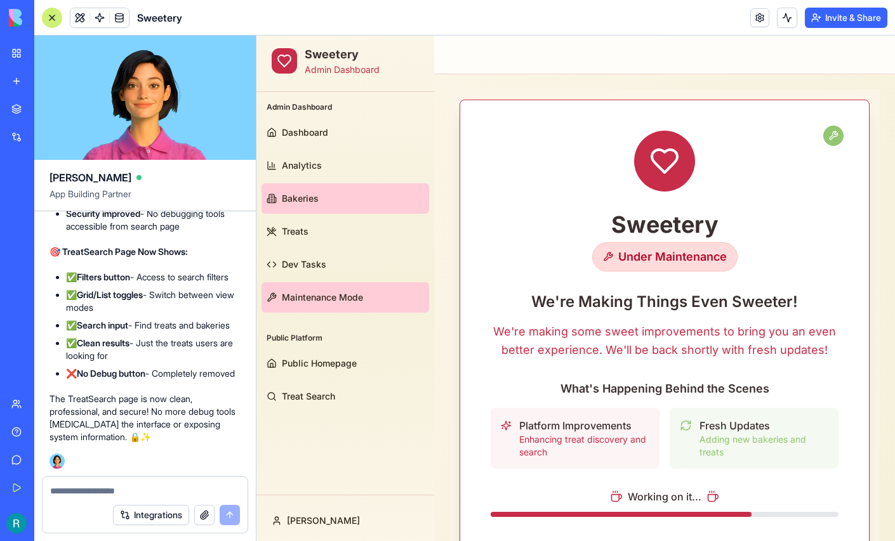
click at [322, 209] on link "Bakeries" at bounding box center [346, 198] width 168 height 30
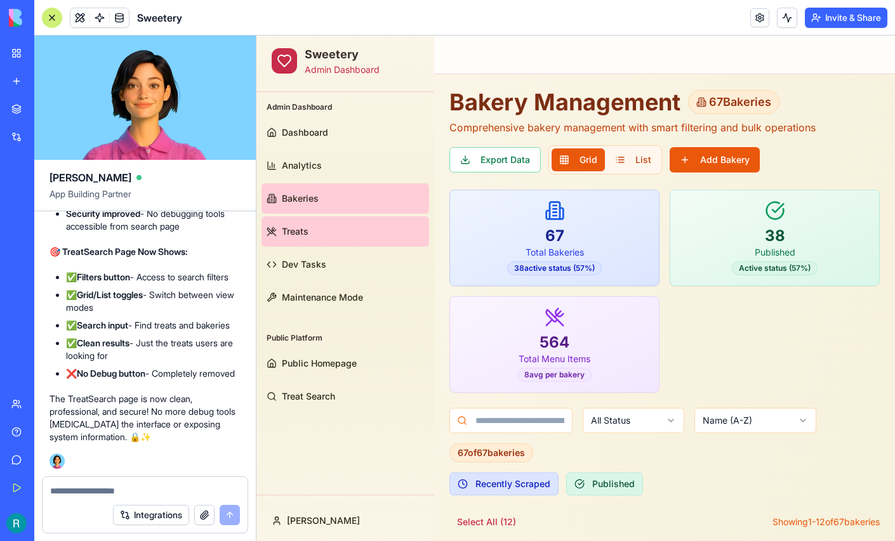
click at [326, 227] on link "Treats" at bounding box center [346, 231] width 168 height 30
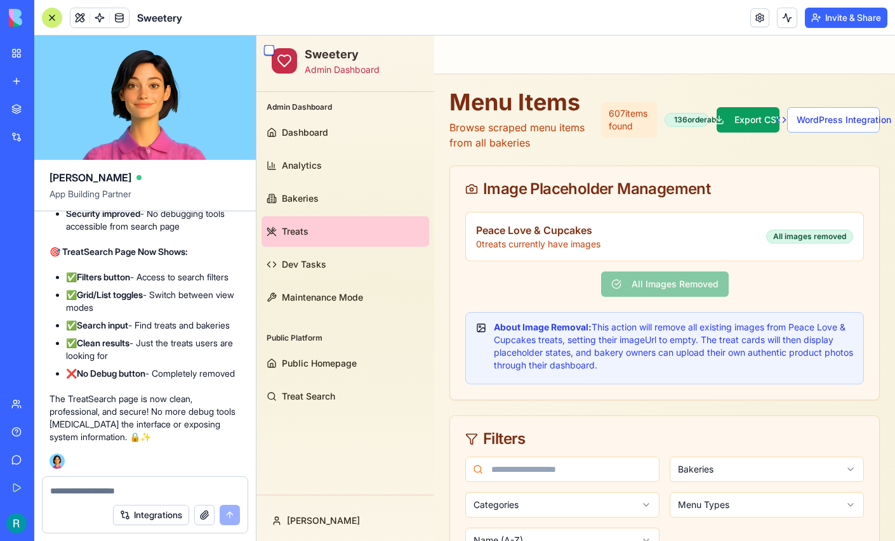
click at [269, 50] on button "button" at bounding box center [269, 50] width 10 height 10
click at [269, 50] on button "button" at bounding box center [269, 49] width 10 height 10
click at [55, 22] on div at bounding box center [52, 18] width 20 height 20
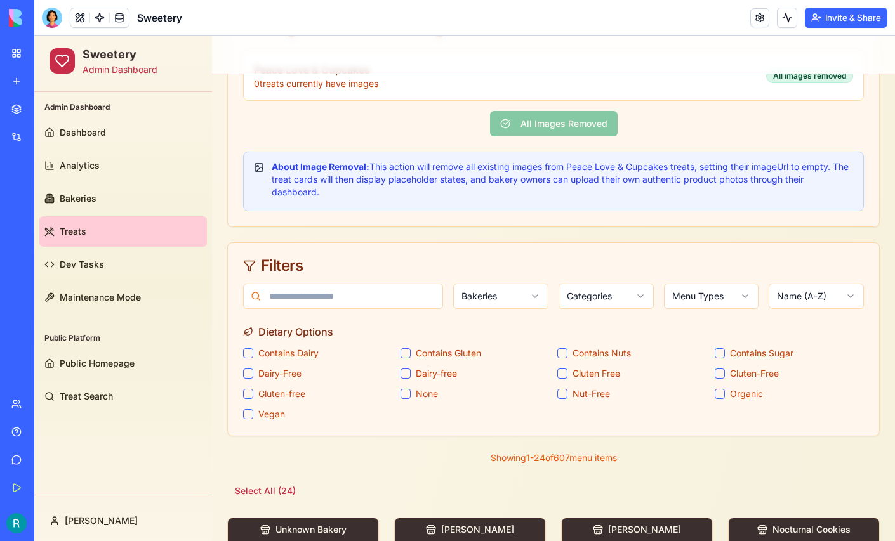
scroll to position [154, 0]
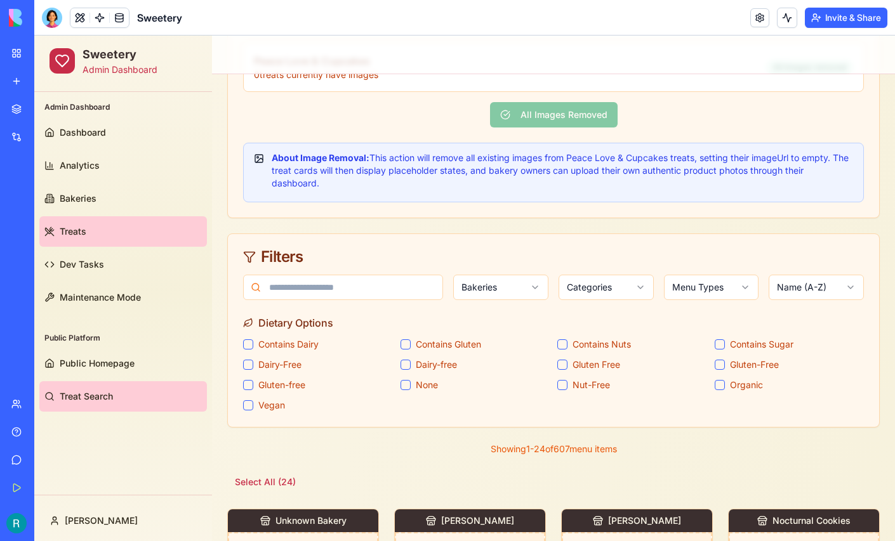
click at [77, 390] on span "Treat Search" at bounding box center [86, 396] width 53 height 13
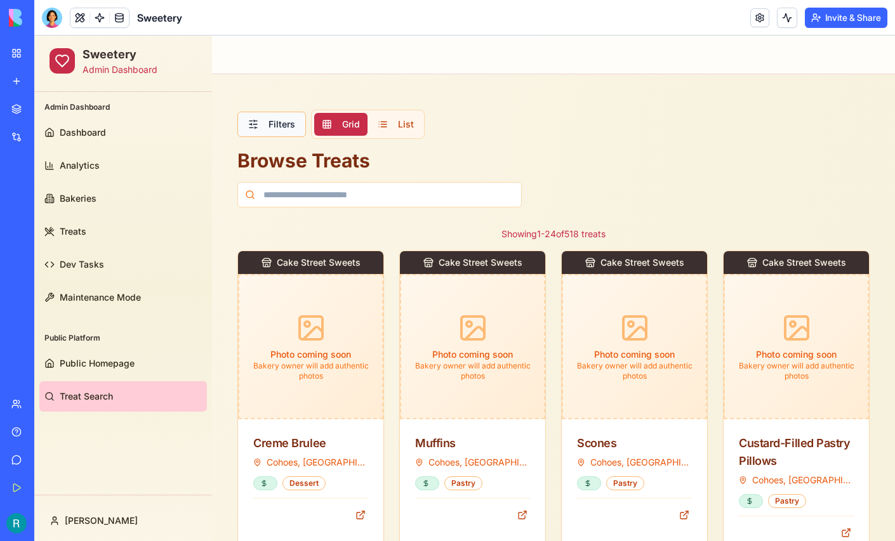
click at [280, 128] on button "Filters" at bounding box center [271, 124] width 69 height 25
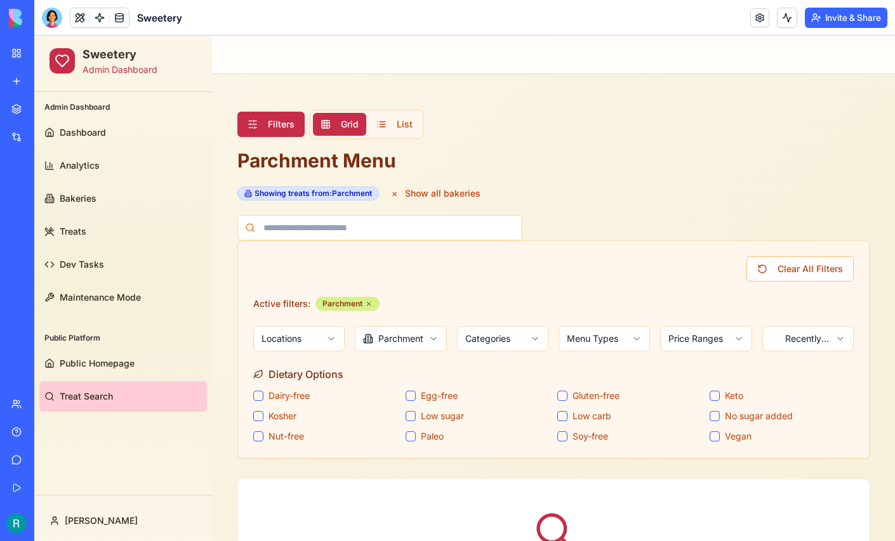
click at [365, 303] on icon at bounding box center [369, 304] width 8 height 8
